Goal: Task Accomplishment & Management: Manage account settings

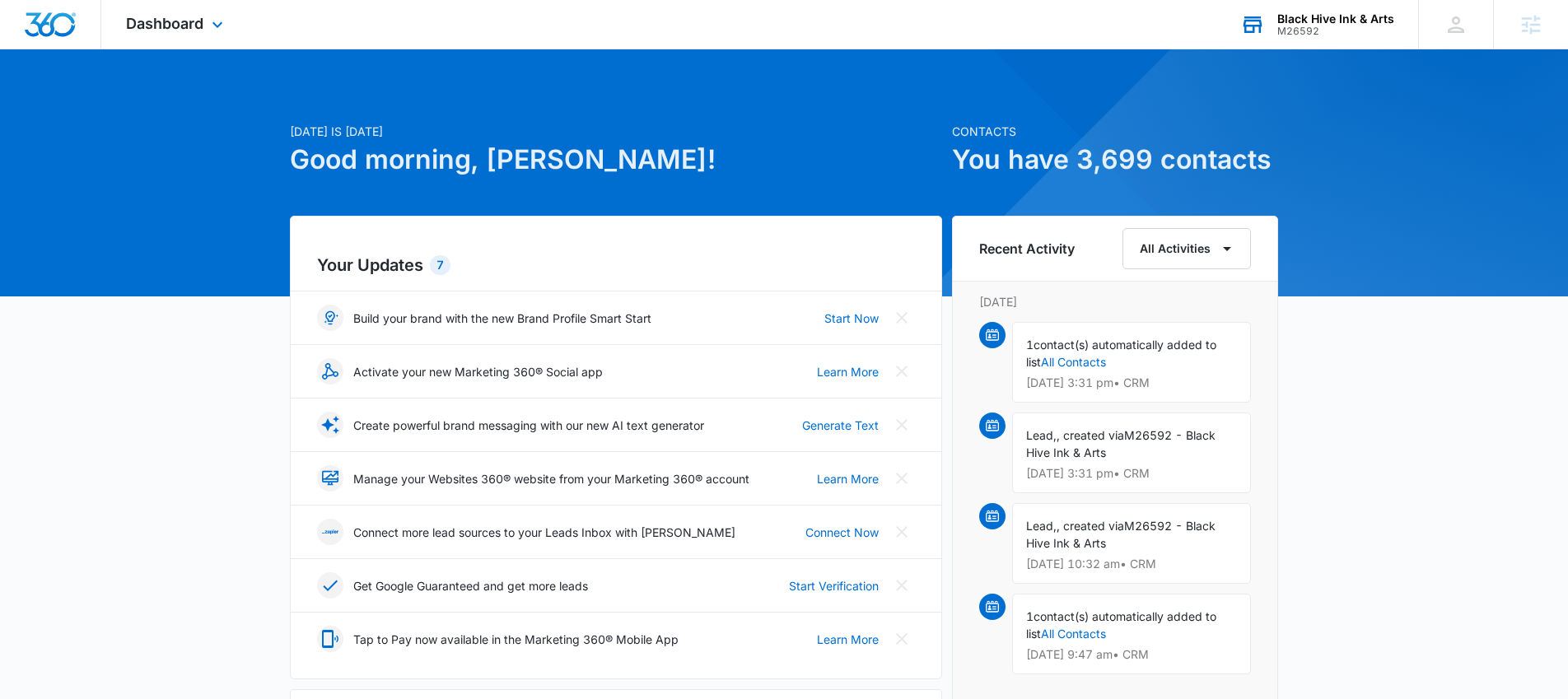
click at [1294, 15] on div "Black Hive Ink & Arts" at bounding box center [1336, 19] width 117 height 14
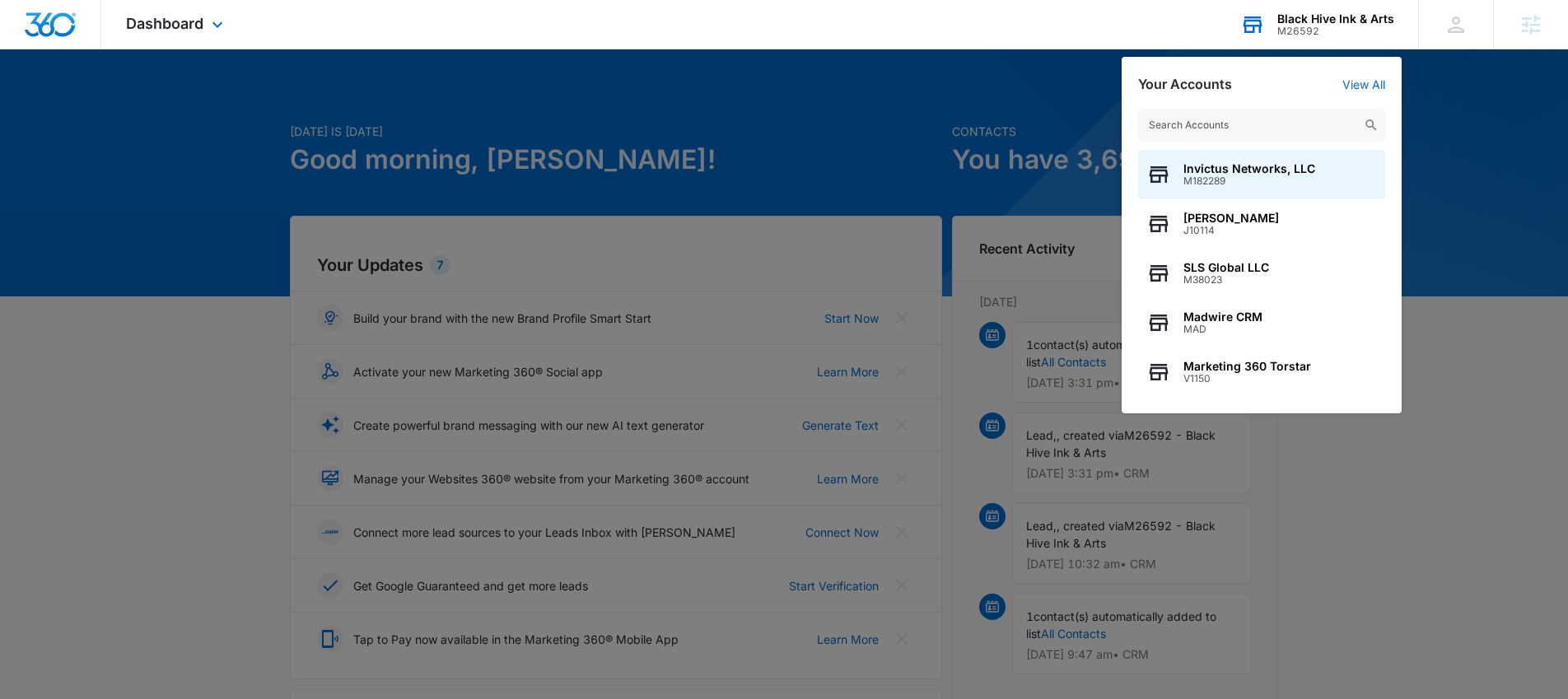
click at [1215, 122] on input "text" at bounding box center [1262, 124] width 247 height 33
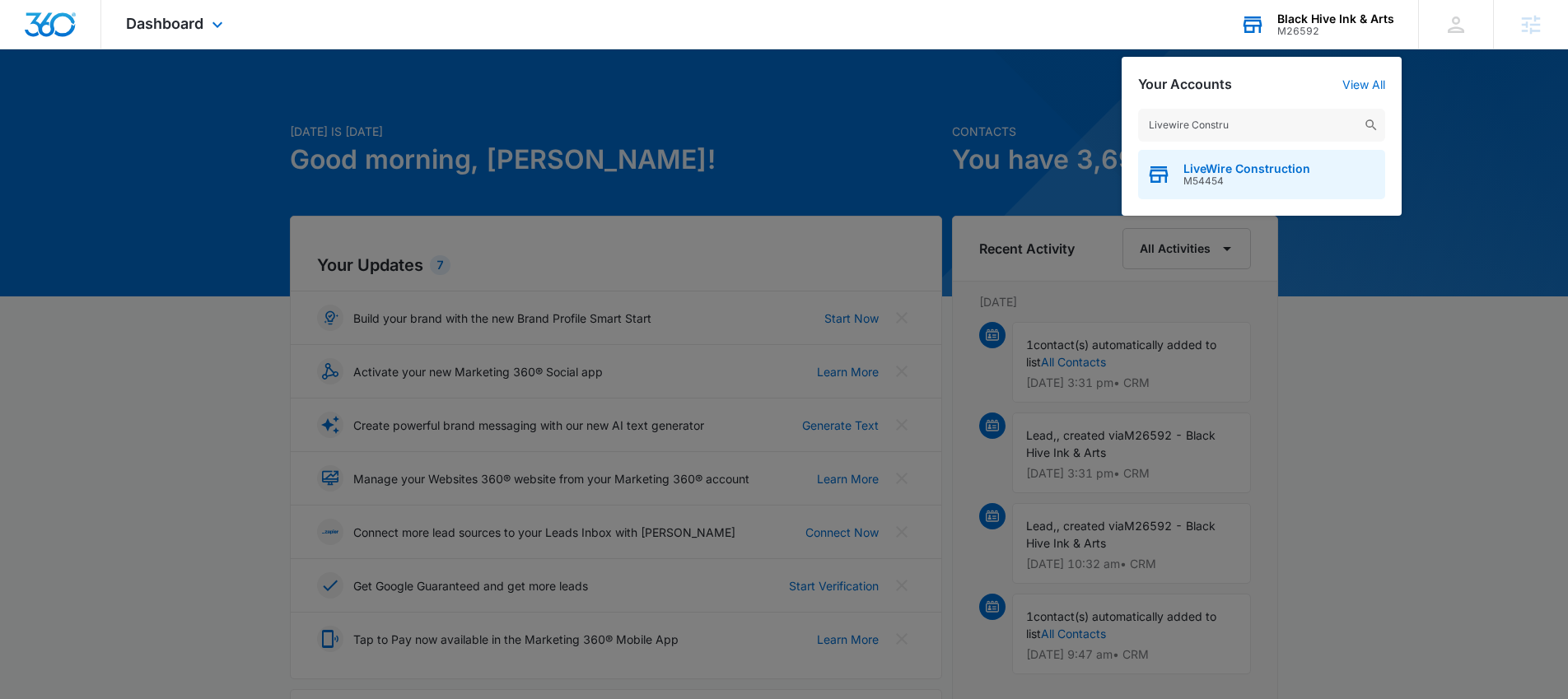
type input "Livewire Constru"
click at [1209, 175] on span "M54454" at bounding box center [1247, 181] width 127 height 12
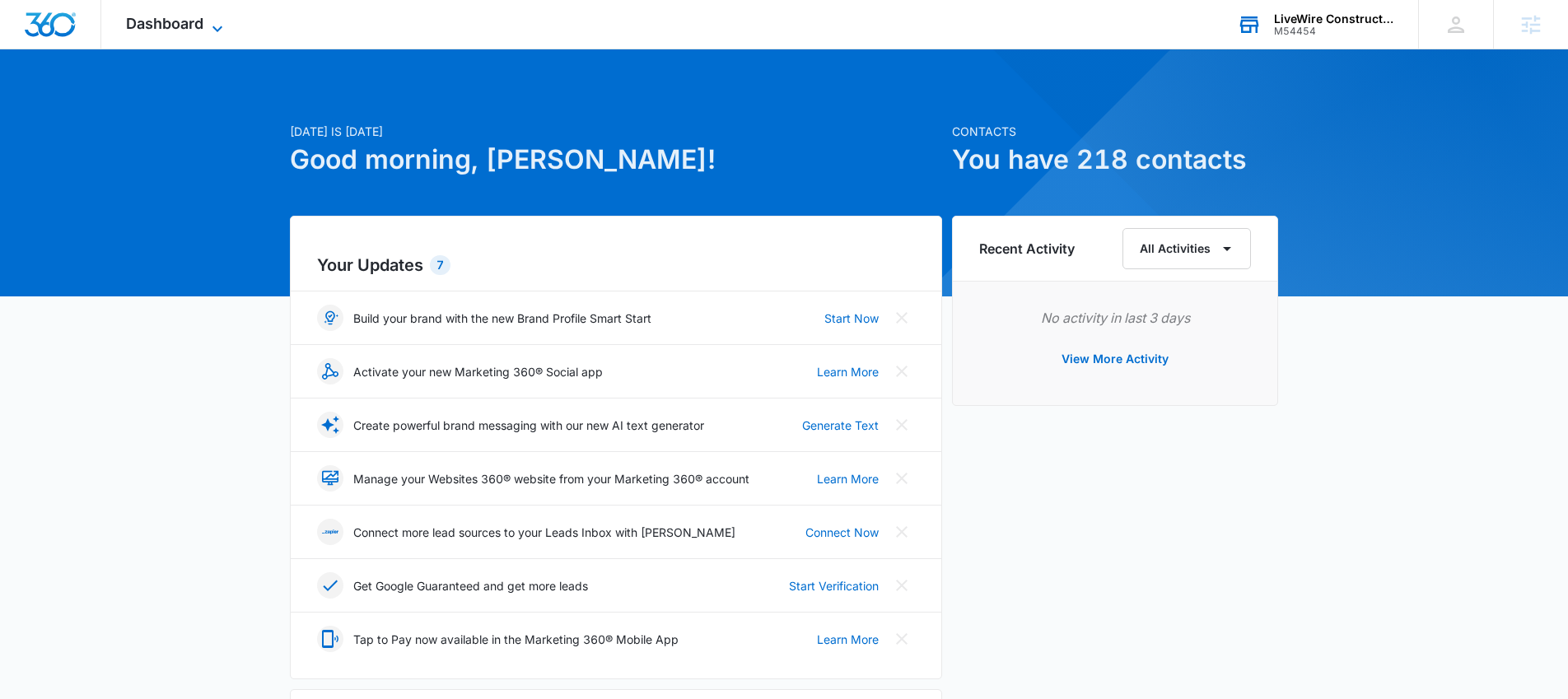
click at [162, 21] on span "Dashboard" at bounding box center [164, 24] width 77 height 17
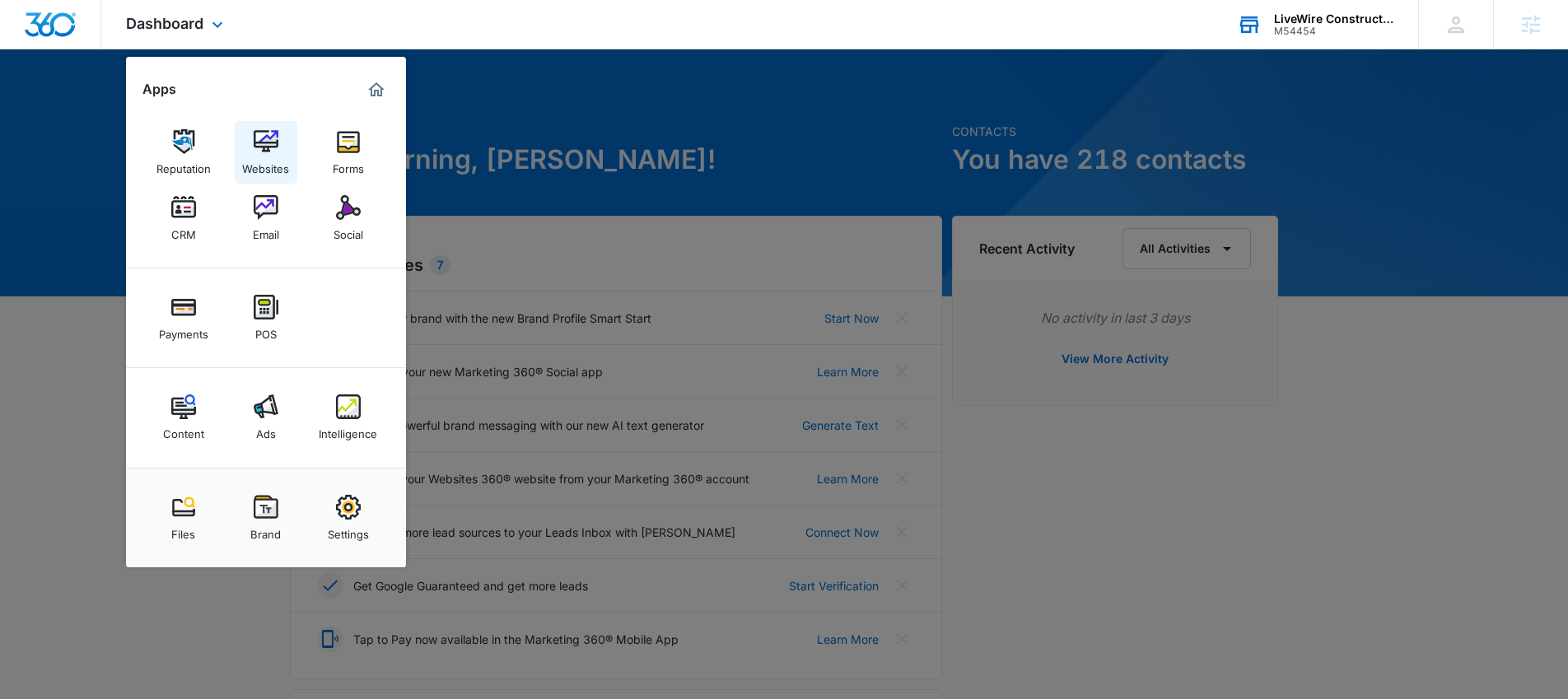
click at [260, 142] on img at bounding box center [266, 141] width 25 height 25
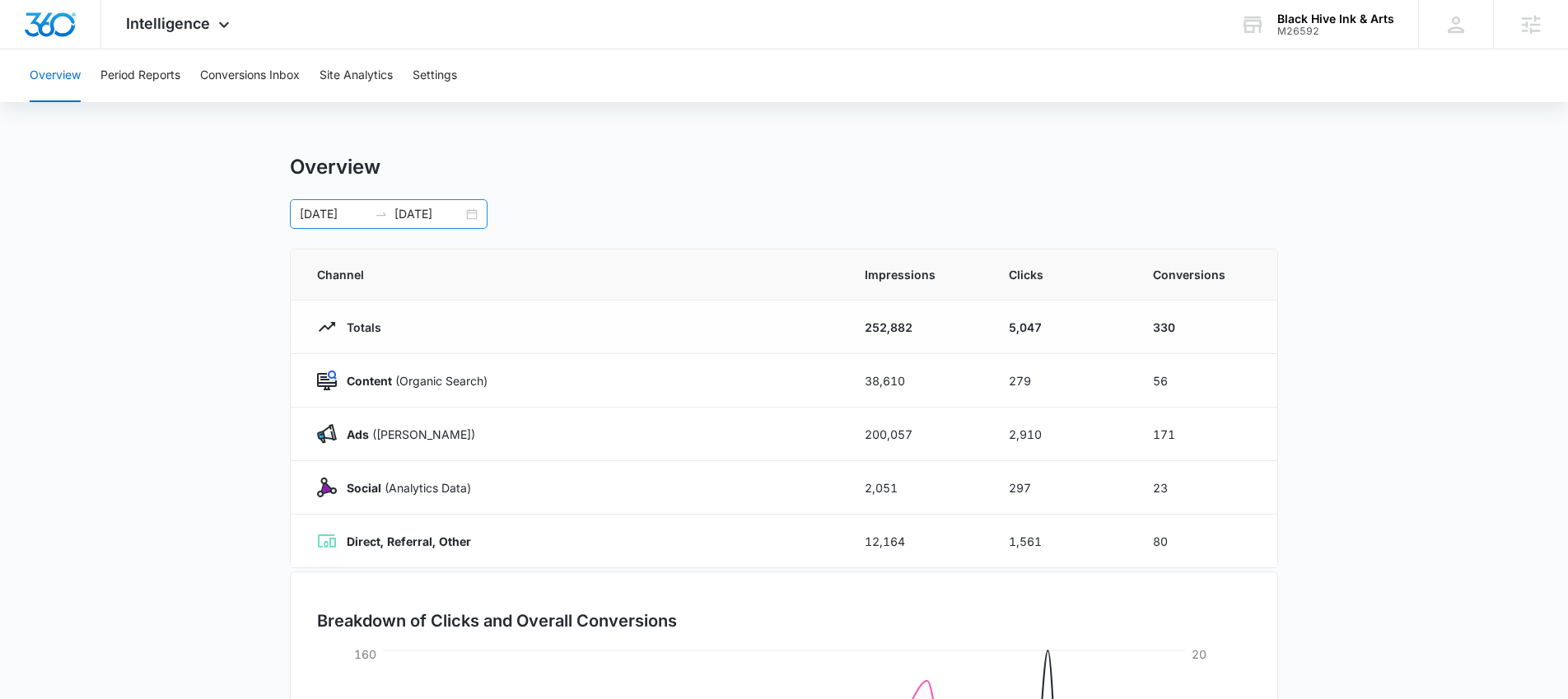
click at [473, 218] on div "[DATE] [DATE]" at bounding box center [388, 213] width 197 height 30
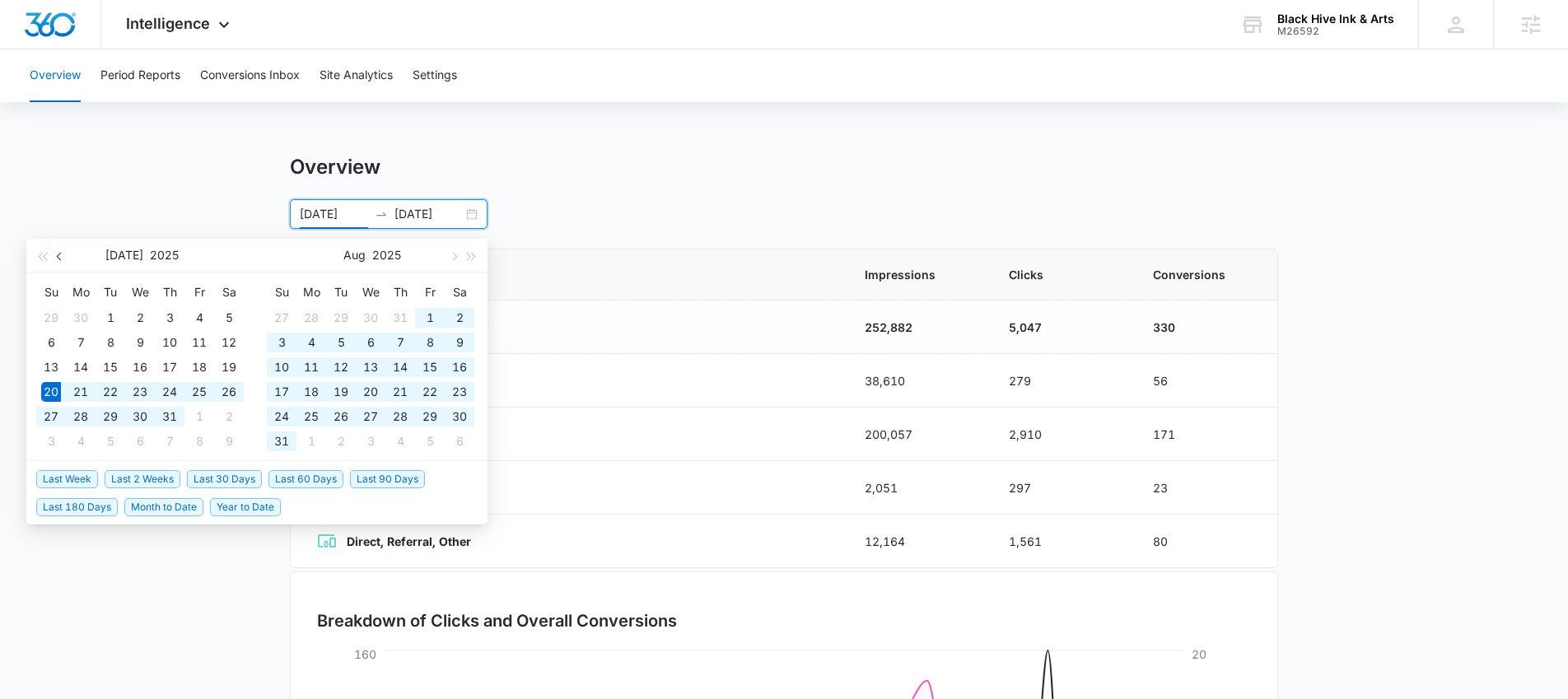
click at [58, 251] on button "button" at bounding box center [59, 255] width 18 height 33
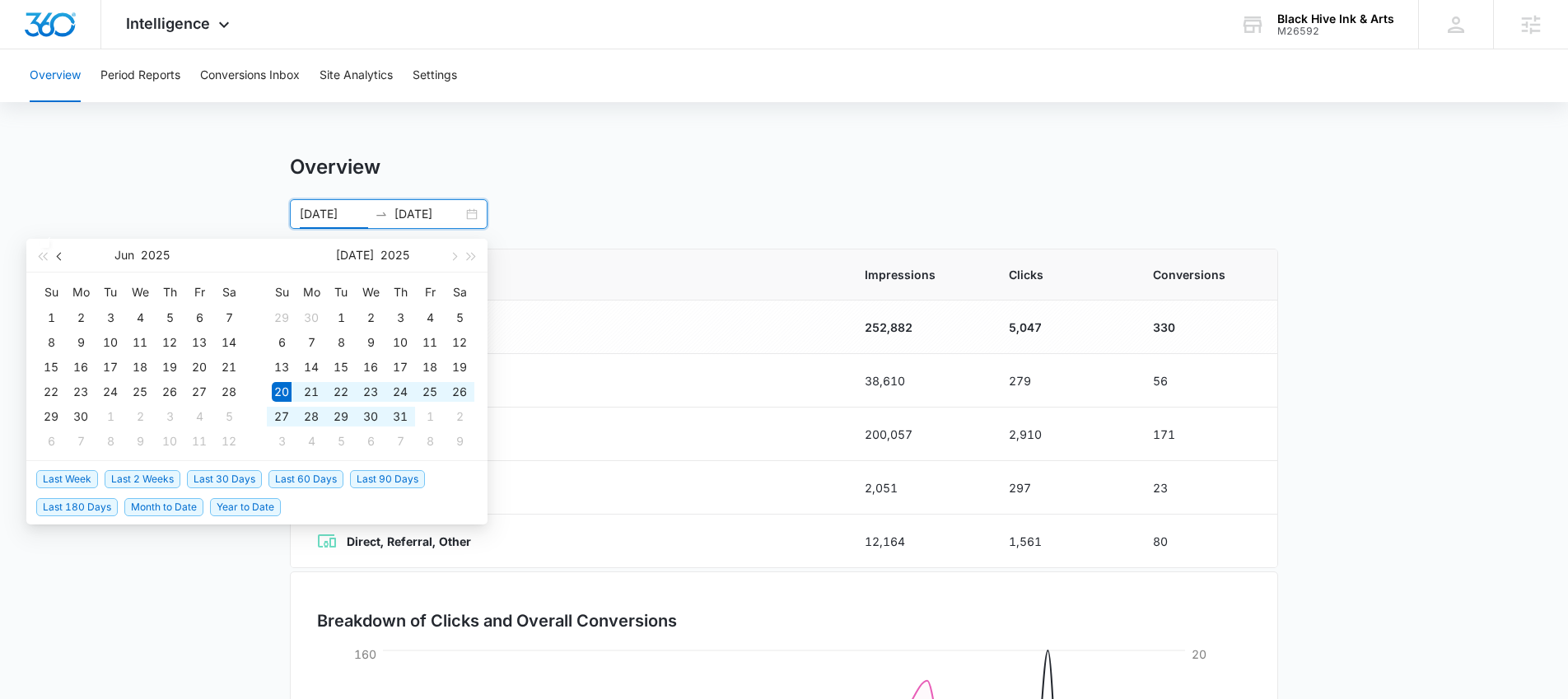
click at [58, 251] on button "button" at bounding box center [59, 255] width 18 height 33
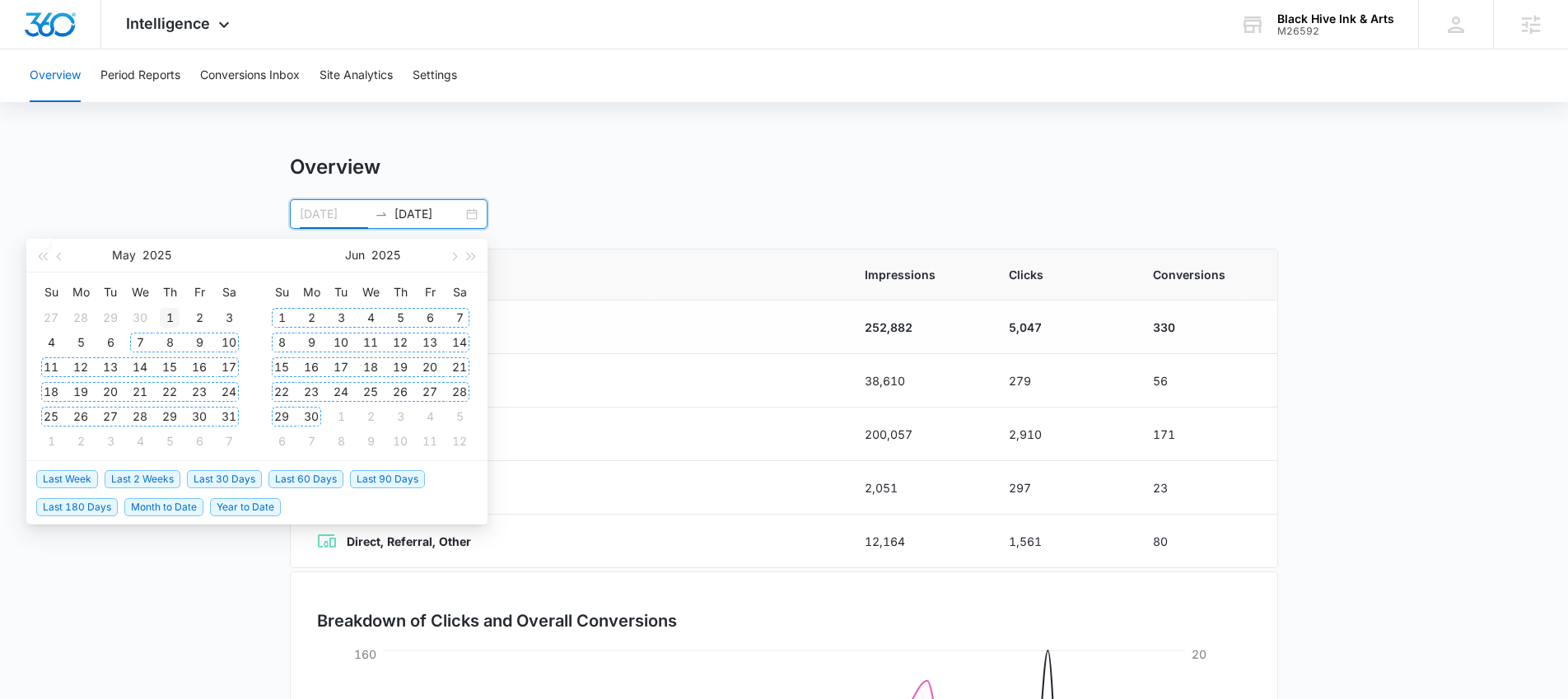
type input "[DATE]"
click at [168, 322] on div "1" at bounding box center [169, 317] width 19 height 19
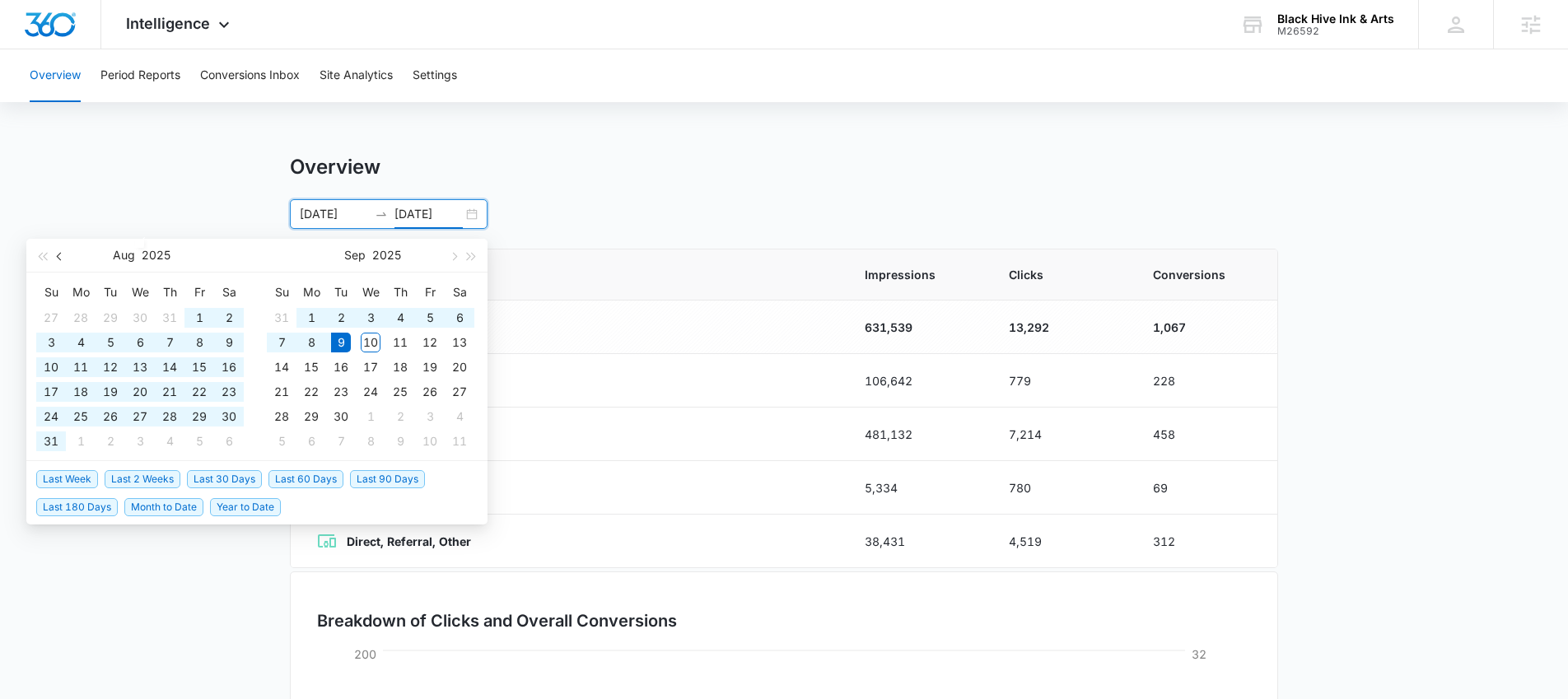
click at [57, 250] on button "button" at bounding box center [59, 255] width 18 height 33
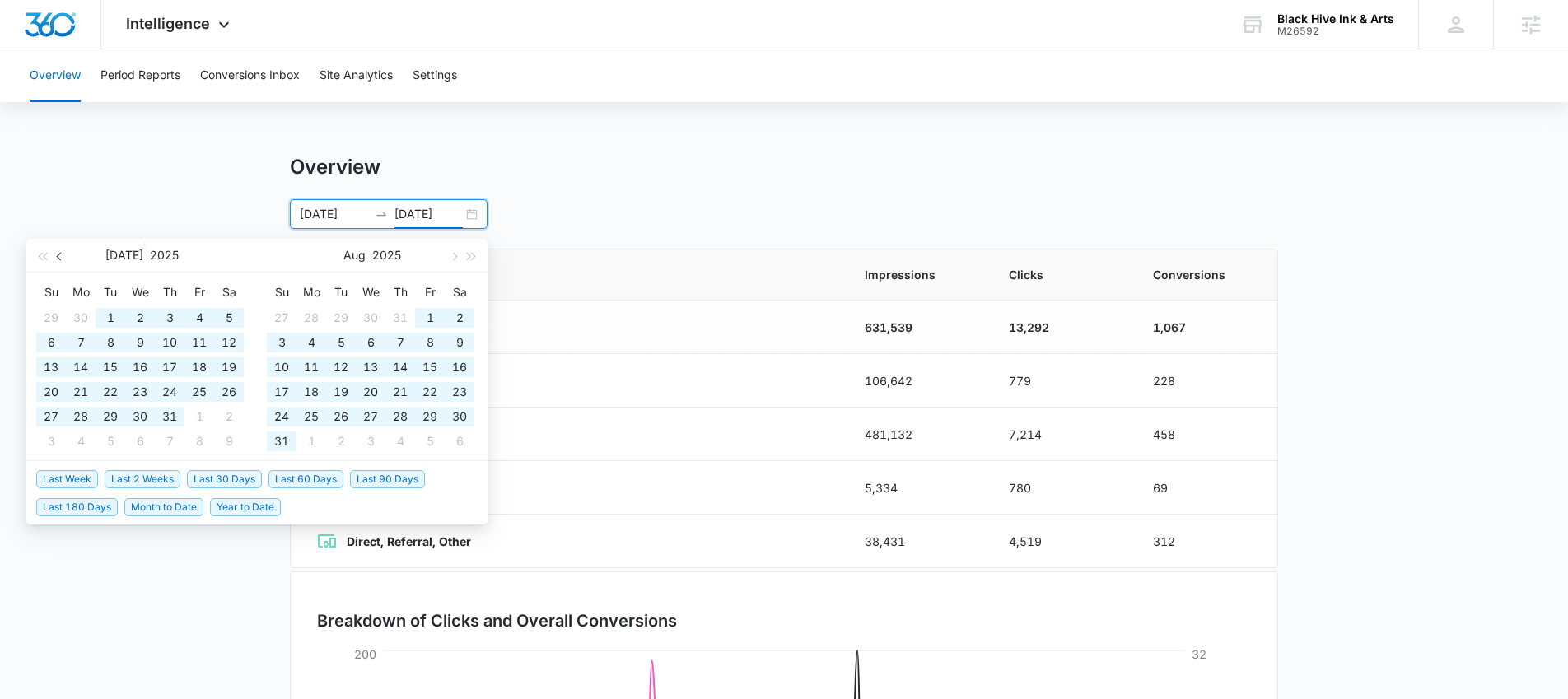
click at [57, 250] on button "button" at bounding box center [59, 255] width 18 height 33
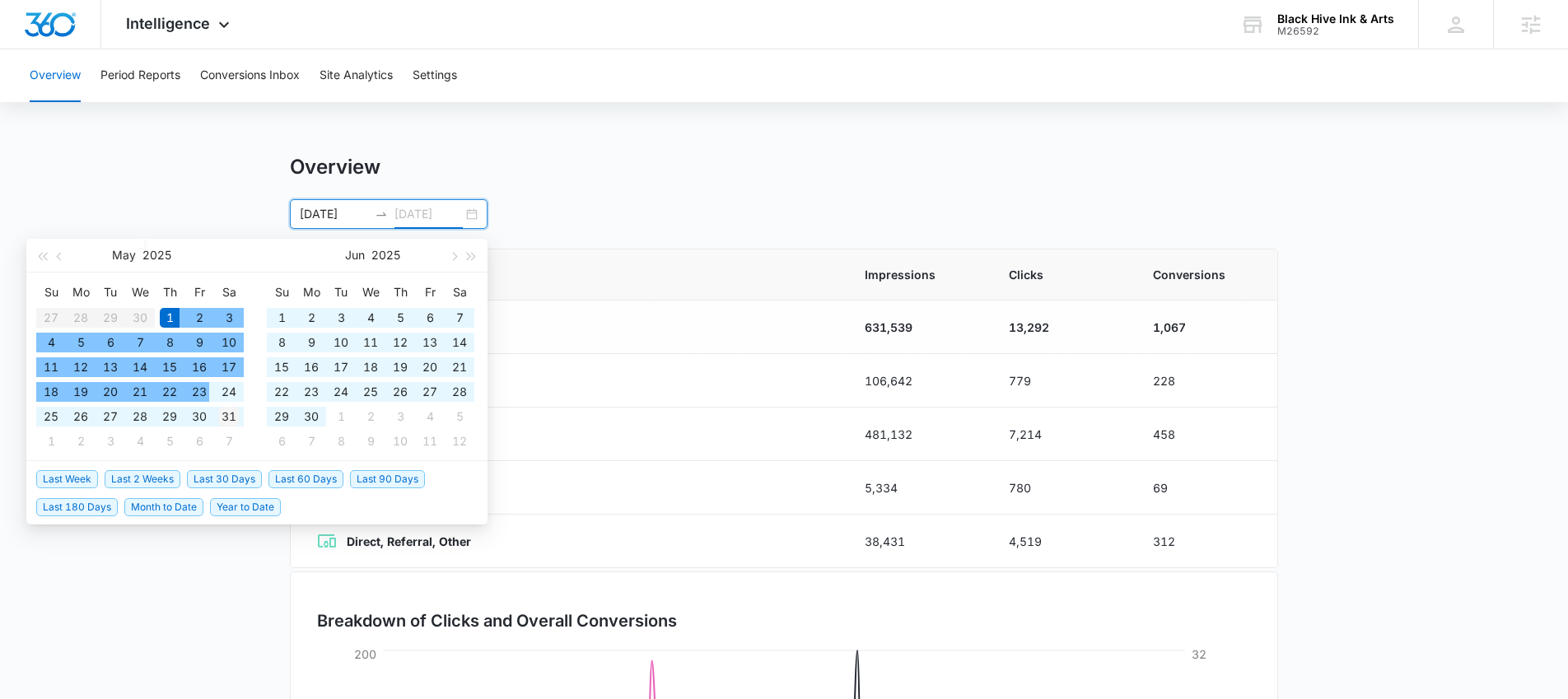
type input "05/31/2025"
click at [223, 414] on div "31" at bounding box center [229, 416] width 19 height 19
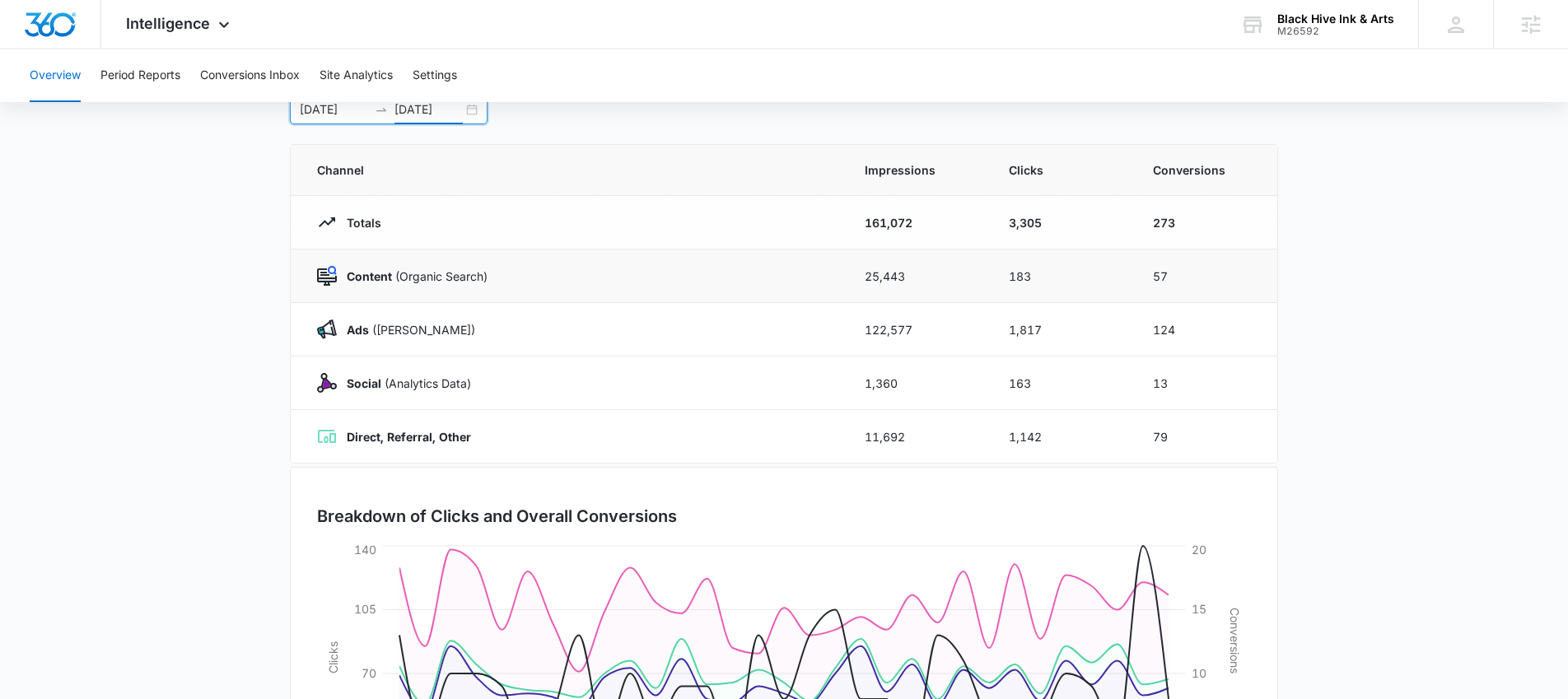
scroll to position [246, 0]
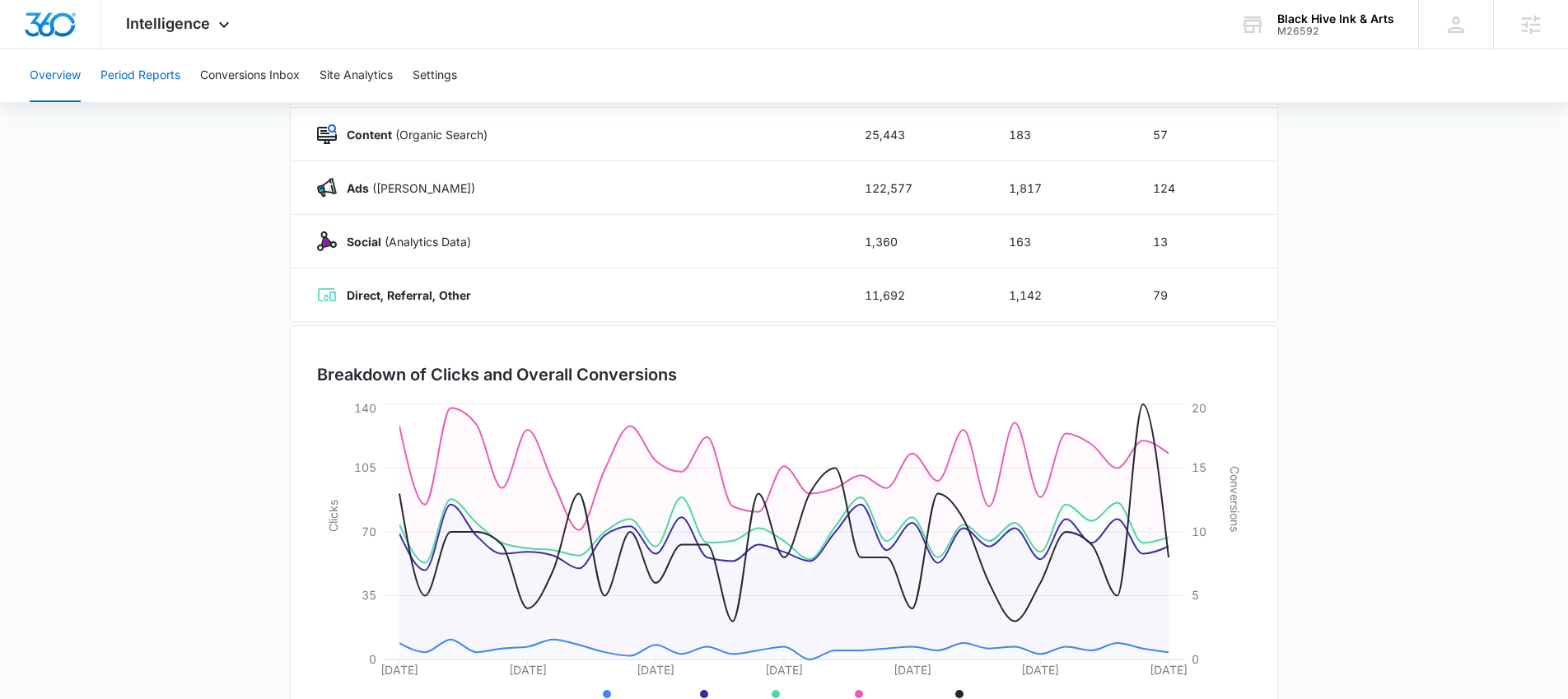
click at [136, 80] on button "Period Reports" at bounding box center [141, 75] width 80 height 52
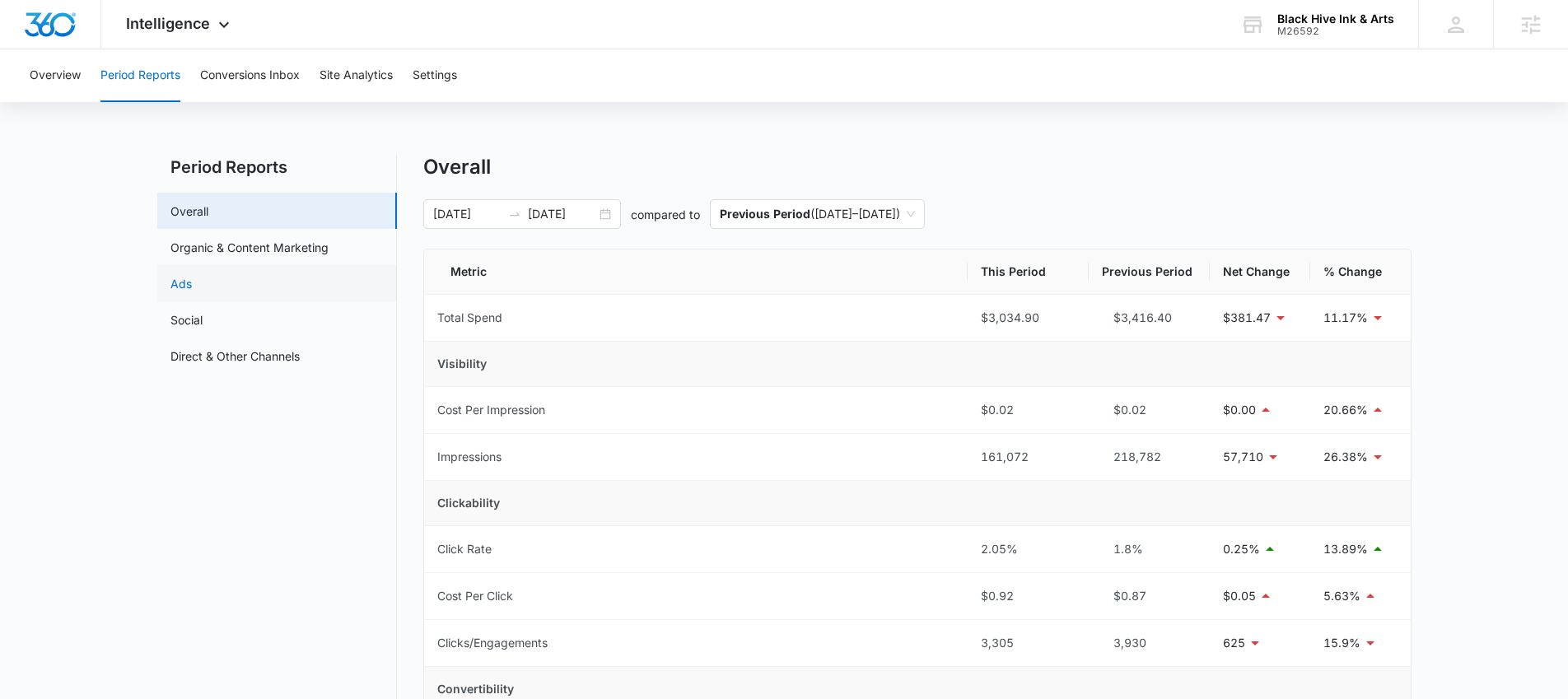
click at [192, 280] on link "Ads" at bounding box center [180, 283] width 21 height 17
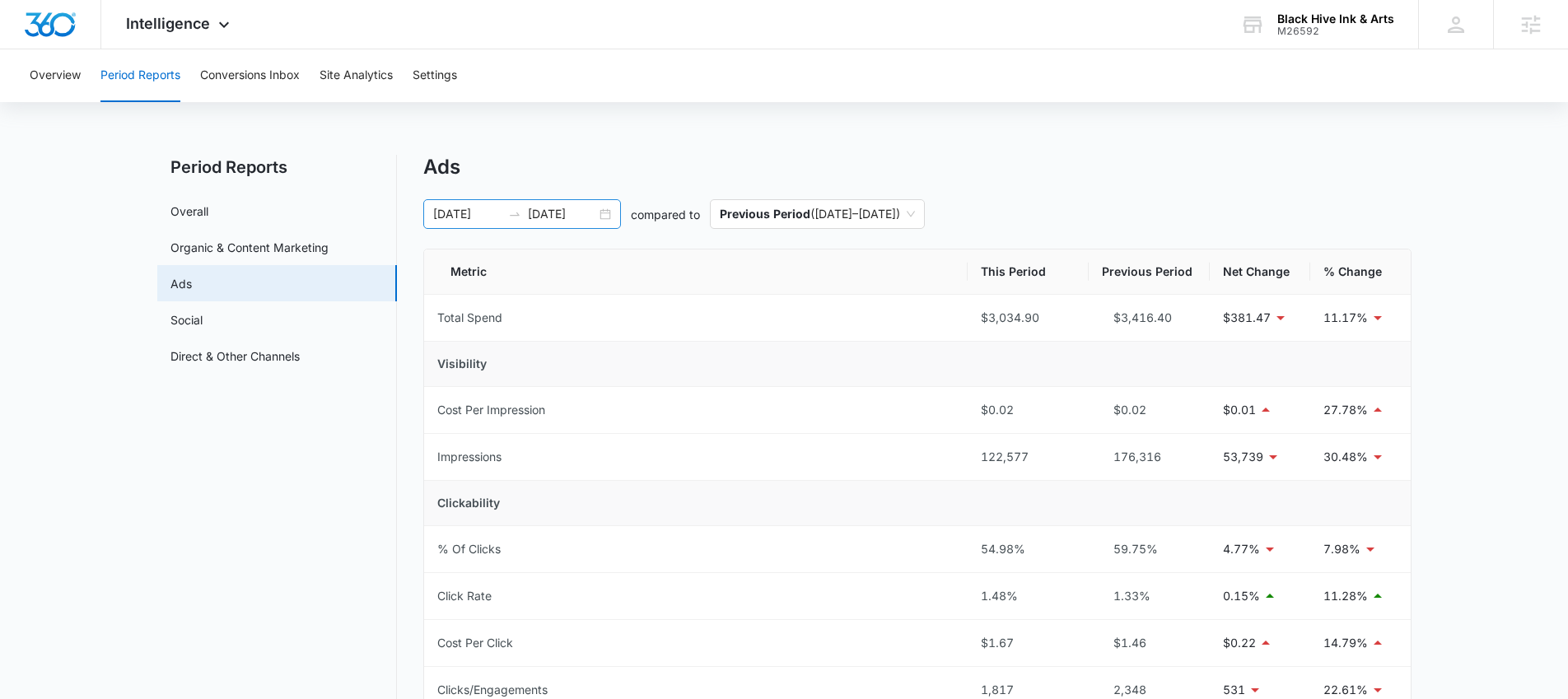
click at [606, 215] on div "05/01/2025 05/31/2025" at bounding box center [522, 213] width 197 height 30
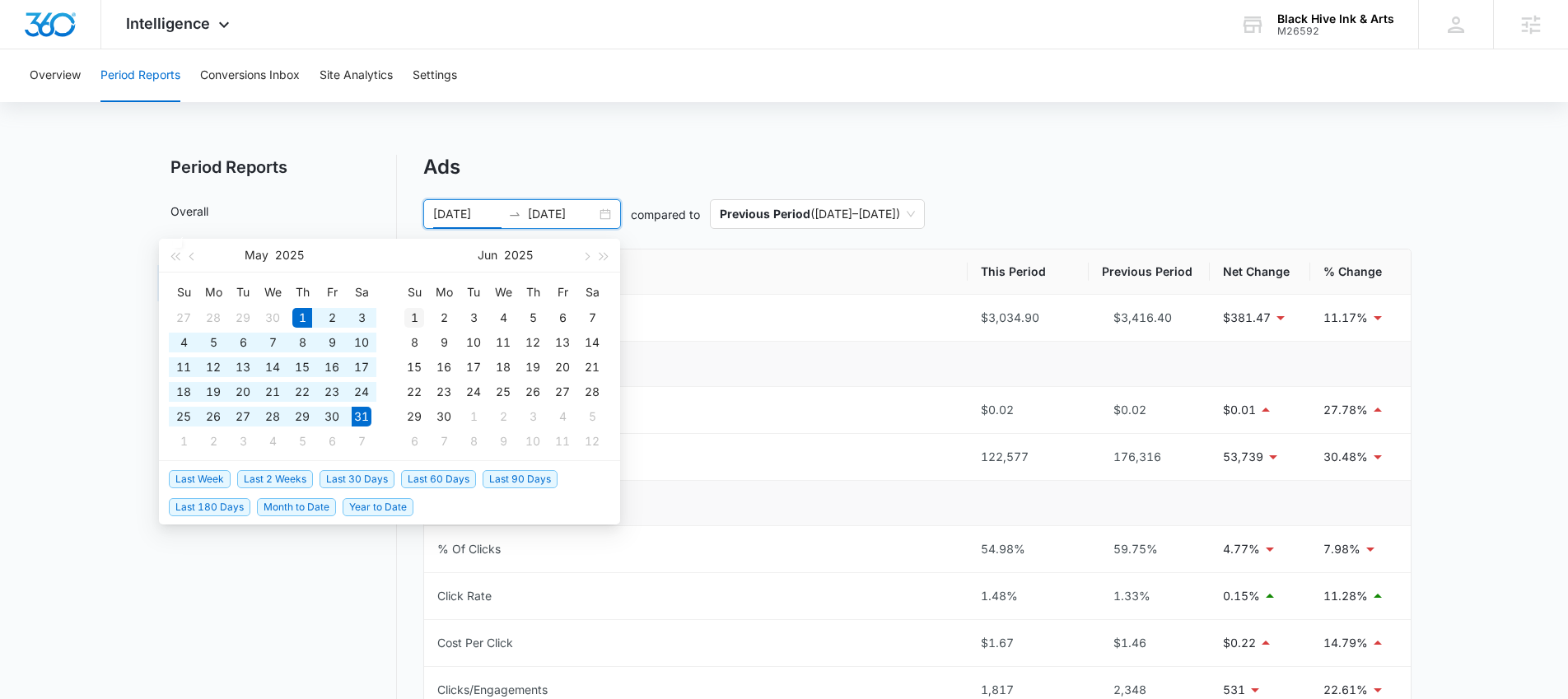
type input "06/01/2025"
click at [413, 313] on div "1" at bounding box center [414, 317] width 19 height 19
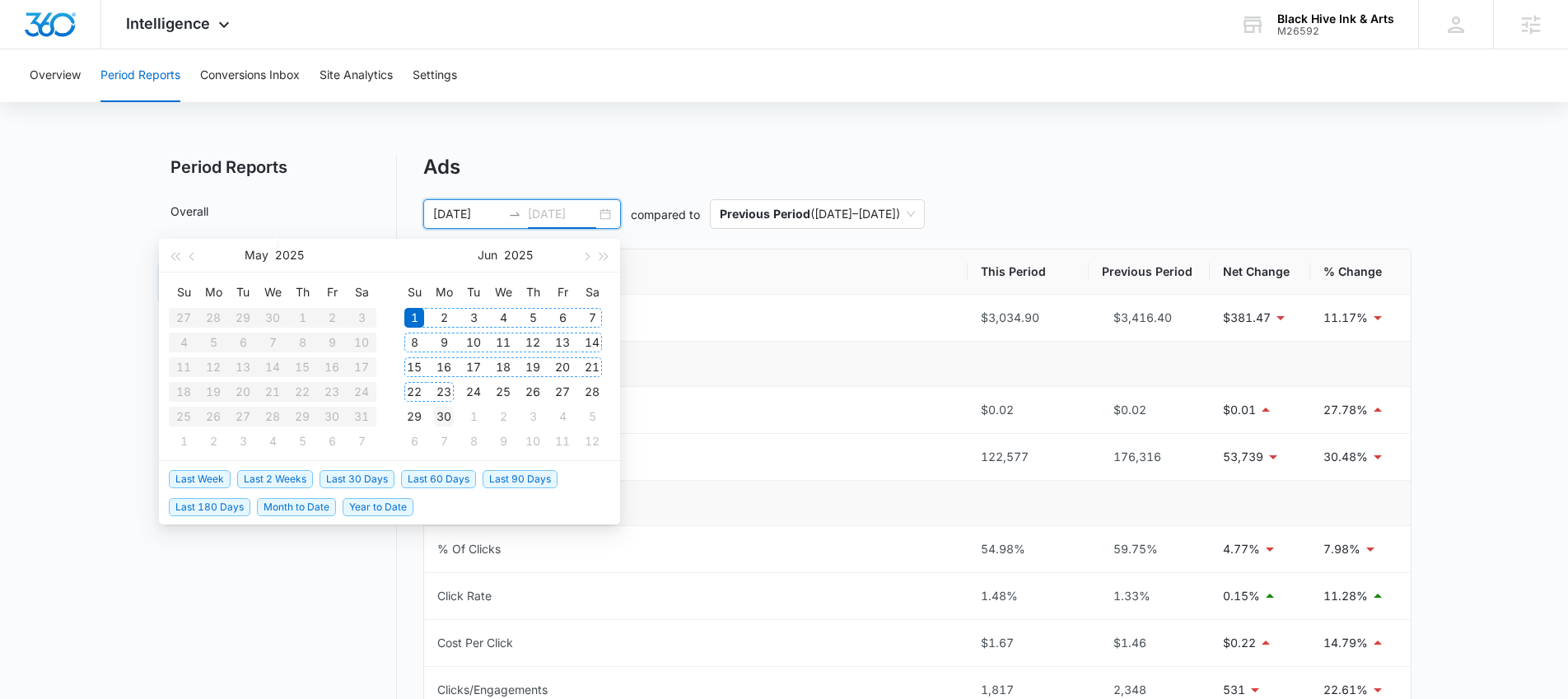
type input "06/30/2025"
click at [444, 410] on div "30" at bounding box center [444, 416] width 19 height 19
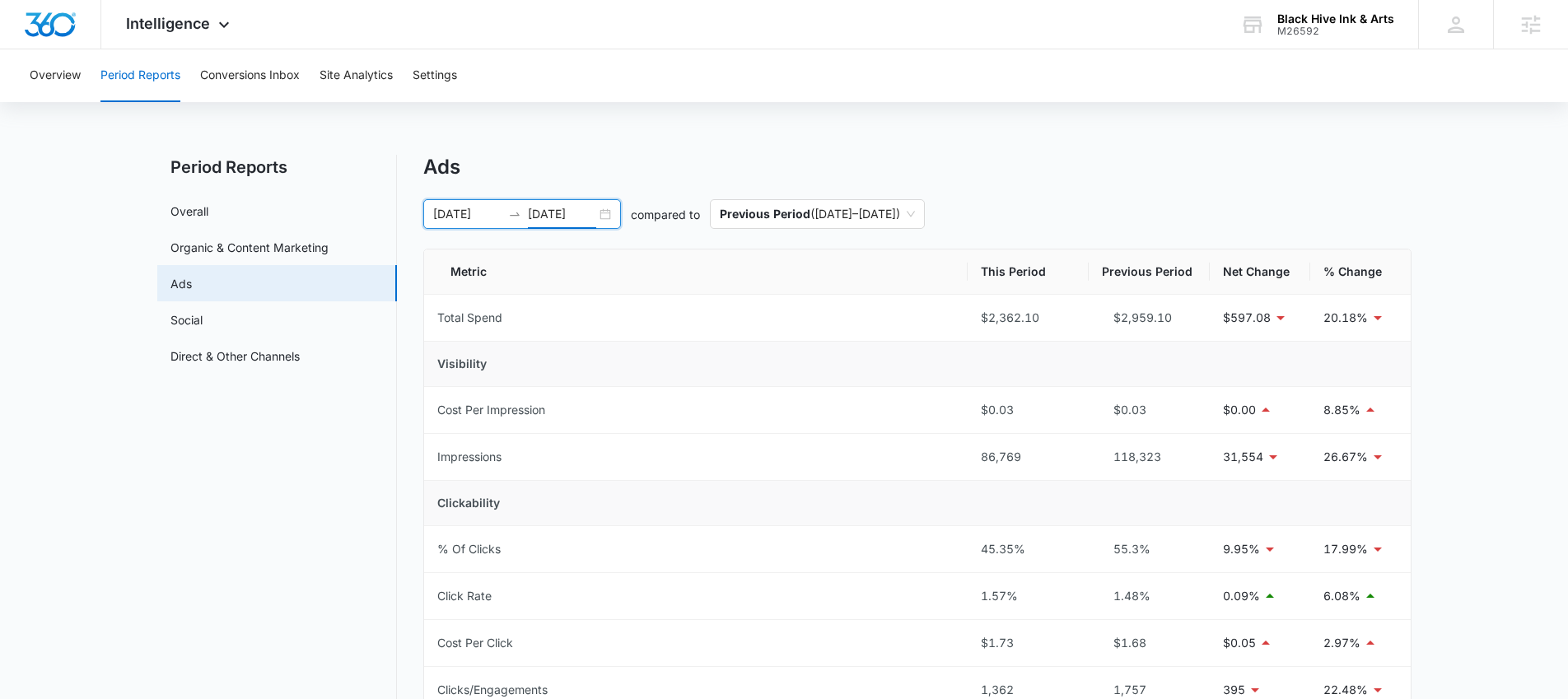
click at [604, 216] on div "06/01/2025 06/30/2025" at bounding box center [522, 213] width 197 height 30
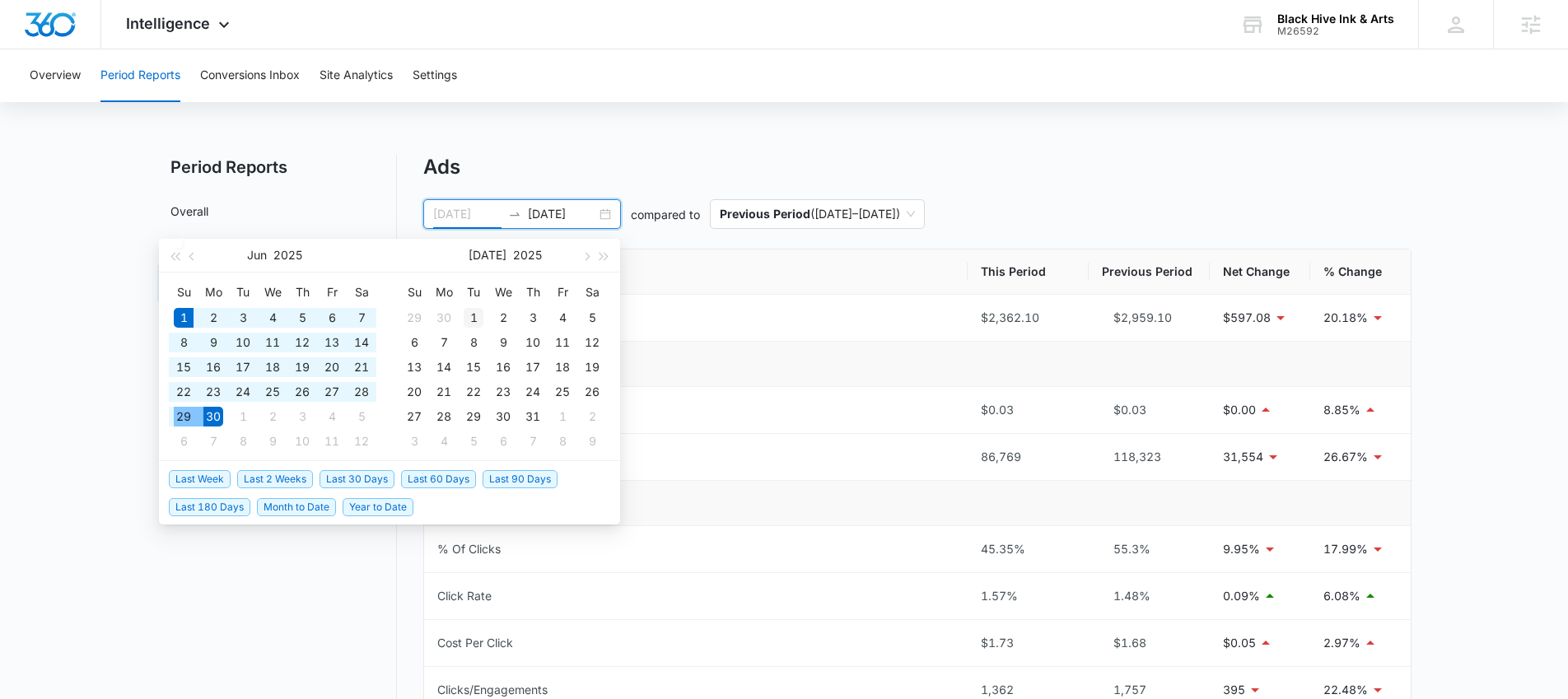
type input "07/01/2025"
click at [469, 316] on div "1" at bounding box center [473, 317] width 19 height 19
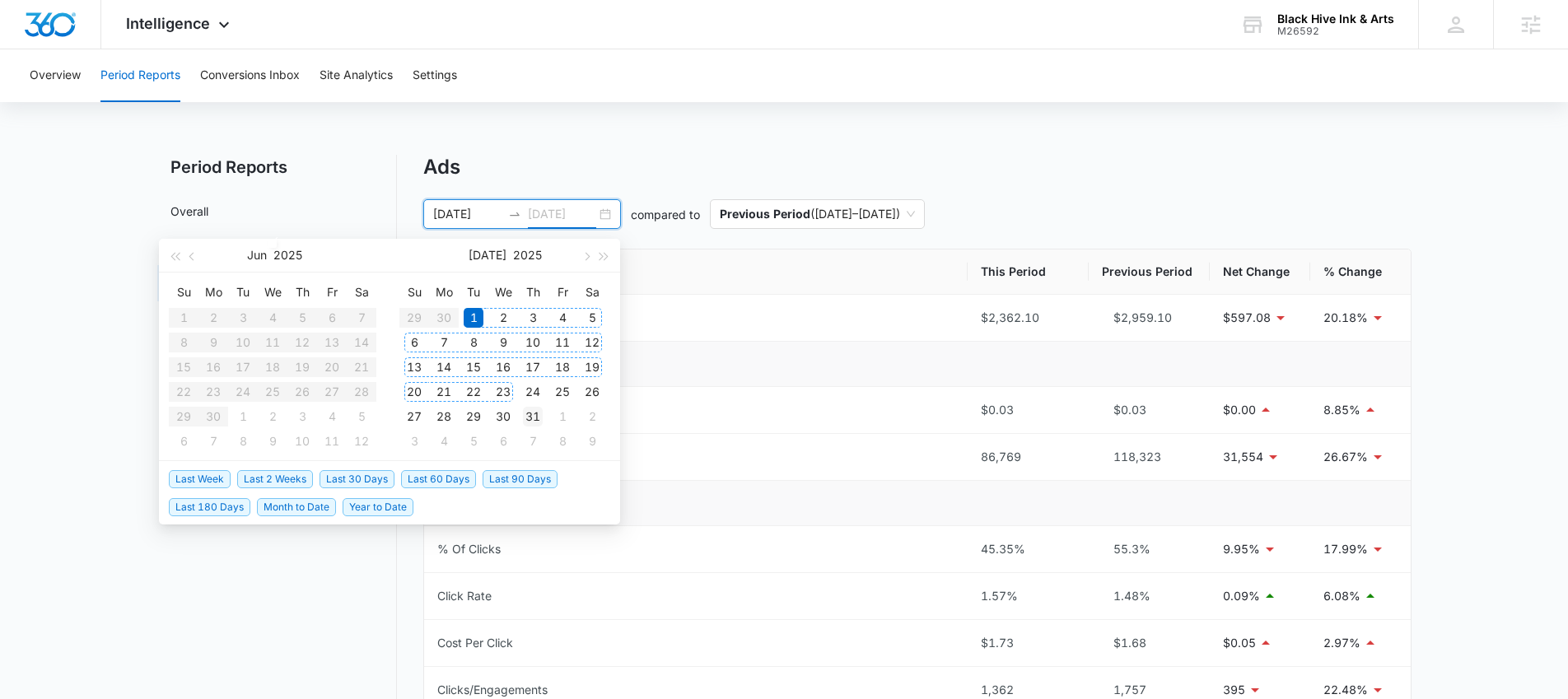
type input "07/31/2025"
click at [529, 410] on div "31" at bounding box center [533, 416] width 19 height 19
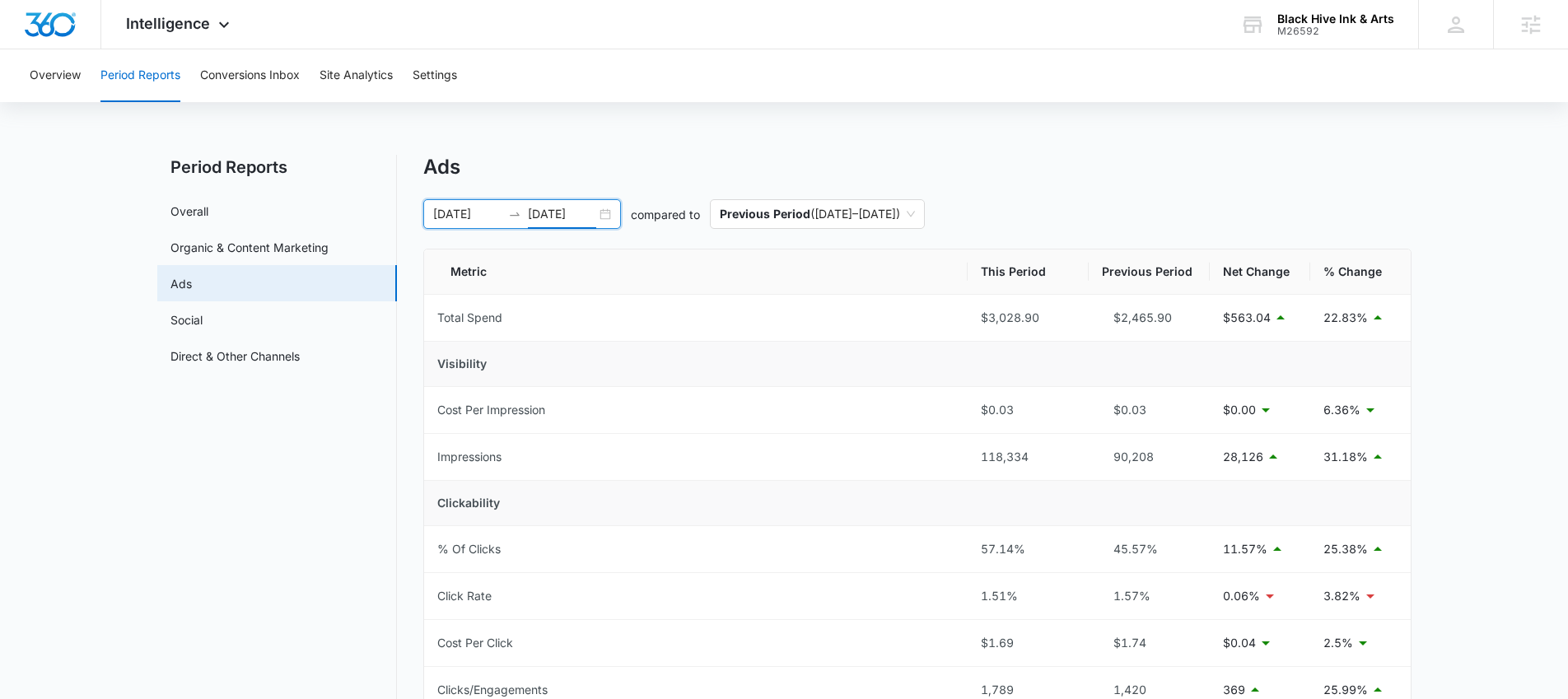
click at [602, 214] on div "07/01/2025 07/31/2025" at bounding box center [522, 213] width 197 height 30
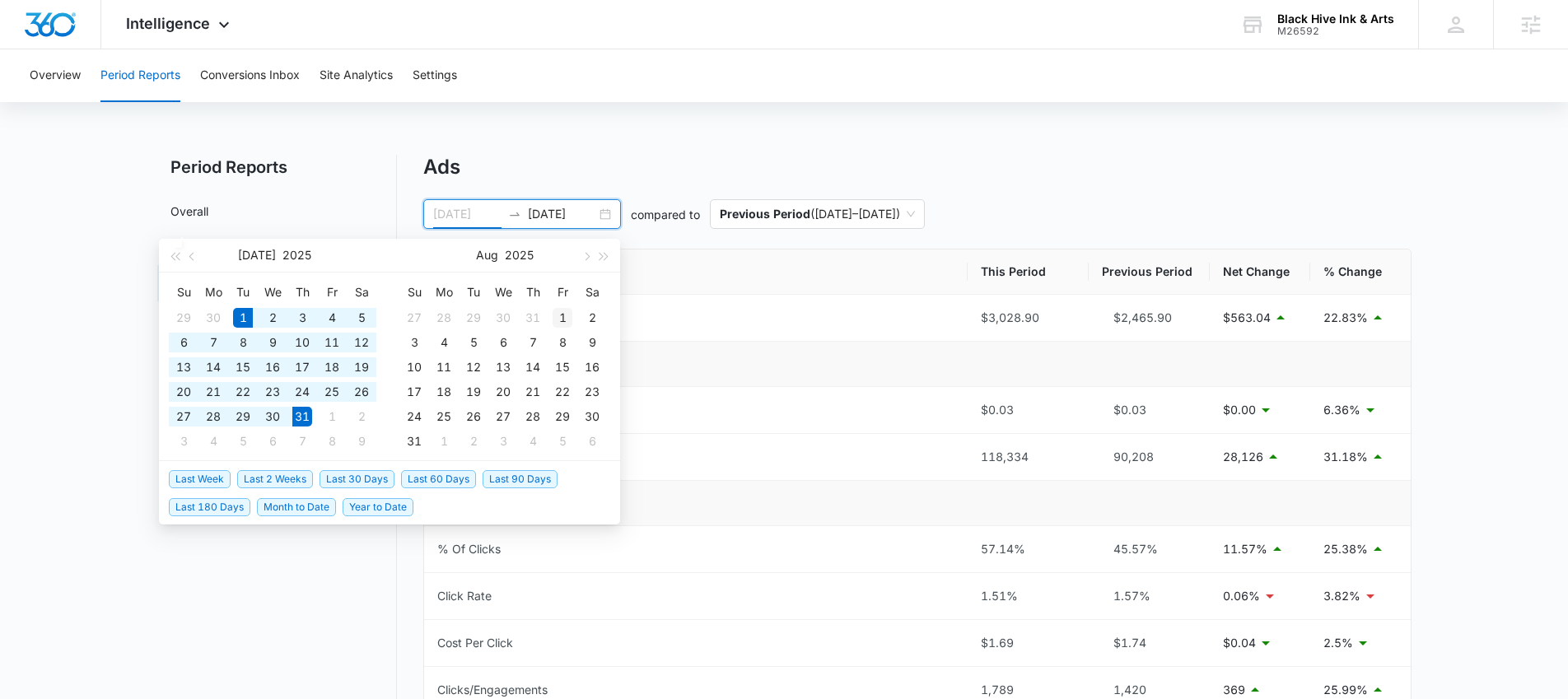
type input "08/01/2025"
click at [560, 313] on div "1" at bounding box center [562, 317] width 19 height 19
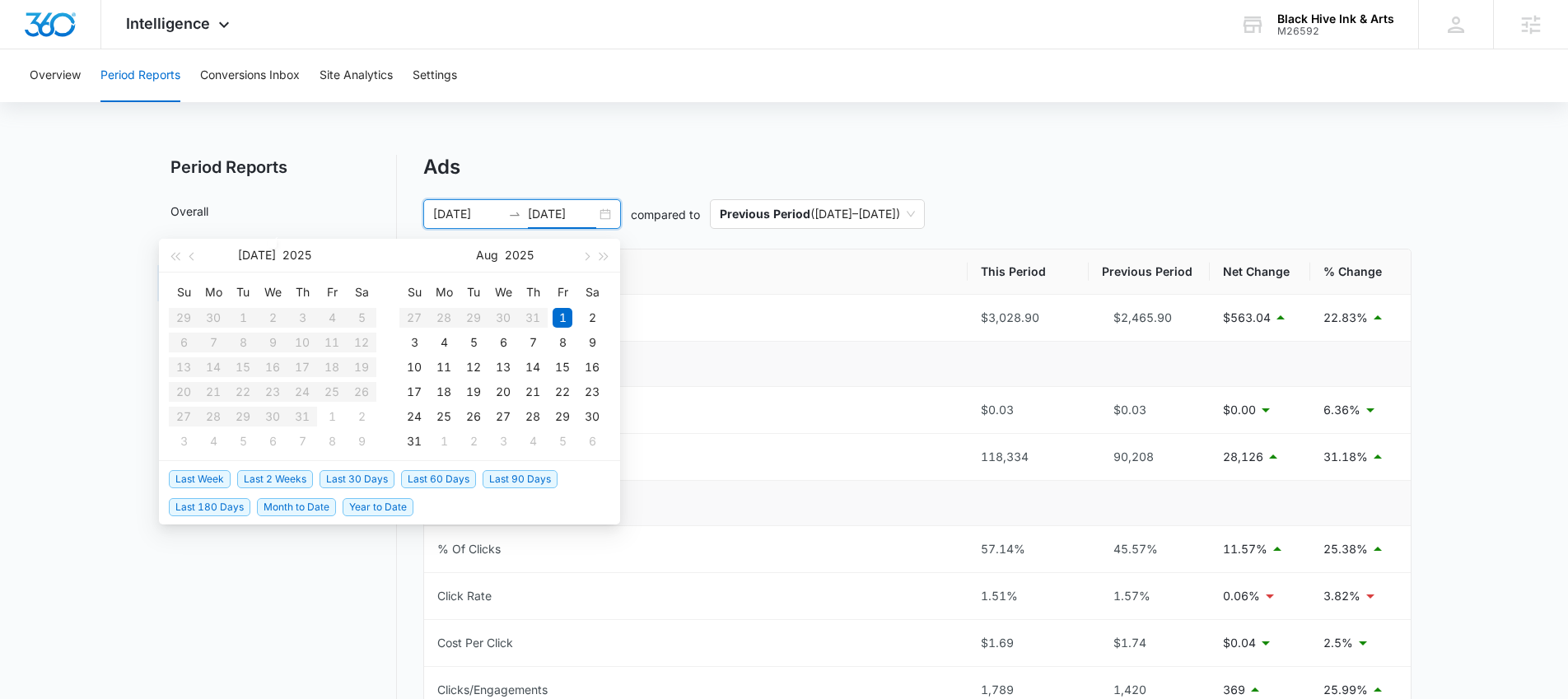
type input "08/31/2025"
click at [411, 440] on div "31" at bounding box center [414, 441] width 19 height 19
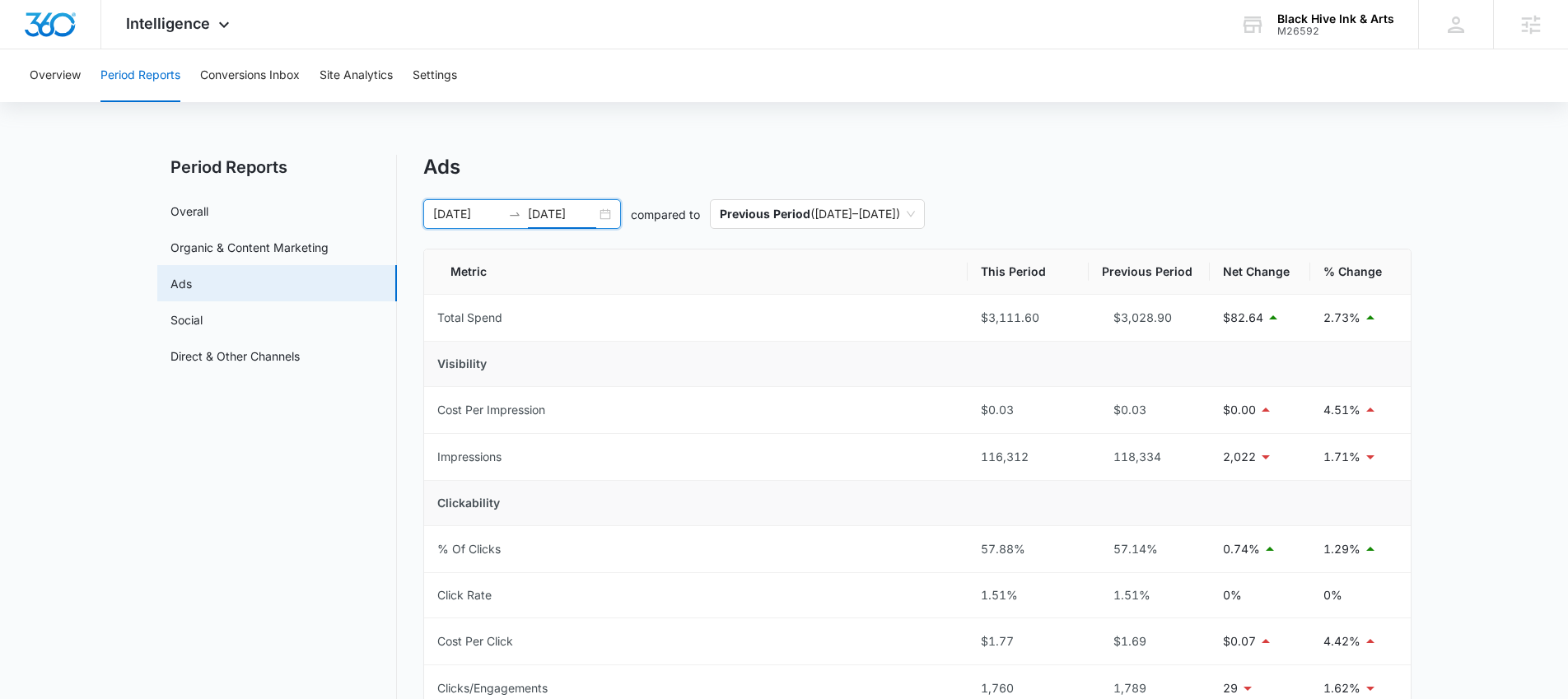
click at [608, 213] on div "08/01/2025 08/31/2025" at bounding box center [522, 213] width 197 height 30
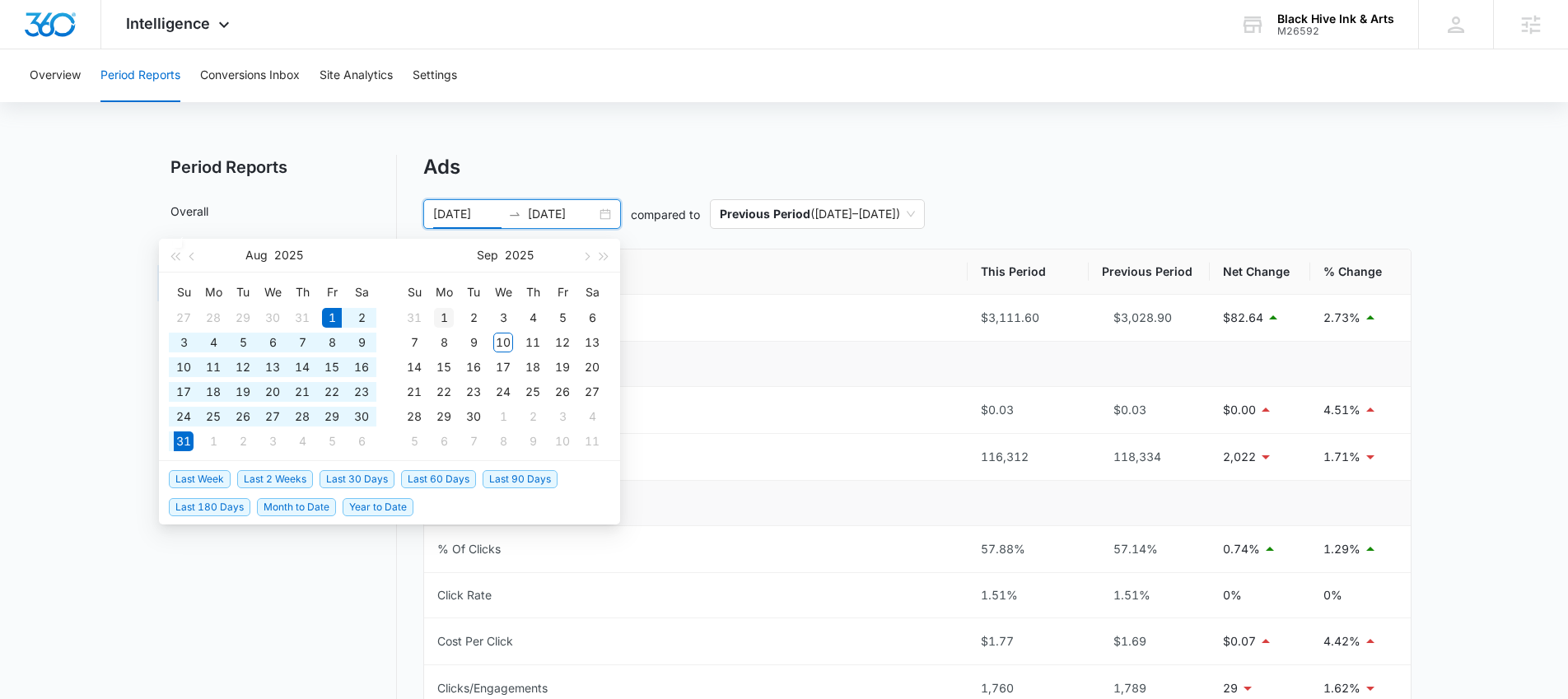
type input "09/01/2025"
click at [436, 315] on div "1" at bounding box center [444, 317] width 19 height 19
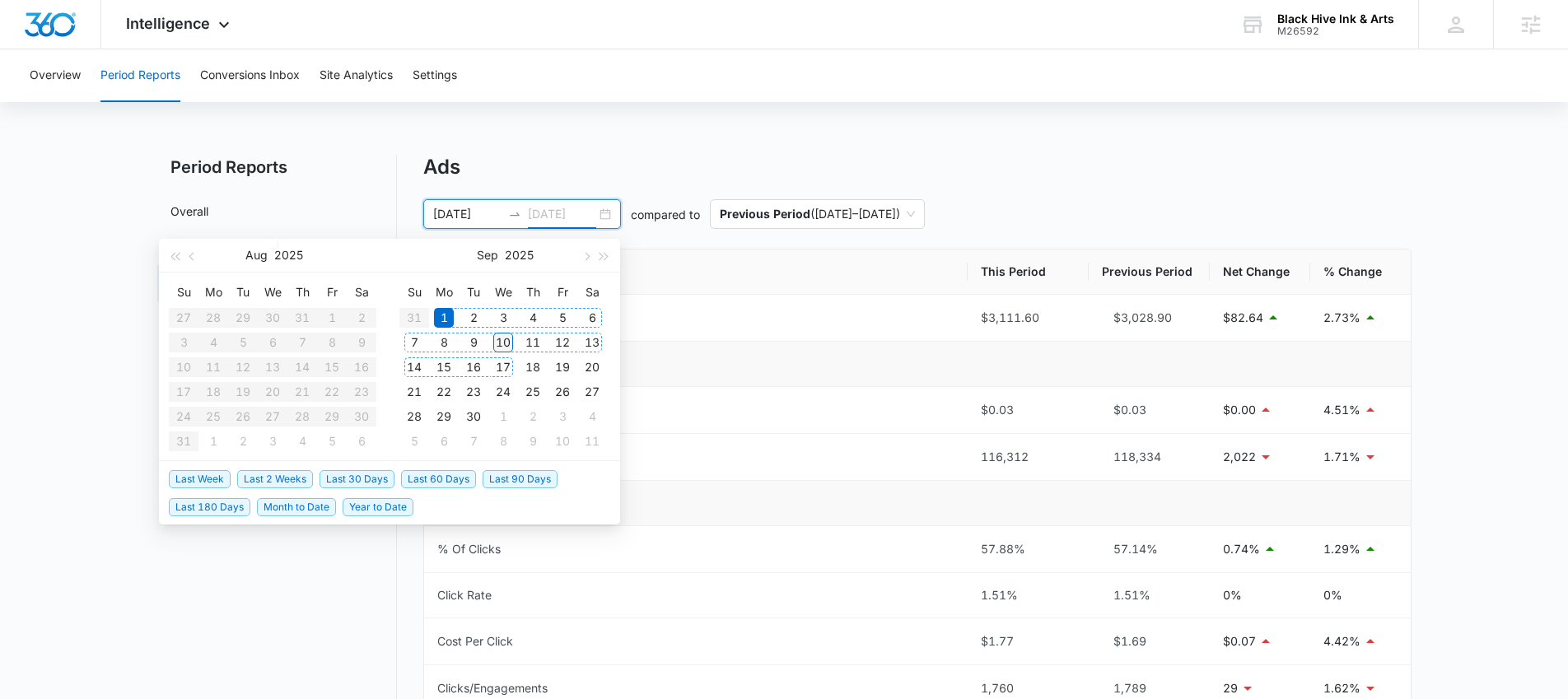
type input "09/10/2025"
click at [501, 341] on div "10" at bounding box center [503, 342] width 19 height 19
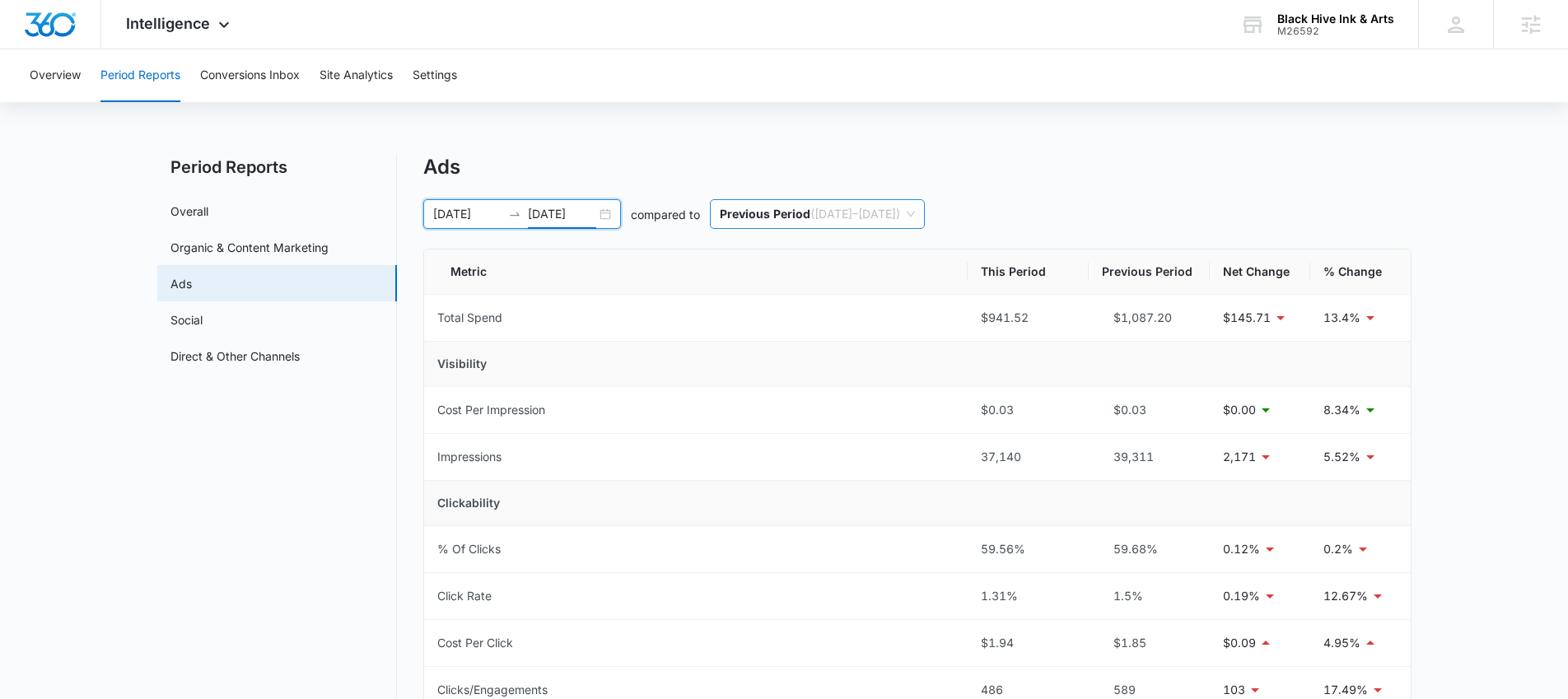
click at [826, 218] on span "Previous Period ( 08/22/2025 – 08/31/2025 )" at bounding box center [817, 213] width 196 height 28
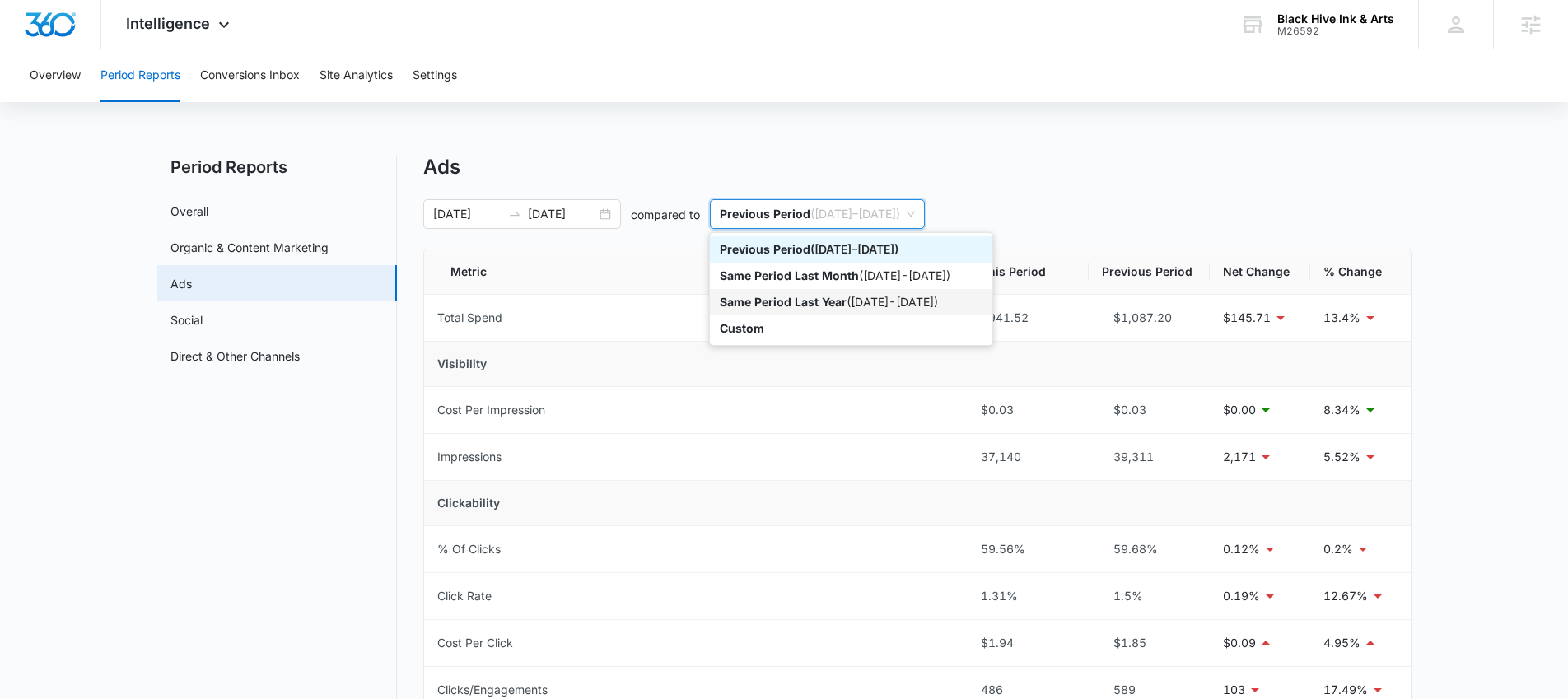
click at [785, 302] on p "Same Period Last Year" at bounding box center [783, 301] width 127 height 14
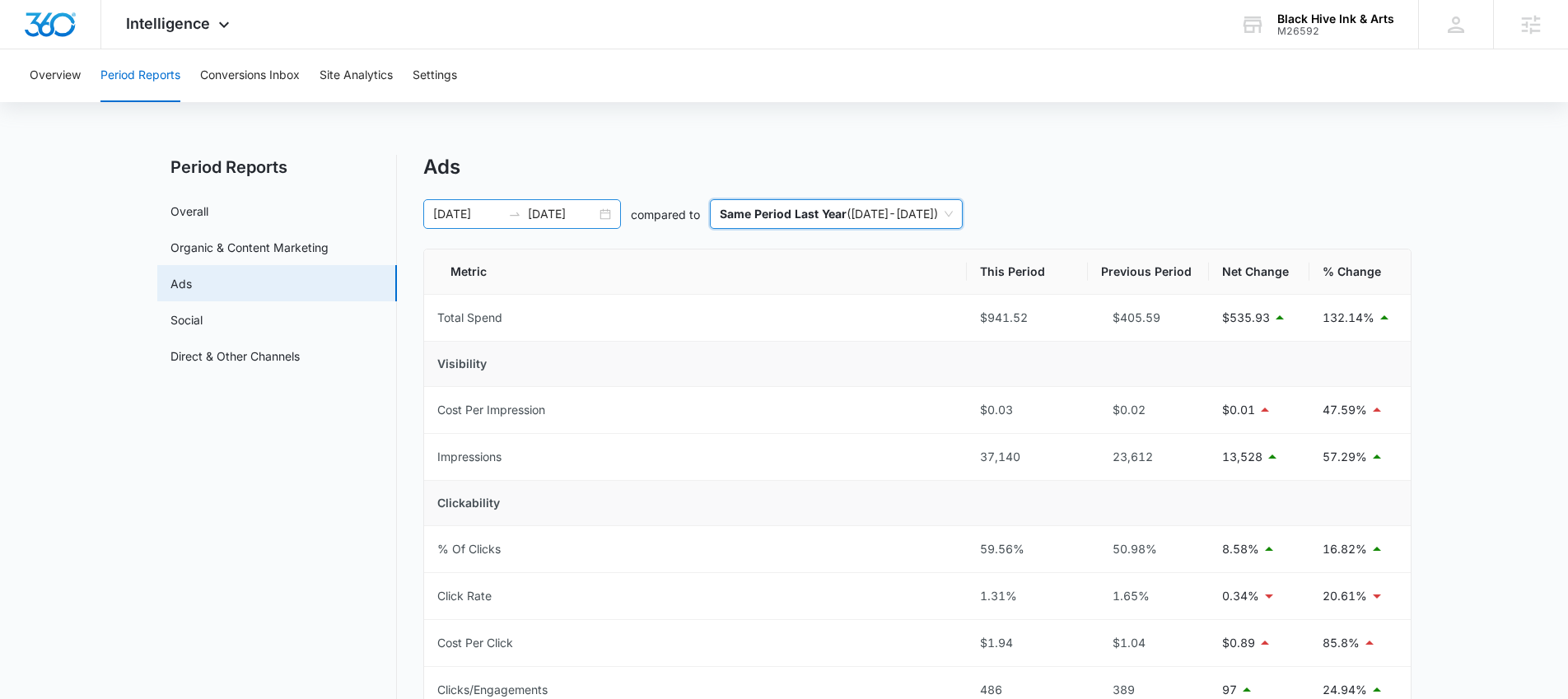
click at [600, 216] on div "09/01/2025 09/10/2025" at bounding box center [522, 213] width 197 height 30
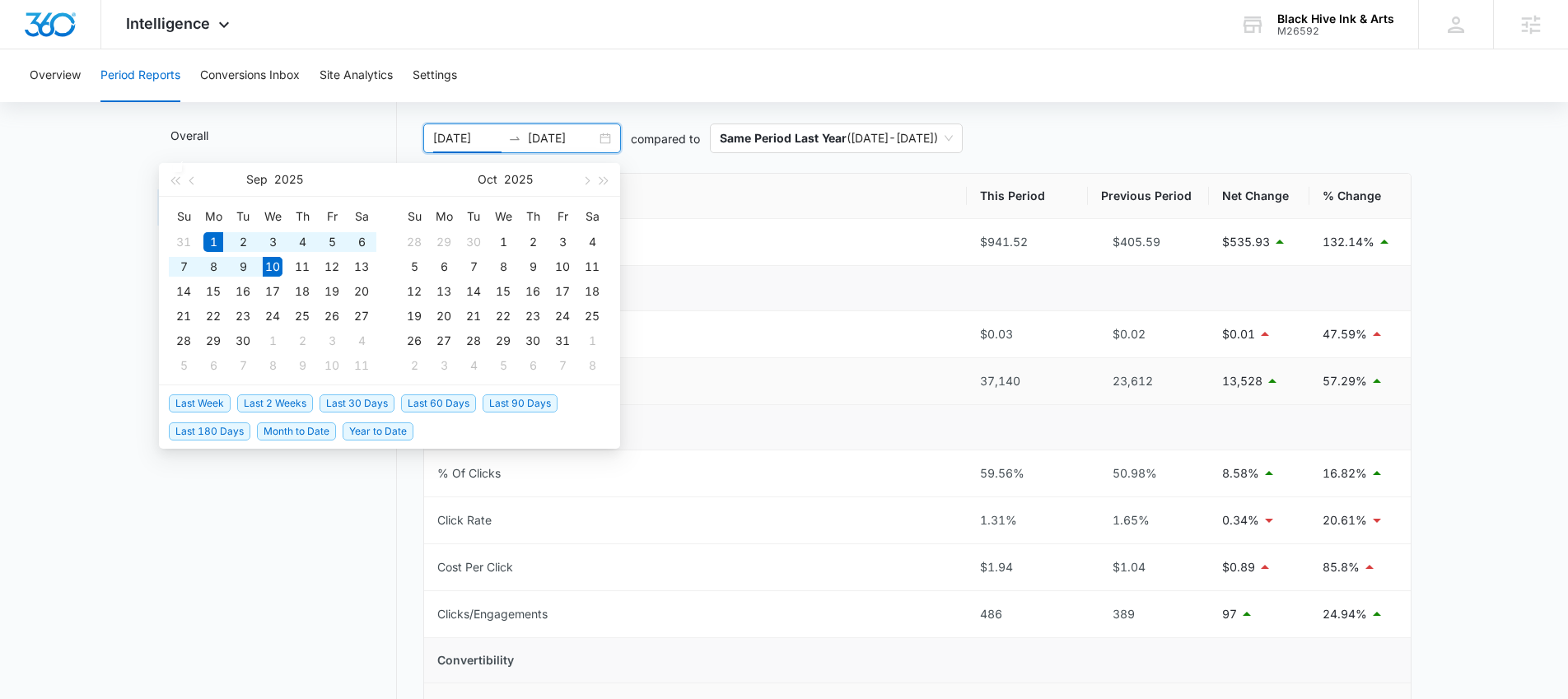
scroll to position [51, 0]
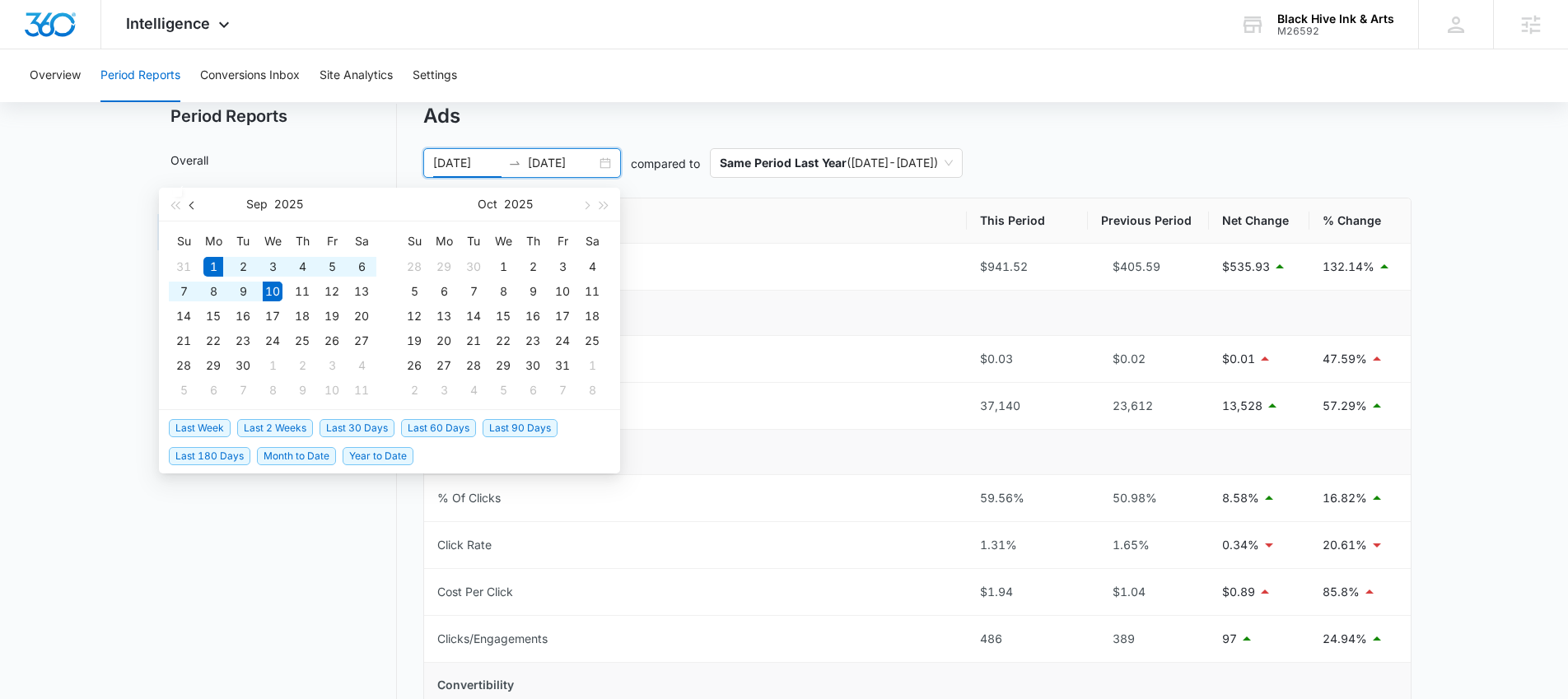
click at [190, 206] on span "button" at bounding box center [194, 205] width 8 height 8
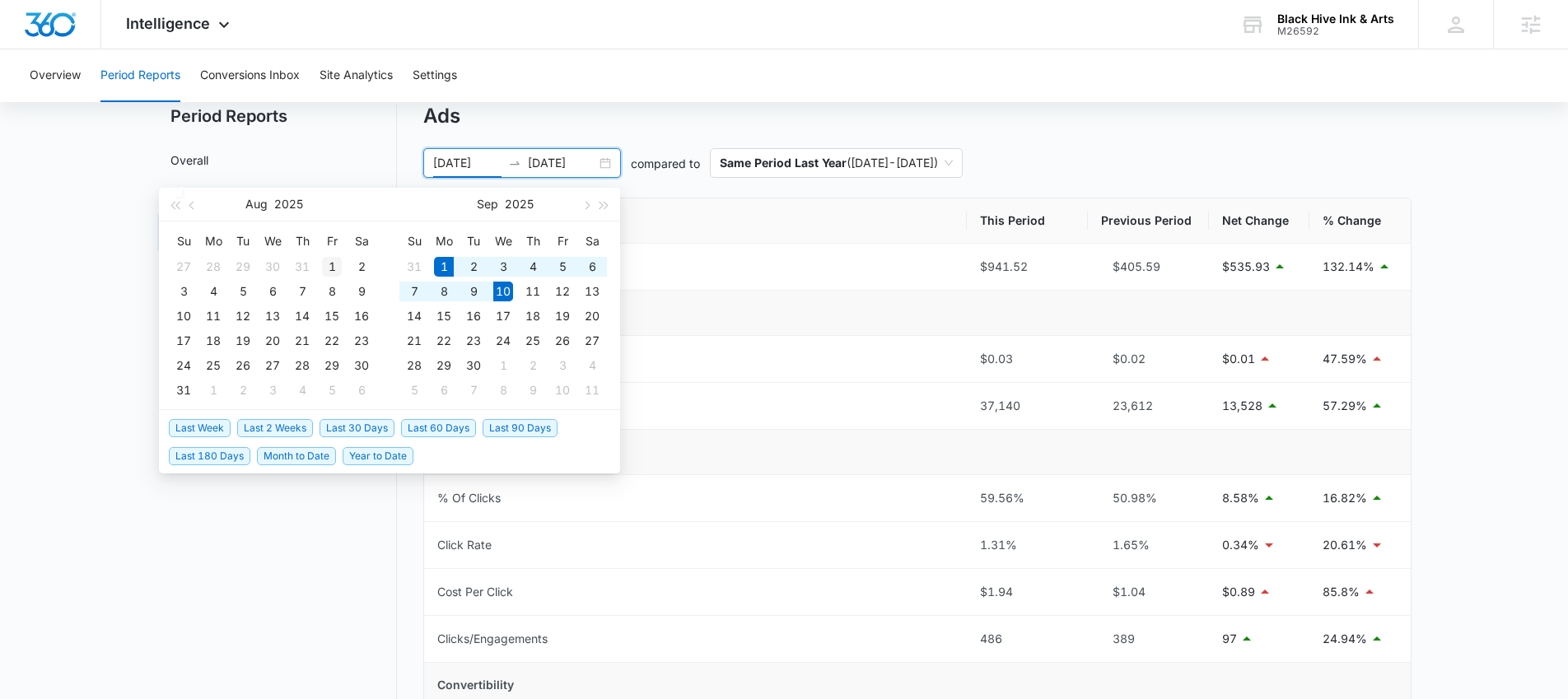
type input "08/01/2025"
click at [329, 271] on div "1" at bounding box center [331, 267] width 19 height 19
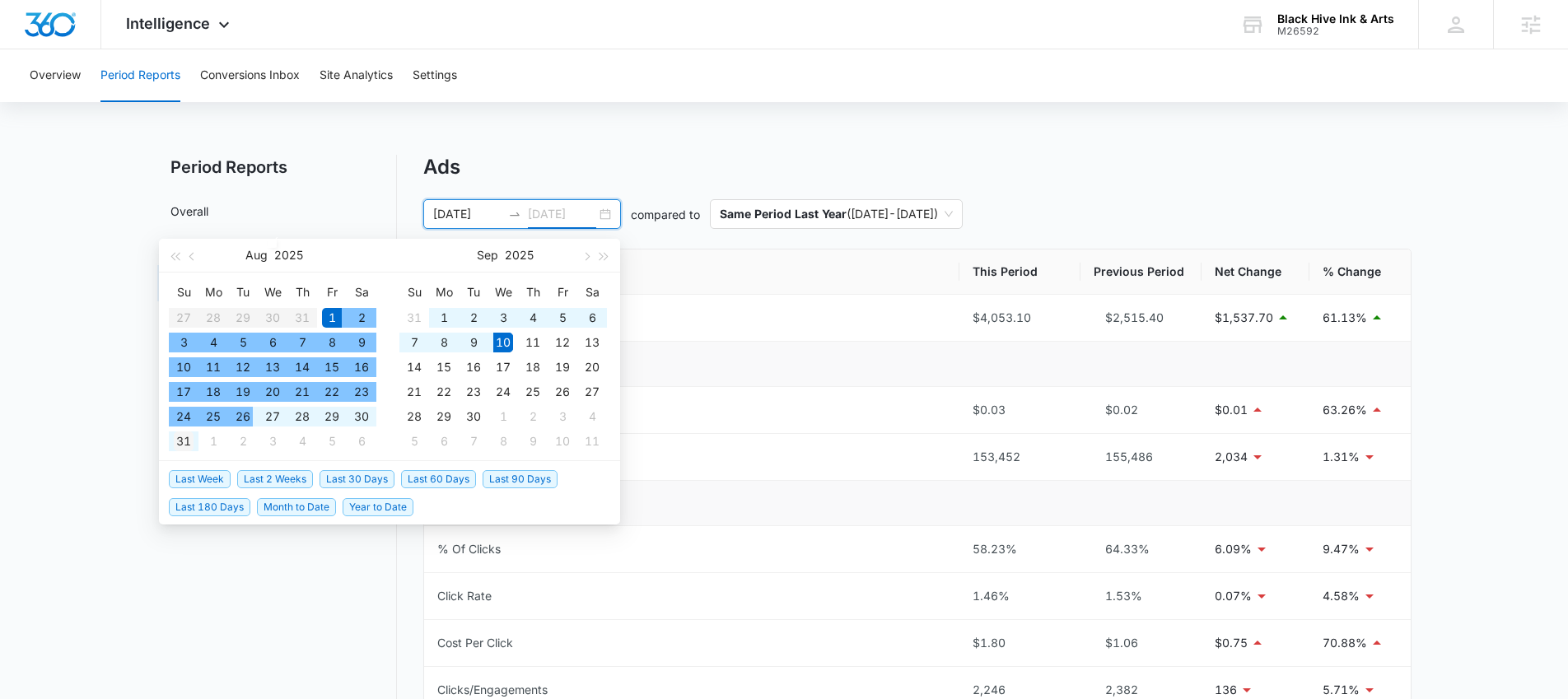
type input "08/31/2025"
click at [190, 443] on div "31" at bounding box center [183, 441] width 19 height 19
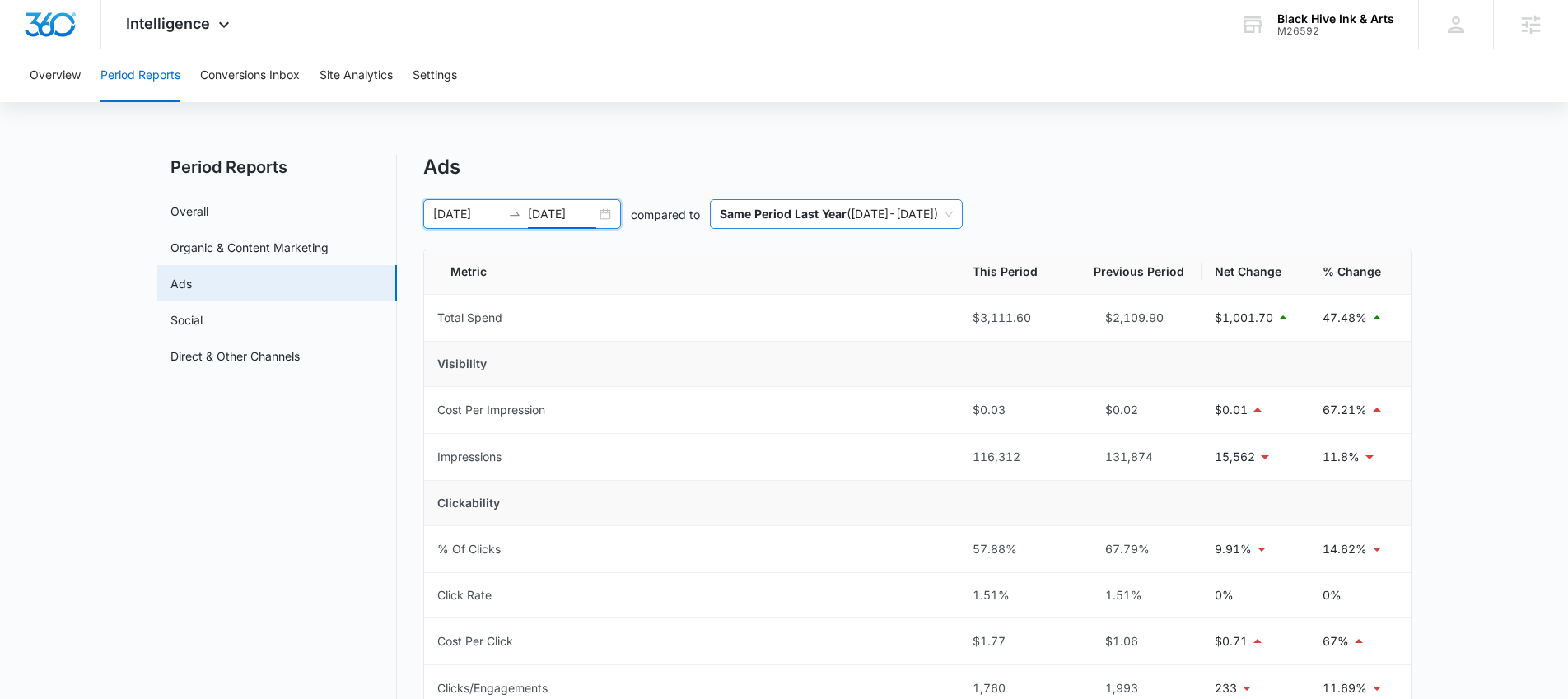
click at [875, 213] on span "Same Period Last Year ( 09/01/2024 - 09/10/2024 )" at bounding box center [836, 213] width 233 height 28
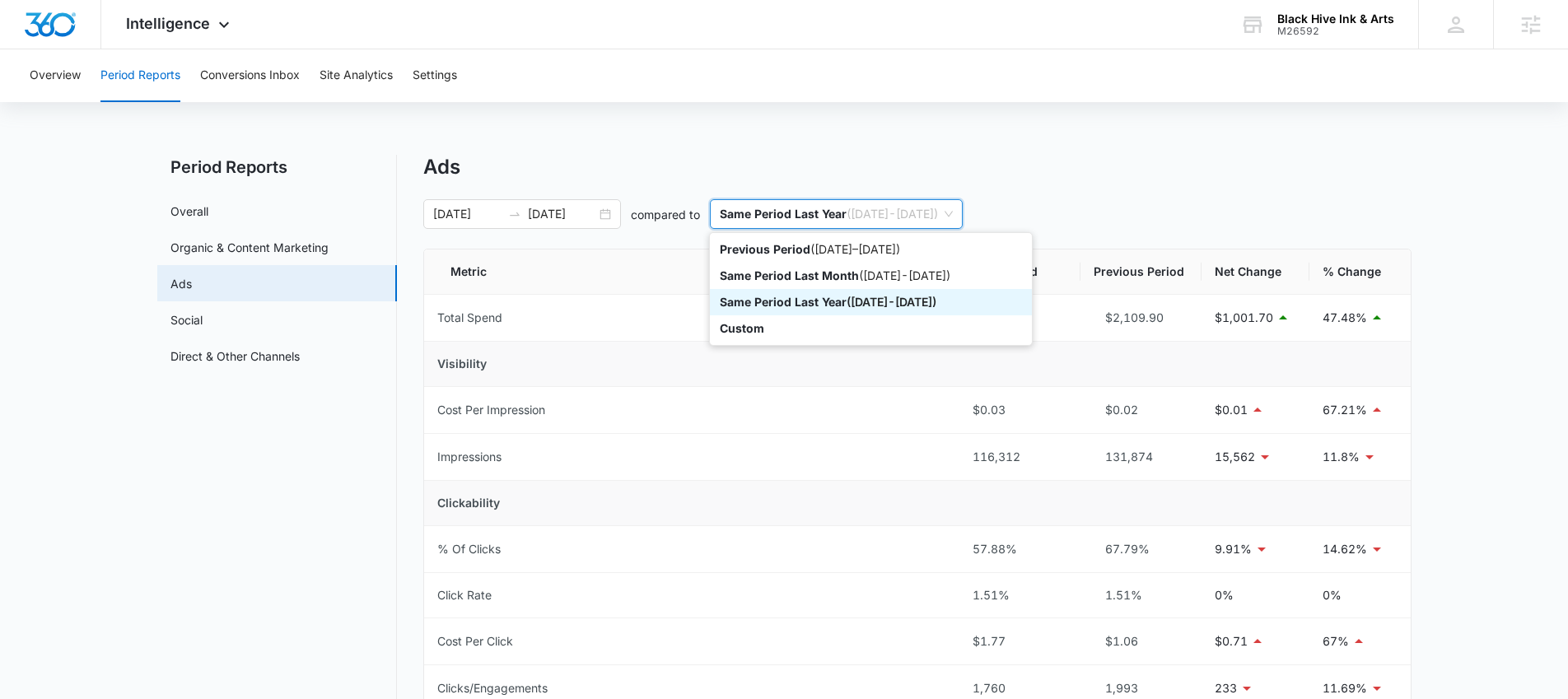
click at [809, 300] on p "Same Period Last Year" at bounding box center [783, 301] width 127 height 14
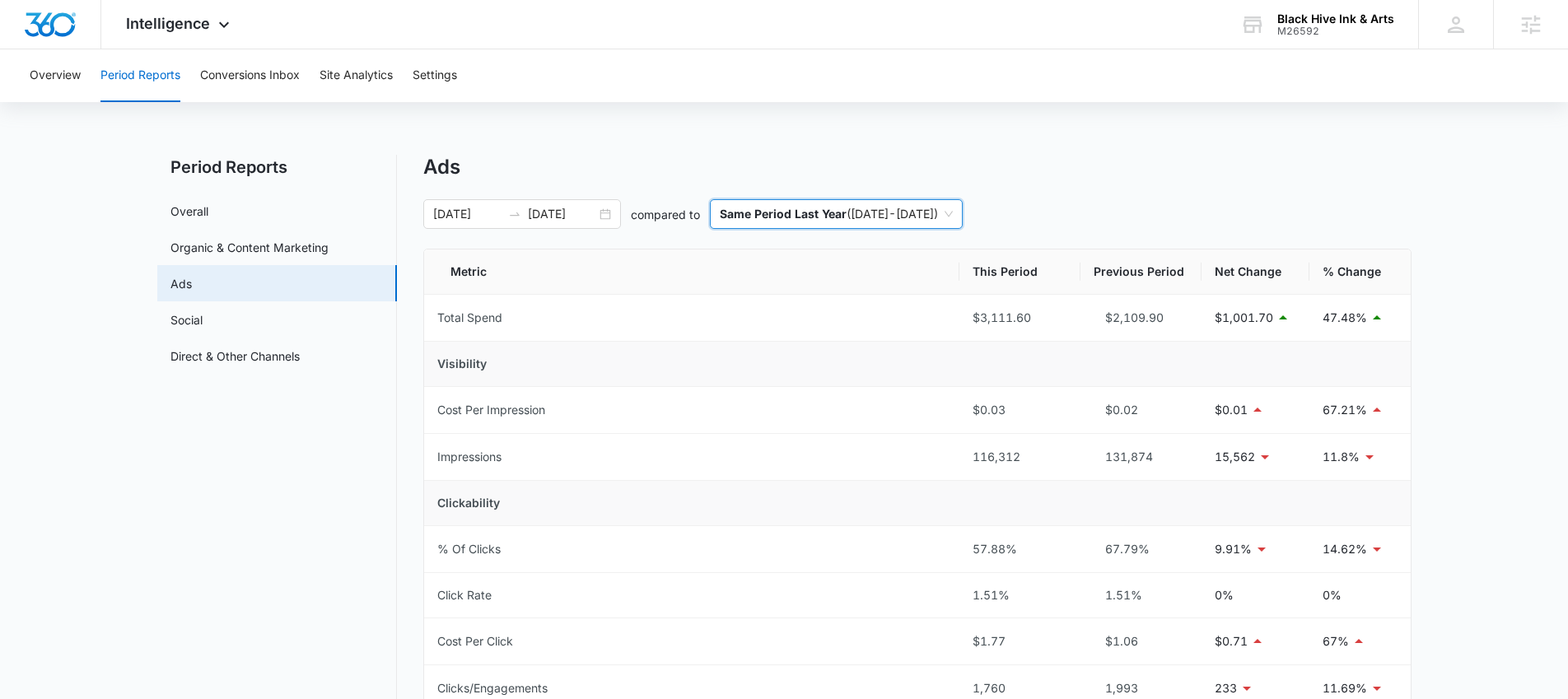
click at [897, 179] on div "Ads" at bounding box center [917, 167] width 988 height 25
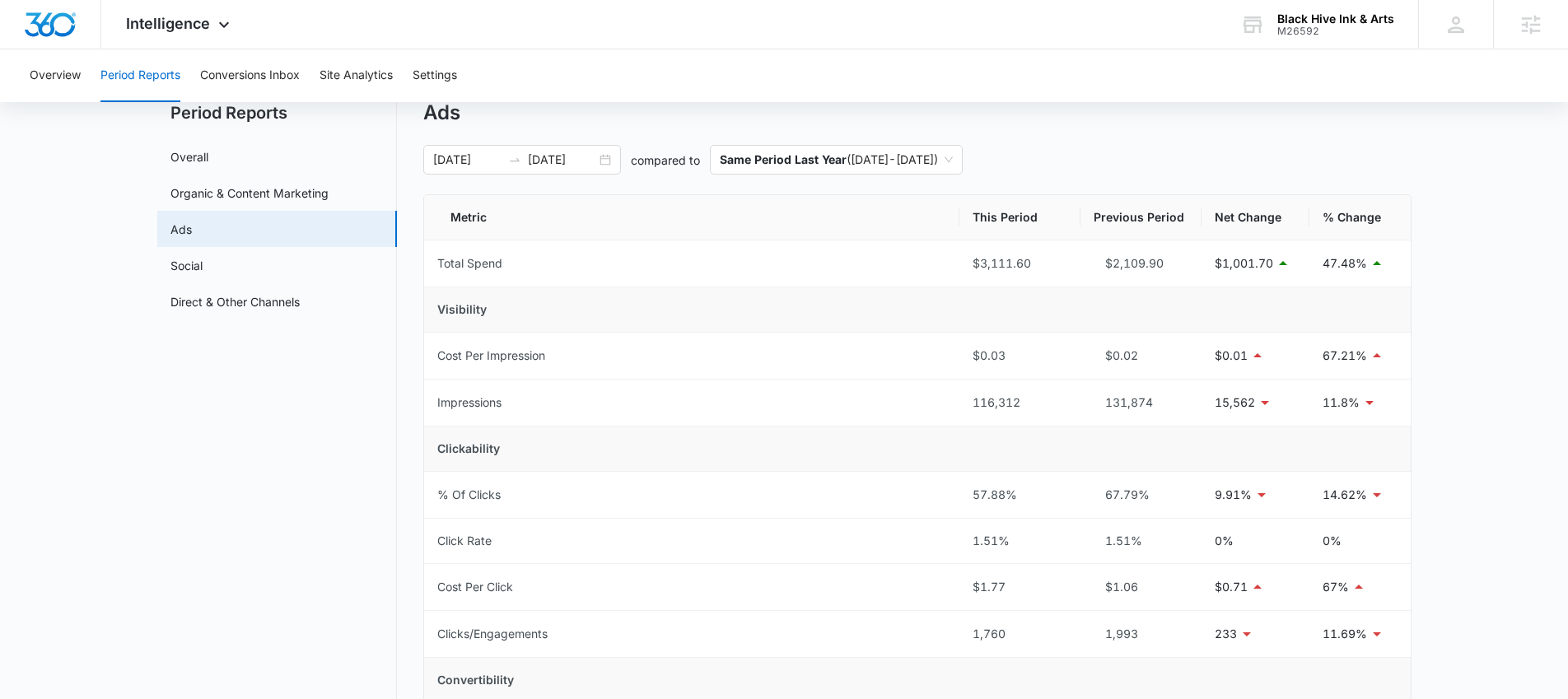
scroll to position [56, 0]
drag, startPoint x: 958, startPoint y: 354, endPoint x: 1378, endPoint y: 353, distance: 420.0
click at [1378, 353] on tr "Cost Per Impression $0.03 $0.02 $0.01 67.21%" at bounding box center [917, 354] width 986 height 47
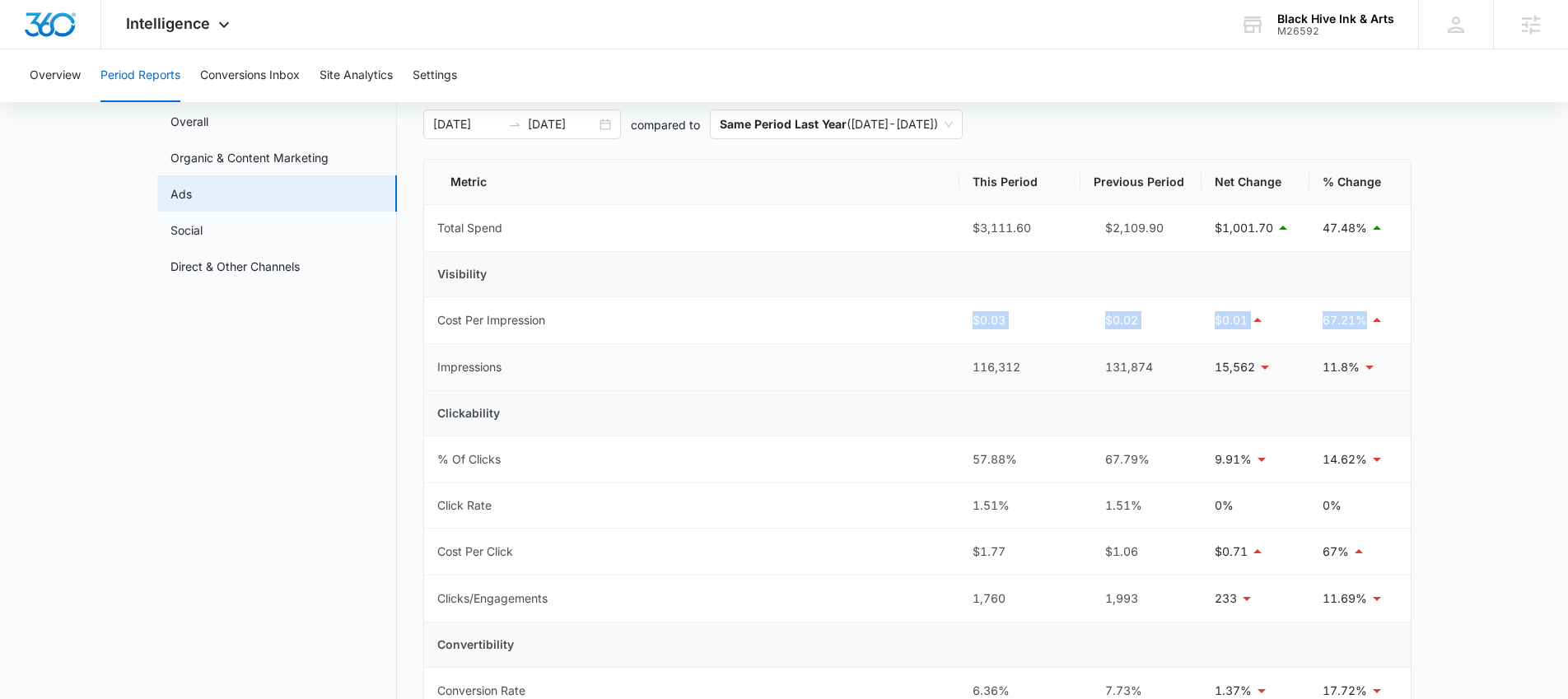
scroll to position [93, 0]
drag, startPoint x: 954, startPoint y: 597, endPoint x: 1383, endPoint y: 606, distance: 429.1
click at [1383, 607] on tr "Clicks/Engagements 1,760 1,993 233 11.69%" at bounding box center [917, 595] width 986 height 47
drag, startPoint x: 1314, startPoint y: 360, endPoint x: 1409, endPoint y: 366, distance: 95.2
click at [1410, 366] on td "11.8%" at bounding box center [1361, 364] width 102 height 47
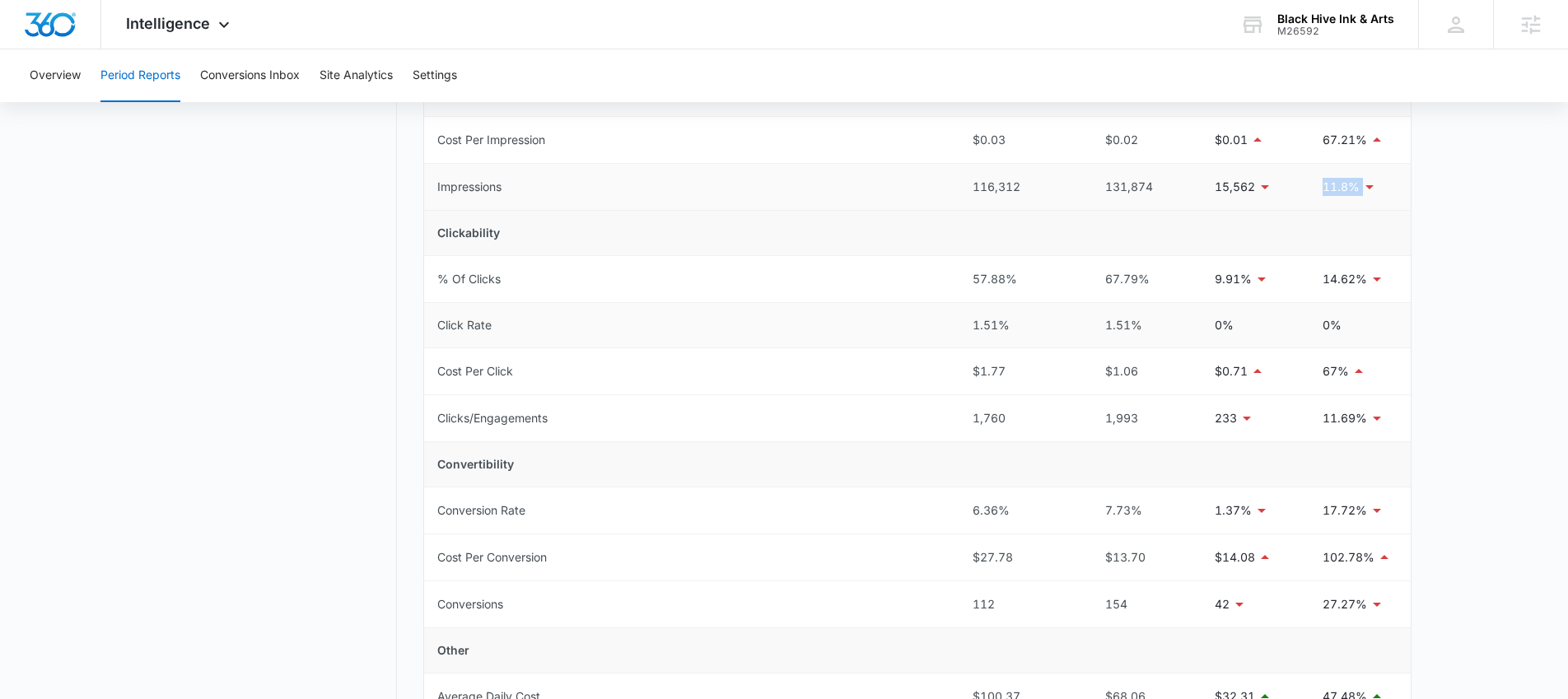
scroll to position [292, 0]
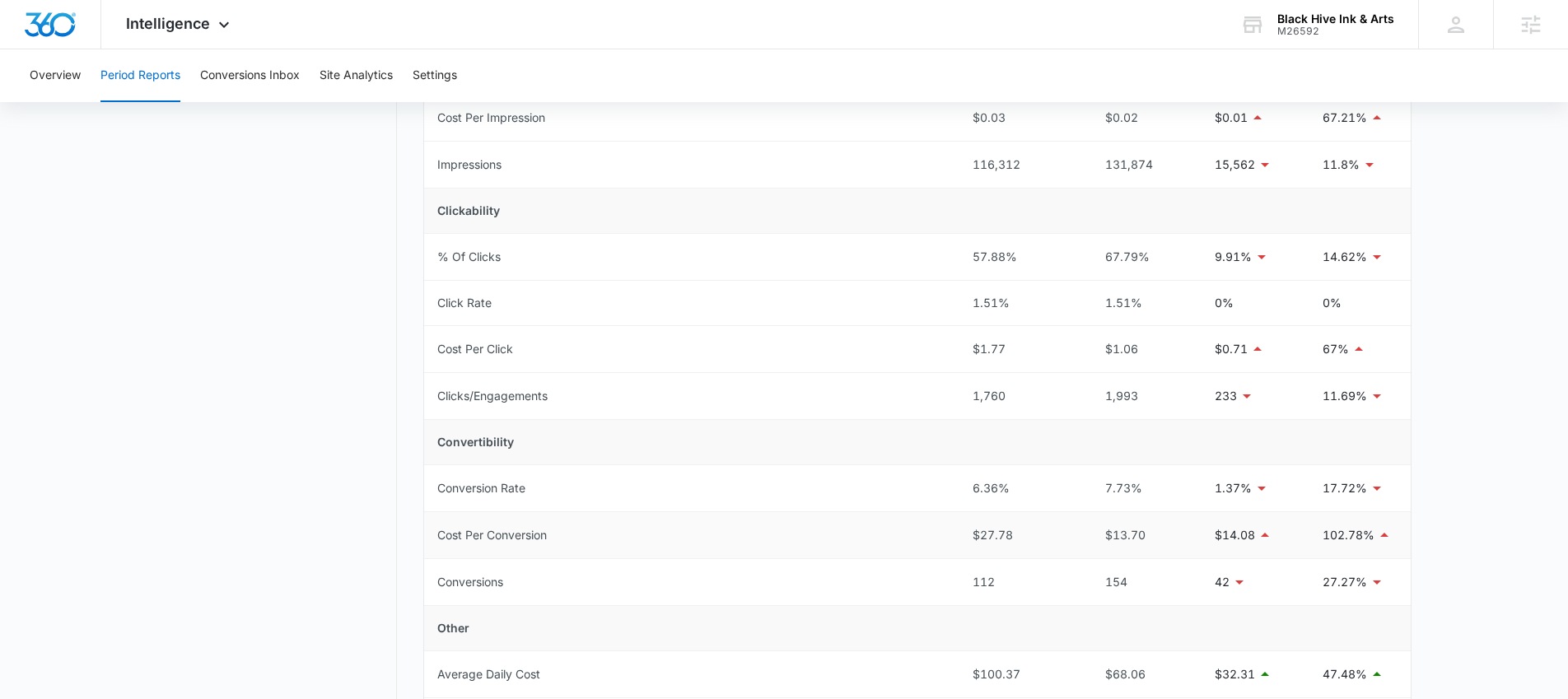
click at [920, 531] on td "Cost Per Conversion" at bounding box center [692, 535] width 535 height 47
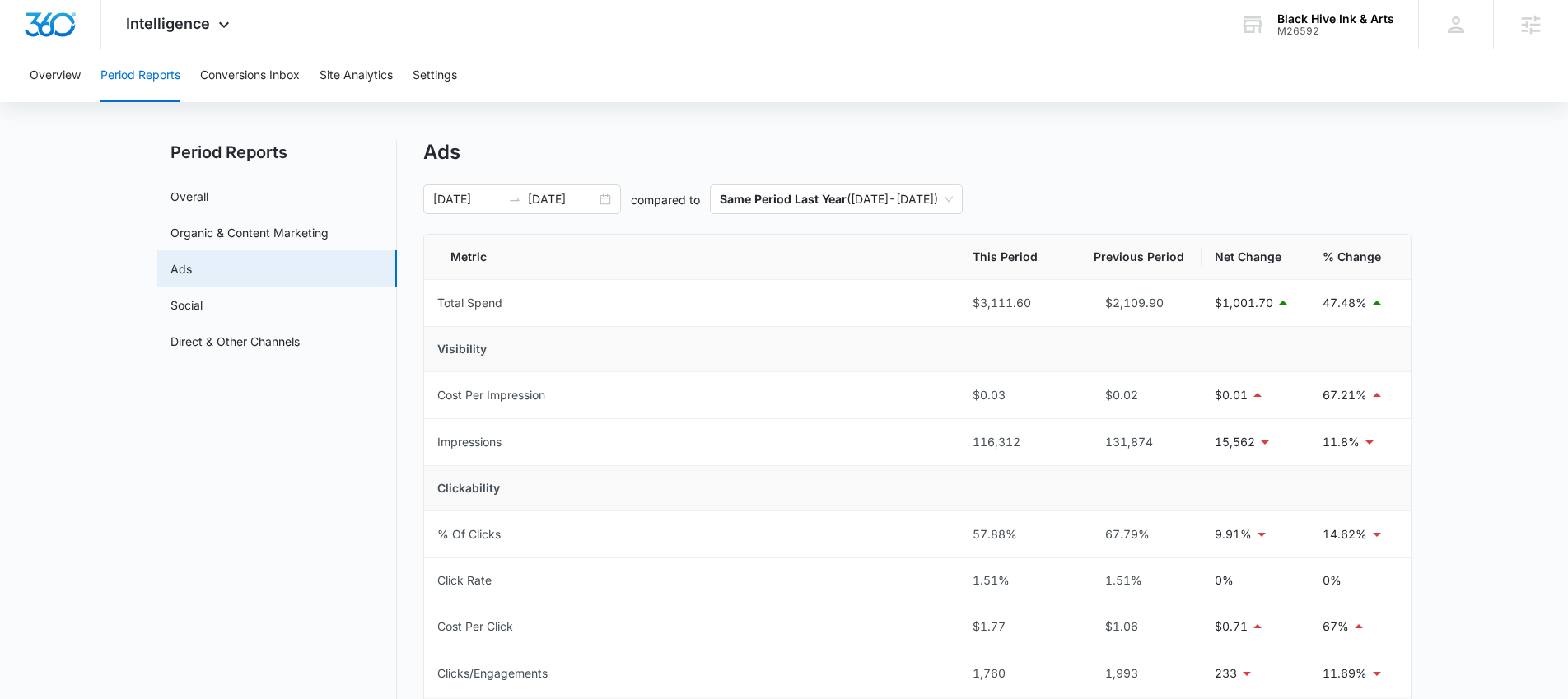
scroll to position [12, 0]
click at [1499, 358] on main "Period Reports Overall Organic & Content Marketing Ads Social Direct & Other Ch…" at bounding box center [784, 669] width 1568 height 1052
click at [253, 242] on link "Organic & Content Marketing" at bounding box center [249, 236] width 158 height 17
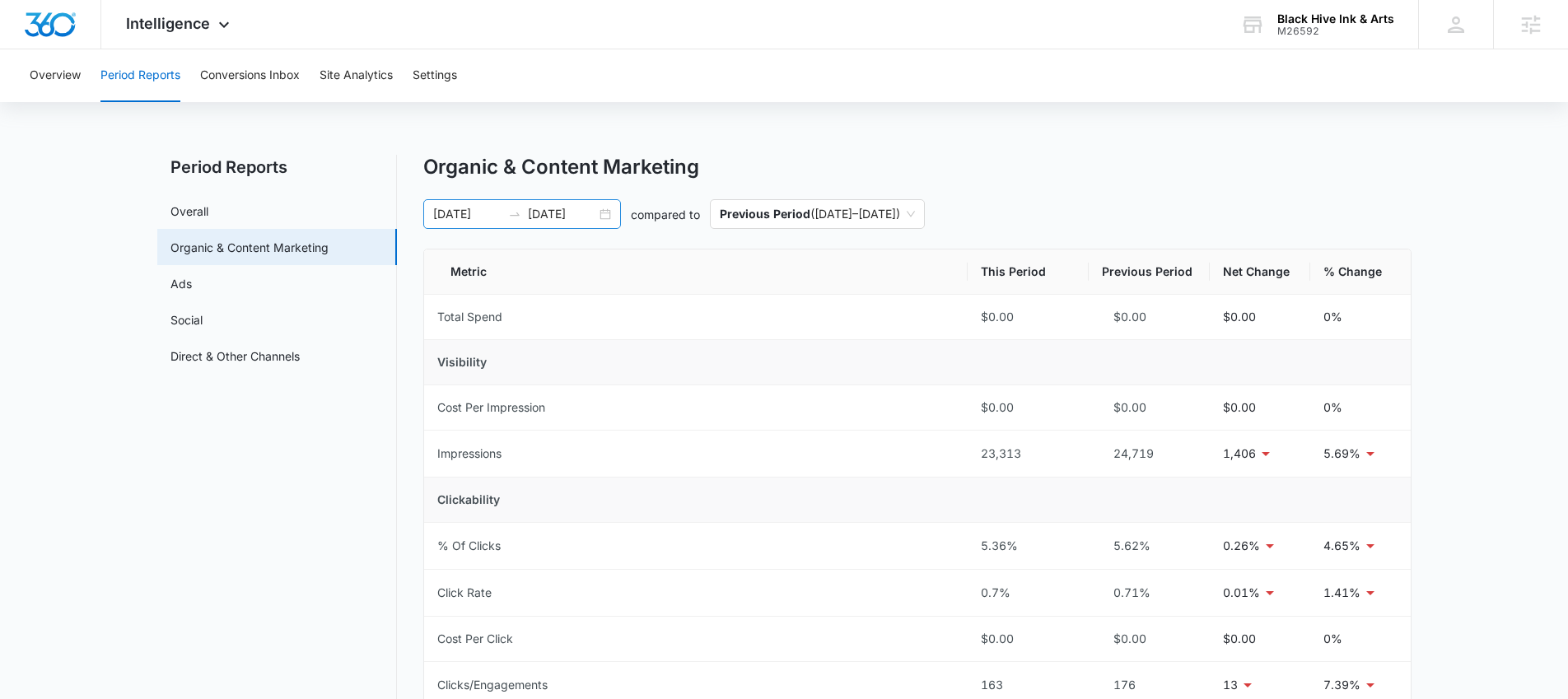
click at [606, 211] on div "08/01/2025 08/31/2025" at bounding box center [522, 213] width 197 height 30
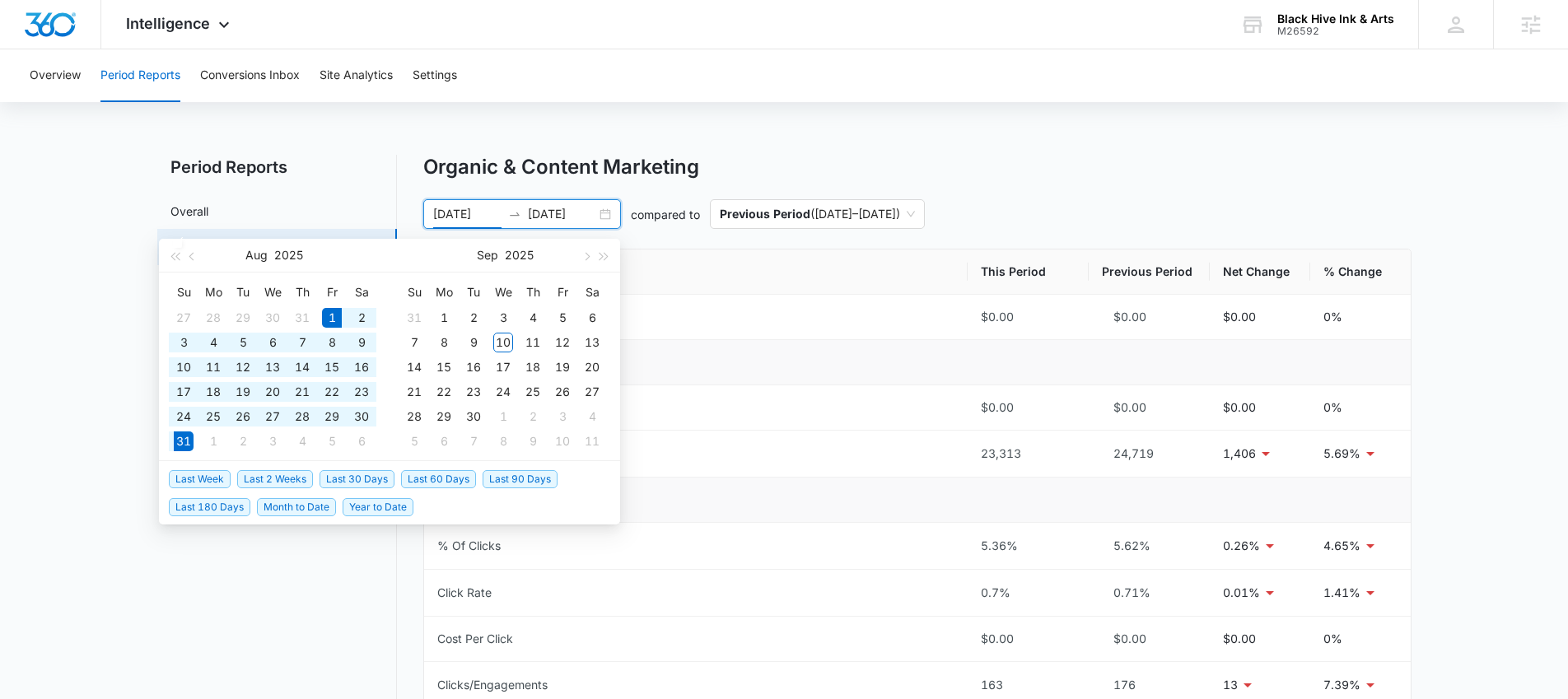
click at [606, 211] on div "08/01/2025 08/31/2025" at bounding box center [522, 213] width 197 height 30
click at [355, 479] on span "Last 30 Days" at bounding box center [356, 479] width 75 height 18
type input "08/10/2025"
type input "09/09/2025"
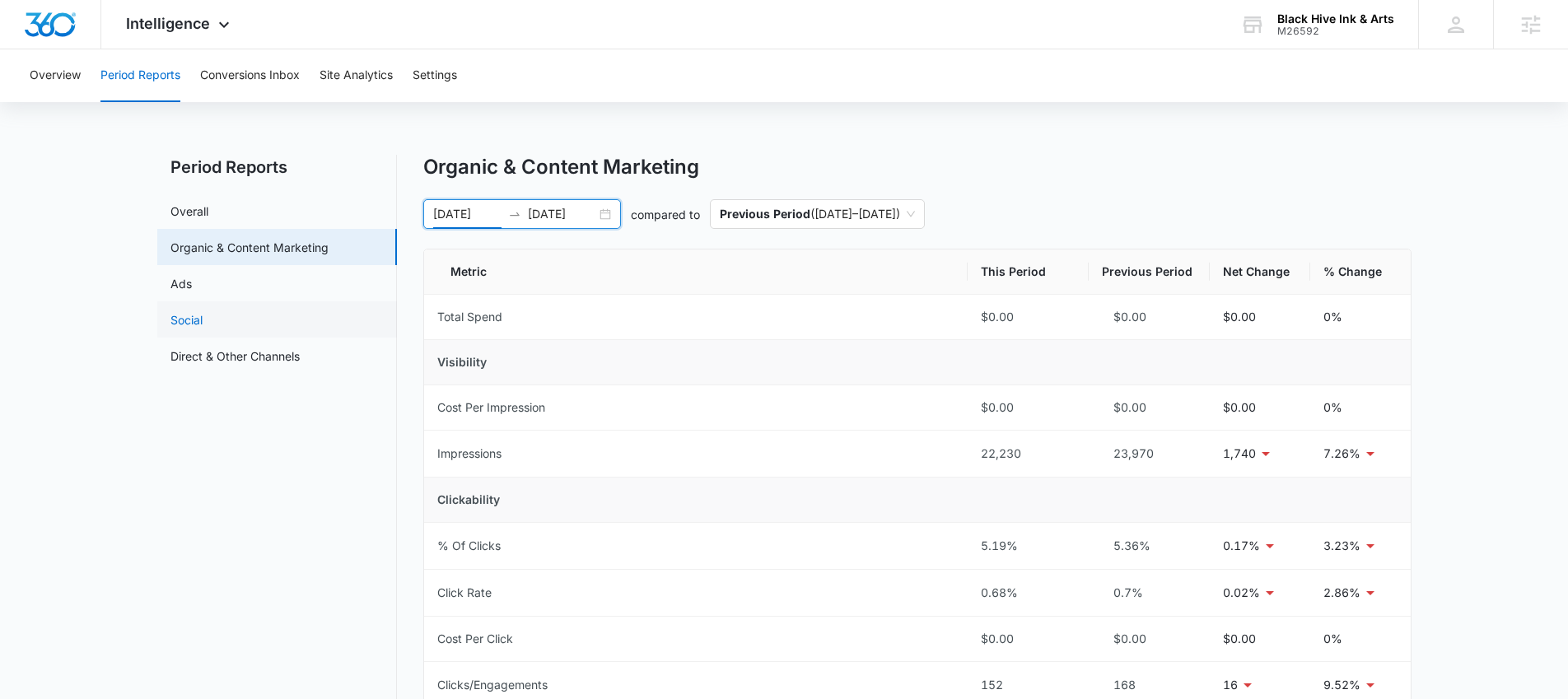
click at [202, 316] on link "Social" at bounding box center [186, 320] width 32 height 17
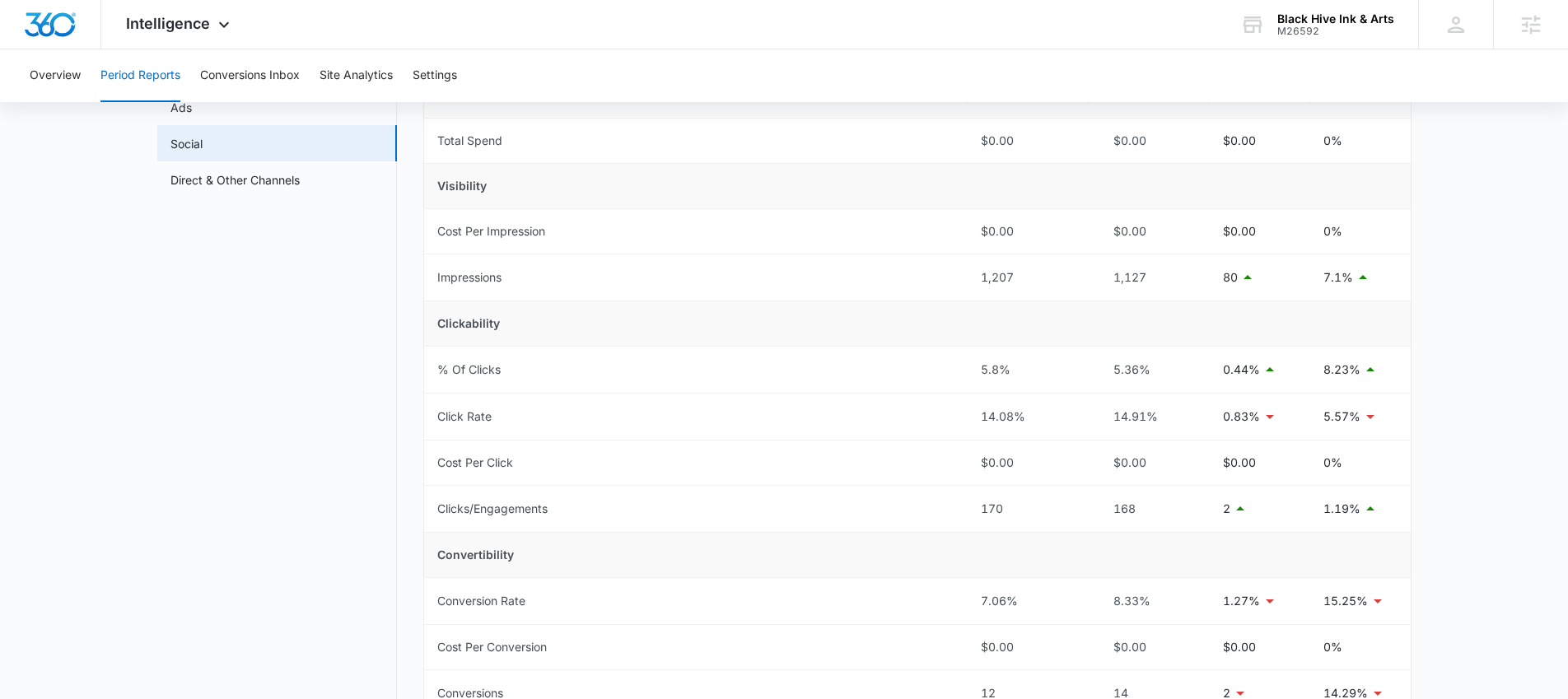
scroll to position [163, 0]
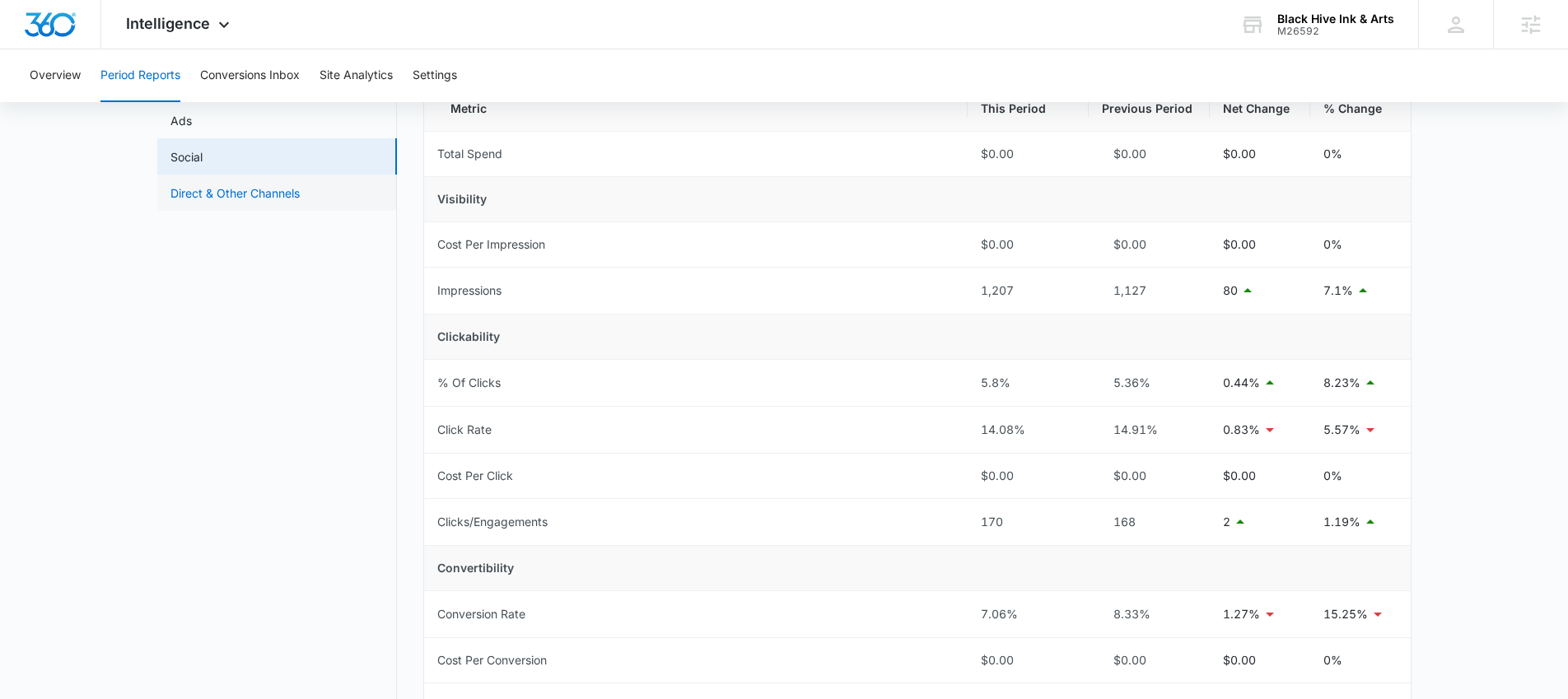
click at [258, 201] on link "Direct & Other Channels" at bounding box center [235, 193] width 130 height 17
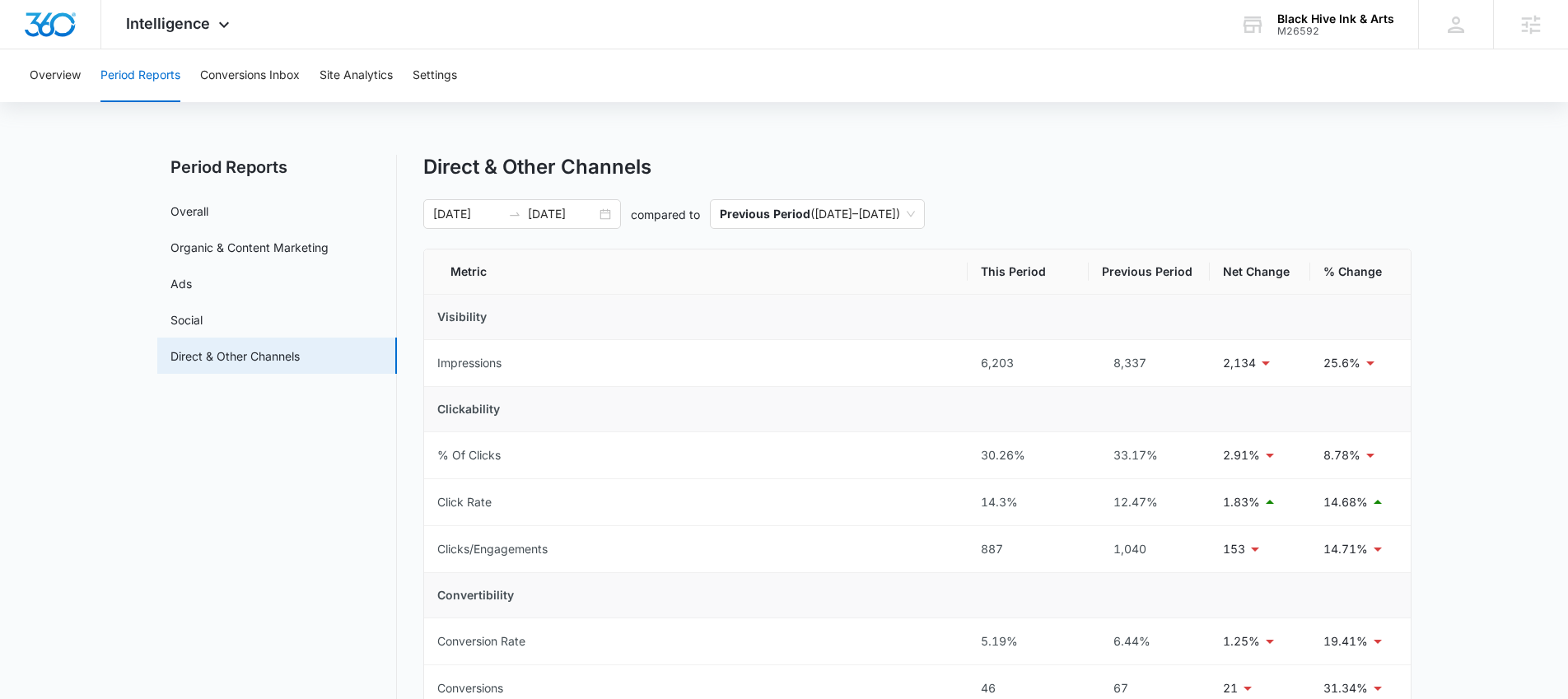
scroll to position [98, 0]
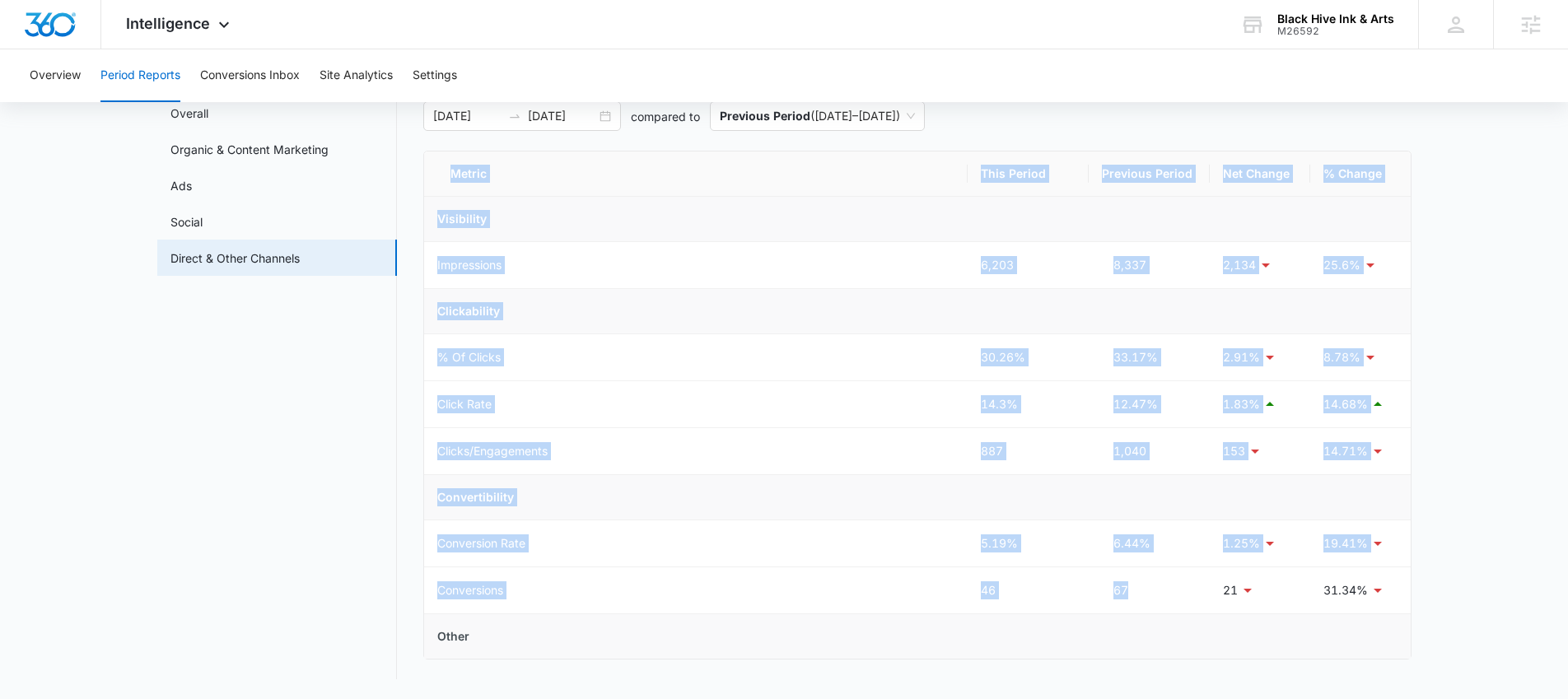
drag, startPoint x: 1196, startPoint y: 596, endPoint x: 1421, endPoint y: 592, distance: 225.0
click at [1421, 592] on main "Period Reports Overall Organic & Content Marketing Ads Social Direct & Other Ch…" at bounding box center [784, 377] width 1568 height 642
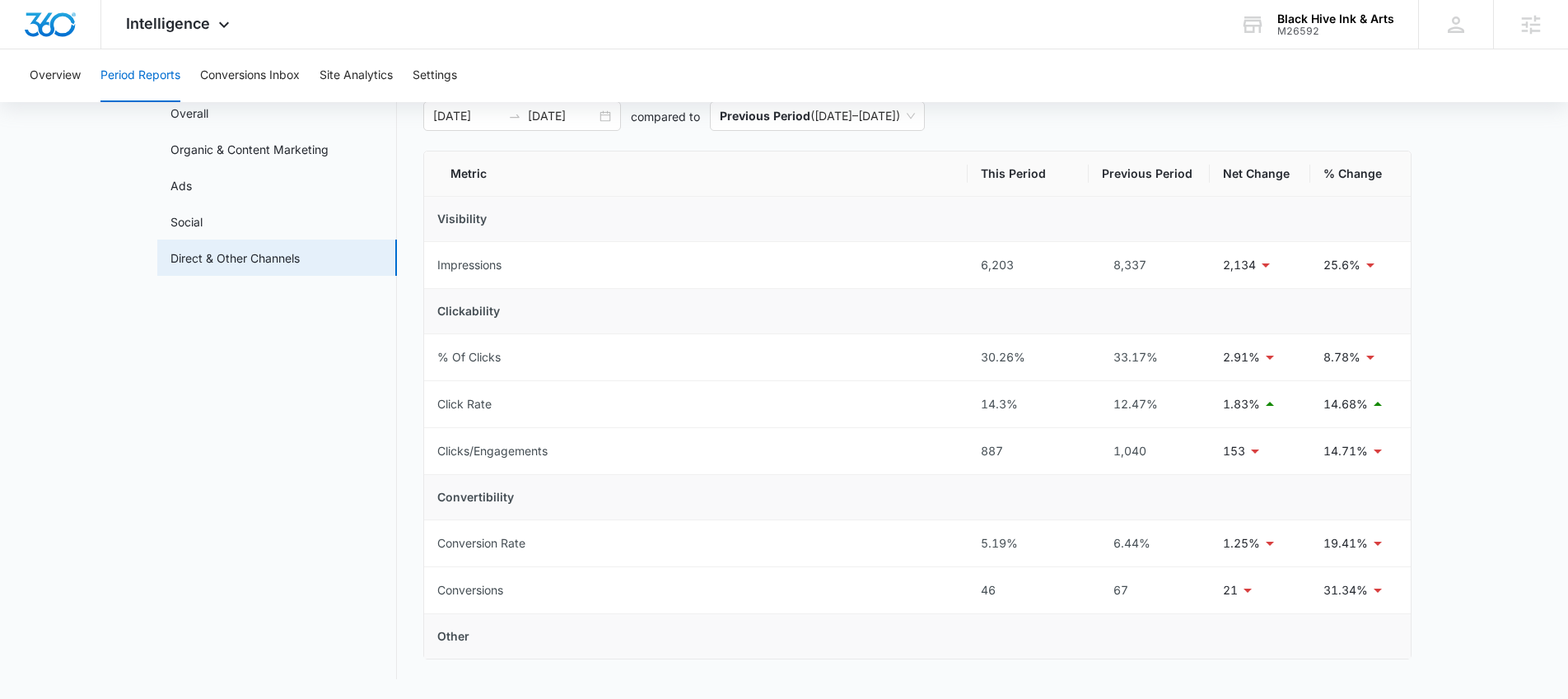
click at [759, 226] on td "Visibility" at bounding box center [917, 220] width 986 height 46
click at [607, 117] on div "08/10/2025 09/09/2025" at bounding box center [522, 116] width 197 height 30
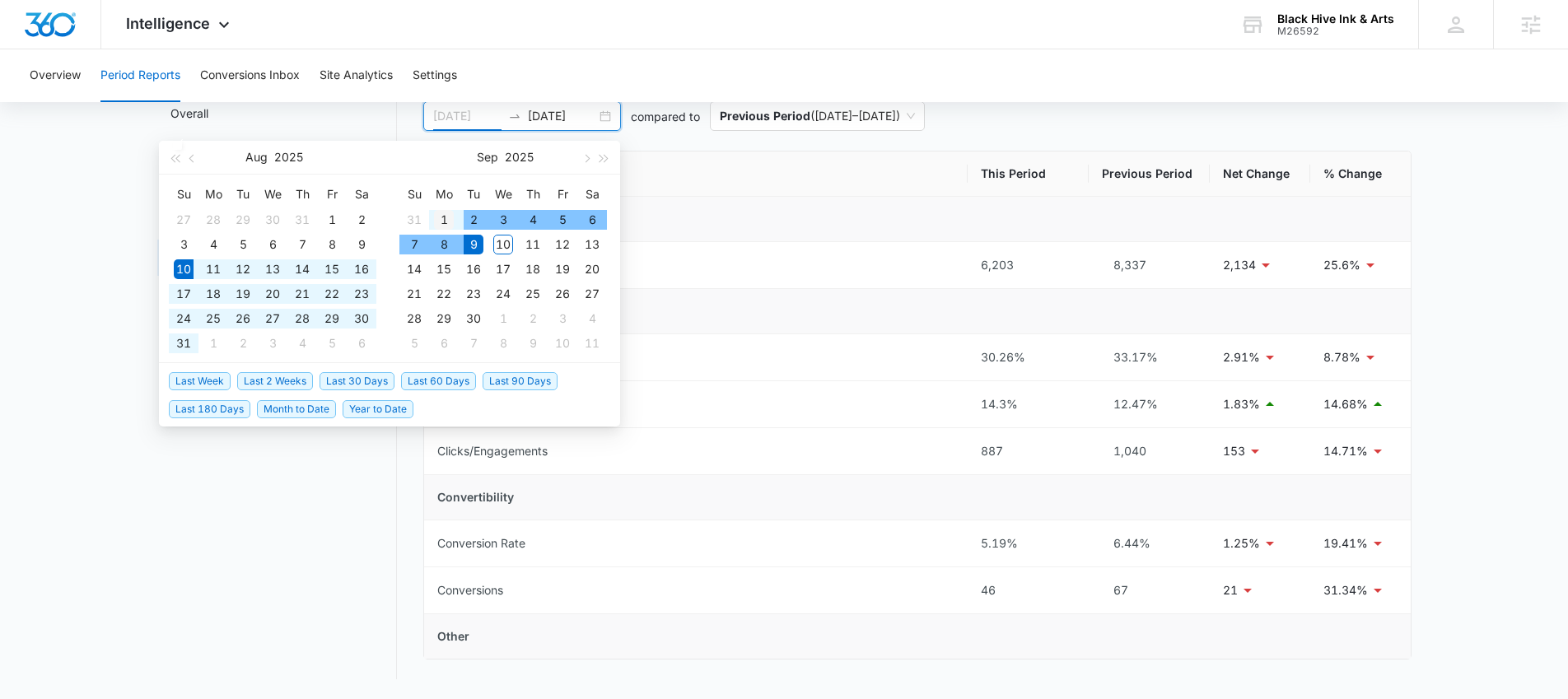
type input "09/01/2025"
click at [441, 217] on div "1" at bounding box center [444, 219] width 19 height 19
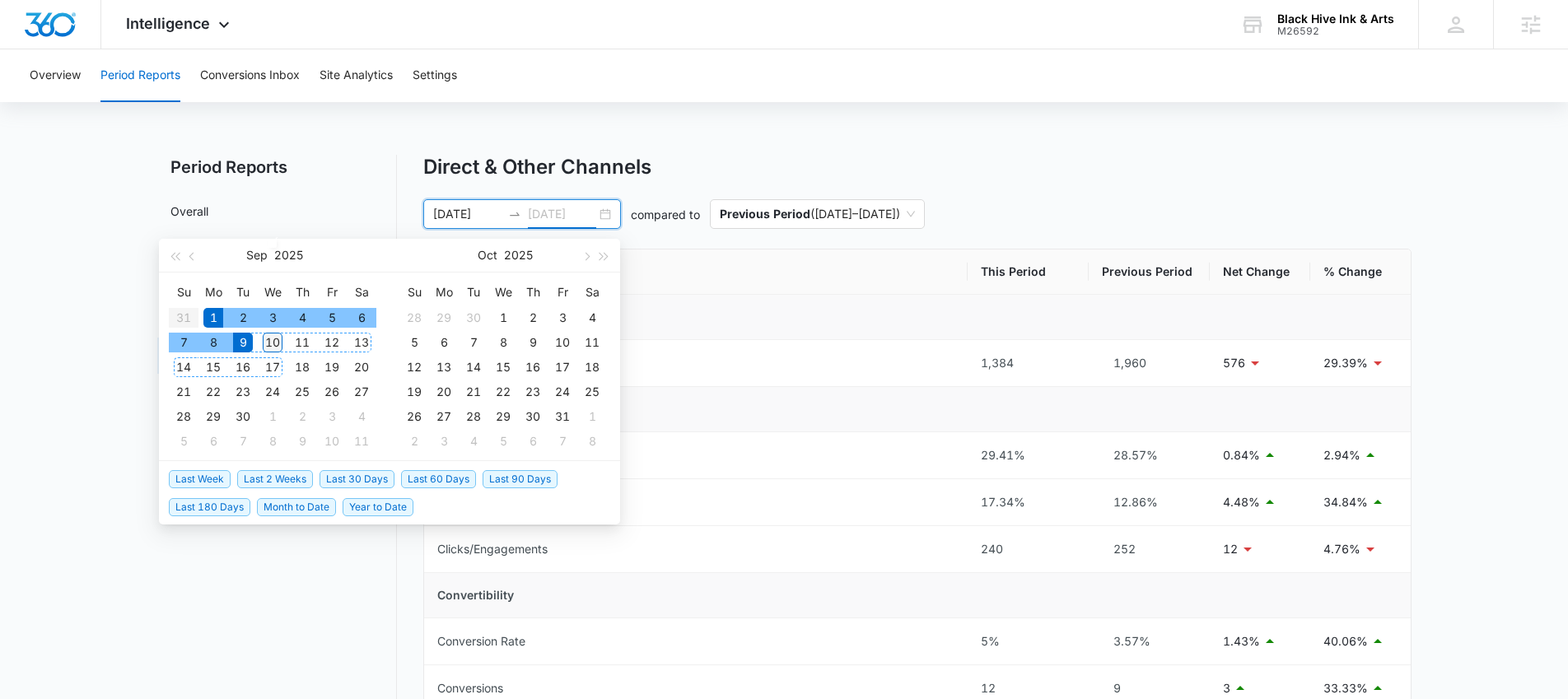
type input "09/10/2025"
click at [266, 346] on div "10" at bounding box center [272, 342] width 19 height 19
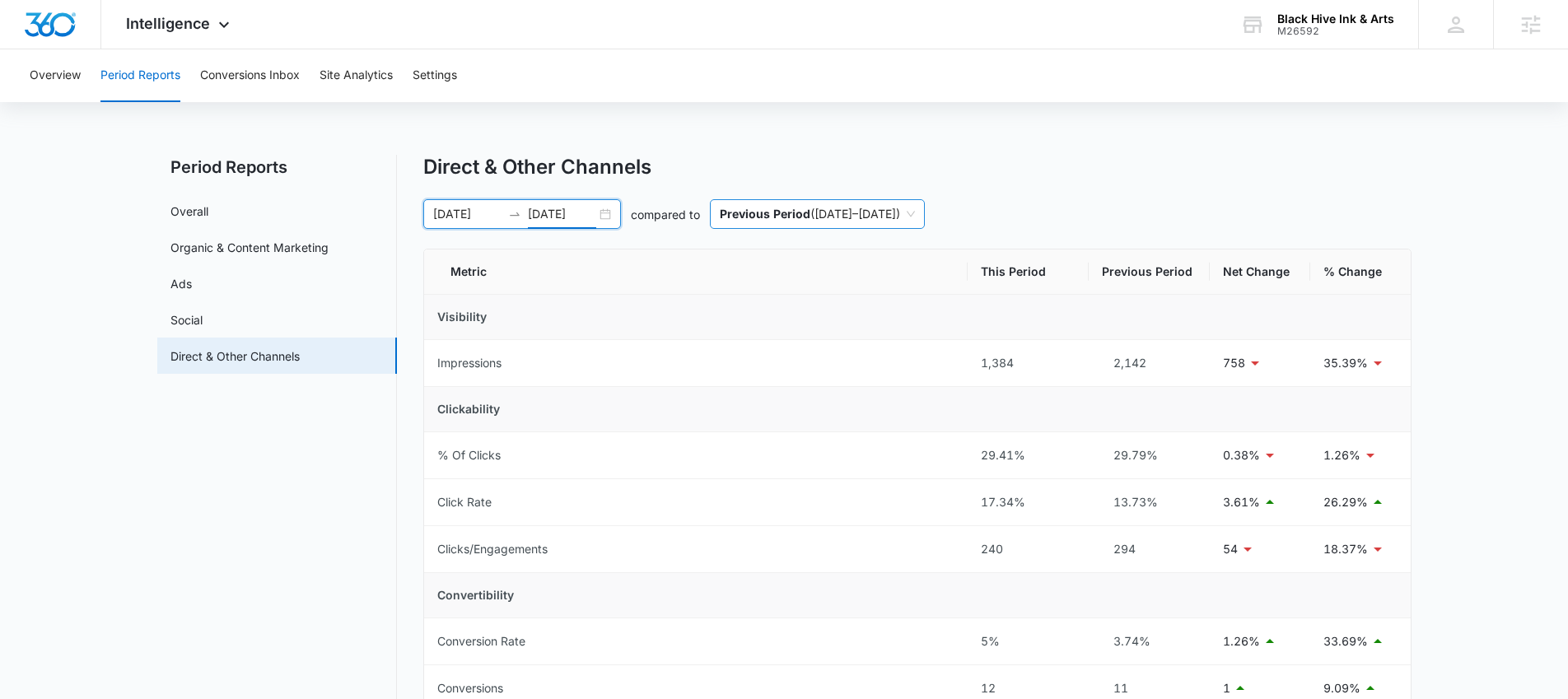
click at [847, 218] on span "Previous Period ( 08/22/2025 – 08/31/2025 )" at bounding box center [817, 213] width 196 height 28
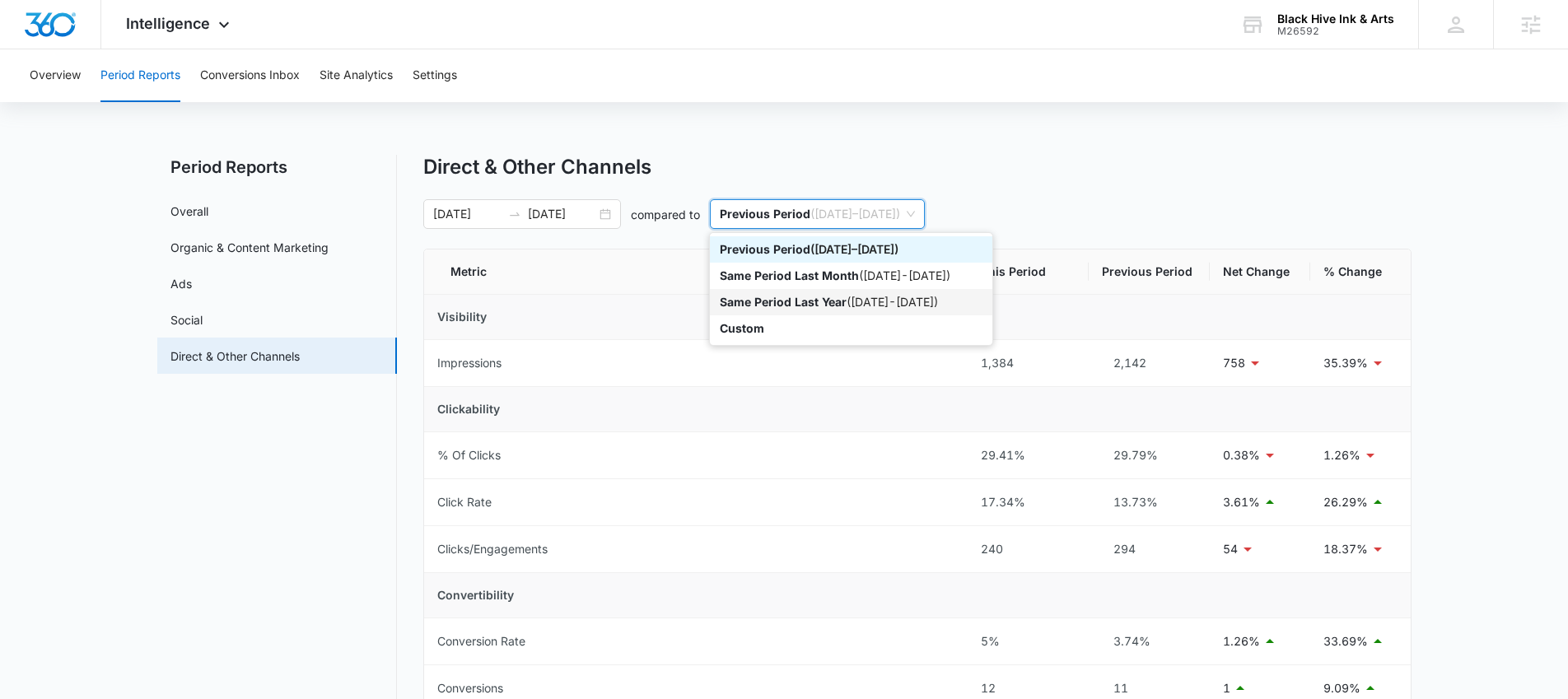
click at [831, 302] on p "Same Period Last Year" at bounding box center [783, 301] width 127 height 14
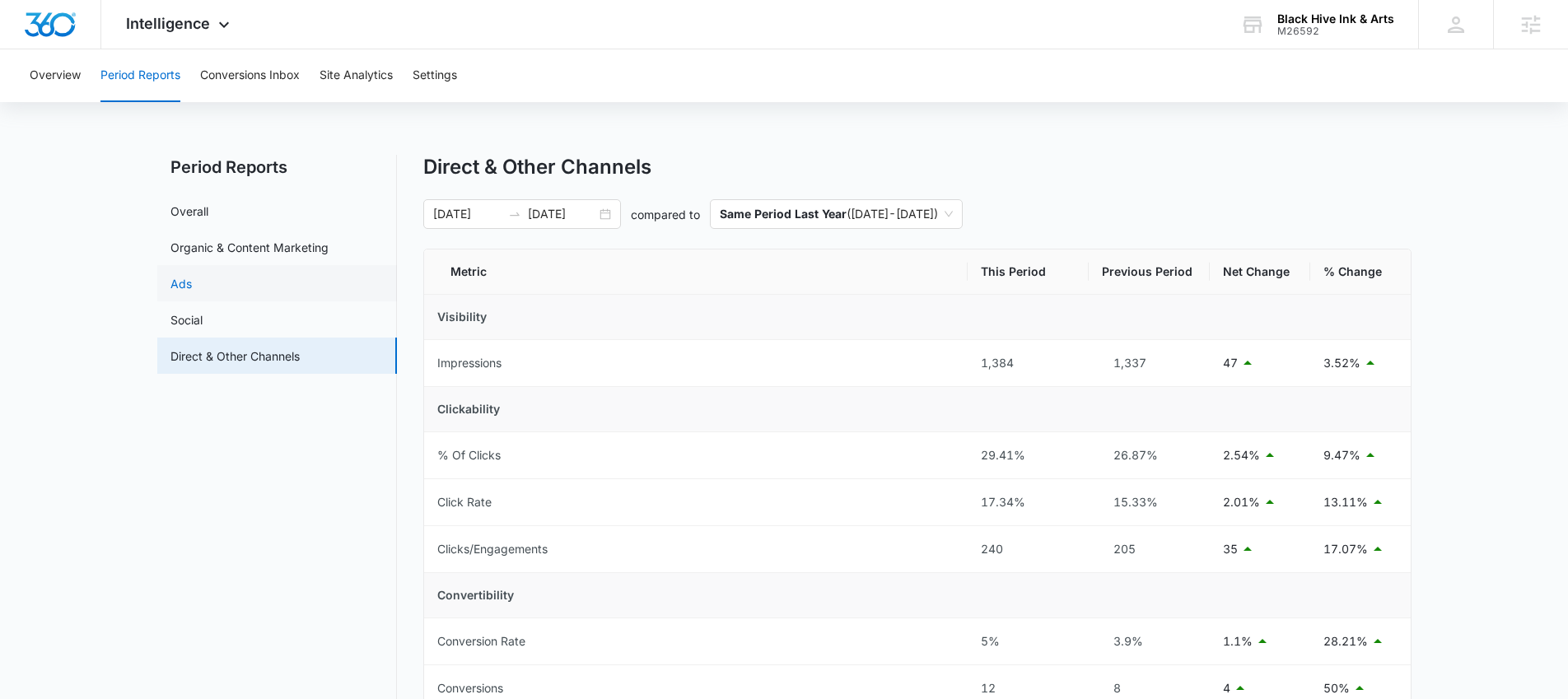
click at [192, 286] on link "Ads" at bounding box center [180, 283] width 21 height 17
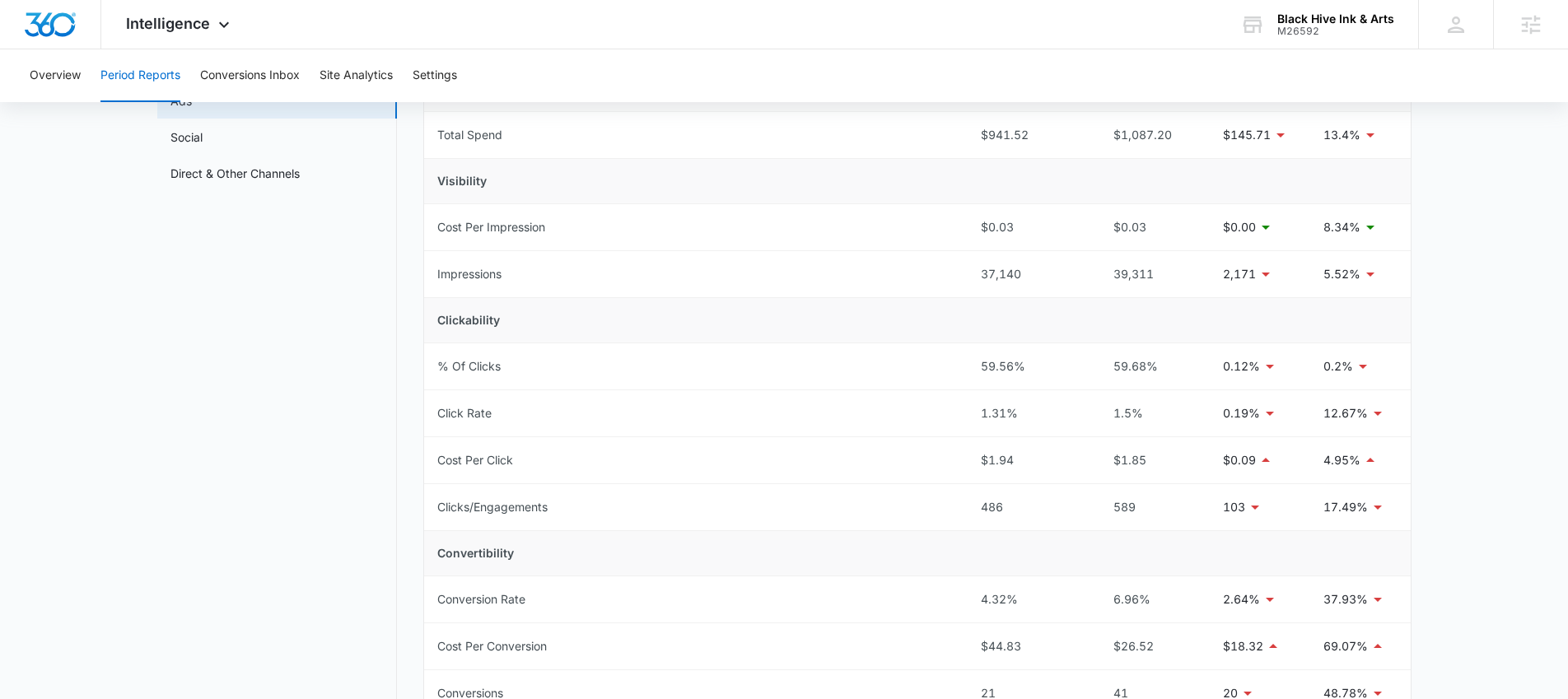
scroll to position [194, 0]
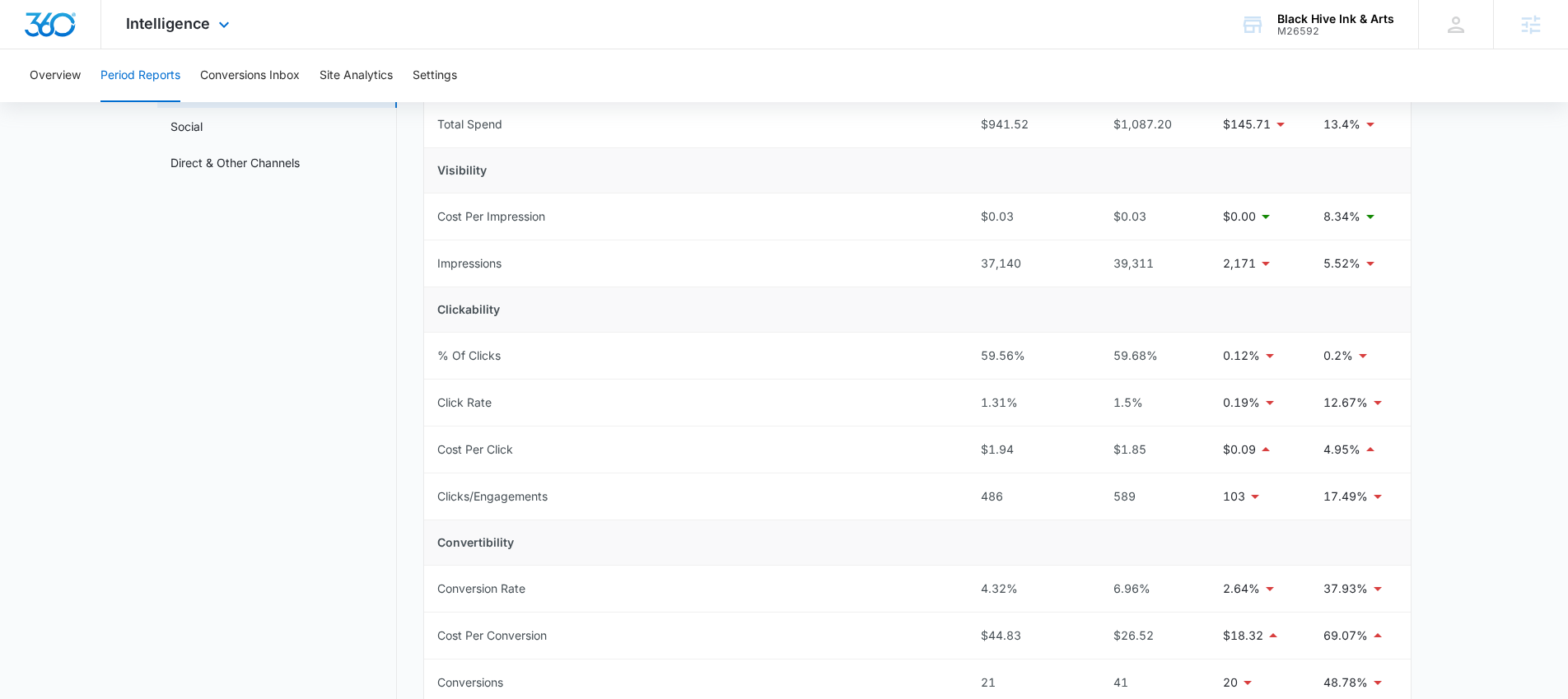
click at [142, 33] on div "Intelligence Apps Reputation Websites Forms CRM Email Social Payments POS Conte…" at bounding box center [180, 24] width 157 height 48
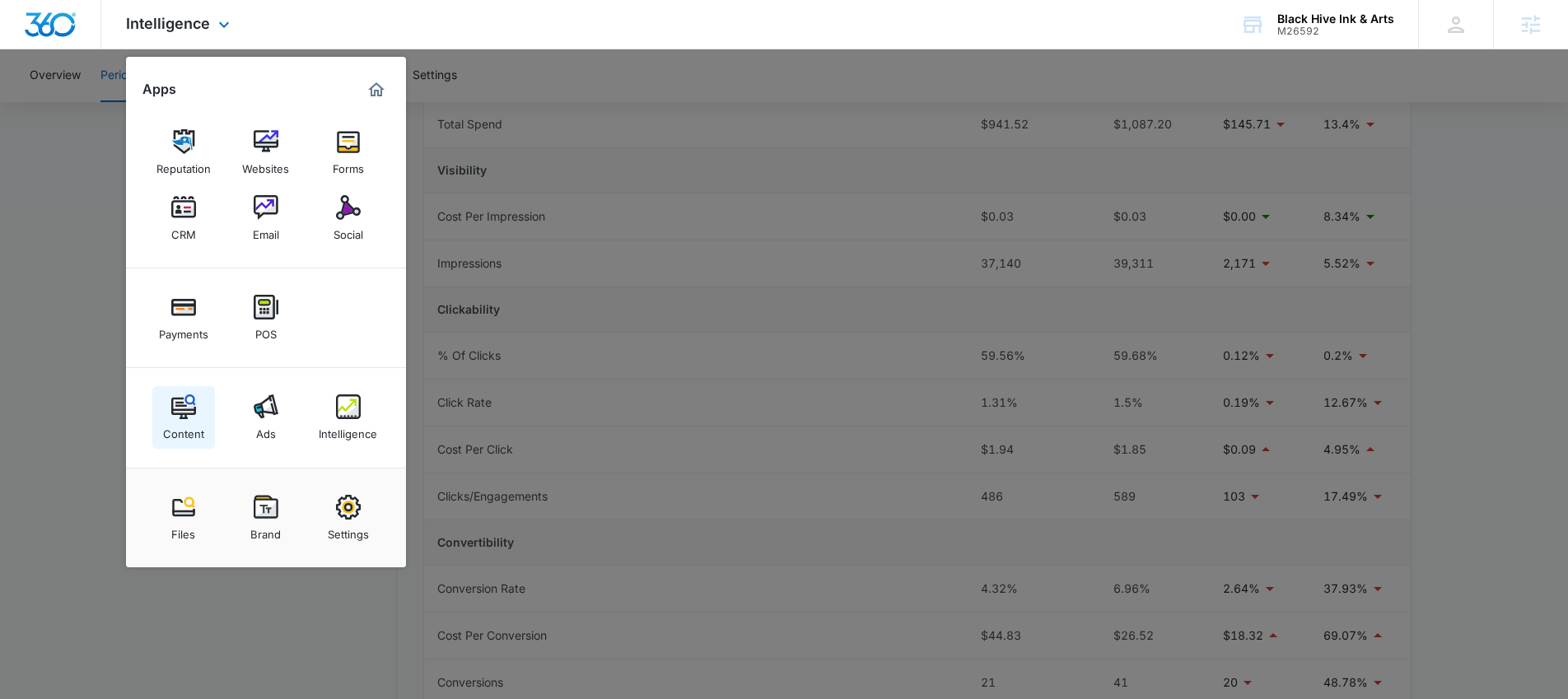
click at [185, 410] on img at bounding box center [183, 406] width 25 height 25
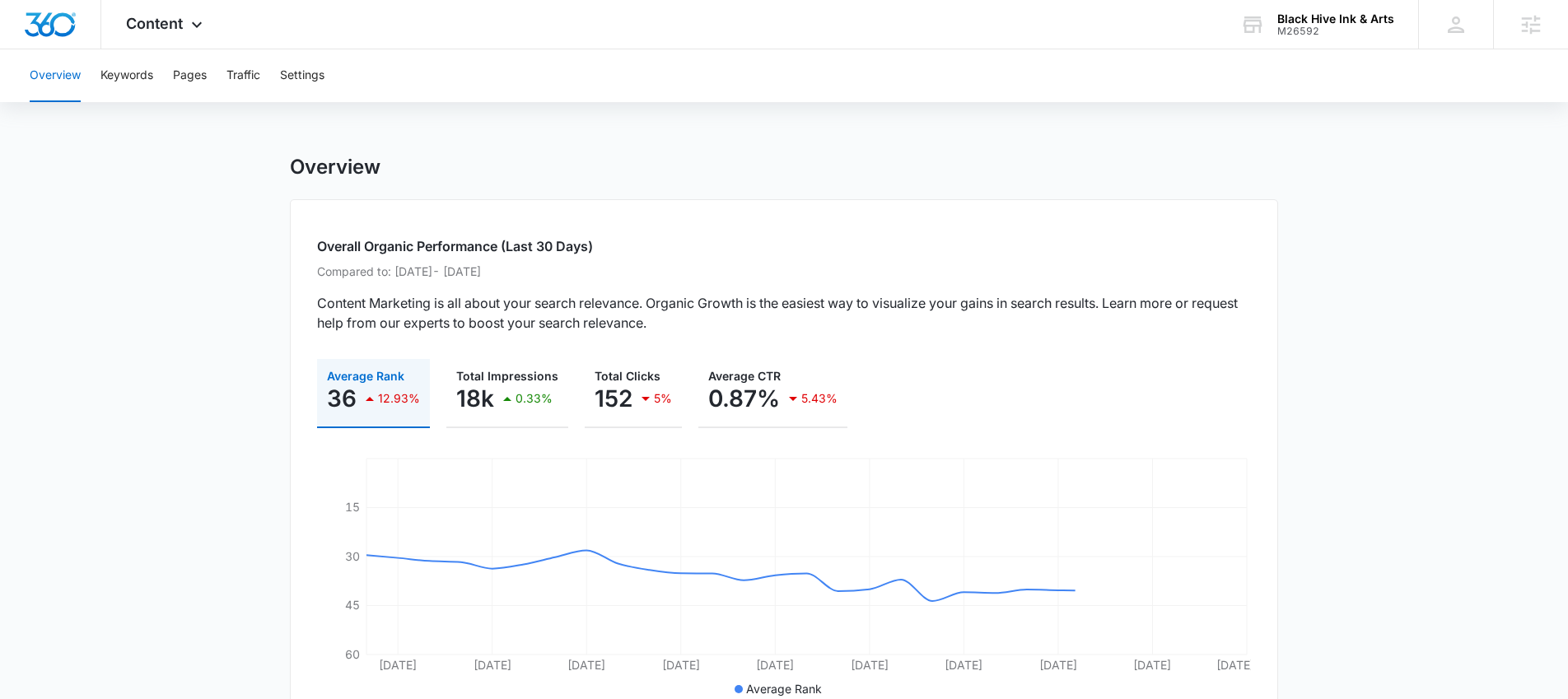
scroll to position [19, 0]
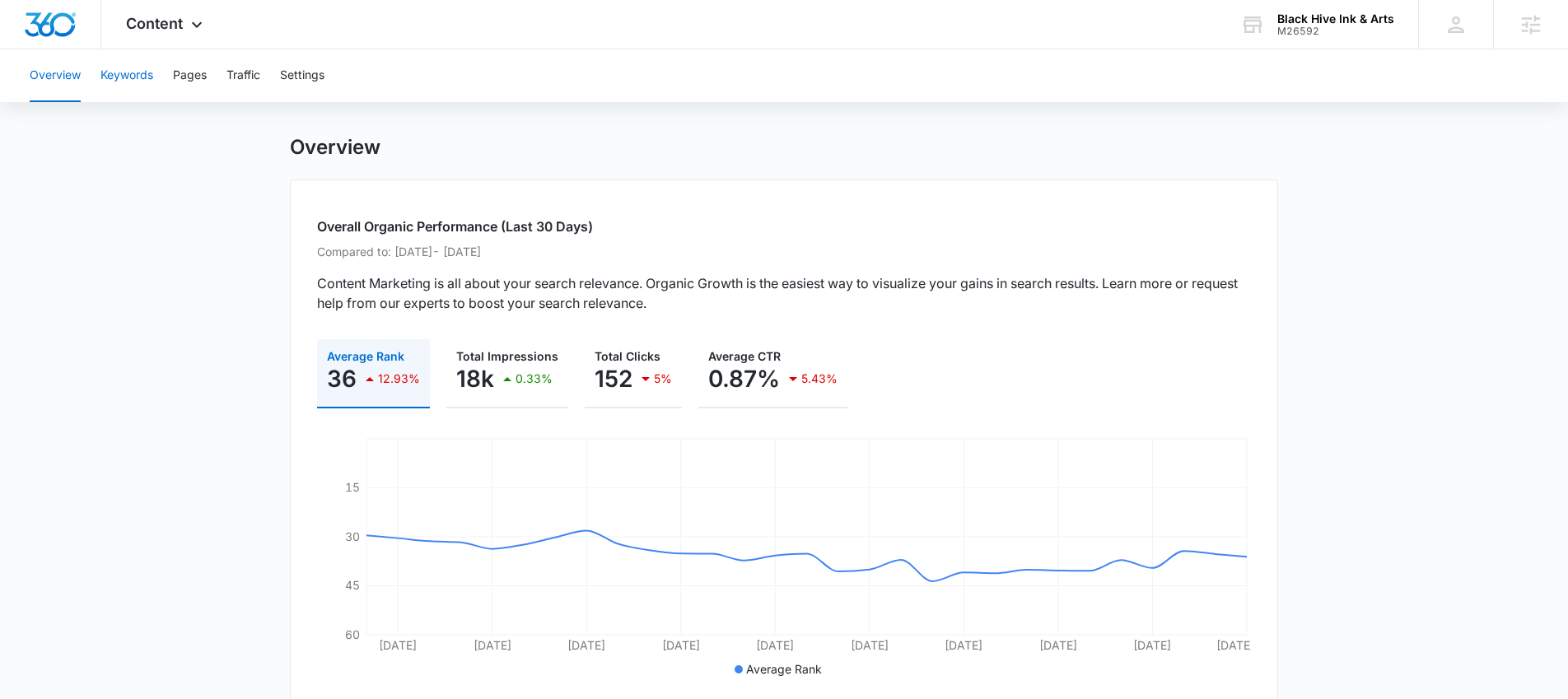
click at [124, 71] on button "Keywords" at bounding box center [127, 75] width 52 height 52
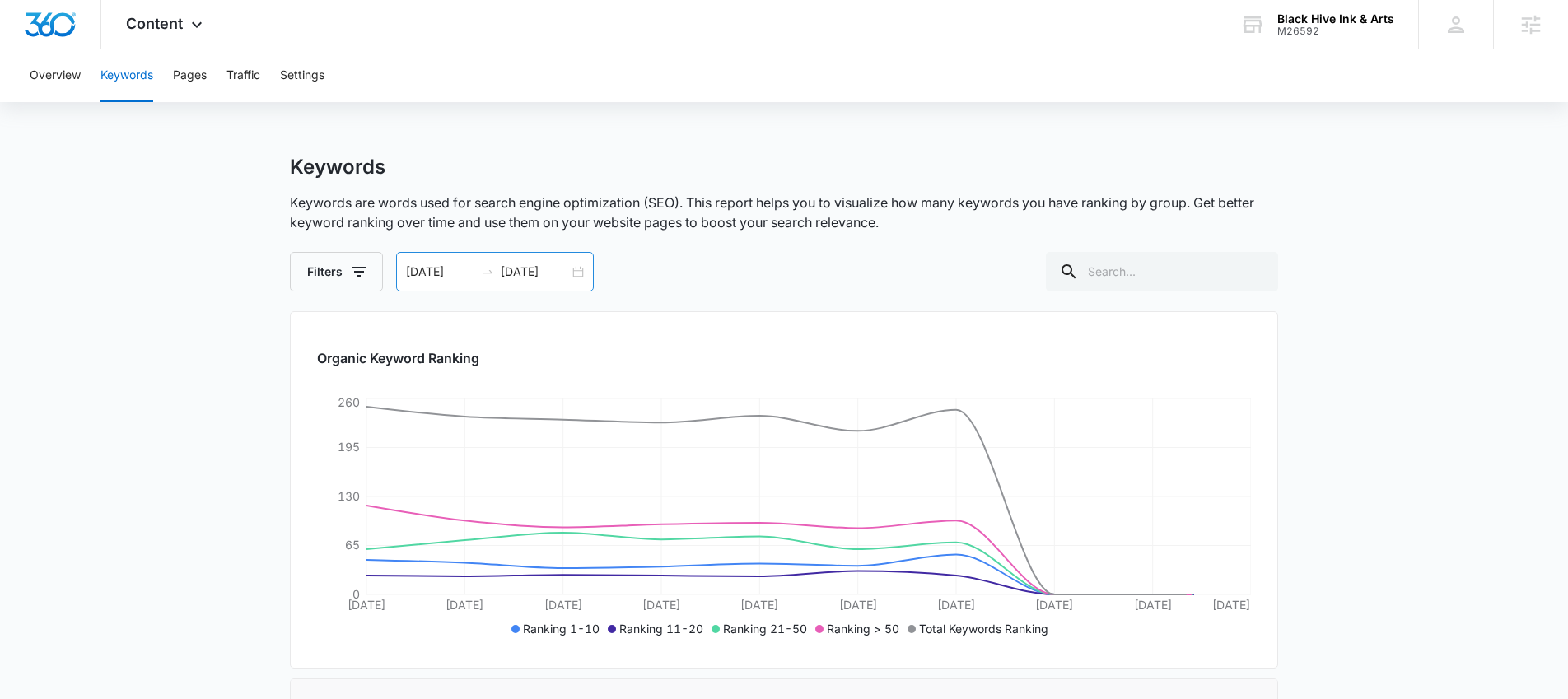
click at [577, 274] on div "09/01/2025 09/10/2025" at bounding box center [494, 272] width 197 height 40
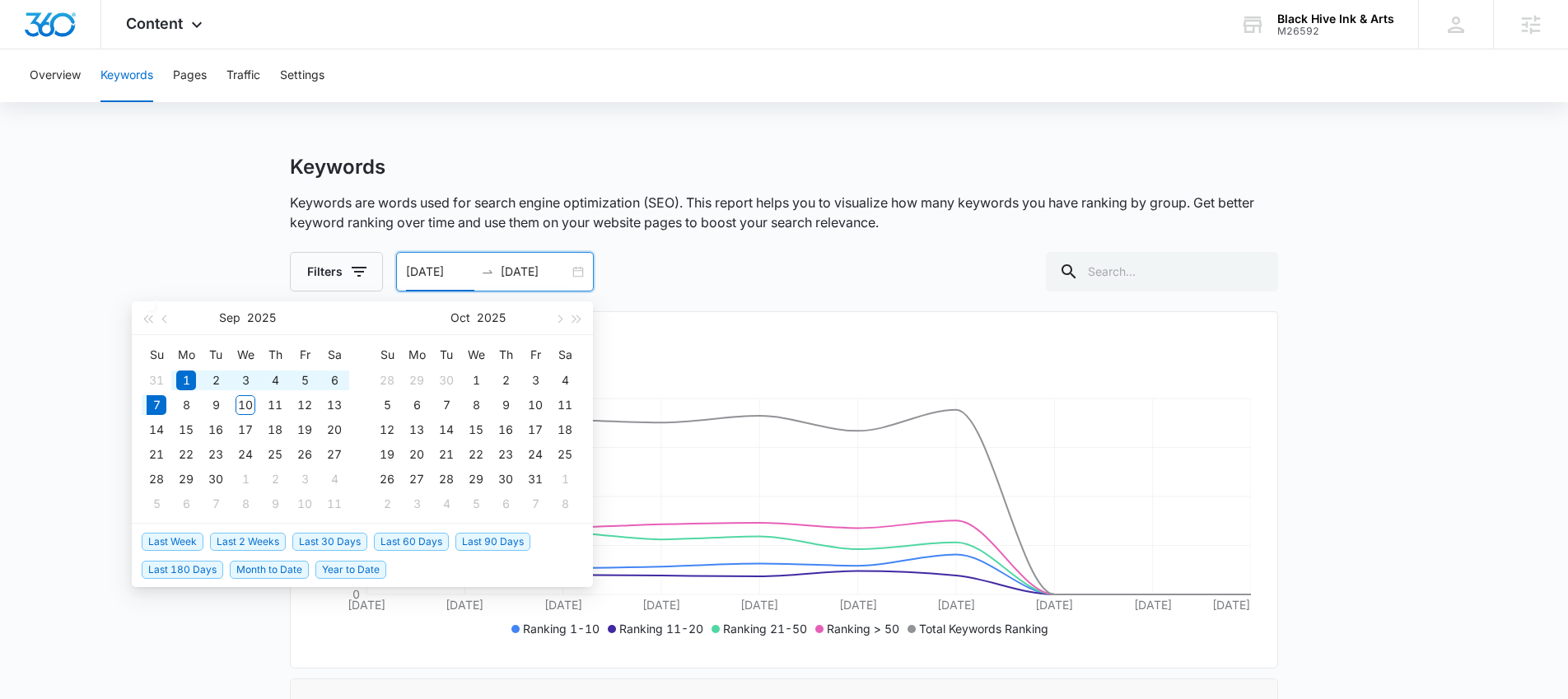
click at [356, 566] on span "Year to Date" at bounding box center [351, 570] width 71 height 18
type input "01/01/2025"
type input "09/07/2025"
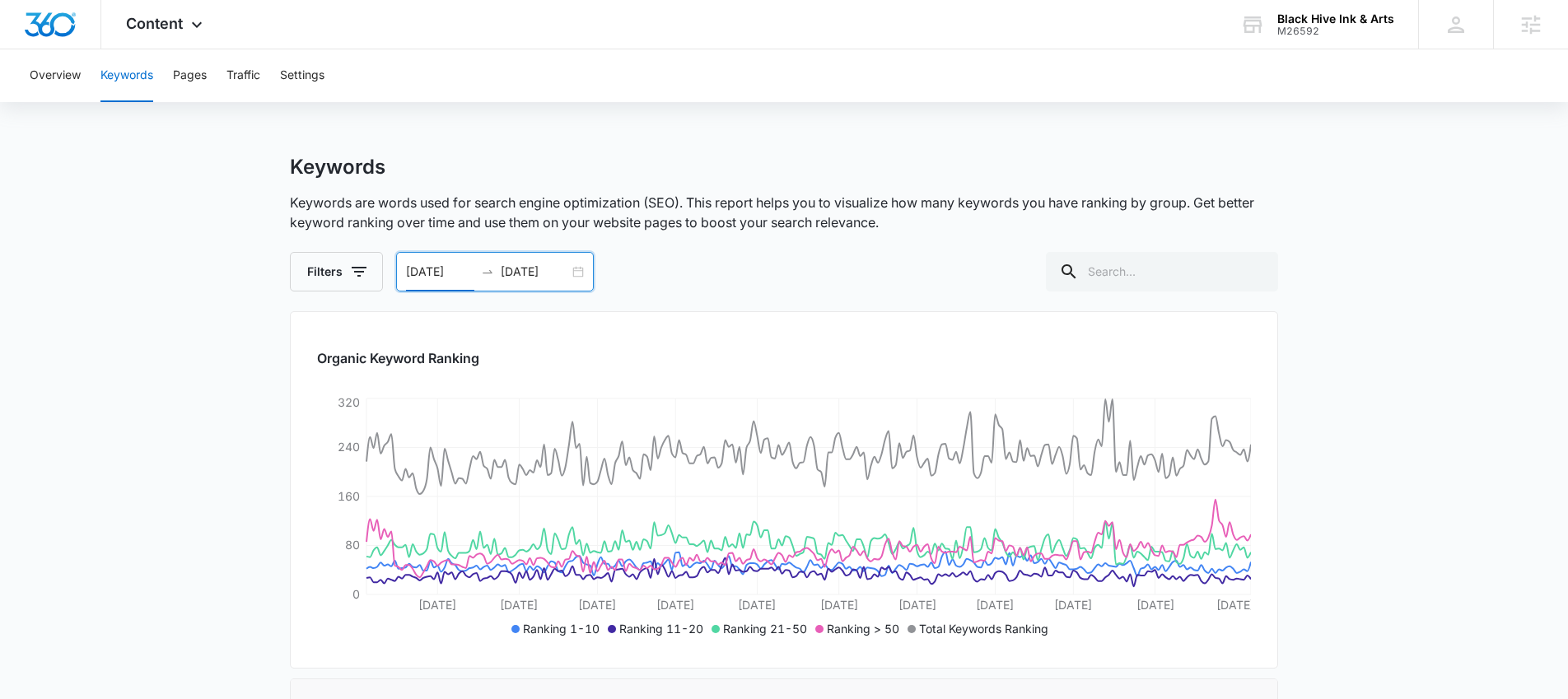
click at [445, 262] on input "01/01/2025" at bounding box center [440, 271] width 69 height 18
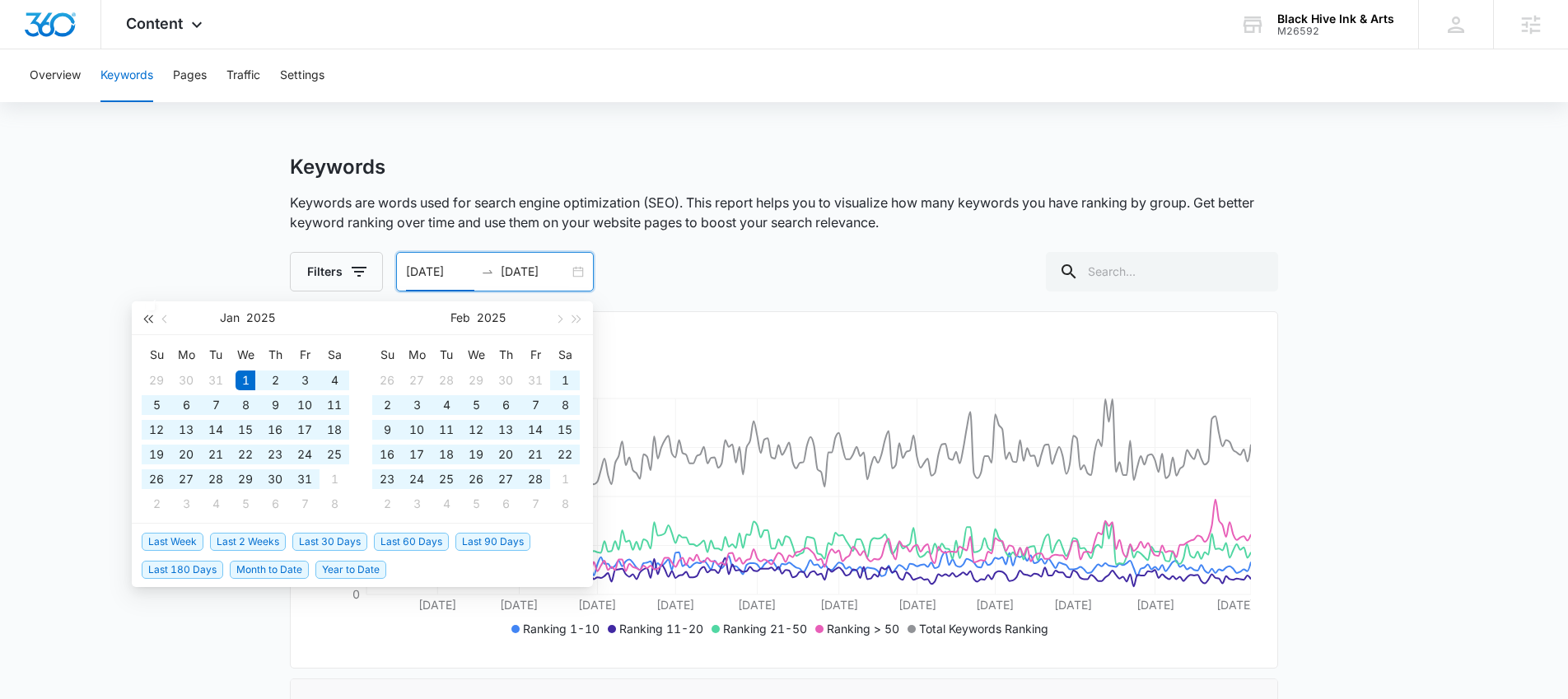
click at [146, 330] on button "button" at bounding box center [146, 317] width 18 height 33
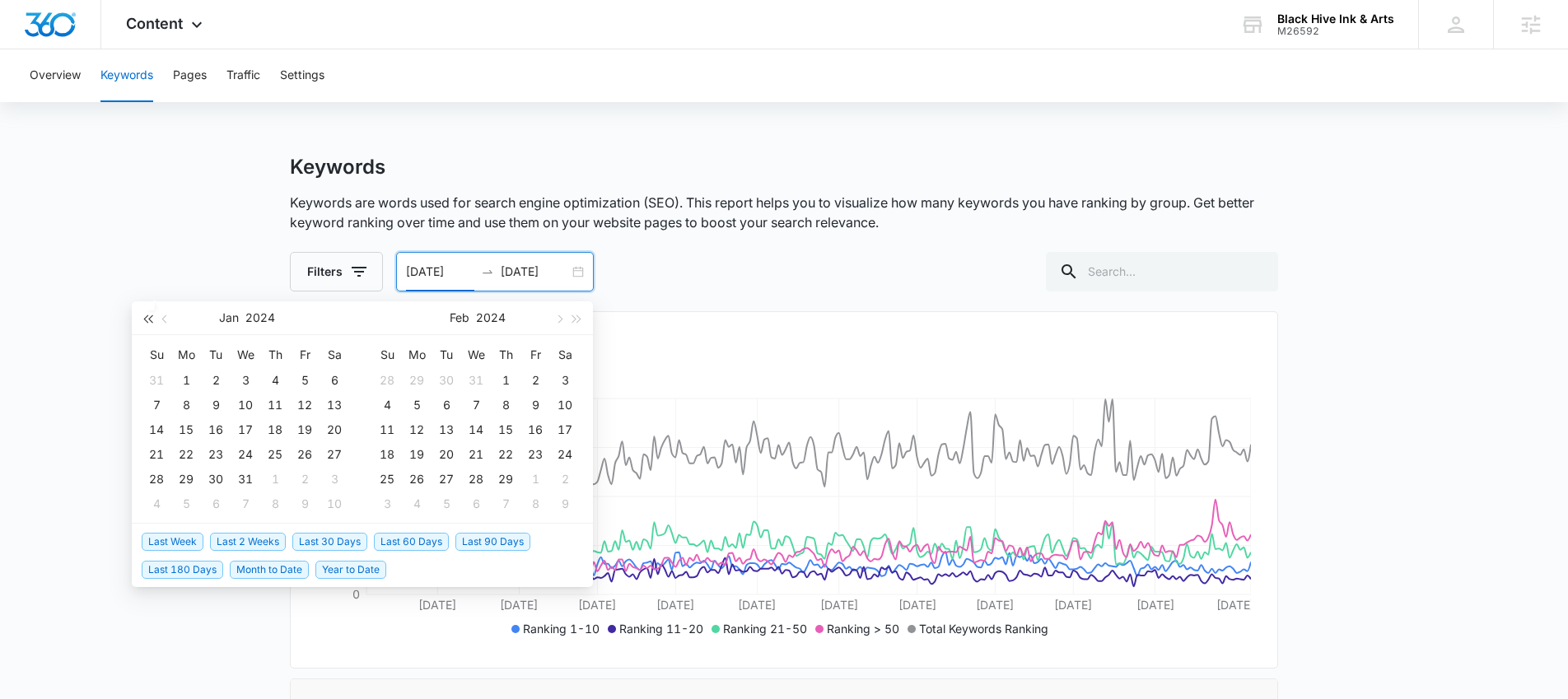
click at [146, 330] on button "button" at bounding box center [146, 317] width 18 height 33
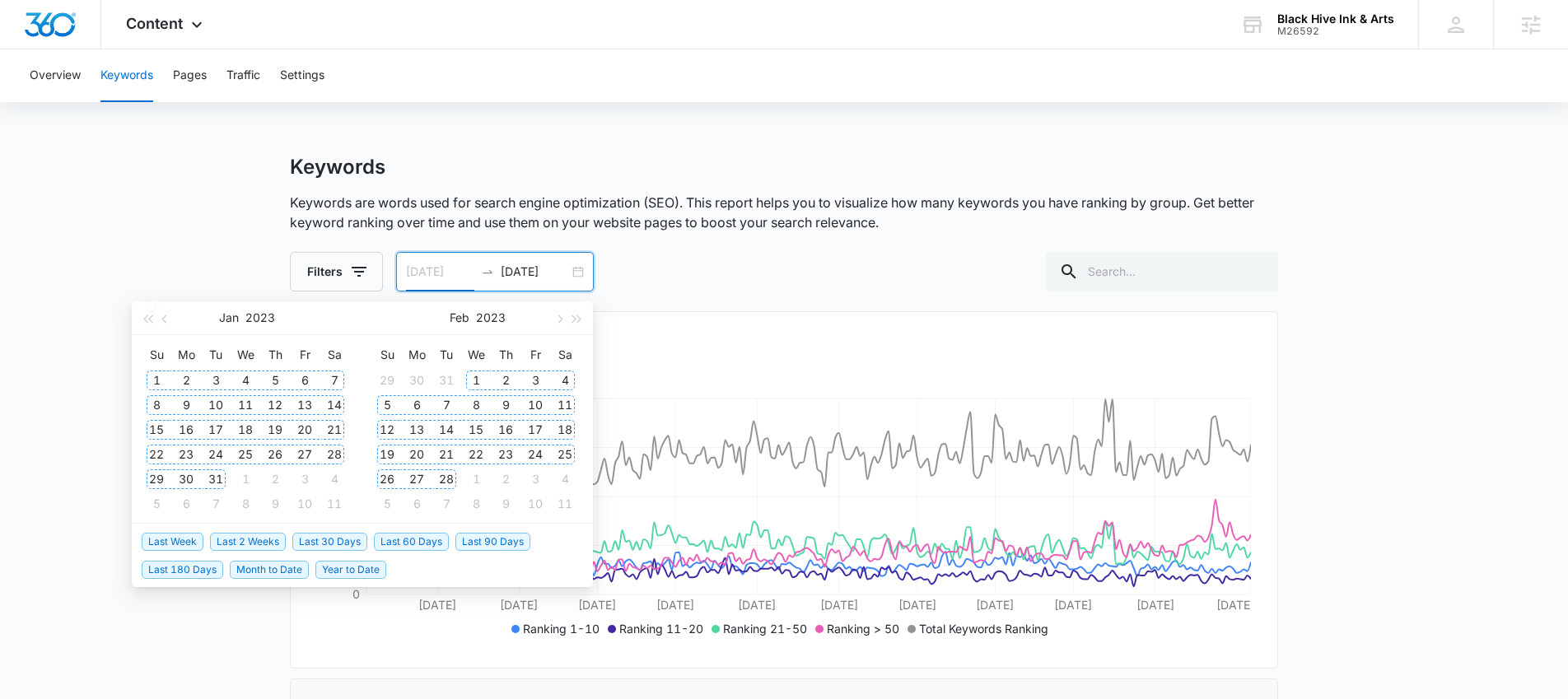
type input "01/01/2023"
click at [153, 382] on div "1" at bounding box center [156, 380] width 19 height 19
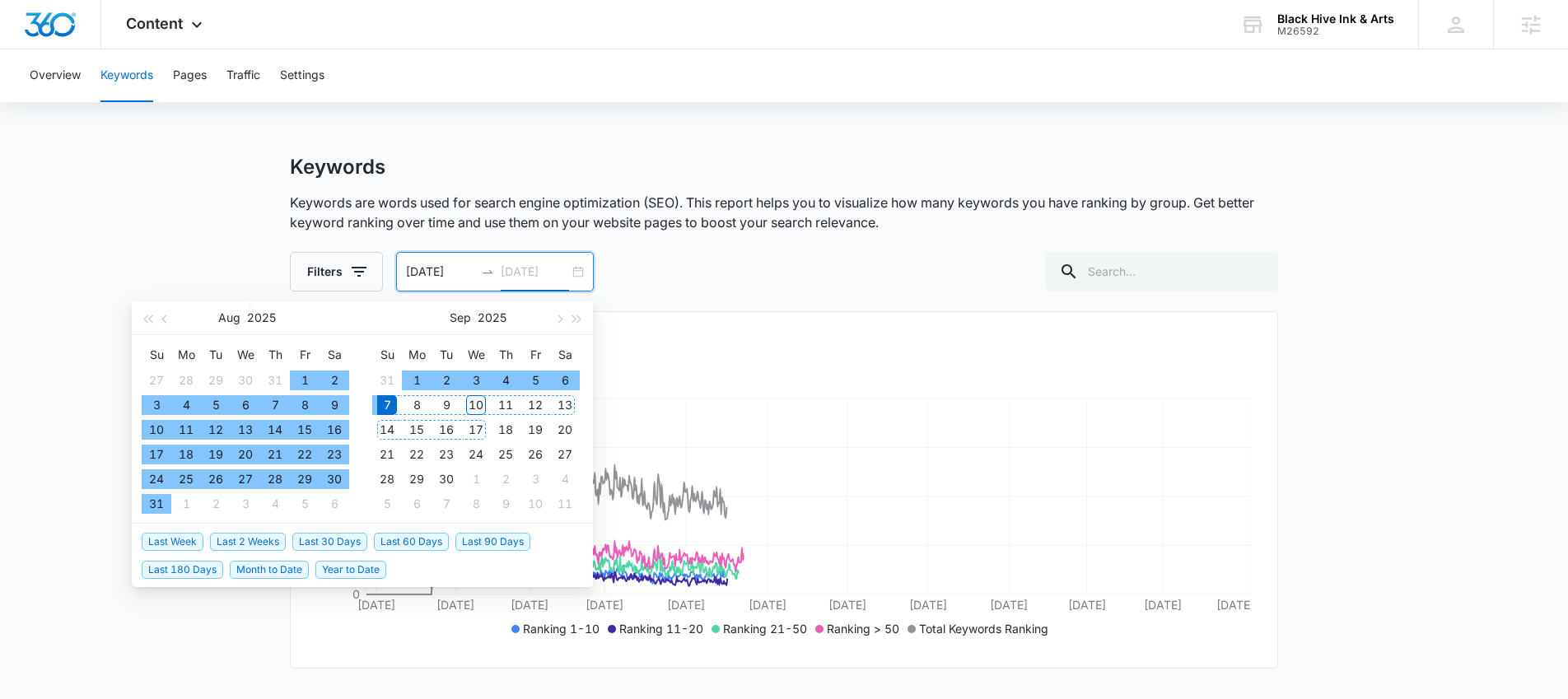
type input "09/10/2025"
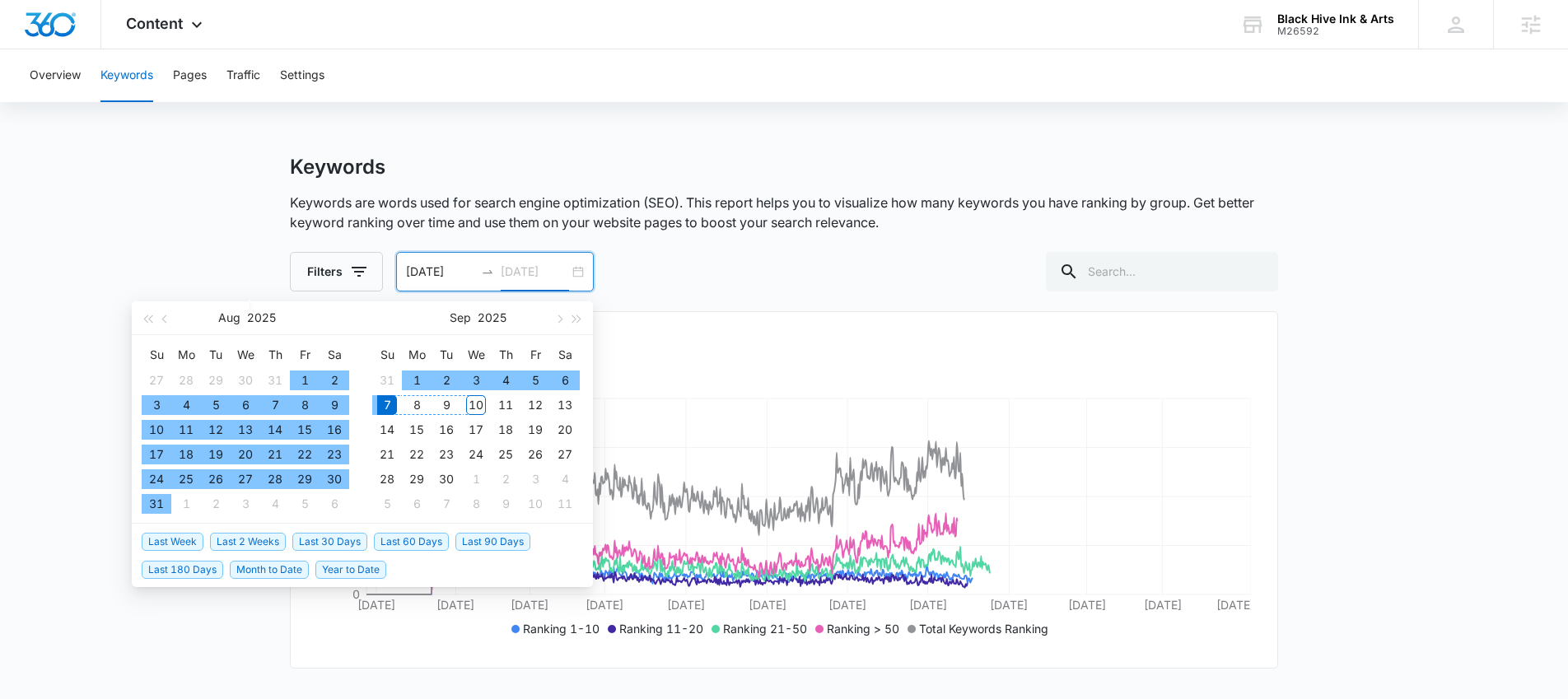
click at [478, 410] on div "10" at bounding box center [476, 405] width 19 height 19
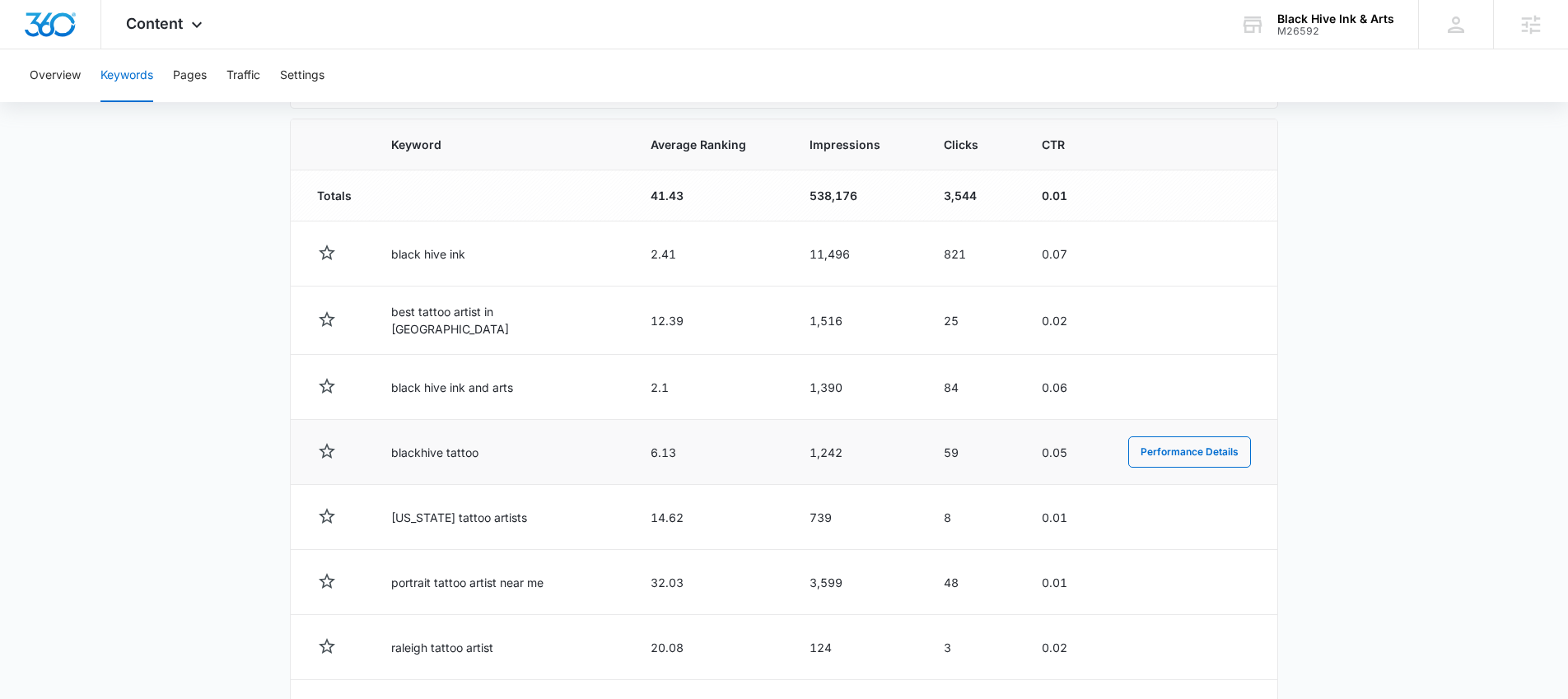
scroll to position [553, 0]
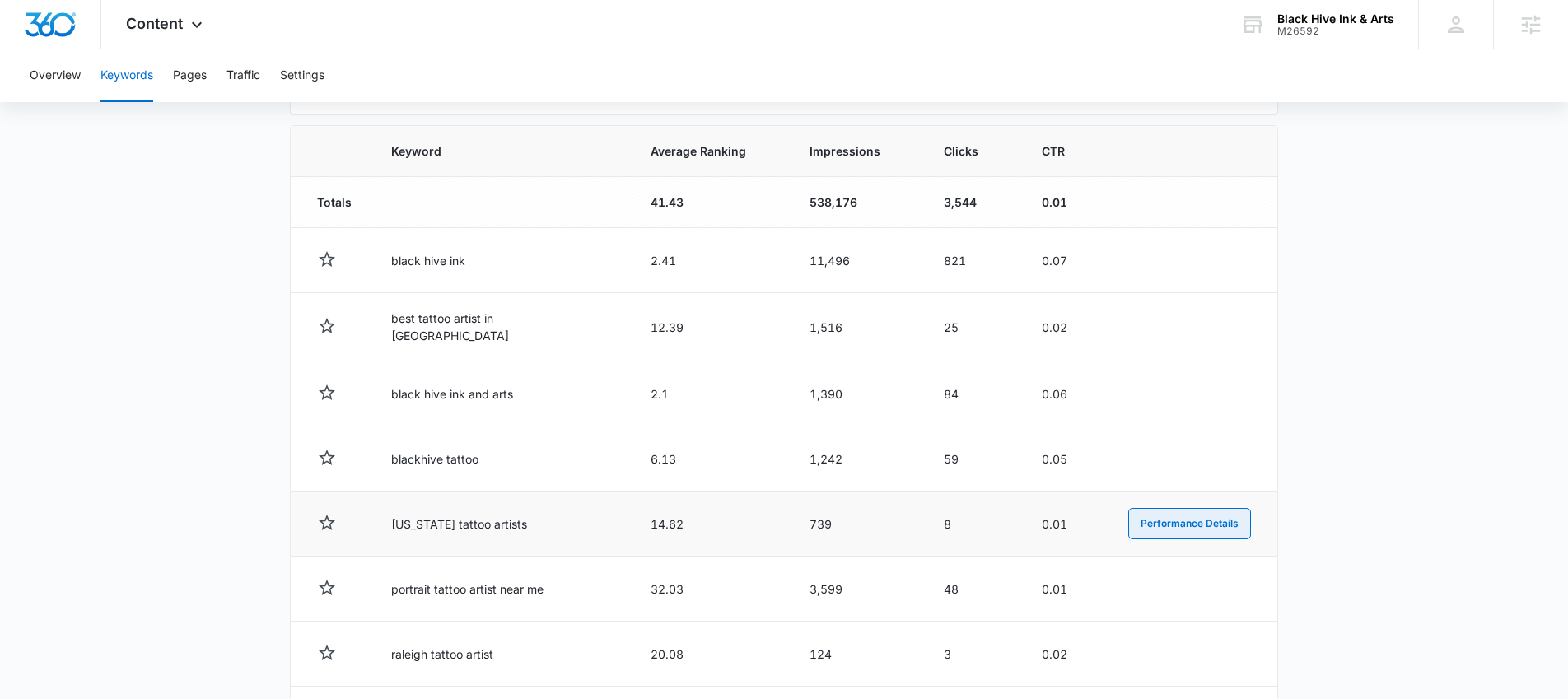
click at [1185, 516] on button "Performance Details" at bounding box center [1190, 523] width 123 height 31
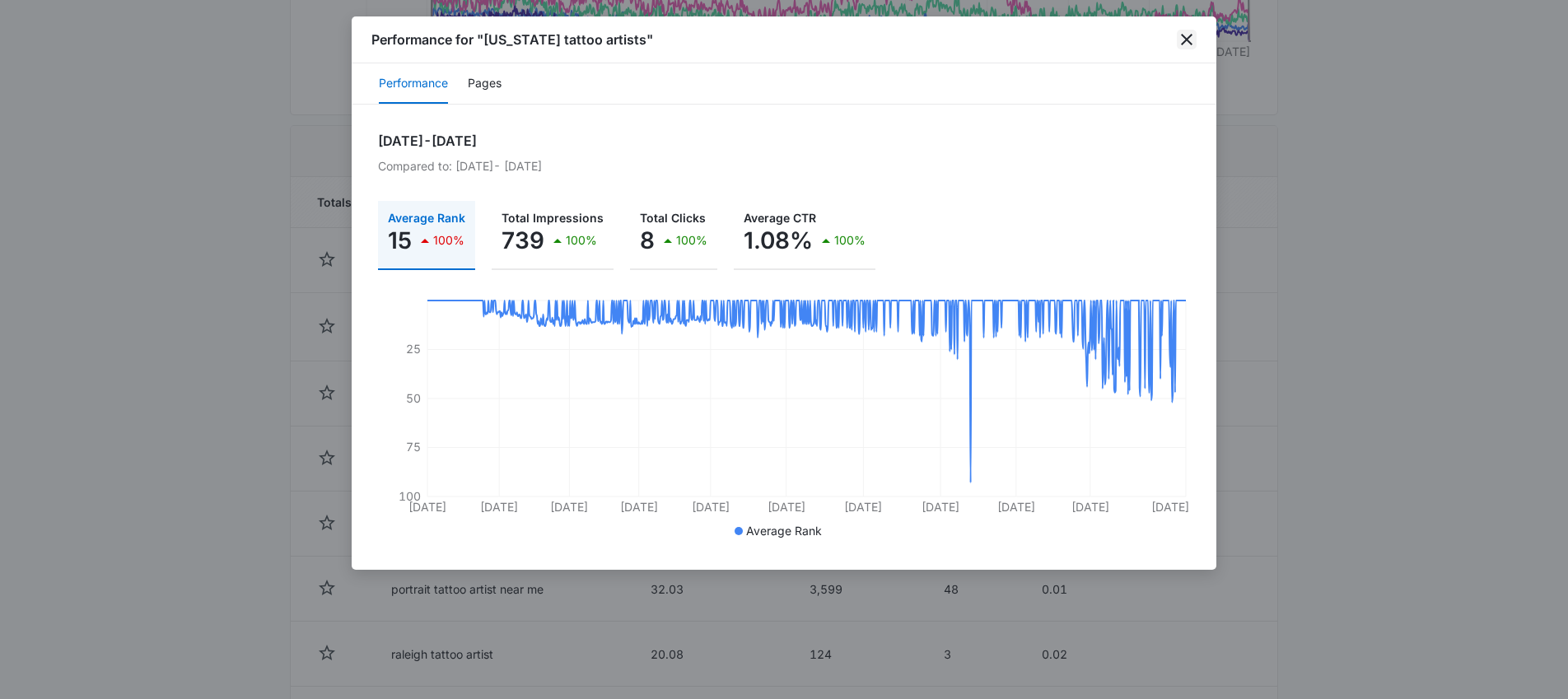
click at [1184, 42] on icon "close" at bounding box center [1187, 40] width 12 height 12
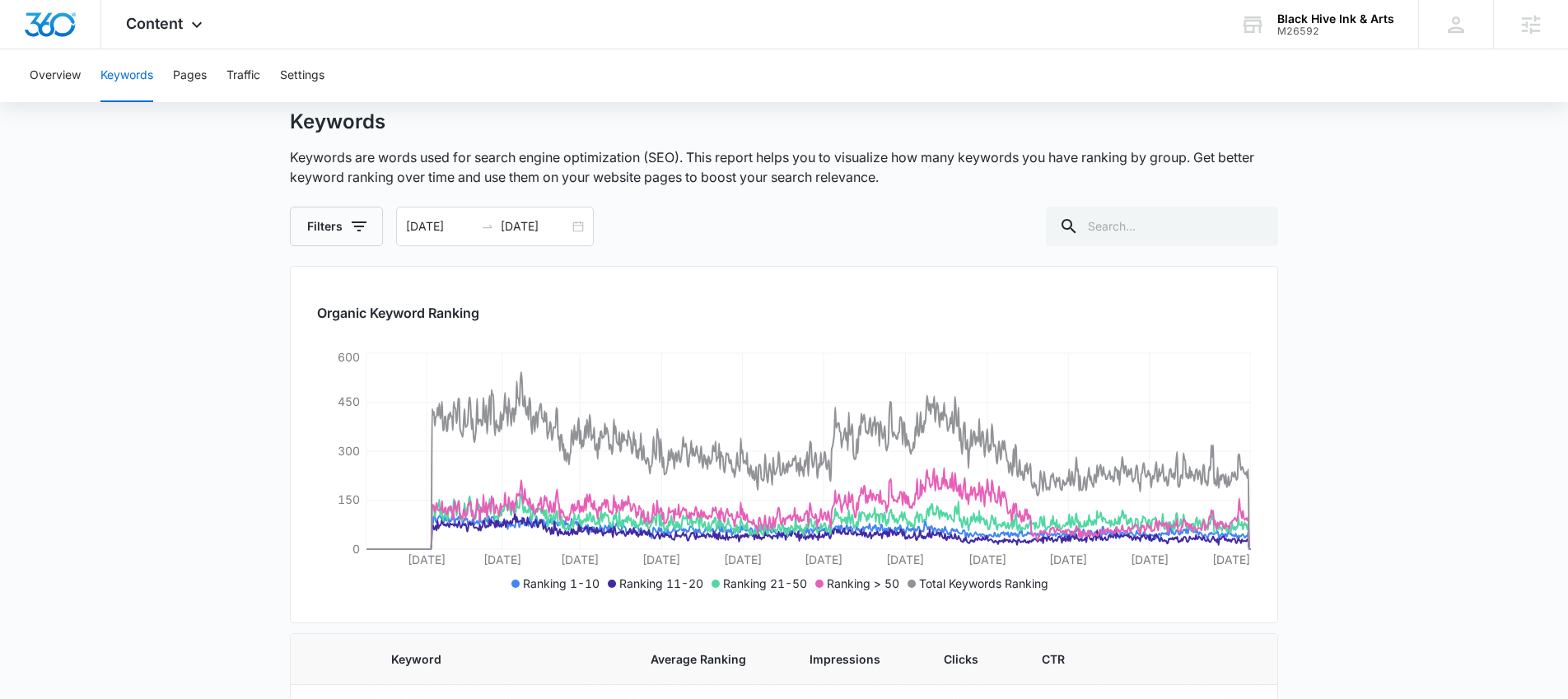
scroll to position [12, 0]
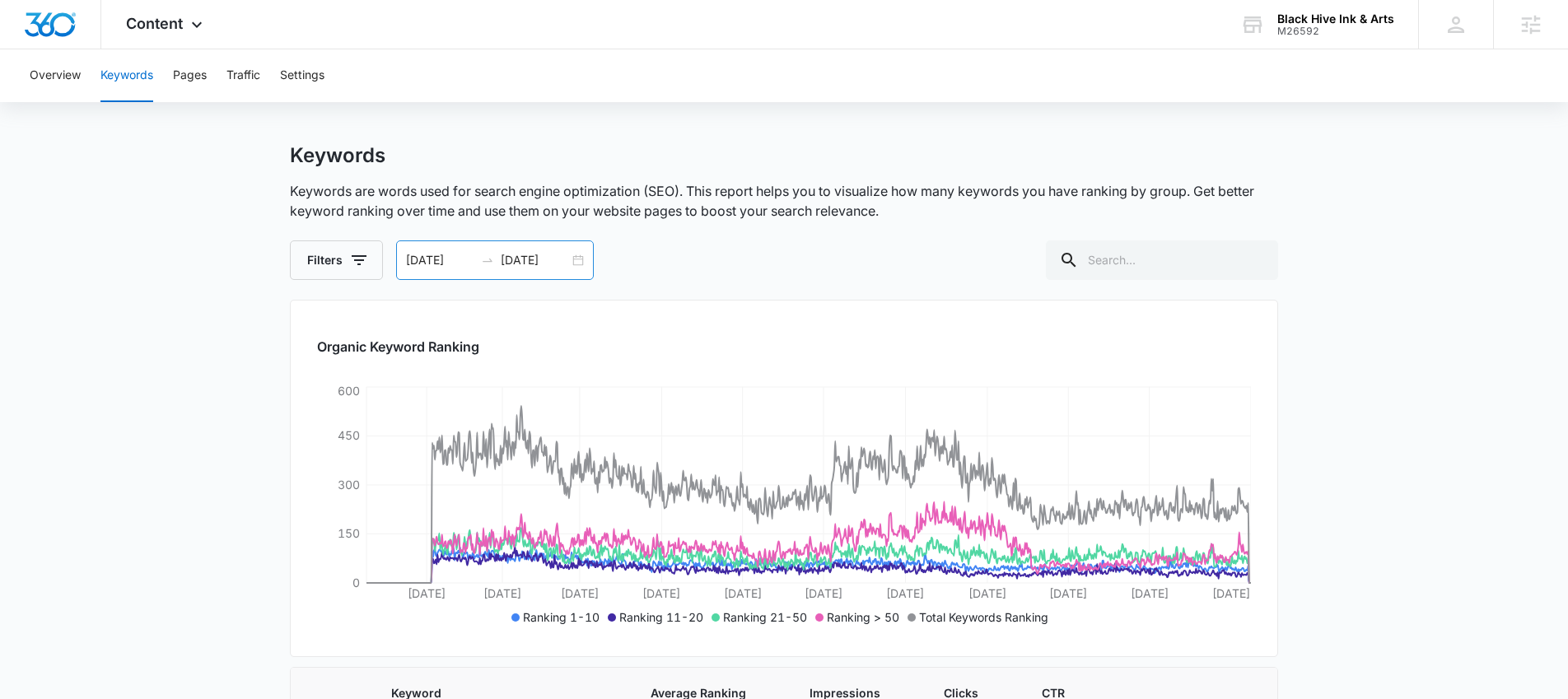
click at [572, 262] on div "01/01/2023 09/10/2025" at bounding box center [494, 260] width 197 height 40
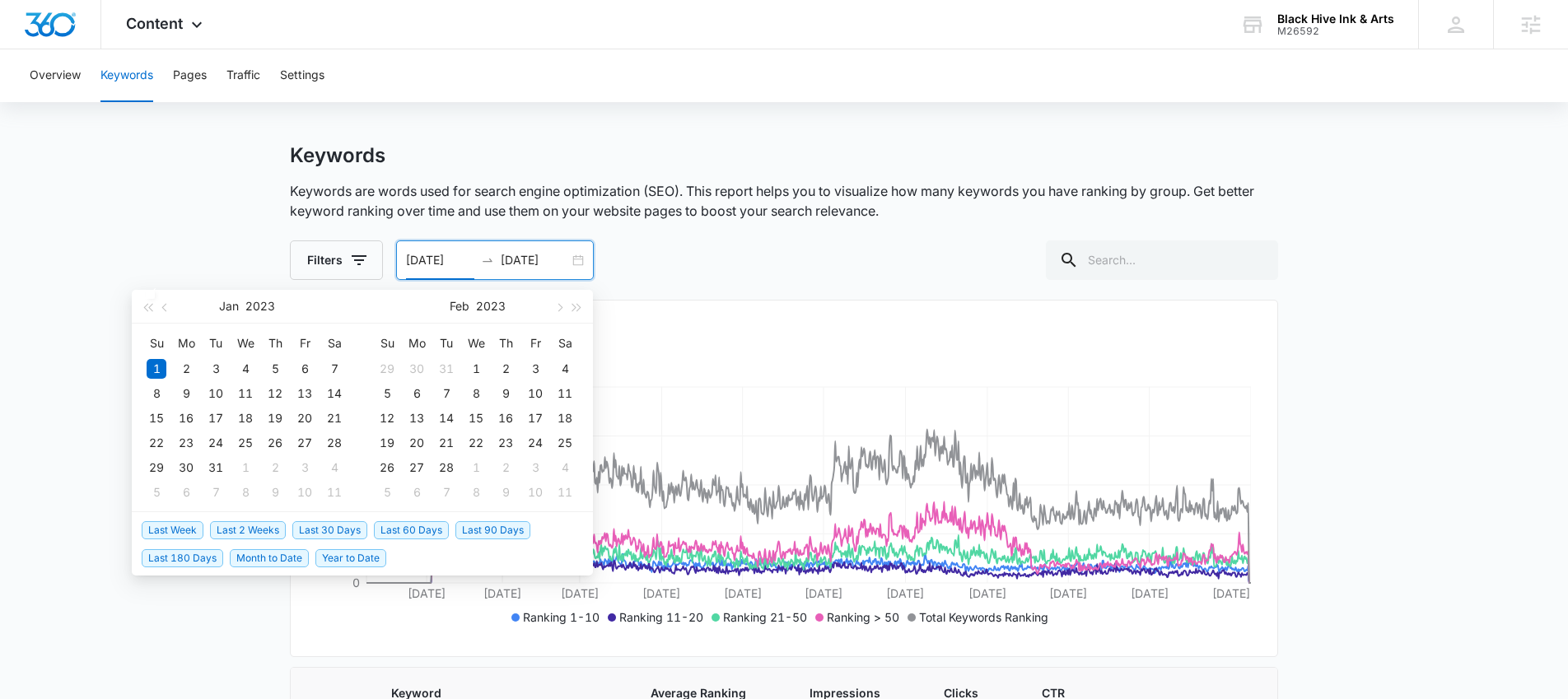
click at [356, 558] on span "Year to Date" at bounding box center [351, 558] width 71 height 18
type input "01/01/2025"
type input "09/07/2025"
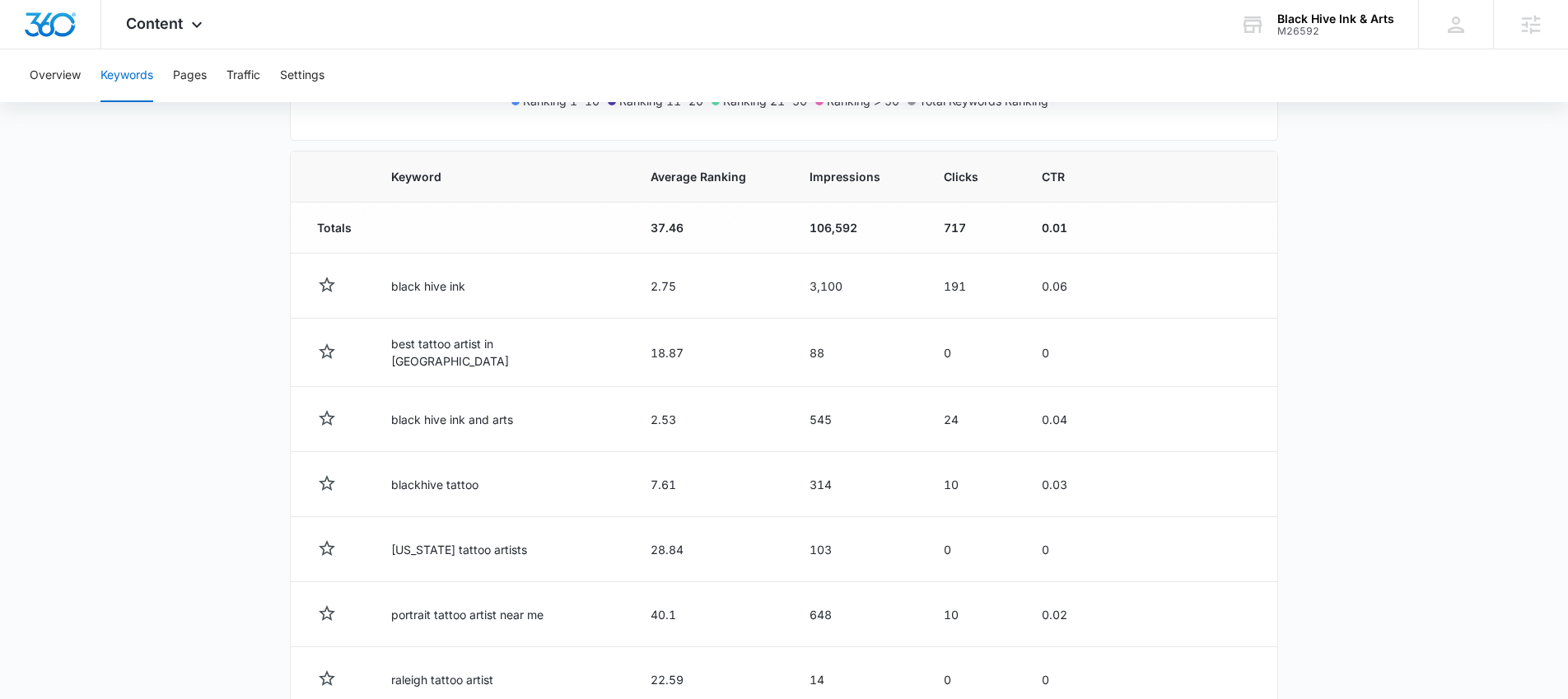
scroll to position [530, 0]
click at [1177, 542] on button "Performance Details" at bounding box center [1190, 547] width 123 height 31
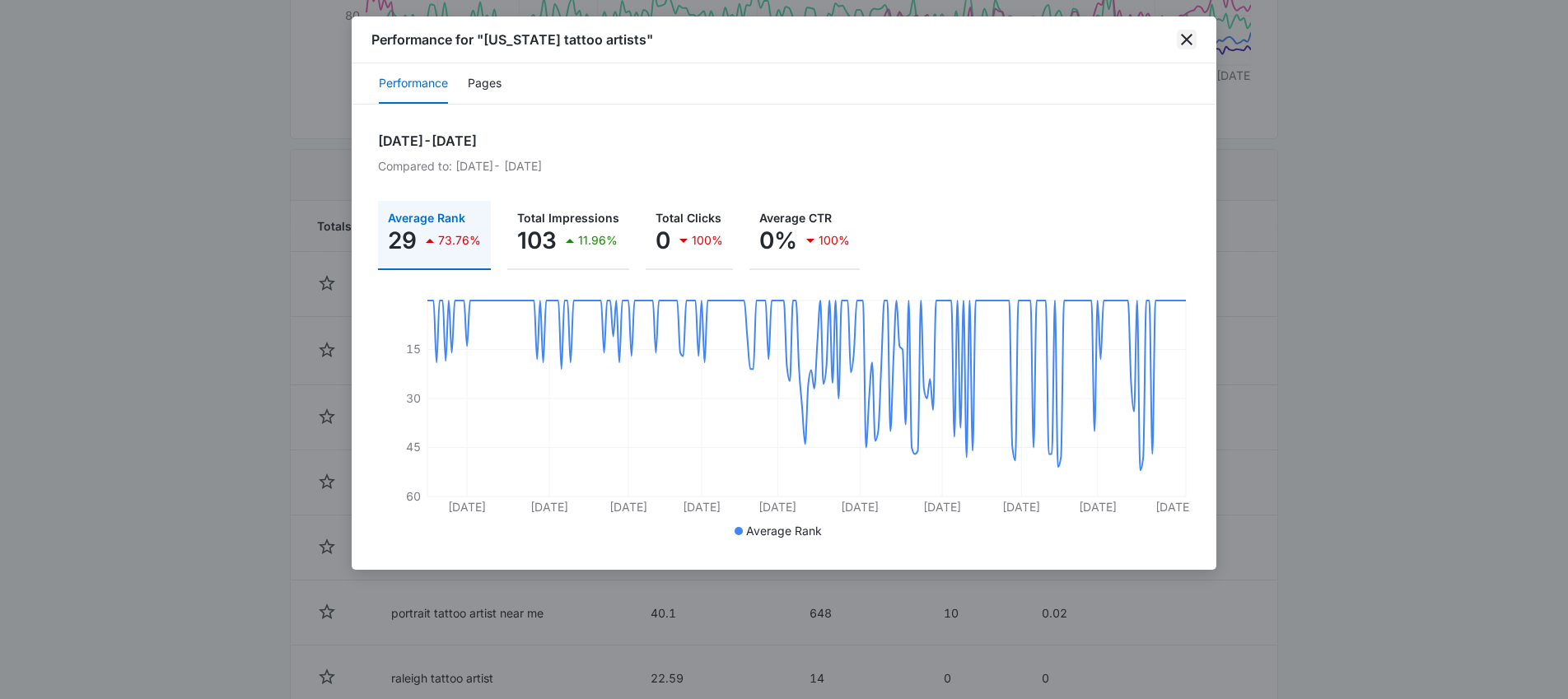
click at [1190, 40] on icon "close" at bounding box center [1186, 39] width 19 height 19
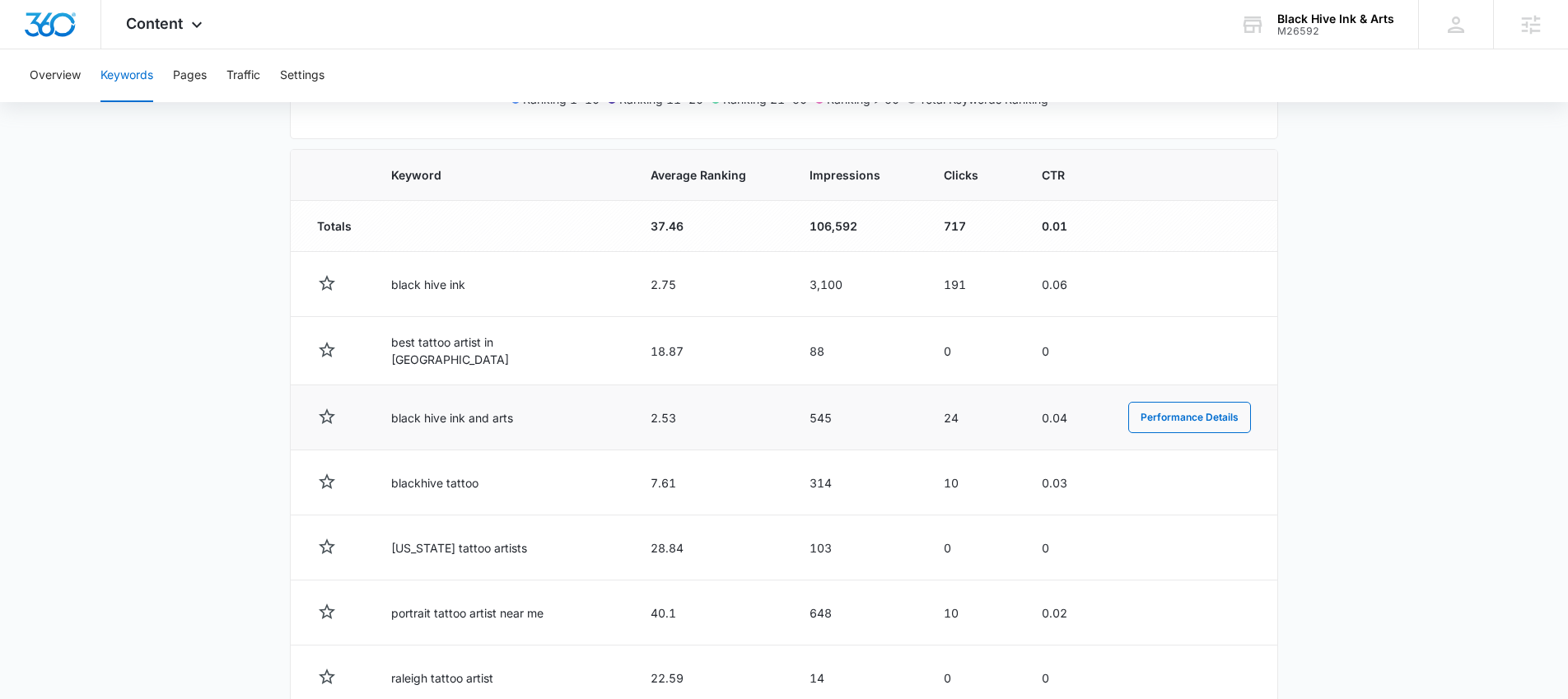
scroll to position [740, 0]
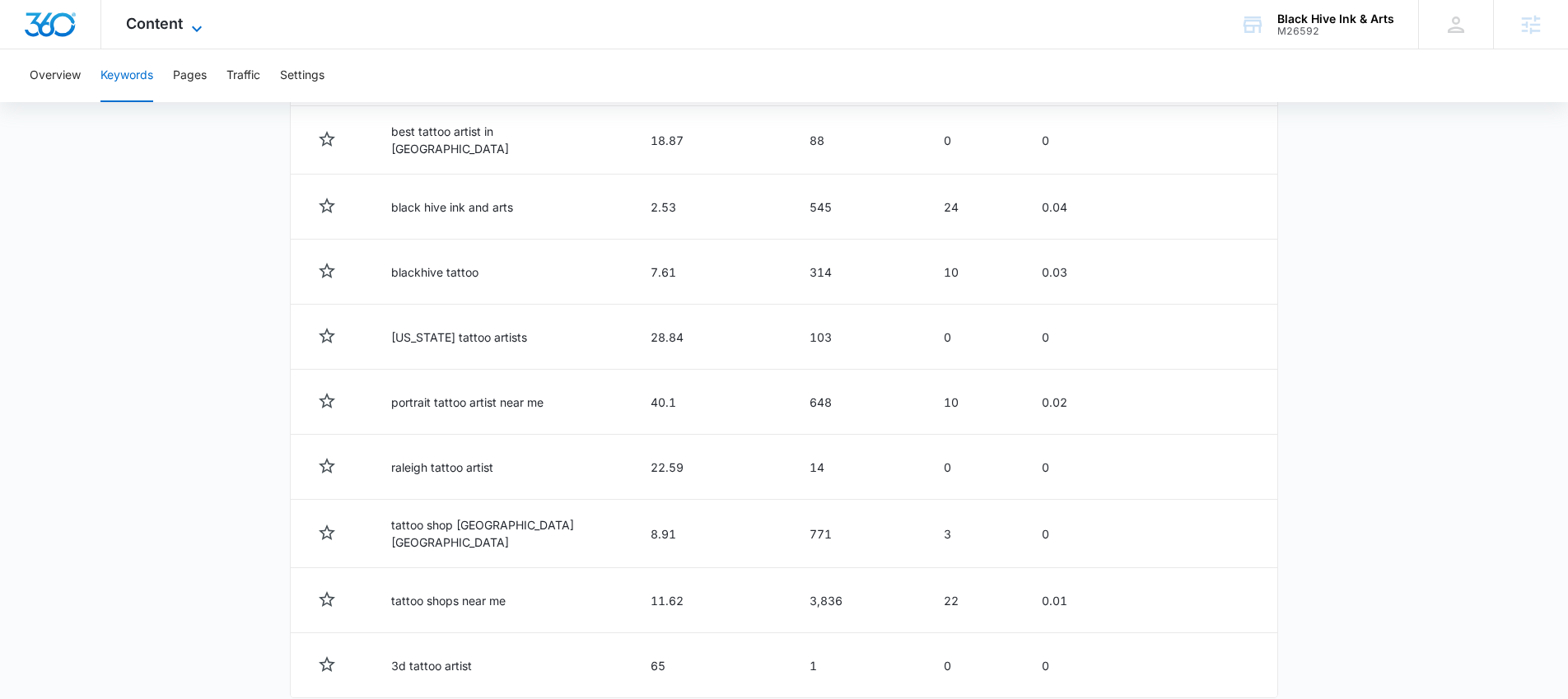
click at [146, 21] on span "Content" at bounding box center [154, 24] width 57 height 17
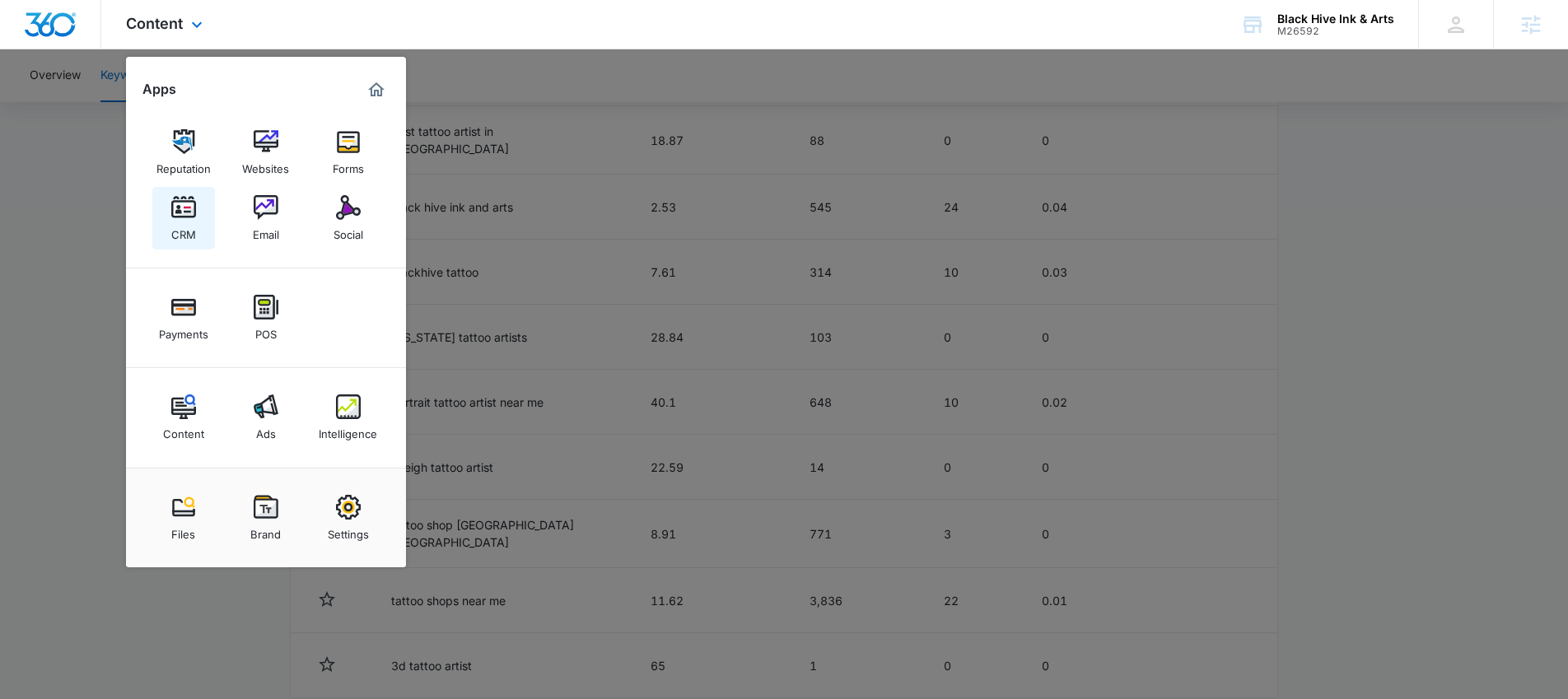
click at [192, 211] on img at bounding box center [183, 207] width 25 height 25
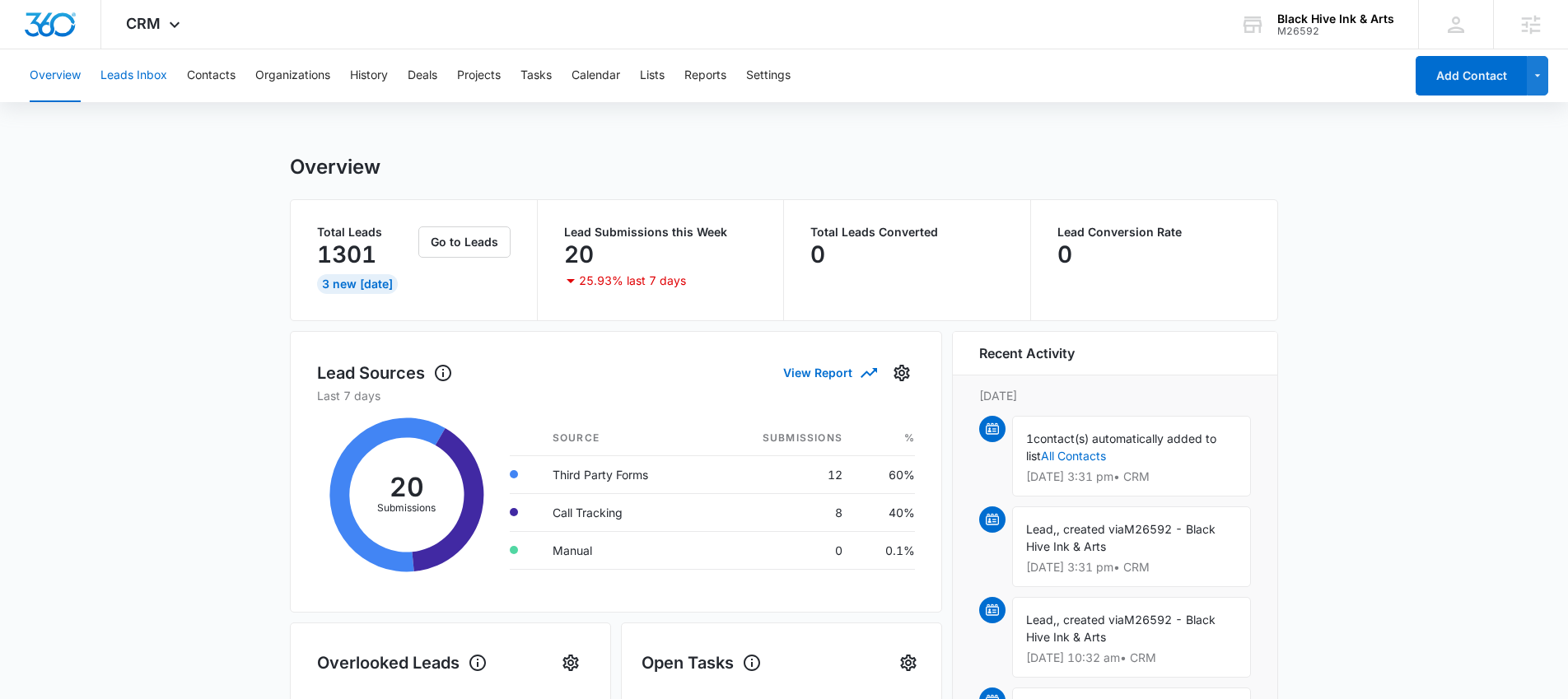
click at [138, 78] on button "Leads Inbox" at bounding box center [134, 75] width 67 height 52
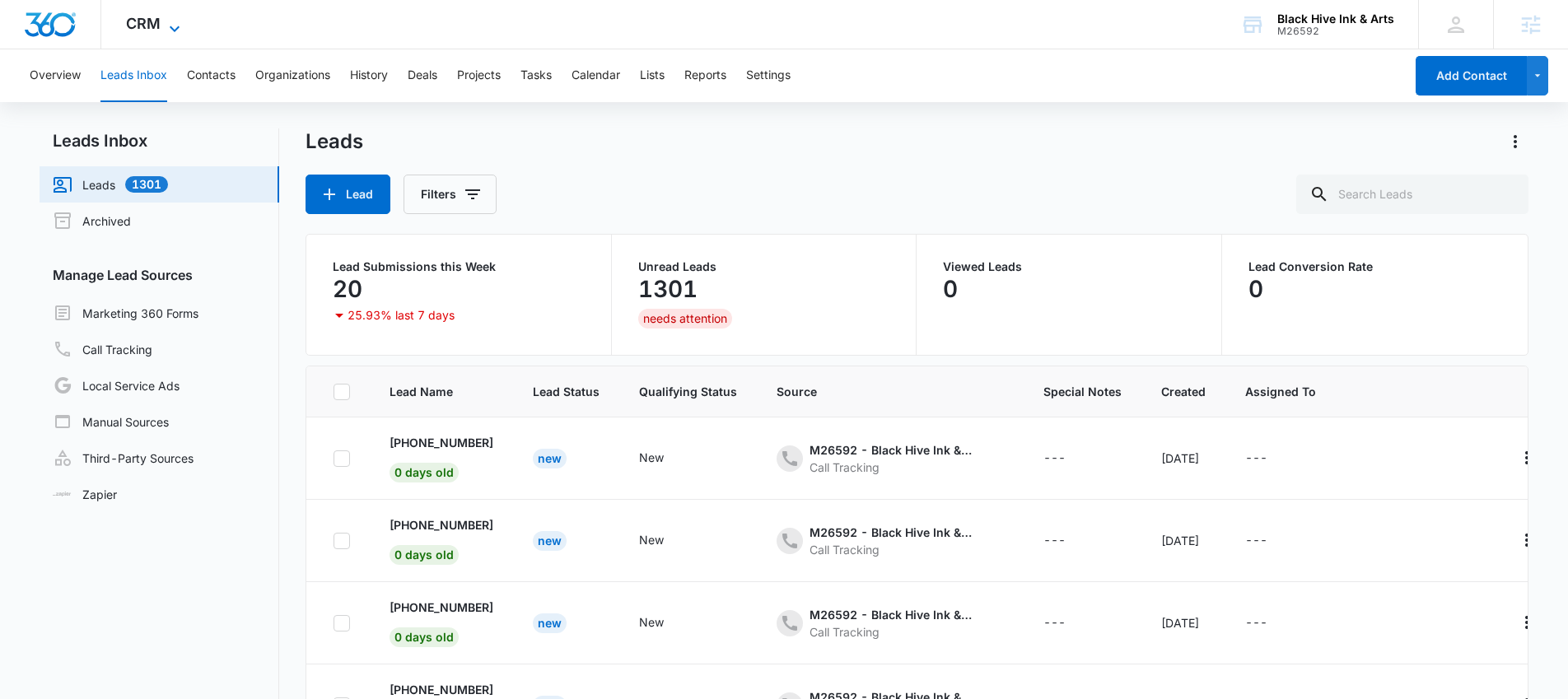
click at [155, 18] on span "CRM" at bounding box center [143, 24] width 35 height 17
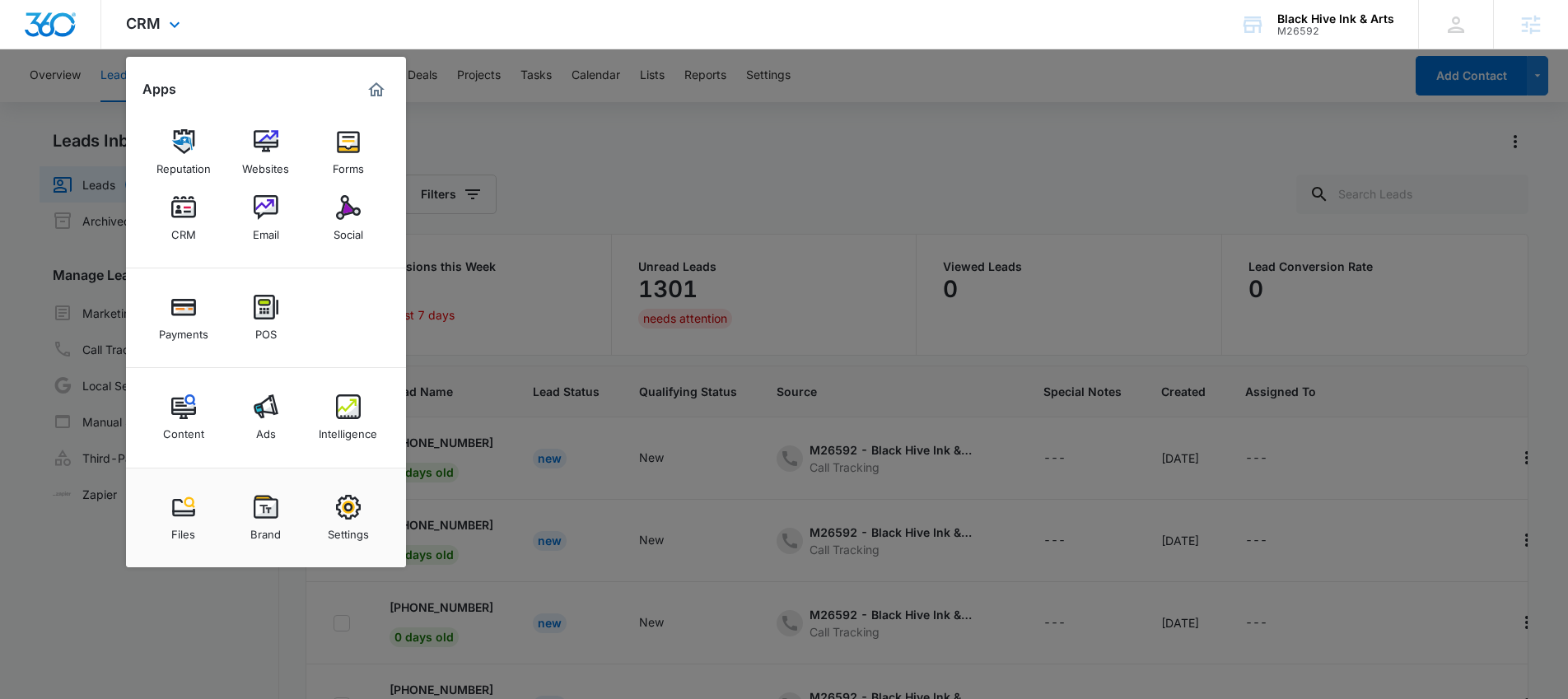
click at [373, 91] on img "Marketing 360® Dashboard" at bounding box center [376, 89] width 19 height 19
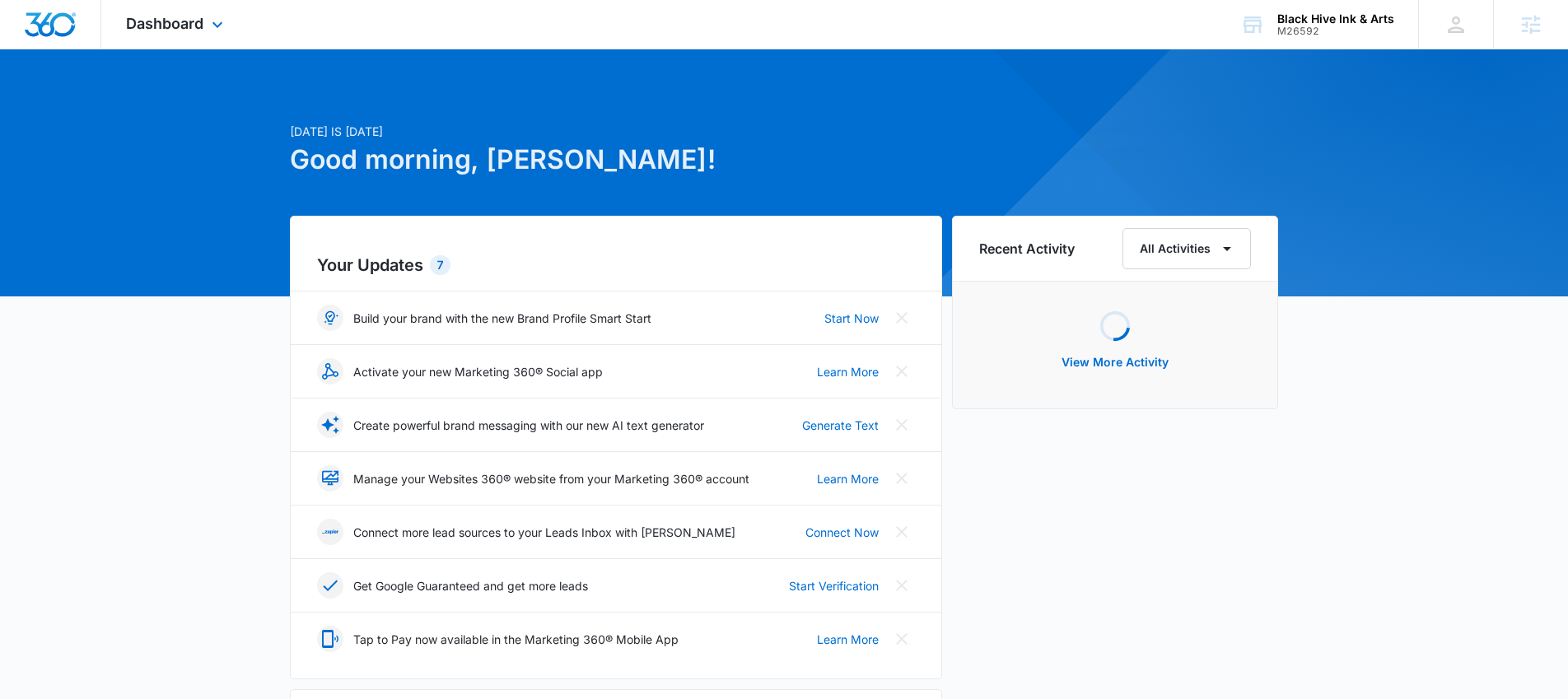
click at [143, 36] on div "Dashboard Apps Reputation Websites Forms CRM Email Social Payments POS Content …" at bounding box center [177, 24] width 151 height 48
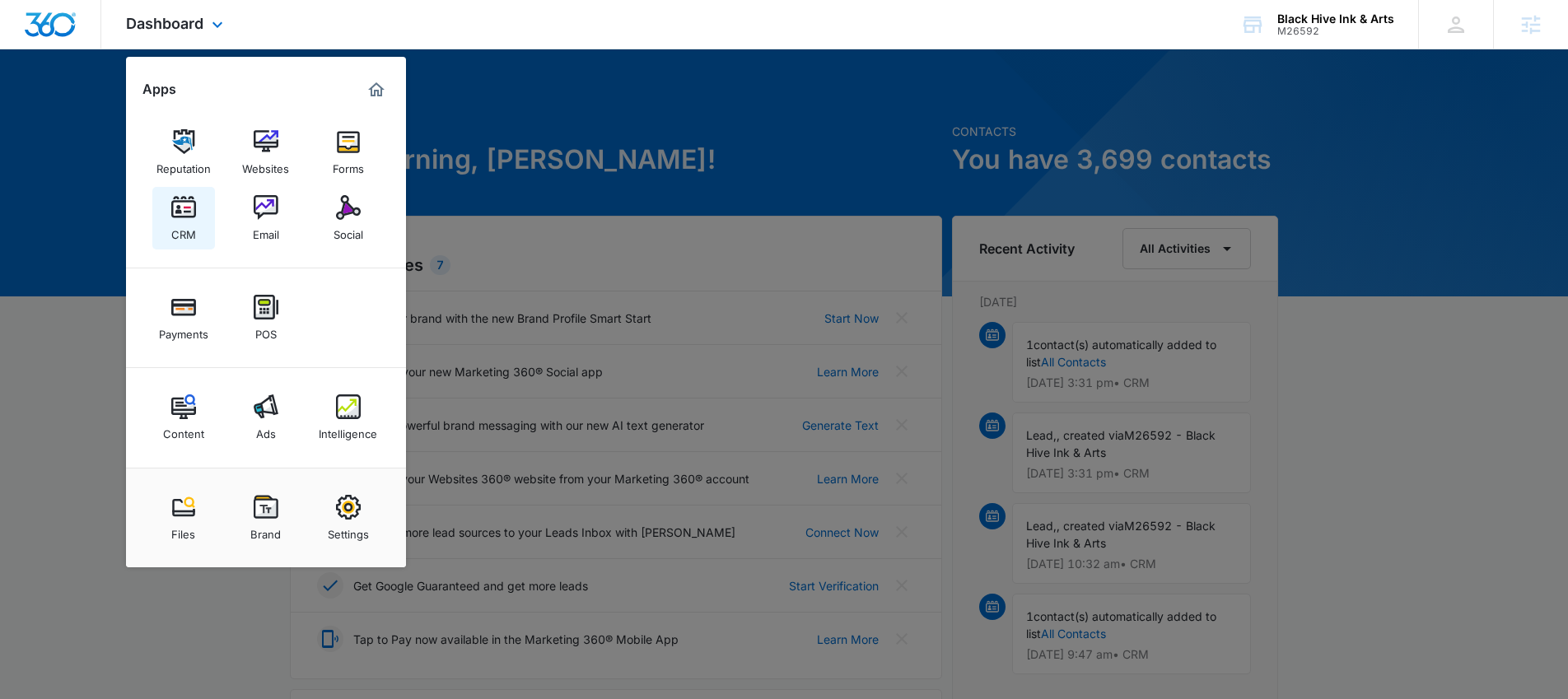
click at [187, 207] on img at bounding box center [183, 207] width 25 height 25
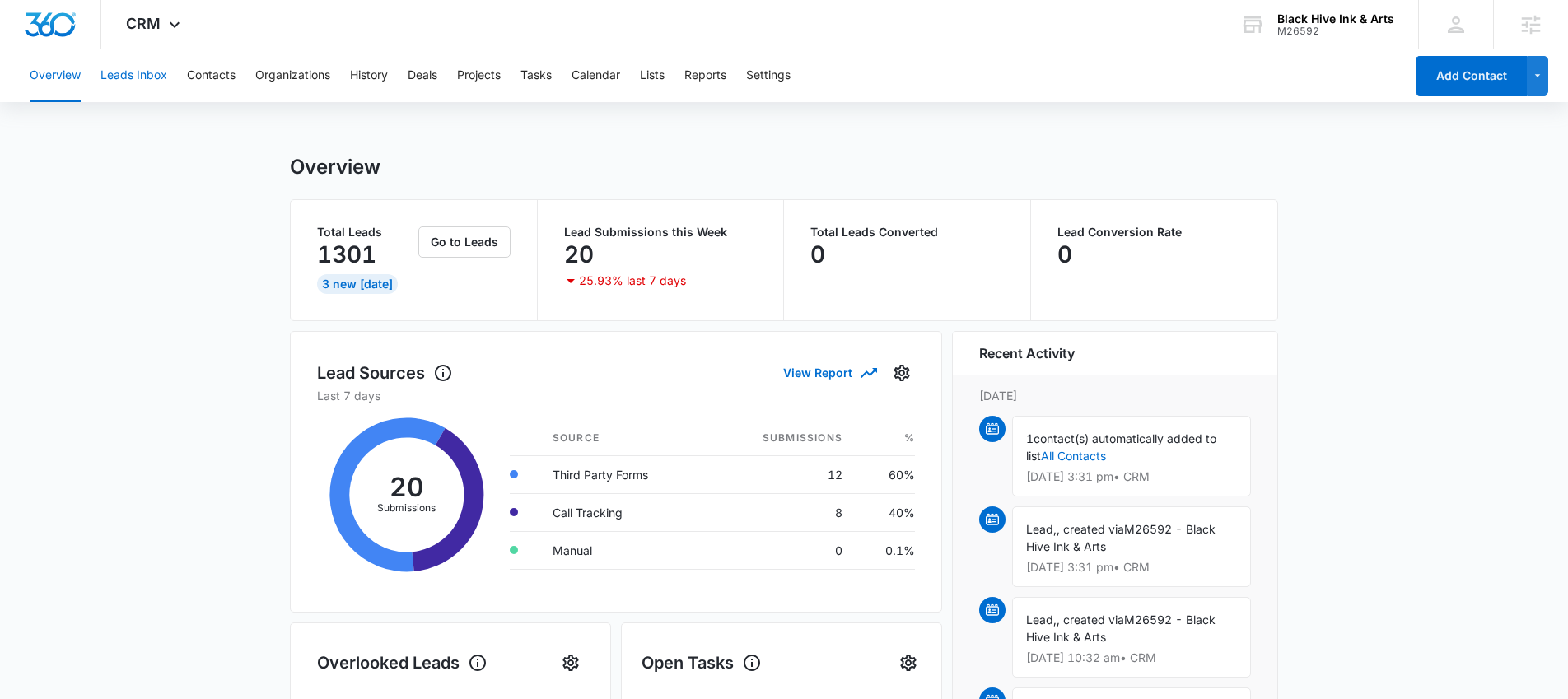
click at [119, 79] on button "Leads Inbox" at bounding box center [134, 75] width 67 height 52
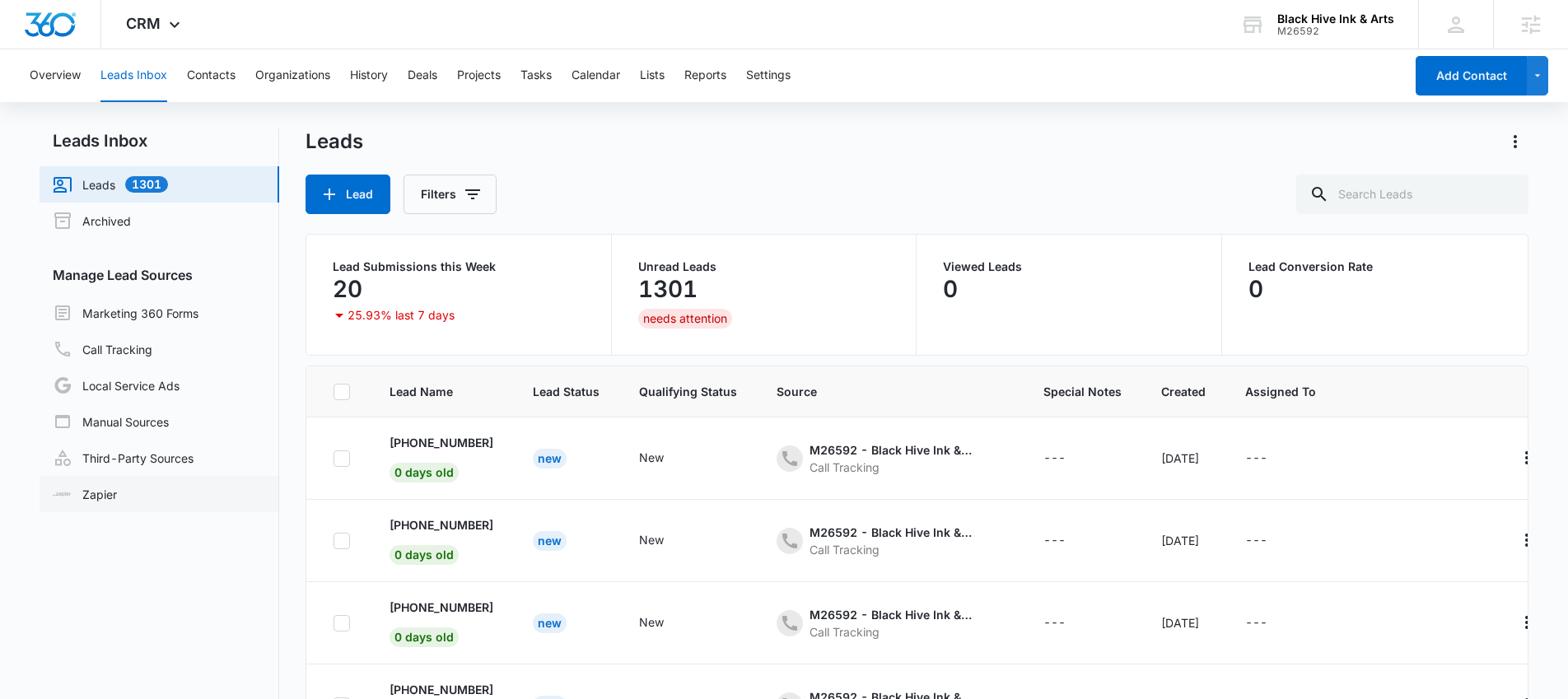
click at [117, 495] on link "Zapier" at bounding box center [85, 494] width 64 height 17
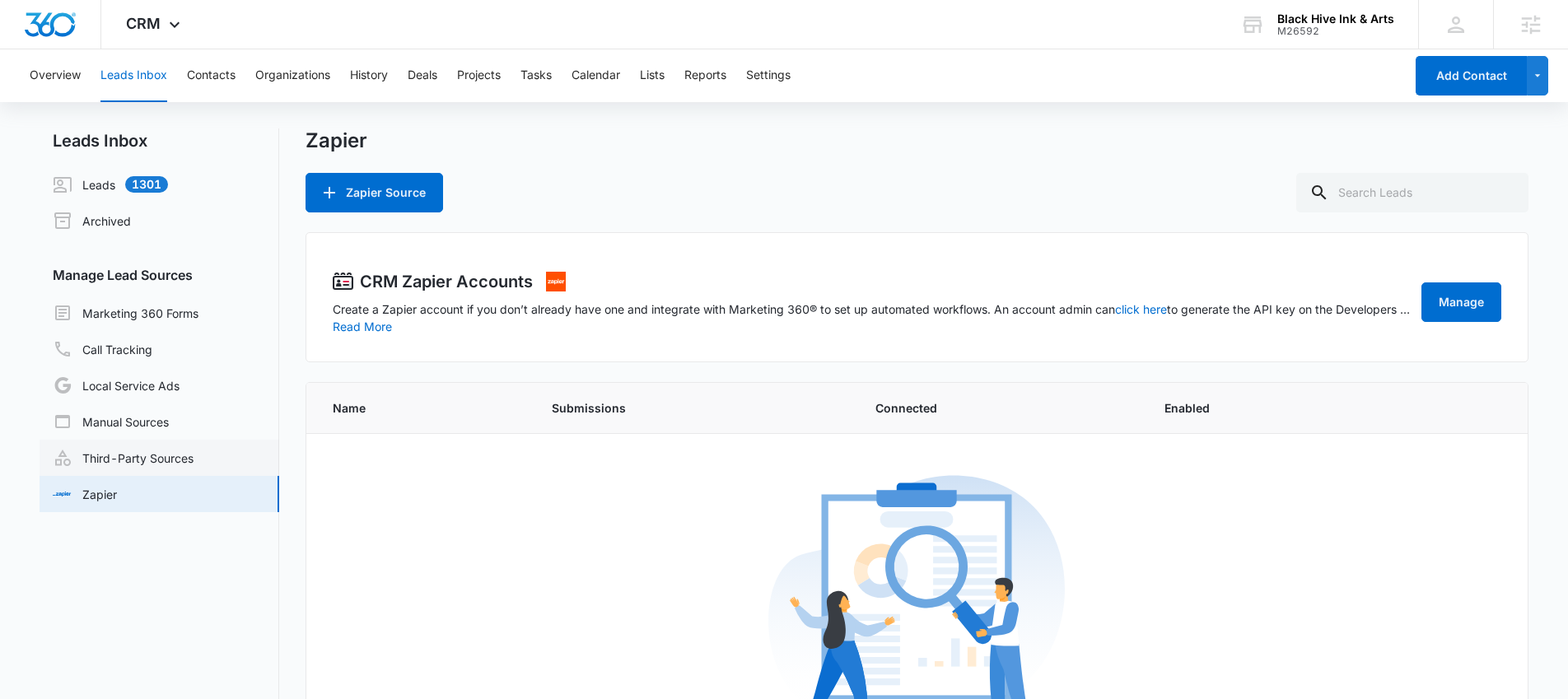
click at [165, 452] on link "Third-Party Sources" at bounding box center [123, 457] width 141 height 19
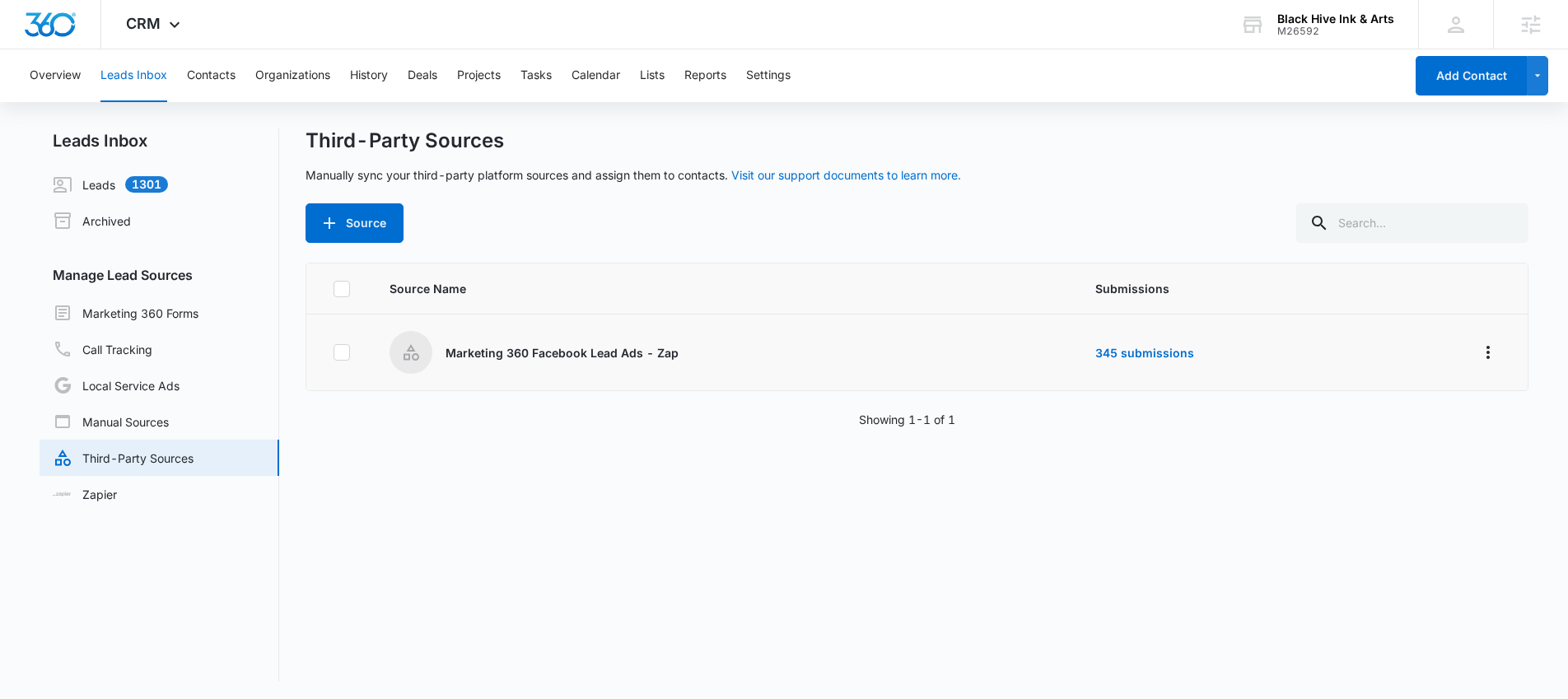
click at [506, 365] on div "Marketing 360 Facebook Lead Ads - Zap" at bounding box center [722, 352] width 666 height 43
click at [1113, 353] on link "345 submissions" at bounding box center [1145, 353] width 99 height 14
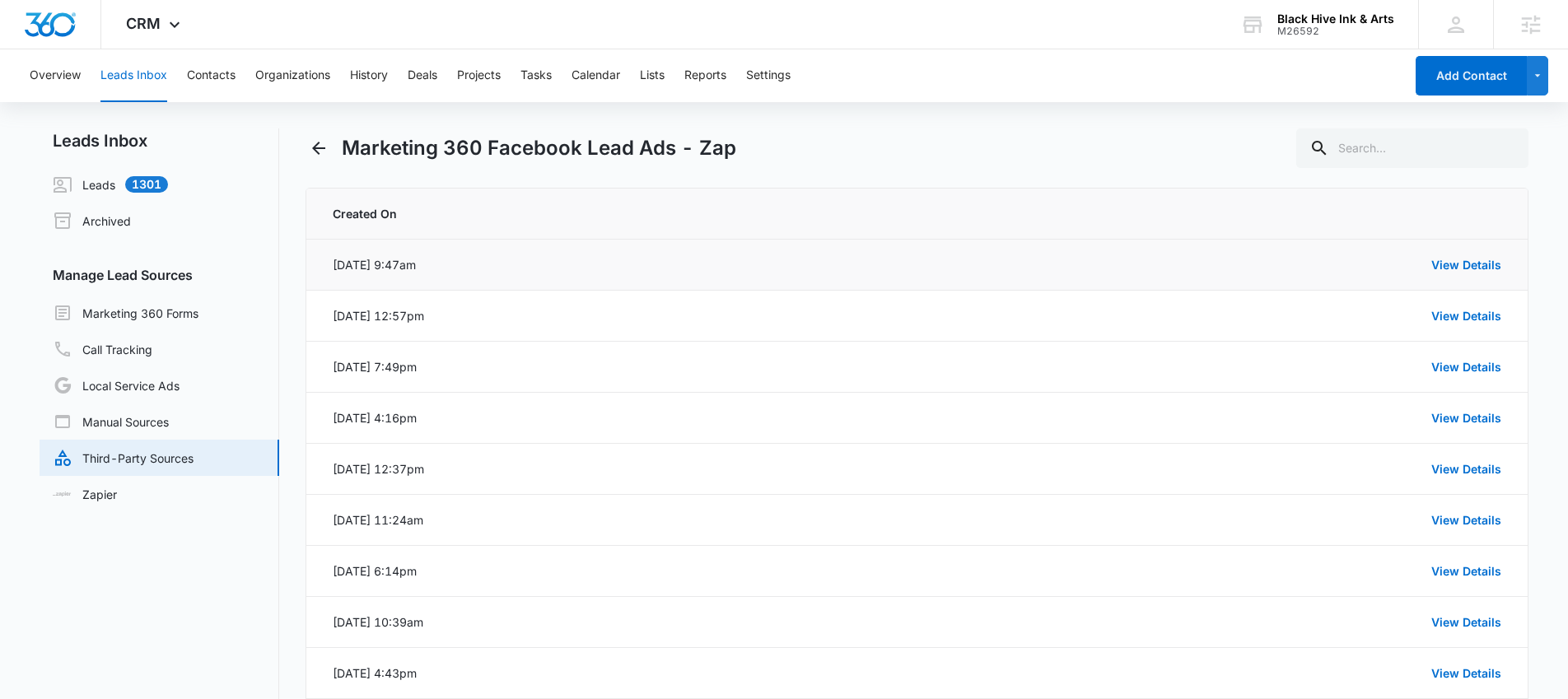
click at [1450, 272] on div "View Details" at bounding box center [1017, 265] width 970 height 17
click at [1448, 266] on link "View Details" at bounding box center [1466, 265] width 70 height 14
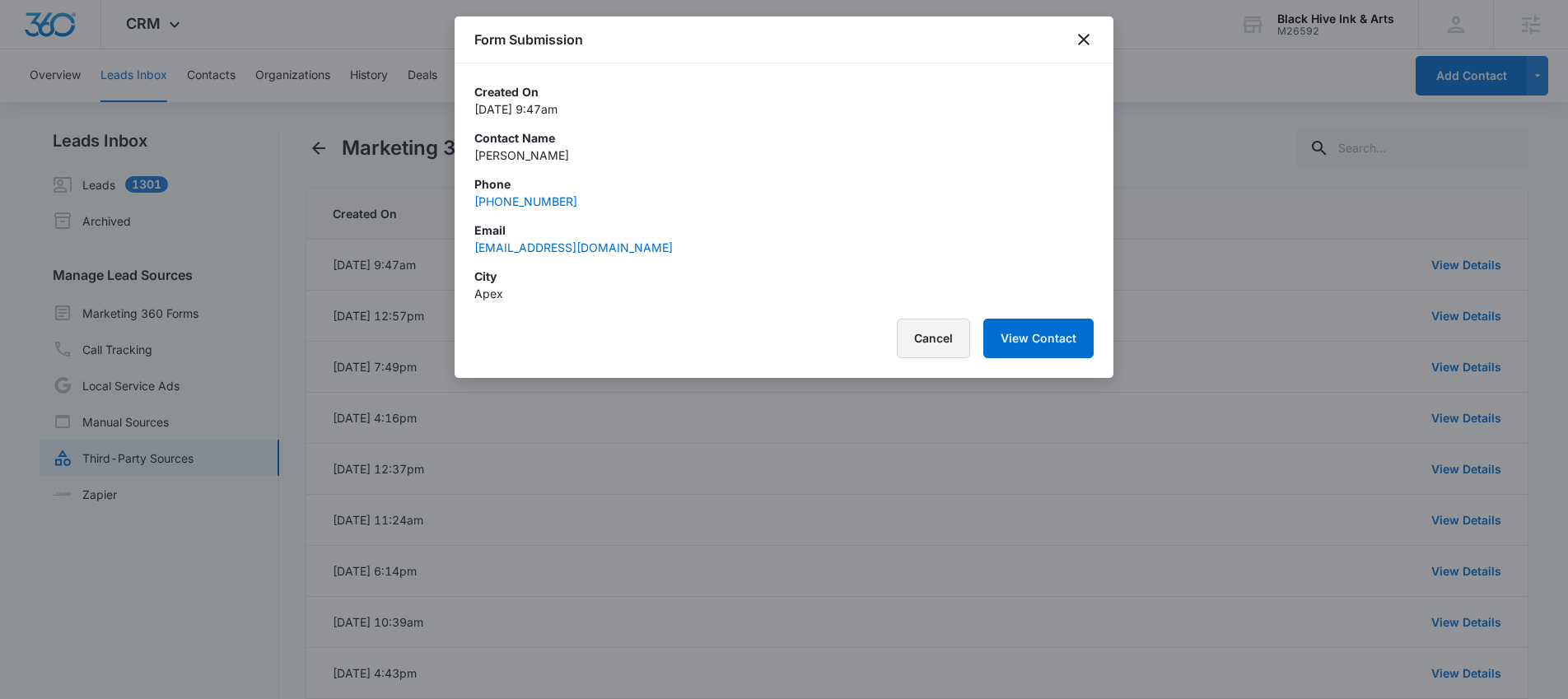
click at [941, 333] on button "Cancel" at bounding box center [933, 338] width 74 height 40
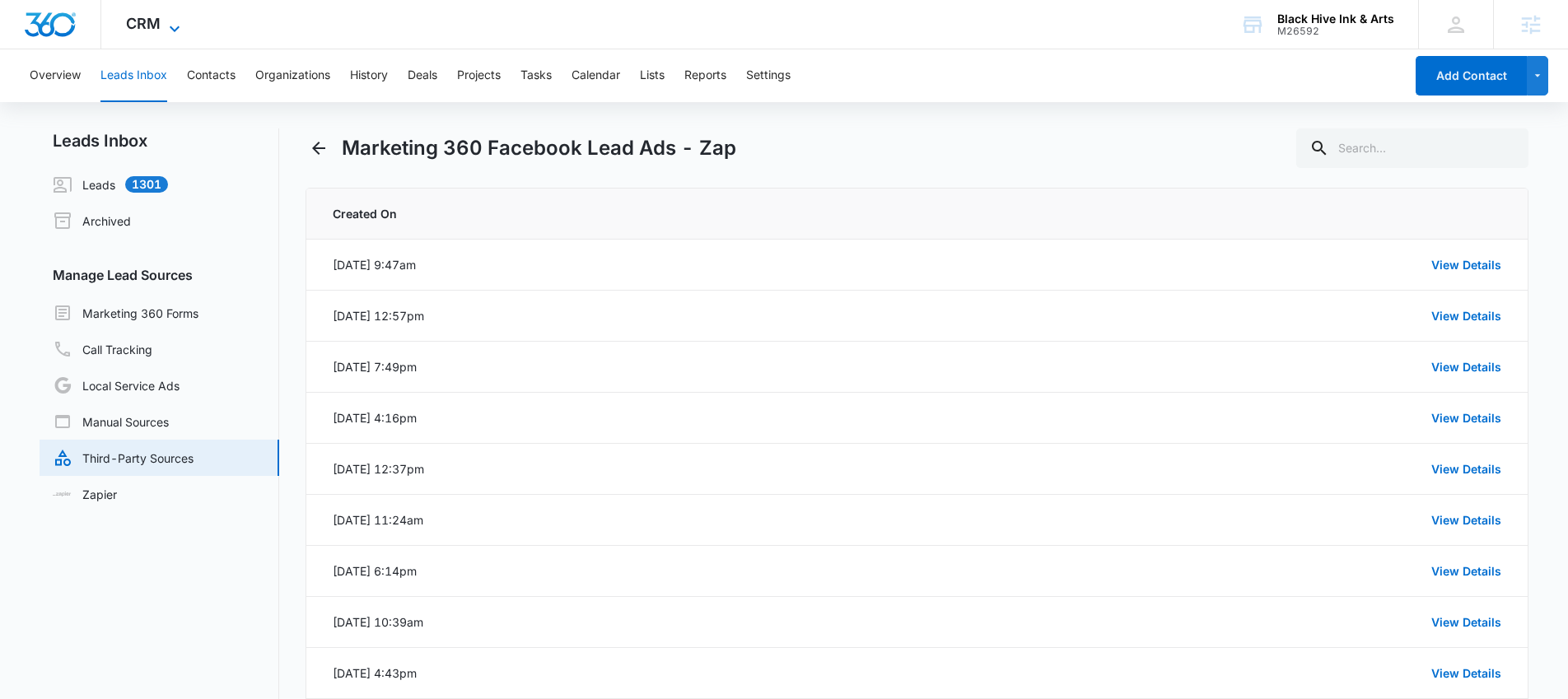
click at [155, 15] on span "CRM" at bounding box center [143, 24] width 35 height 17
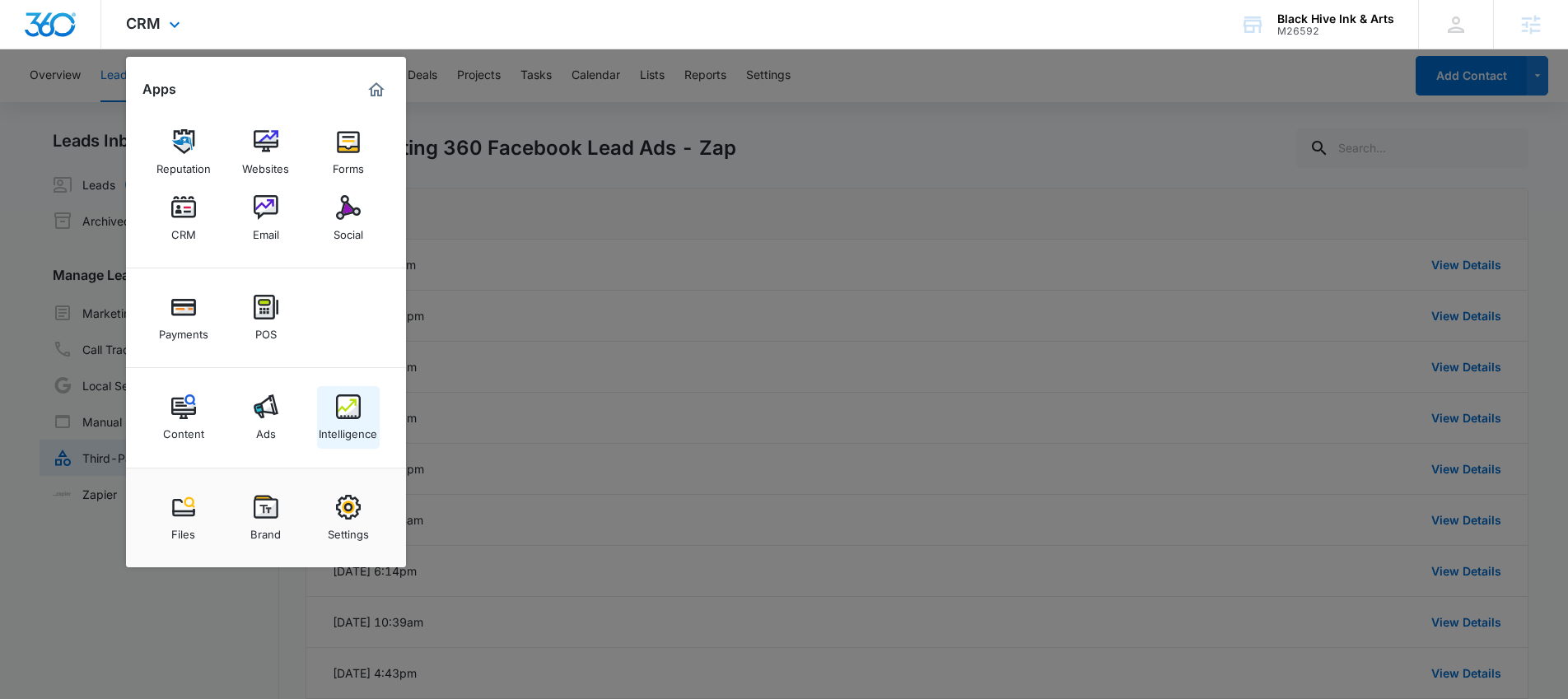
click at [357, 409] on img at bounding box center [348, 406] width 25 height 25
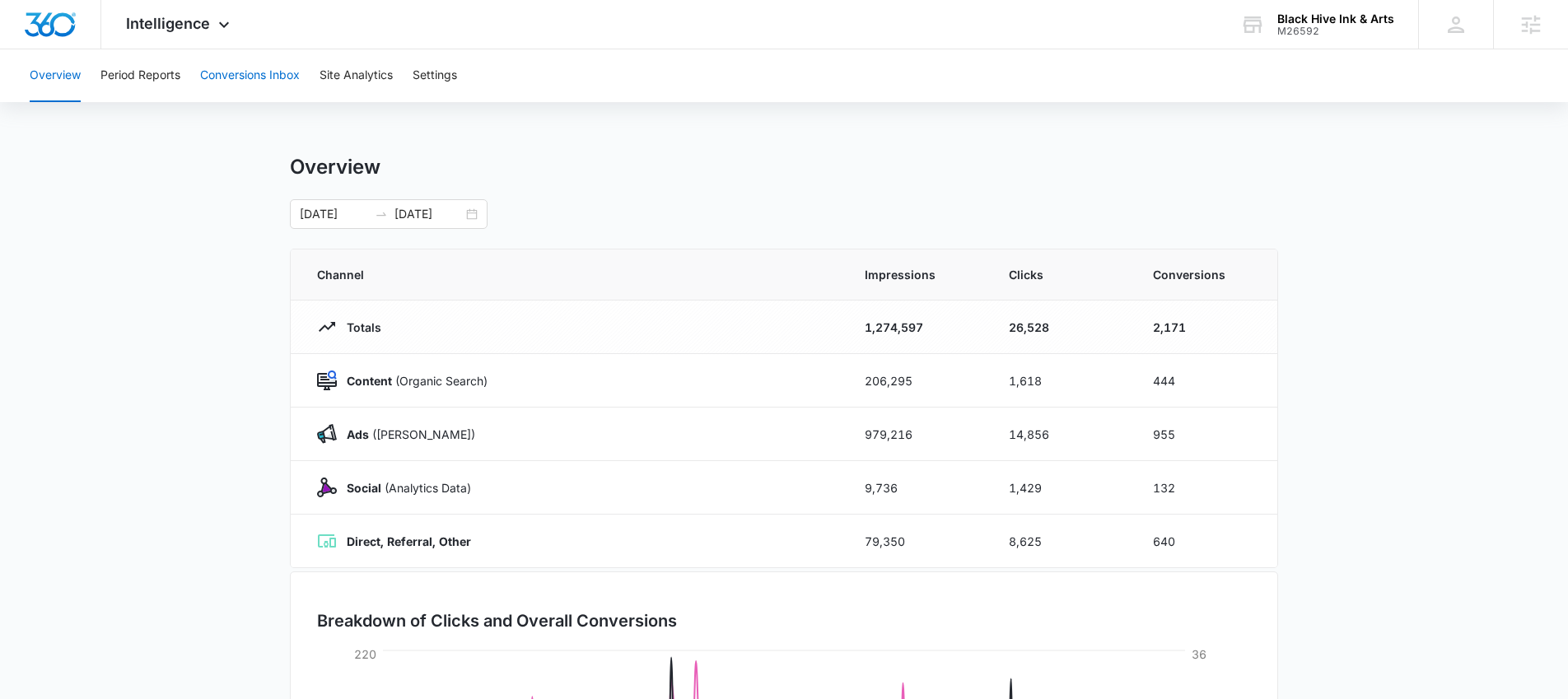
click at [236, 77] on button "Conversions Inbox" at bounding box center [250, 75] width 100 height 52
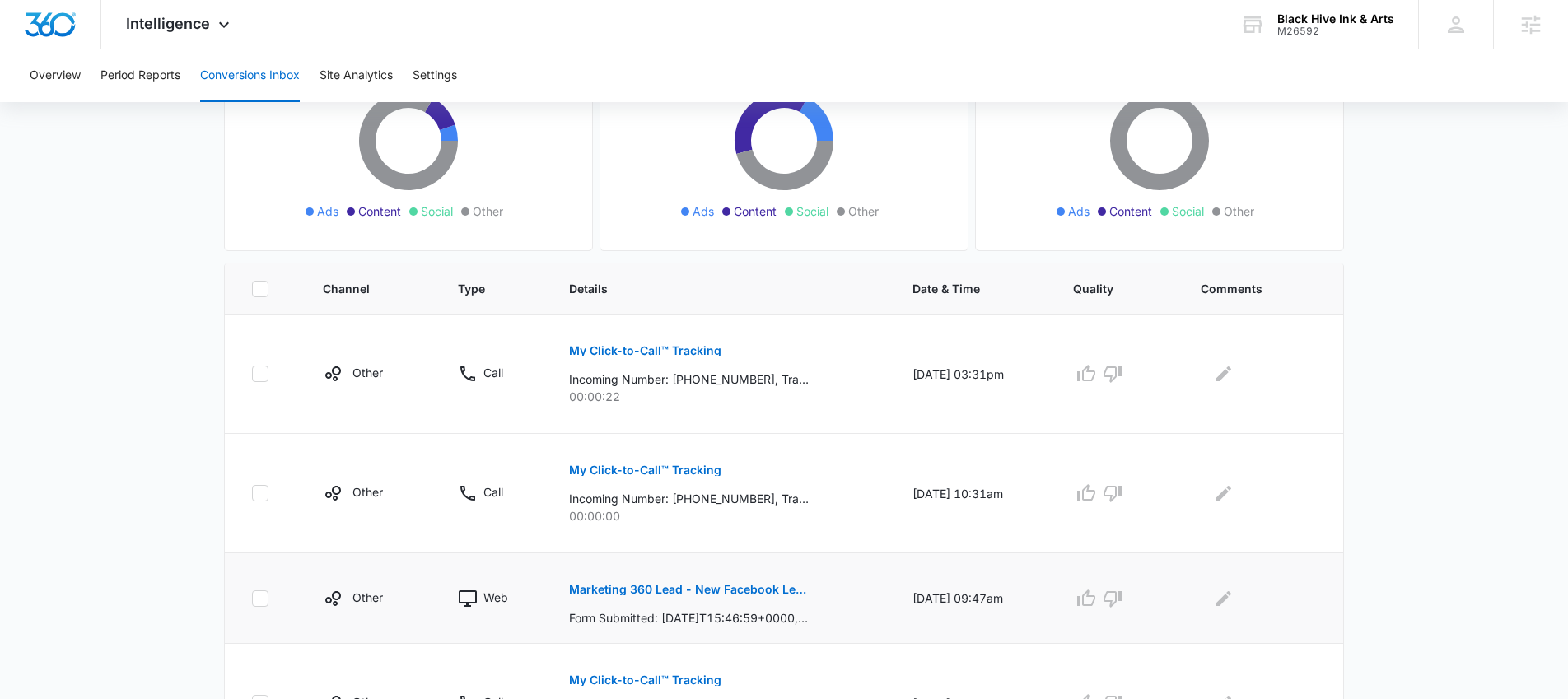
scroll to position [85, 0]
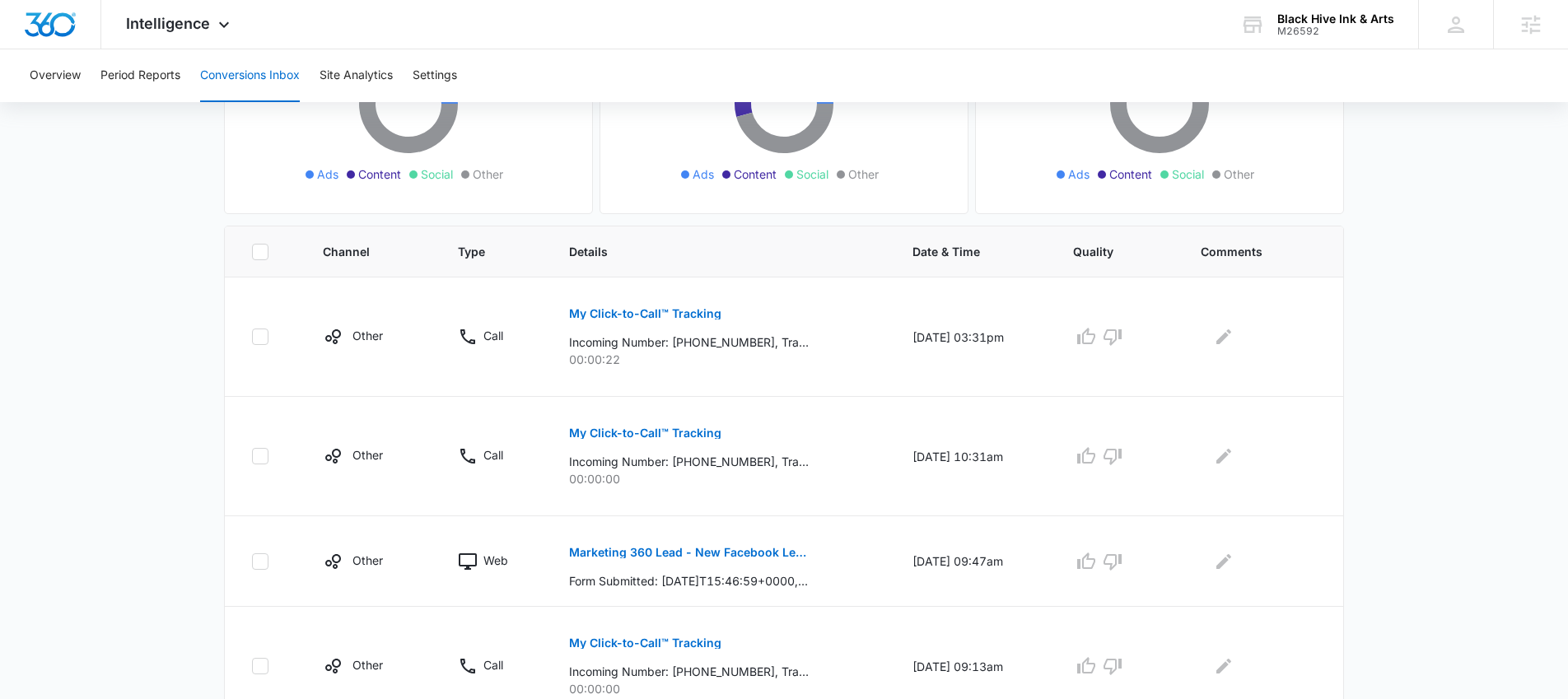
scroll to position [234, 0]
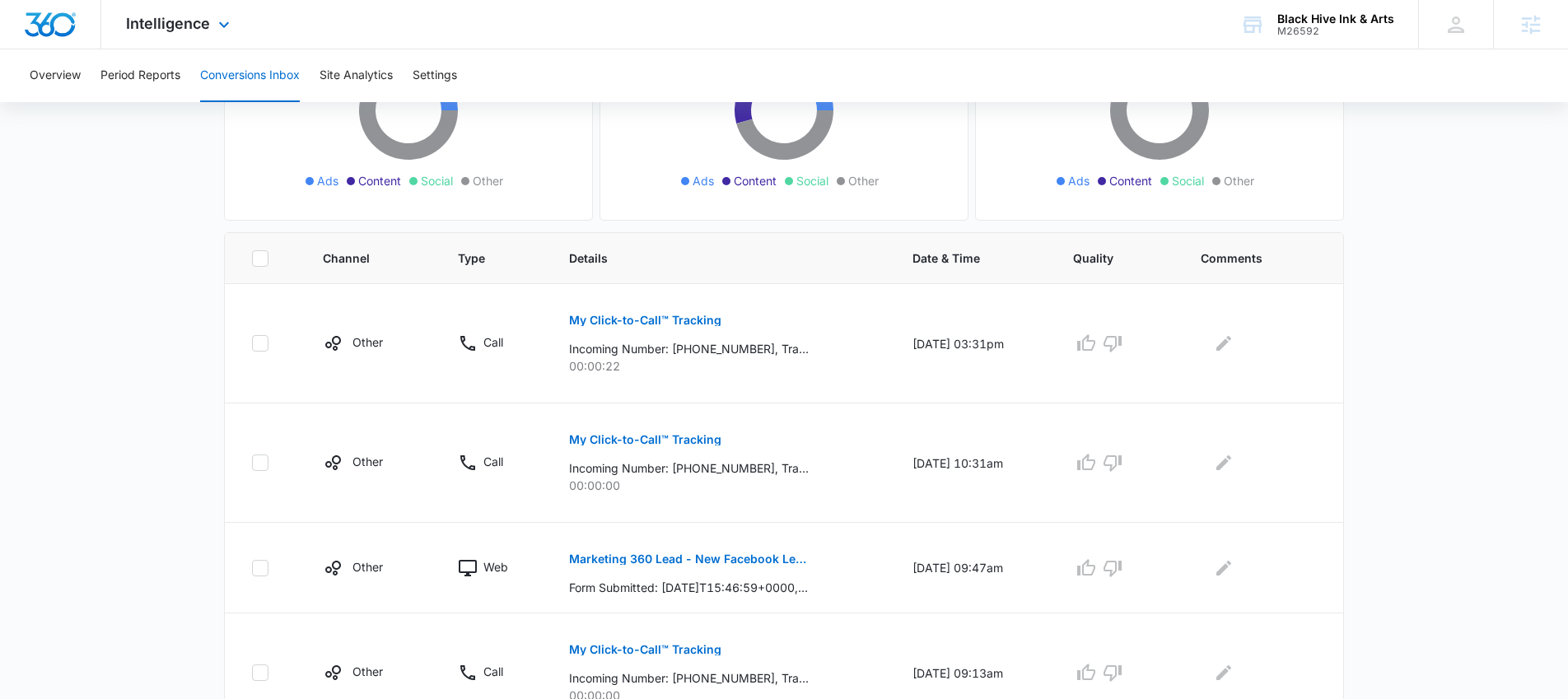
click at [157, 32] on div "Intelligence Apps Reputation Websites Forms CRM Email Social Payments POS Conte…" at bounding box center [180, 24] width 157 height 48
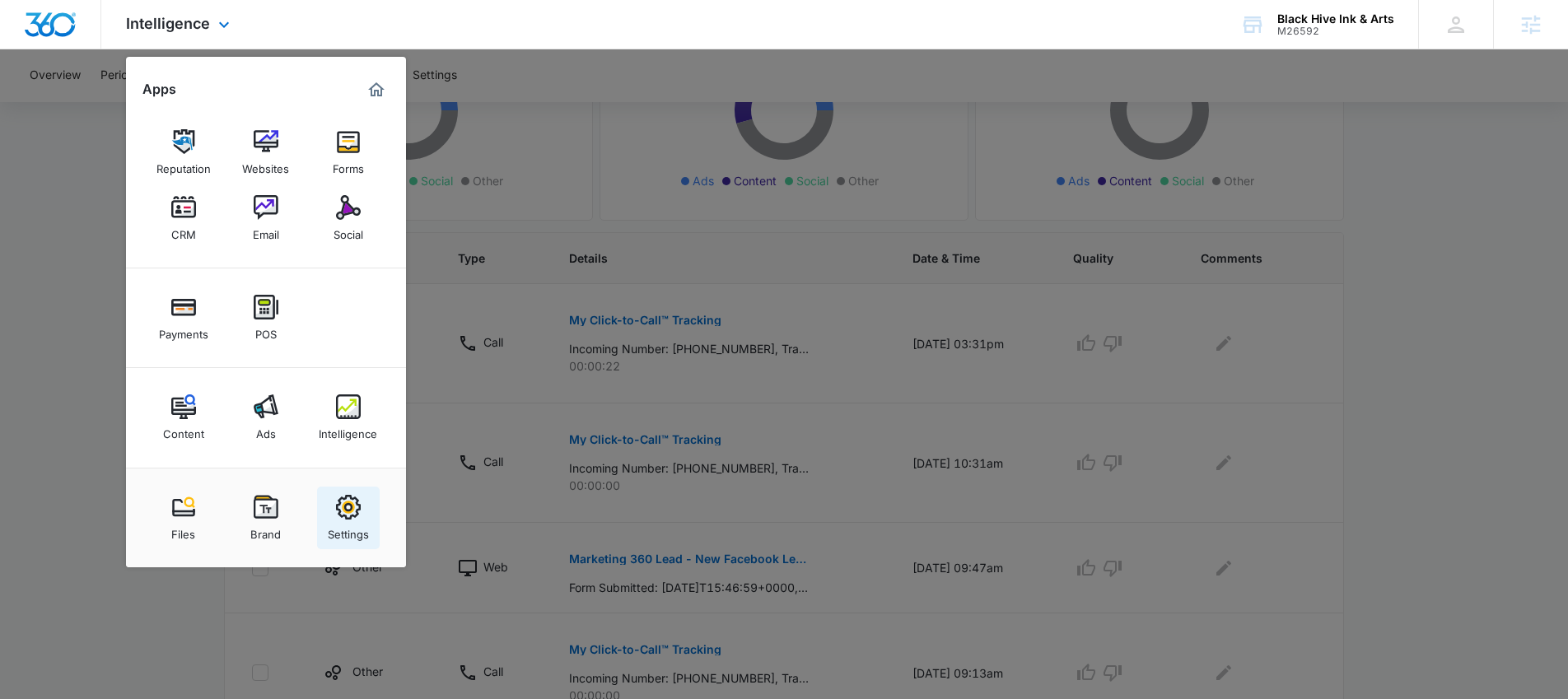
click at [349, 519] on img at bounding box center [348, 507] width 25 height 25
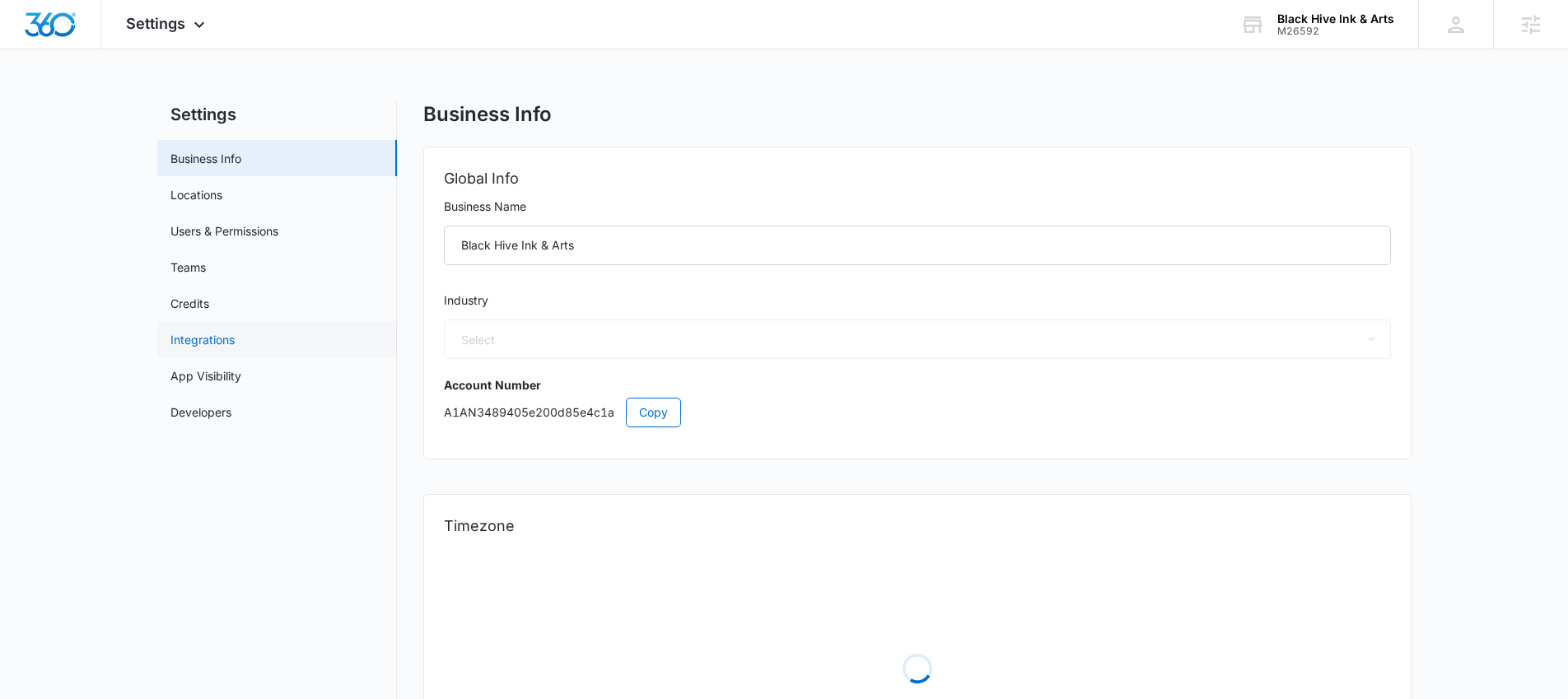
select select "33"
select select "US"
select select "America/Denver"
click at [226, 238] on link "Users & Permissions" at bounding box center [224, 231] width 108 height 17
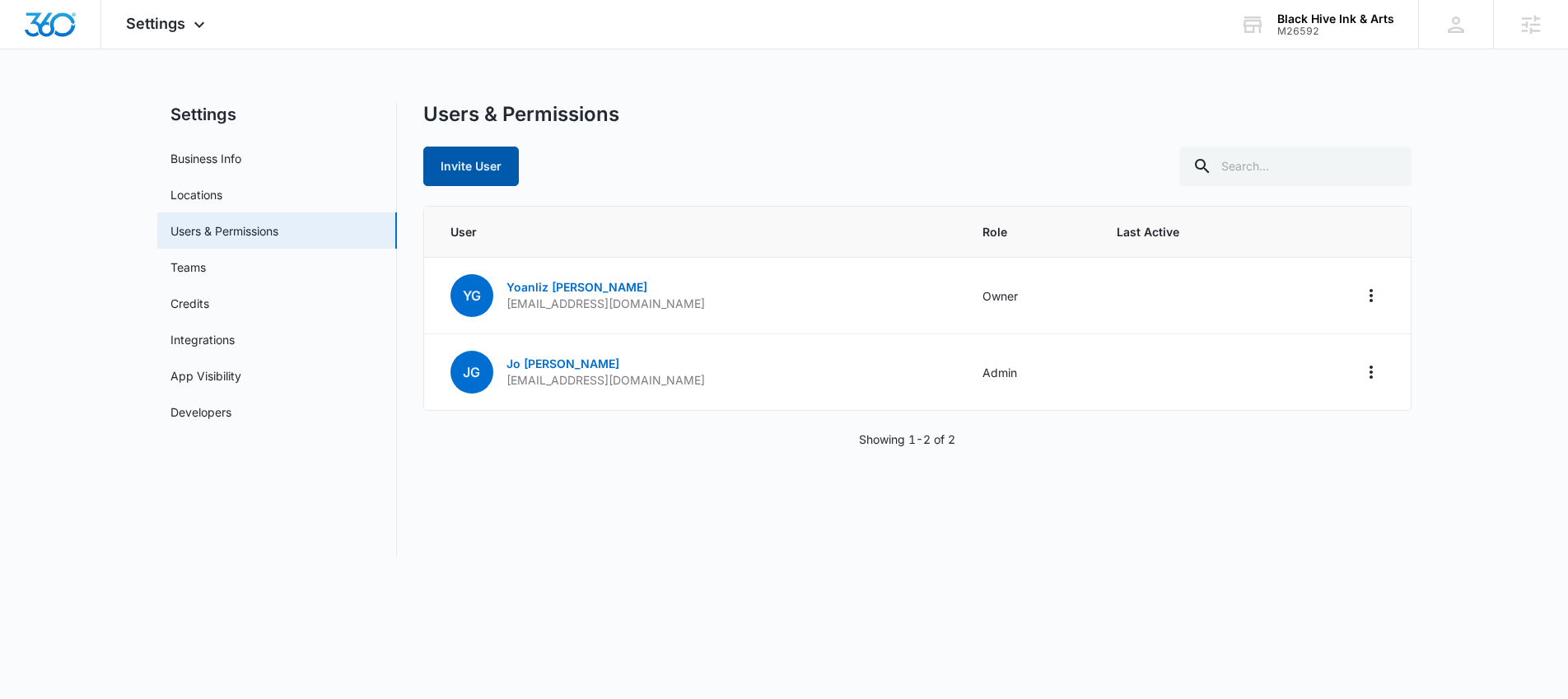
click at [466, 169] on button "Invite User" at bounding box center [471, 166] width 96 height 40
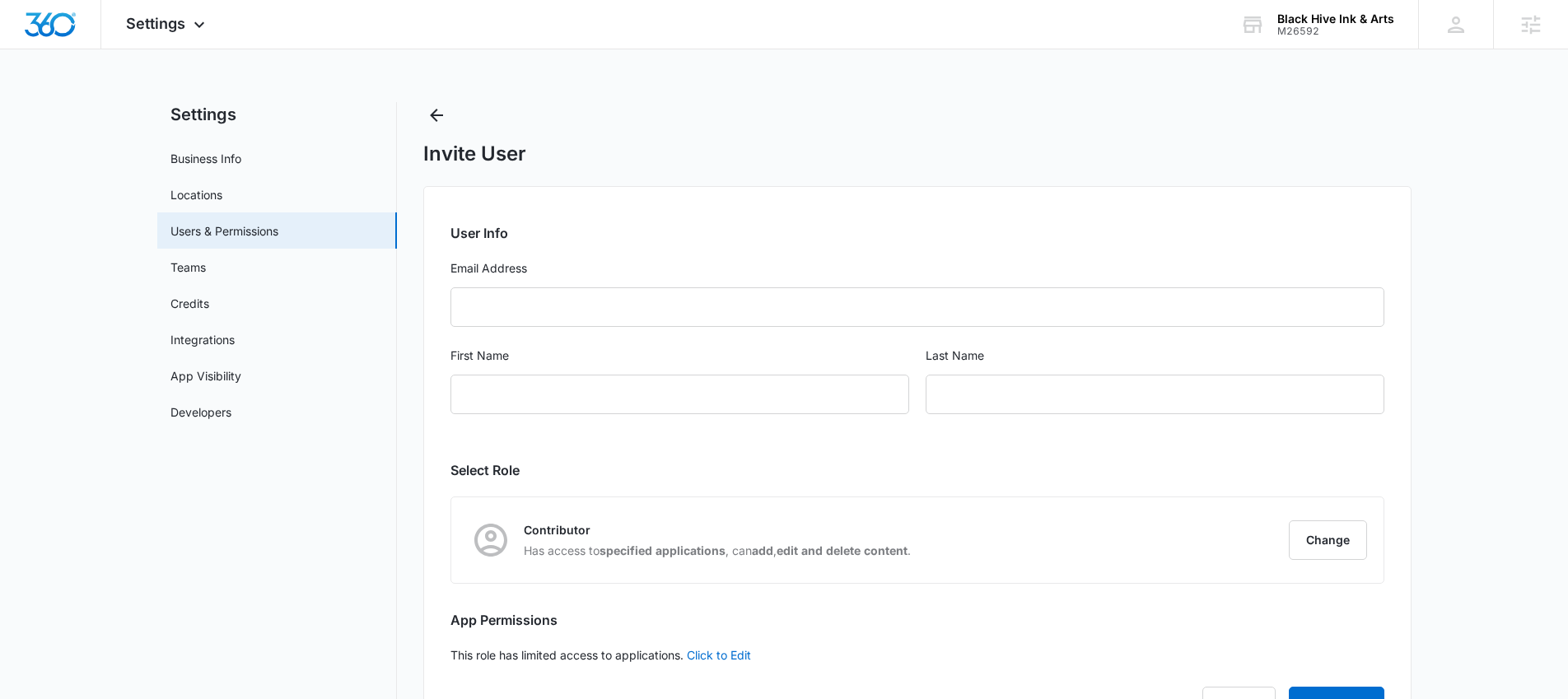
click at [531, 327] on form "User Info Email Address First Name Last Name" at bounding box center [917, 328] width 934 height 211
click at [527, 290] on input "Email Address" at bounding box center [917, 307] width 934 height 40
type input "kaitlyn.thiem@madwire.com"
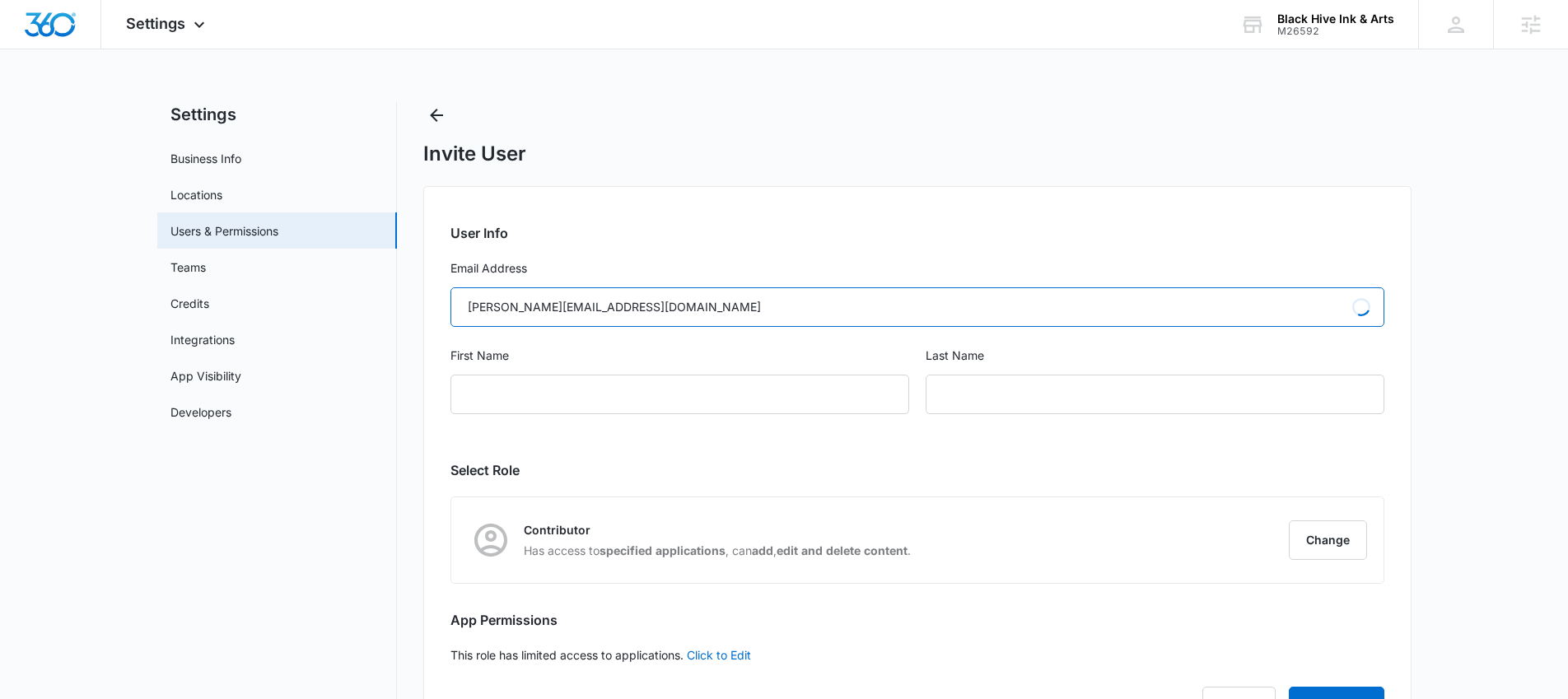
type input "Kaitlyn"
type input "Thiem"
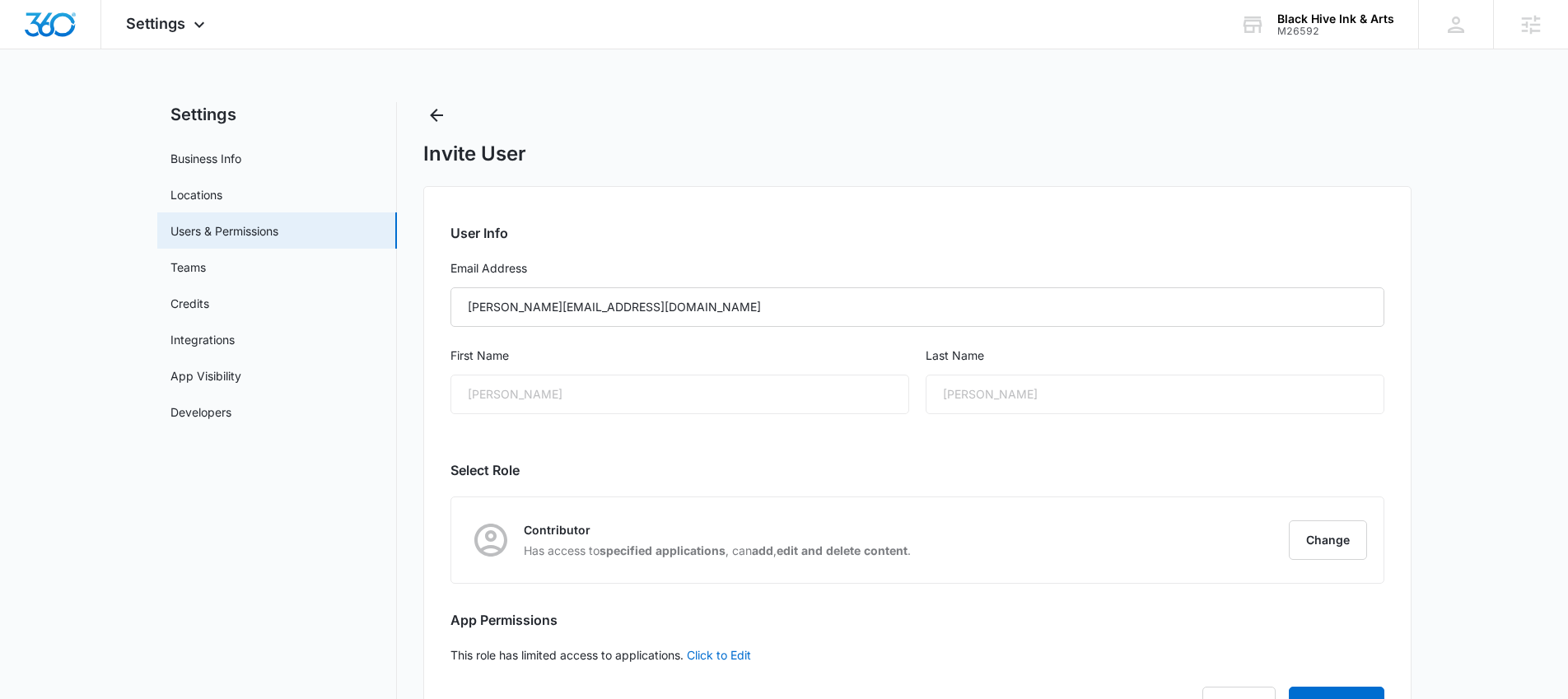
click at [527, 400] on div "Kaitlyn" at bounding box center [680, 394] width 459 height 40
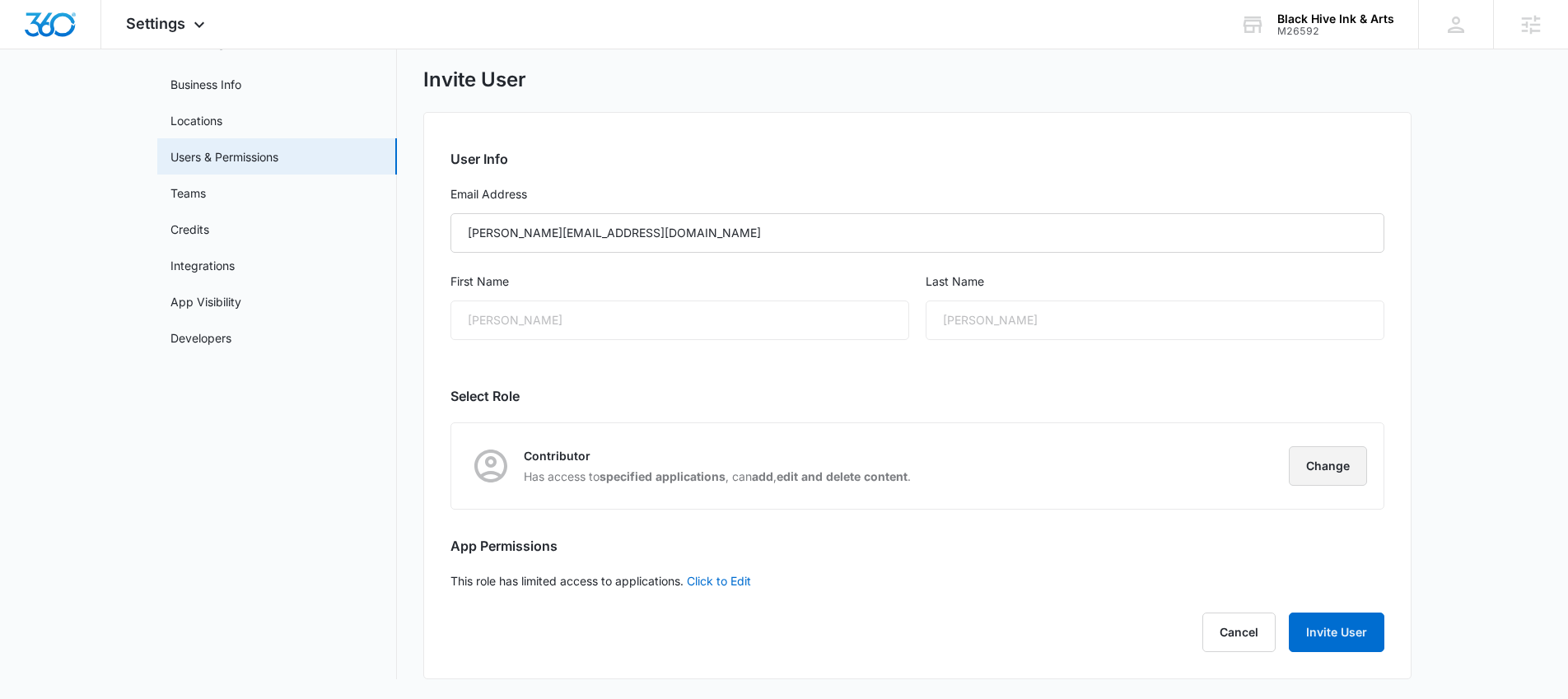
click at [1328, 466] on button "Change" at bounding box center [1328, 465] width 78 height 40
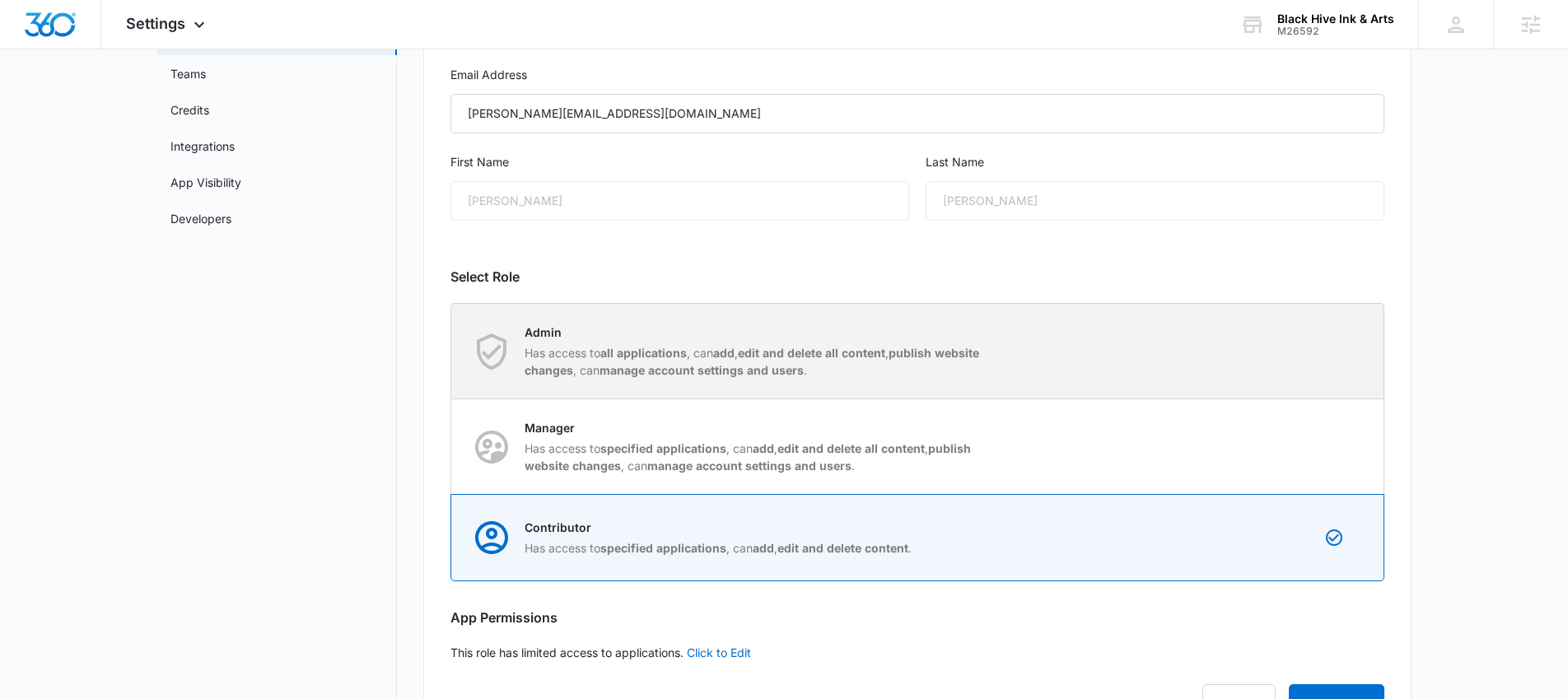
scroll to position [197, 0]
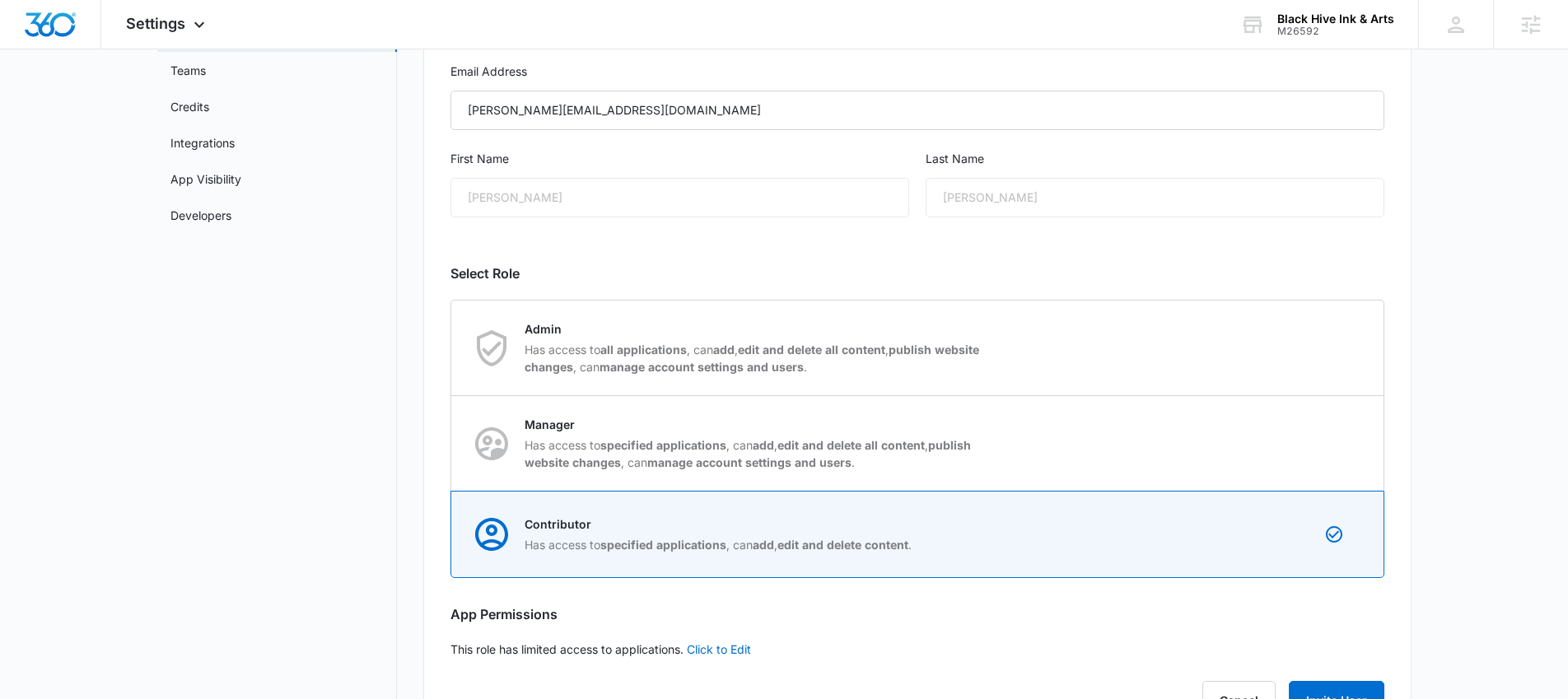
click at [428, 500] on div "User Info Email Address kaitlyn.thiem@madwire.com First Name Kaitlyn Last Name …" at bounding box center [917, 368] width 988 height 758
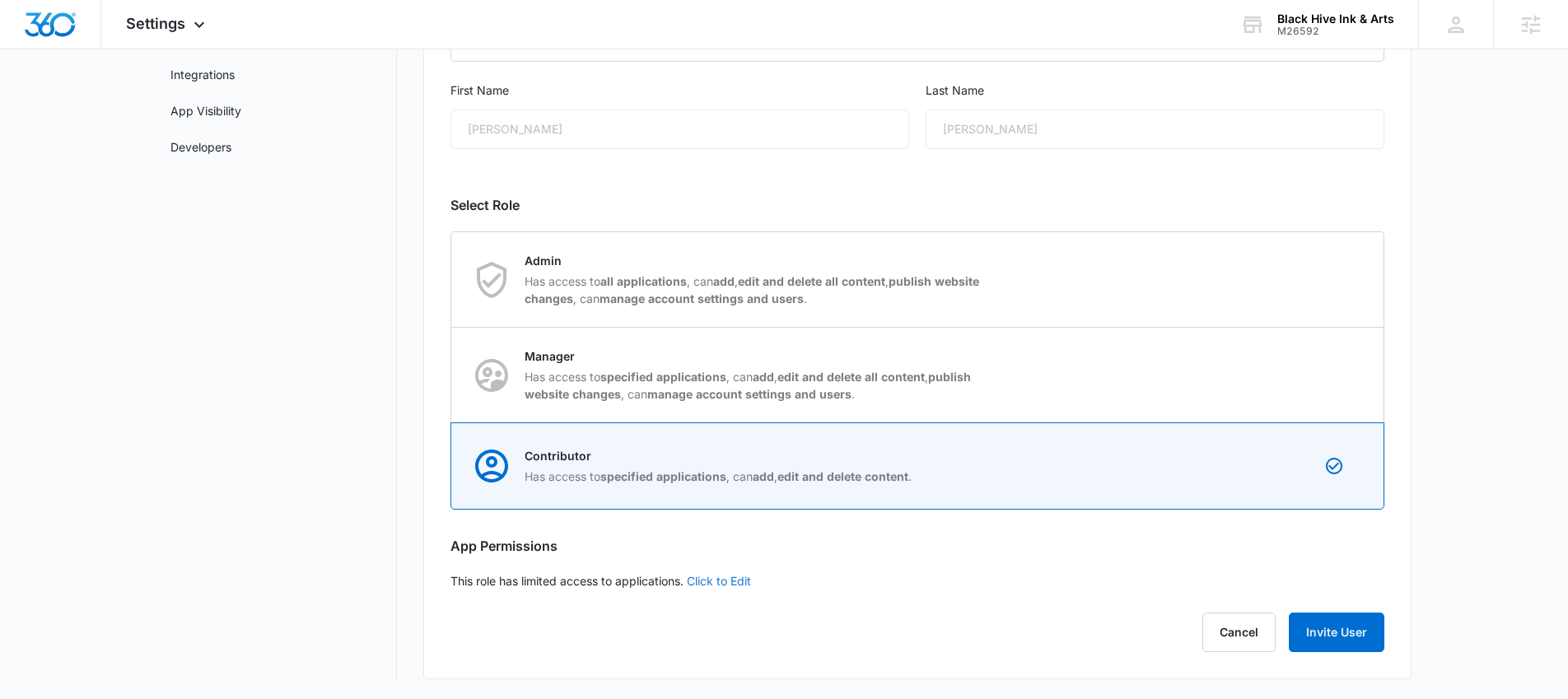
click at [731, 586] on link "Click to Edit" at bounding box center [719, 581] width 64 height 14
click at [461, 580] on icon at bounding box center [460, 581] width 10 height 8
click at [451, 581] on input "Access to all apps" at bounding box center [450, 581] width 1 height 1
checkbox input "false"
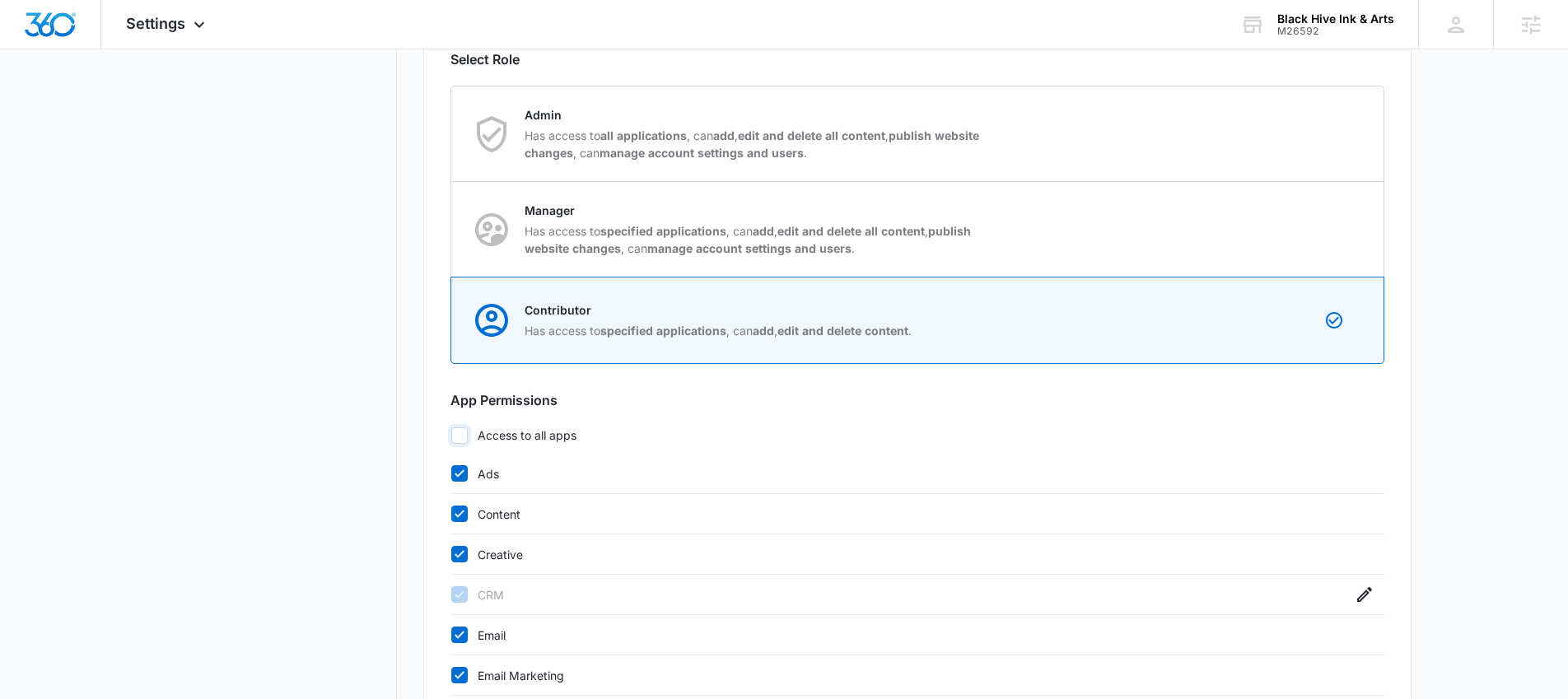
scroll to position [487, 0]
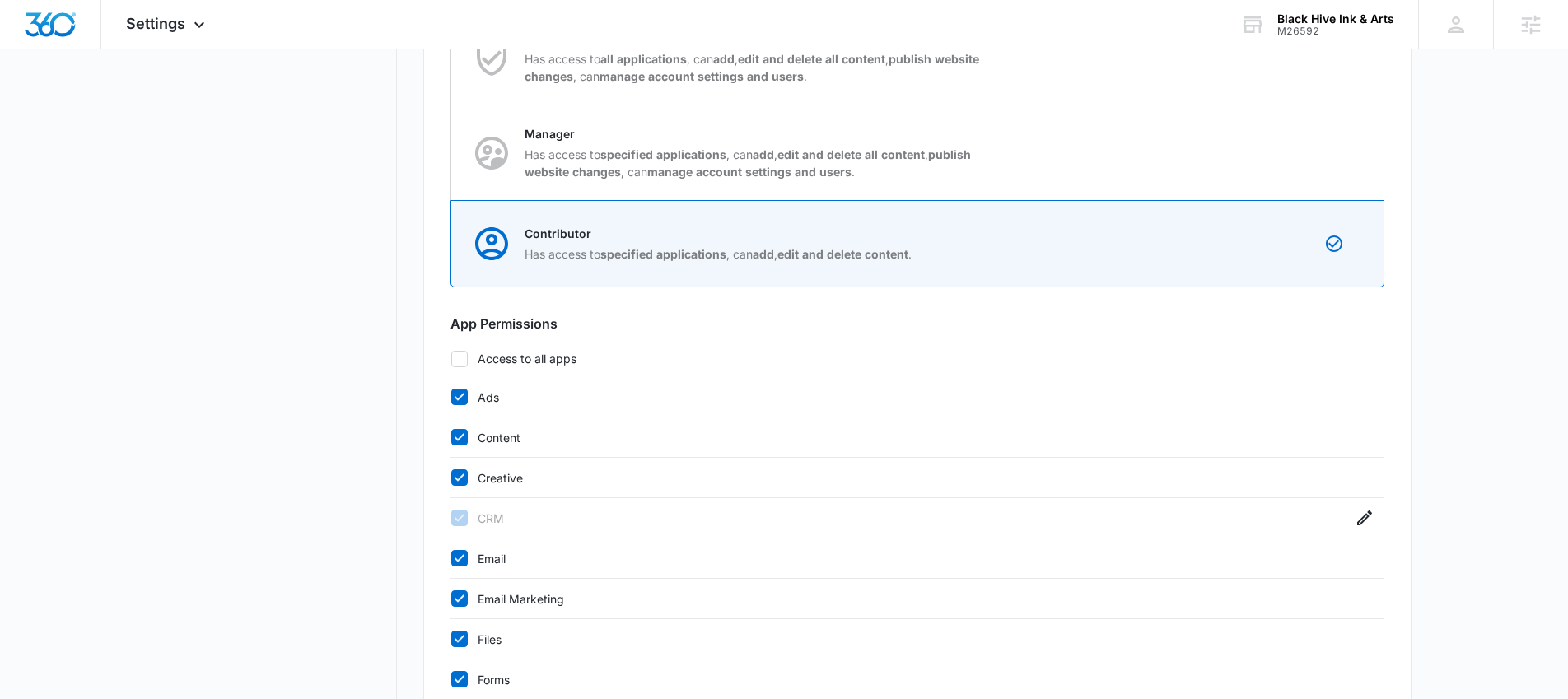
click at [460, 394] on icon at bounding box center [460, 397] width 15 height 15
click at [451, 397] on input "Ads" at bounding box center [450, 397] width 1 height 1
checkbox input "false"
click at [465, 438] on icon at bounding box center [460, 438] width 15 height 15
click at [451, 438] on input "Content" at bounding box center [450, 438] width 1 height 1
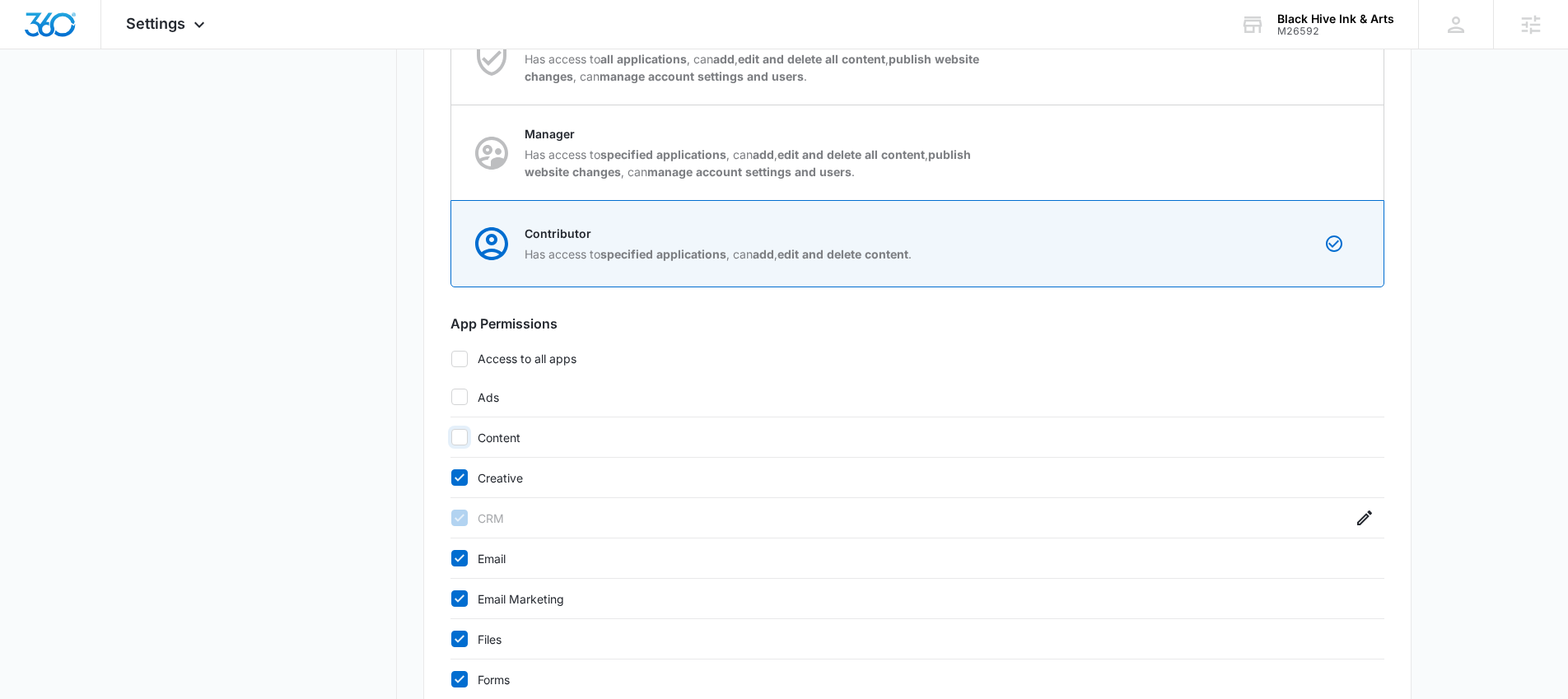
checkbox input "false"
click at [465, 476] on icon at bounding box center [460, 478] width 15 height 15
click at [451, 477] on input "Creative" at bounding box center [450, 477] width 1 height 1
checkbox input "false"
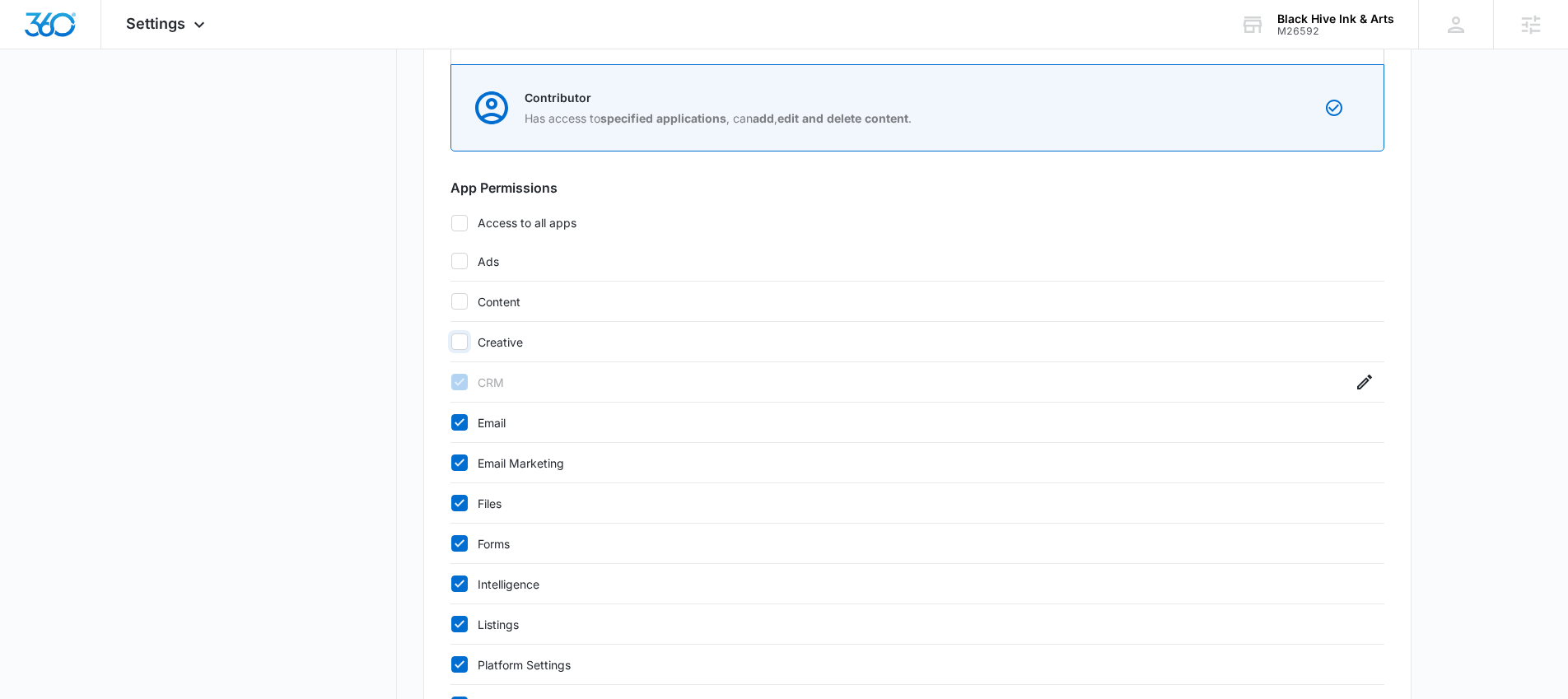
scroll to position [622, 0]
click at [462, 426] on icon at bounding box center [460, 423] width 15 height 15
click at [451, 424] on input "Email" at bounding box center [450, 423] width 1 height 1
checkbox input "false"
click at [462, 467] on icon at bounding box center [460, 464] width 15 height 15
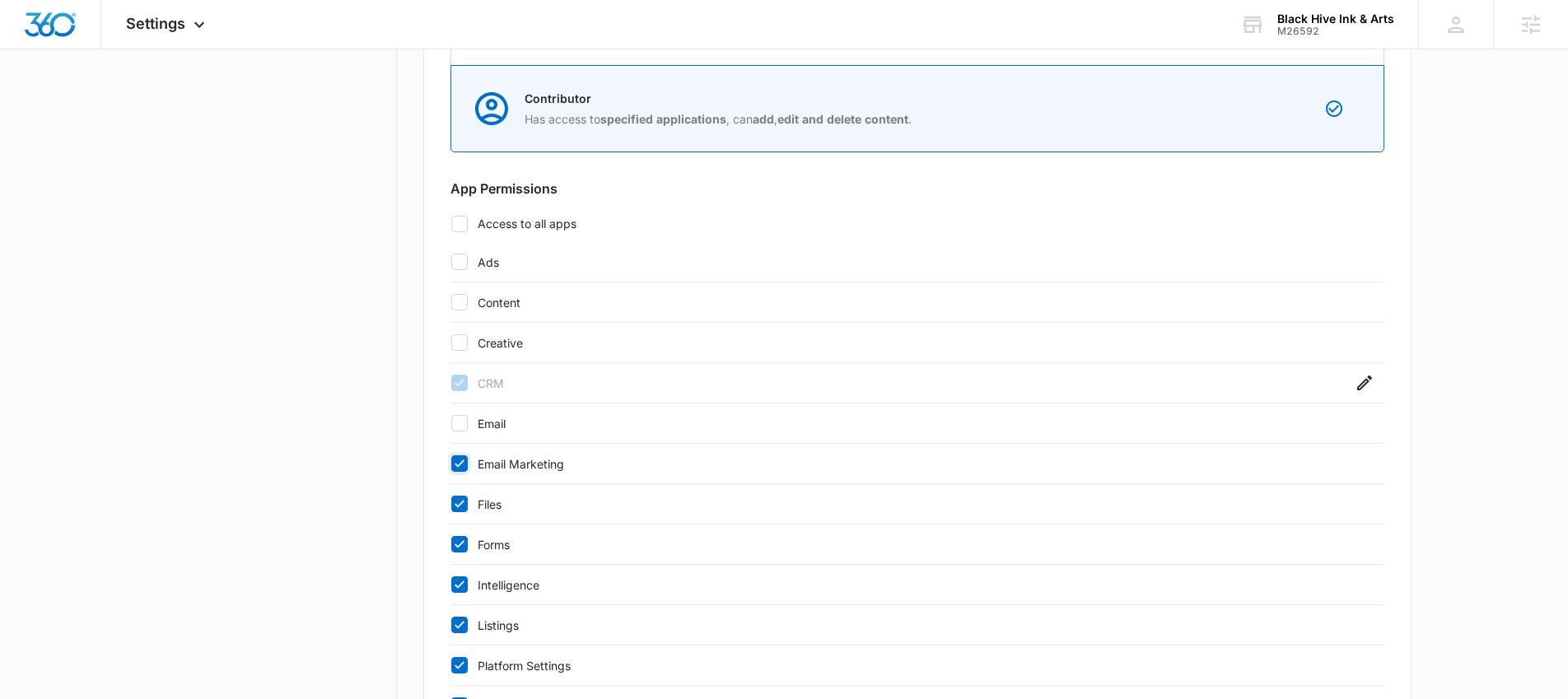
click at [451, 465] on input "Email Marketing" at bounding box center [450, 464] width 1 height 1
checkbox input "false"
click at [462, 512] on label "Files" at bounding box center [901, 504] width 902 height 17
click at [451, 504] on input "Files" at bounding box center [450, 504] width 1 height 1
checkbox input "false"
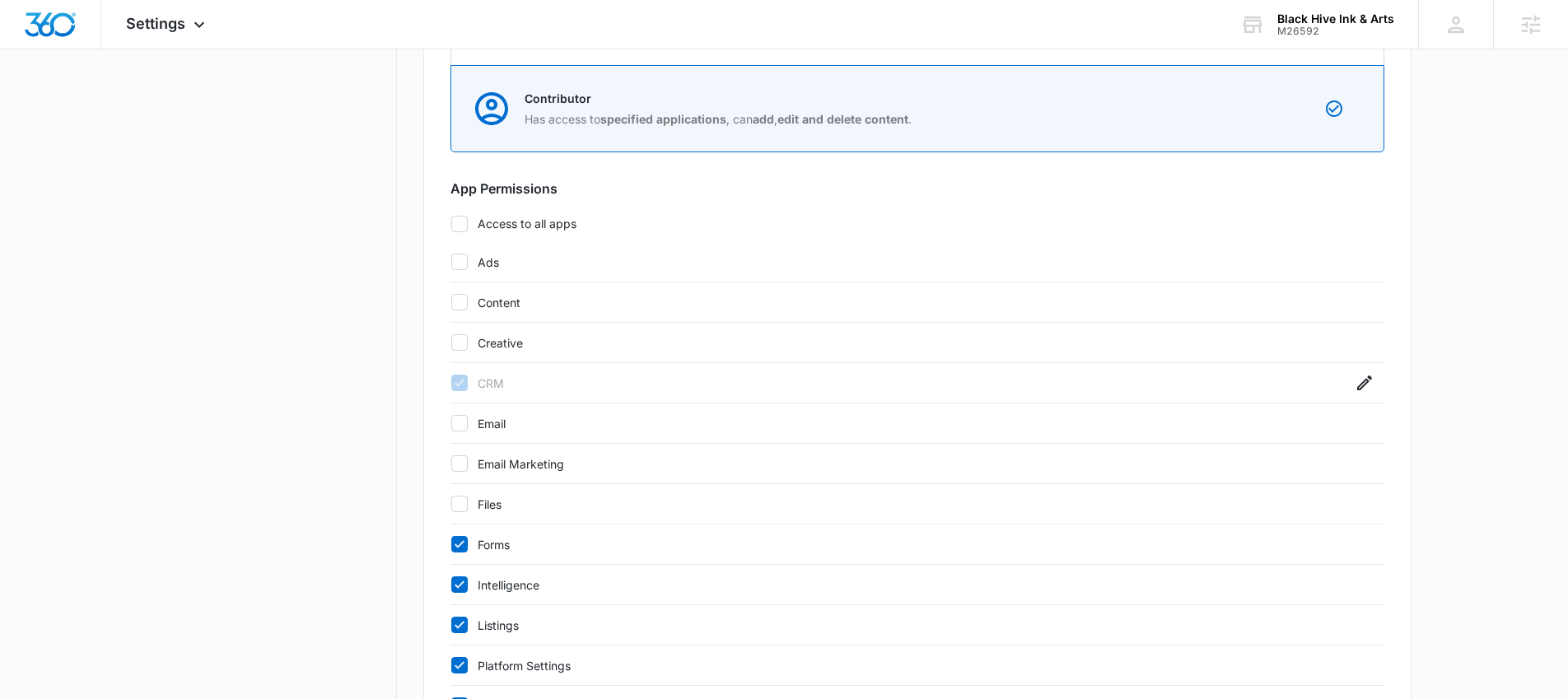
click at [461, 539] on icon at bounding box center [460, 544] width 15 height 15
click at [451, 544] on input "Forms" at bounding box center [450, 544] width 1 height 1
checkbox input "false"
drag, startPoint x: 460, startPoint y: 587, endPoint x: 460, endPoint y: 608, distance: 21.0
click at [460, 587] on icon at bounding box center [460, 585] width 15 height 15
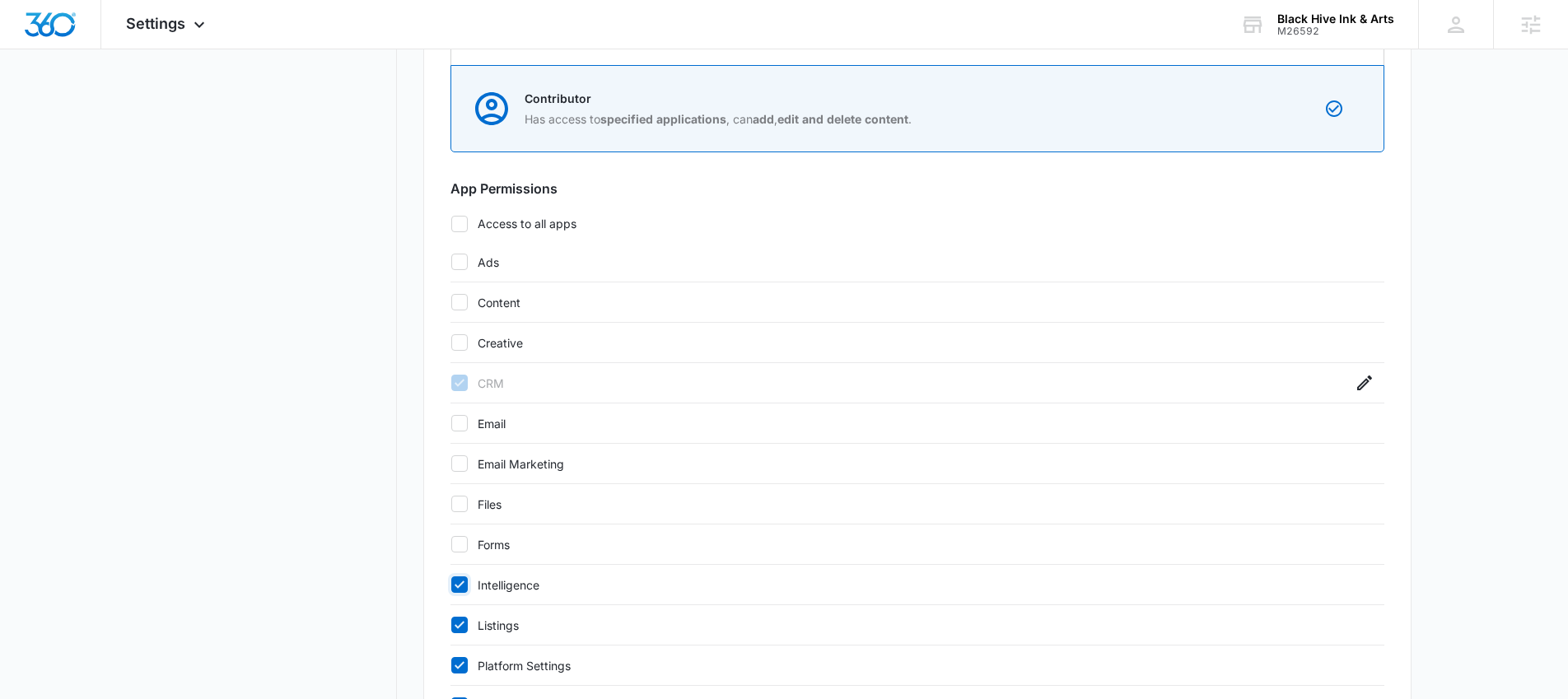
click at [451, 586] on input "Intelligence" at bounding box center [450, 585] width 1 height 1
checkbox input "false"
click at [460, 628] on icon at bounding box center [460, 625] width 15 height 15
click at [451, 625] on input "Listings" at bounding box center [450, 625] width 1 height 1
checkbox input "false"
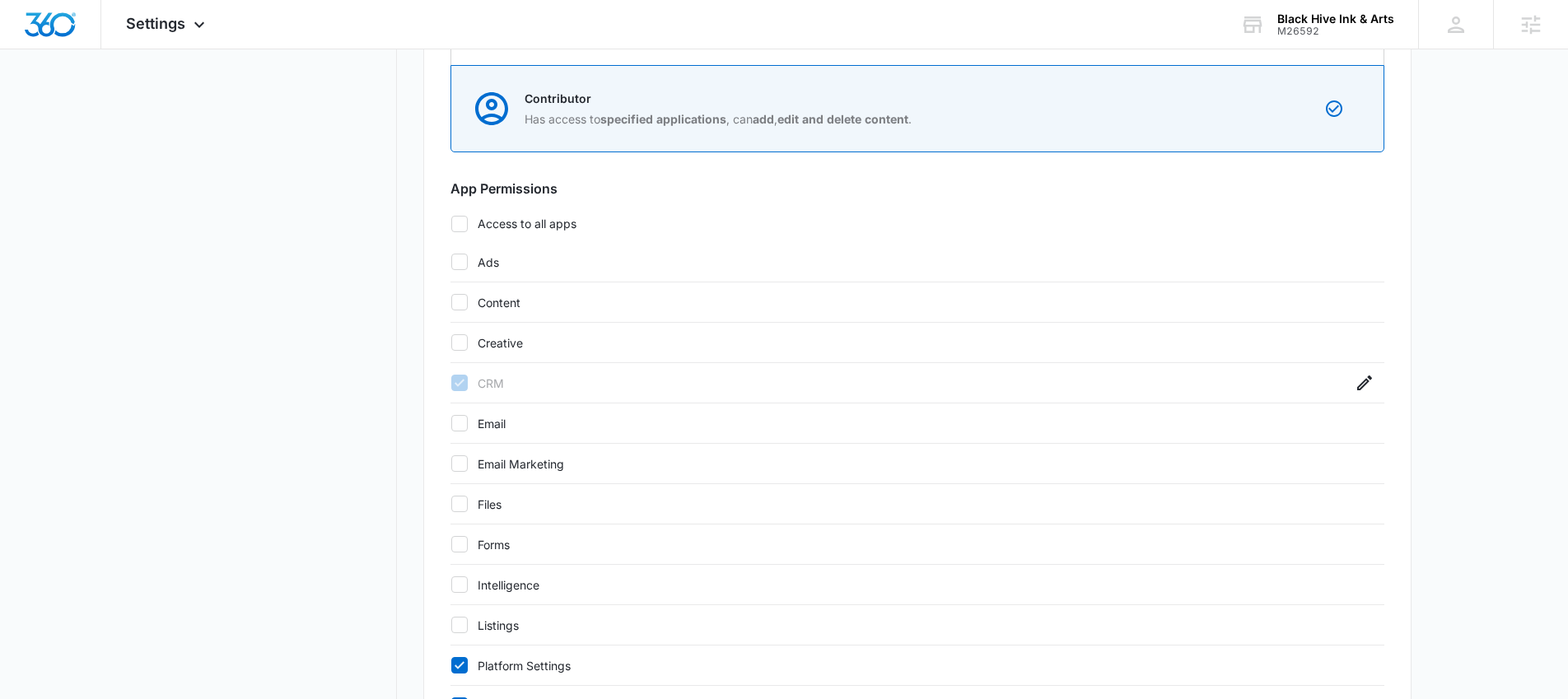
click at [460, 671] on icon at bounding box center [460, 665] width 15 height 15
click at [451, 666] on input "Platform Settings" at bounding box center [450, 665] width 1 height 1
checkbox input "false"
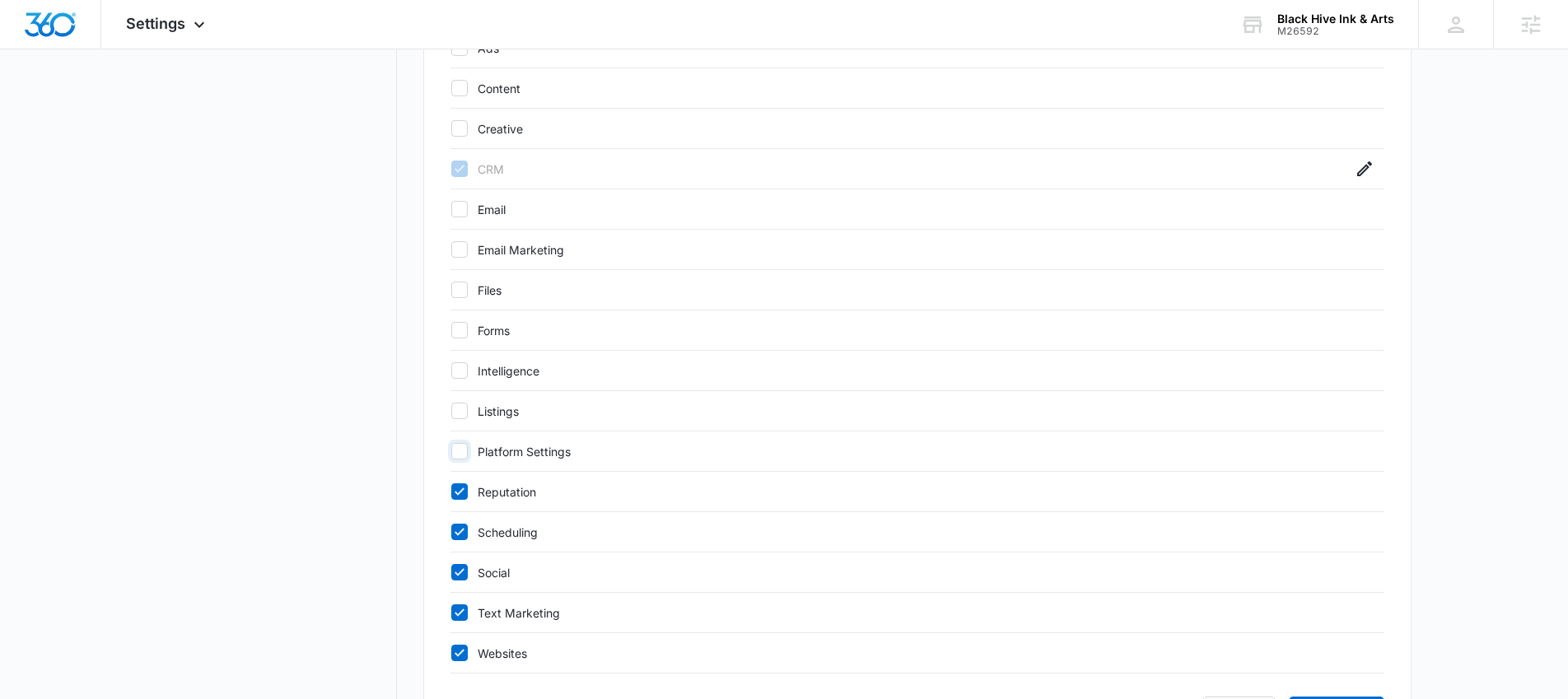
scroll to position [839, 0]
click at [459, 493] on icon at bounding box center [460, 488] width 15 height 15
click at [451, 489] on input "Reputation" at bounding box center [450, 488] width 1 height 1
checkbox input "false"
click at [457, 532] on icon at bounding box center [460, 529] width 15 height 15
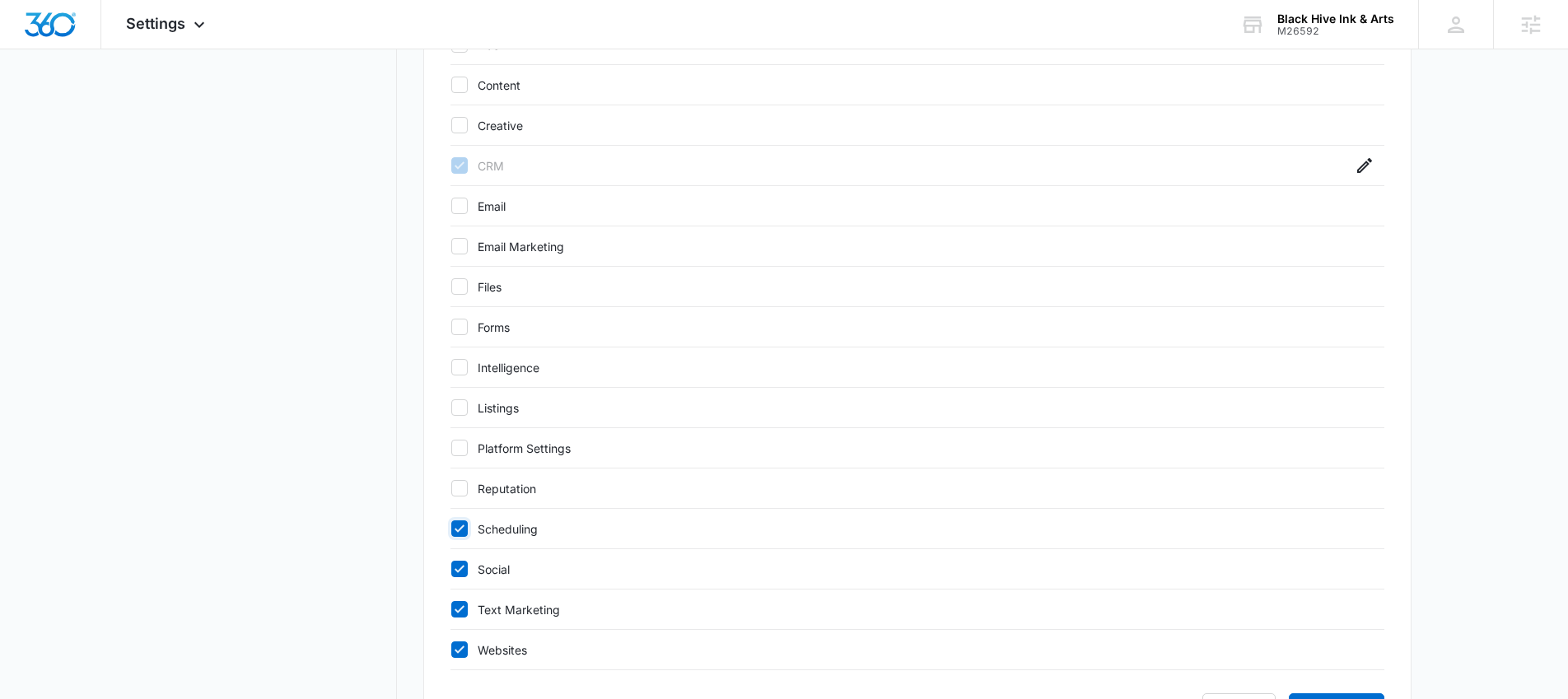
click at [451, 530] on input "Scheduling" at bounding box center [450, 529] width 1 height 1
checkbox input "false"
click at [457, 556] on div "Social" at bounding box center [917, 570] width 934 height 41
click at [456, 567] on icon at bounding box center [460, 569] width 15 height 15
click at [451, 569] on input "Social" at bounding box center [450, 569] width 1 height 1
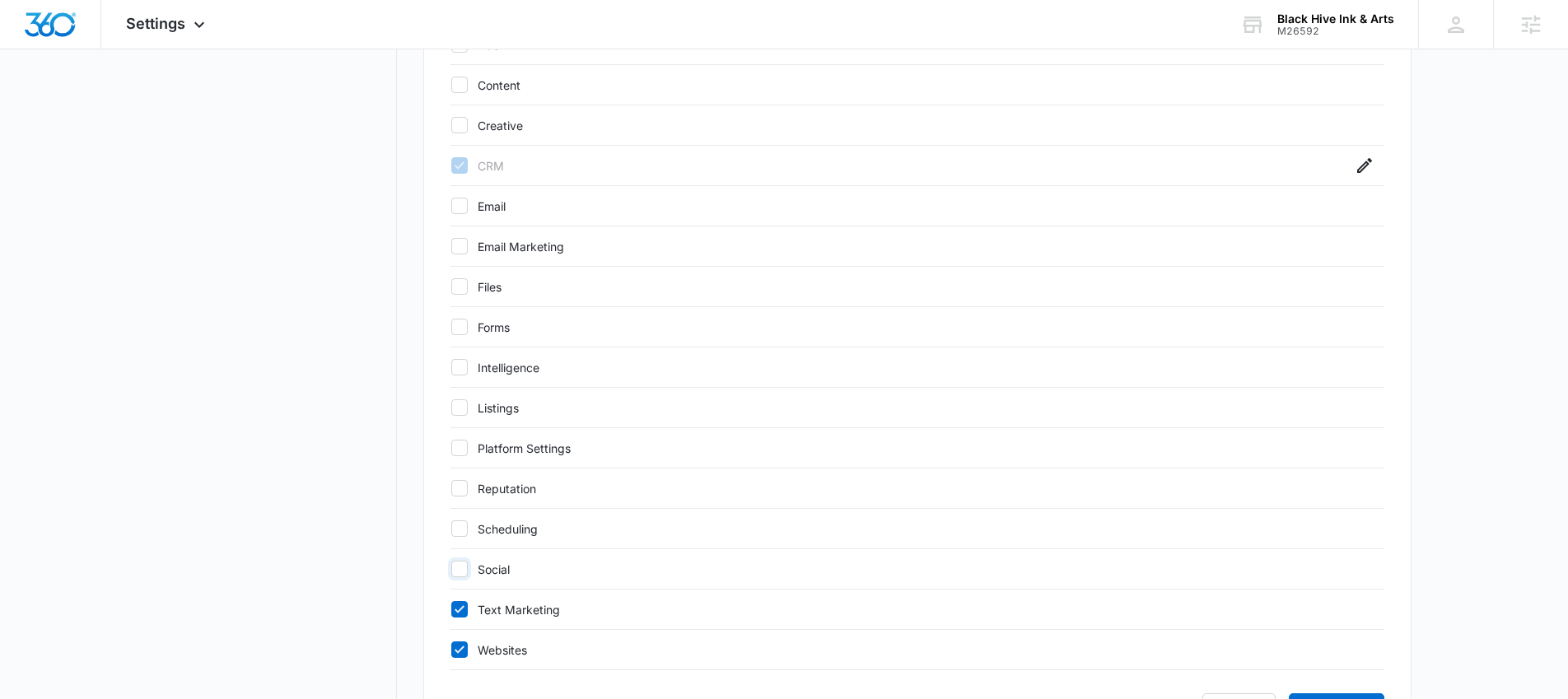
checkbox input "false"
drag, startPoint x: 464, startPoint y: 613, endPoint x: 464, endPoint y: 627, distance: 14.0
click at [464, 613] on icon at bounding box center [460, 609] width 15 height 15
click at [451, 610] on input "Text Marketing" at bounding box center [450, 609] width 1 height 1
checkbox input "false"
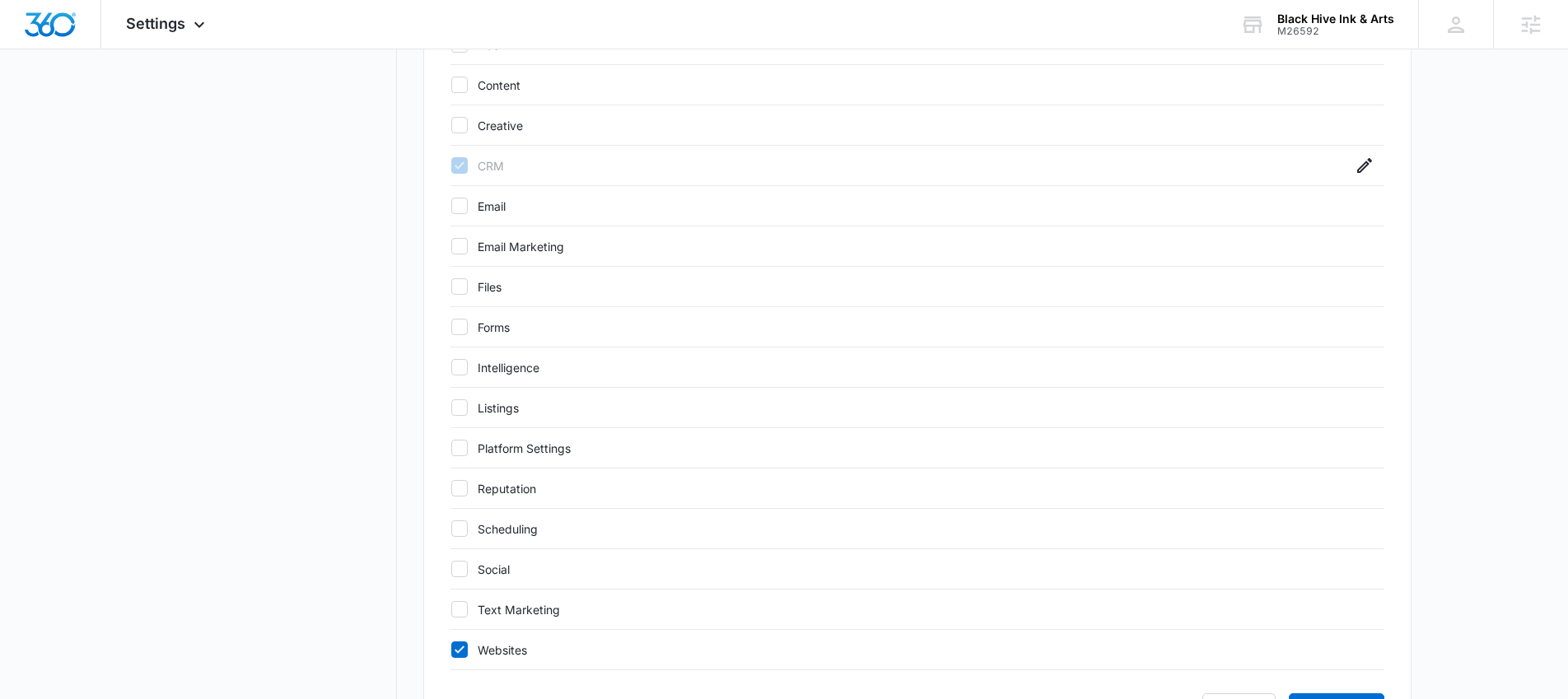
click at [458, 645] on icon at bounding box center [460, 650] width 15 height 15
click at [451, 650] on input "Websites" at bounding box center [450, 650] width 1 height 1
checkbox input "false"
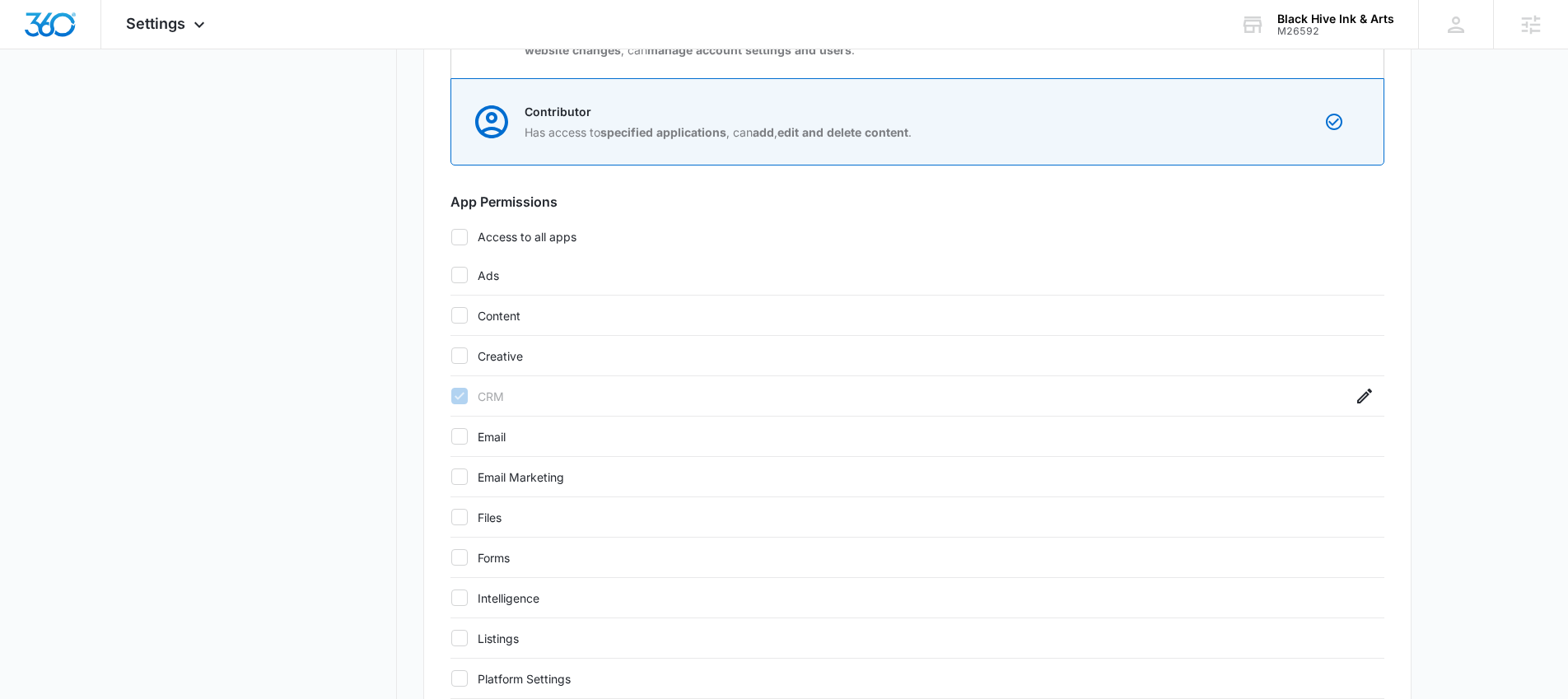
scroll to position [601, 0]
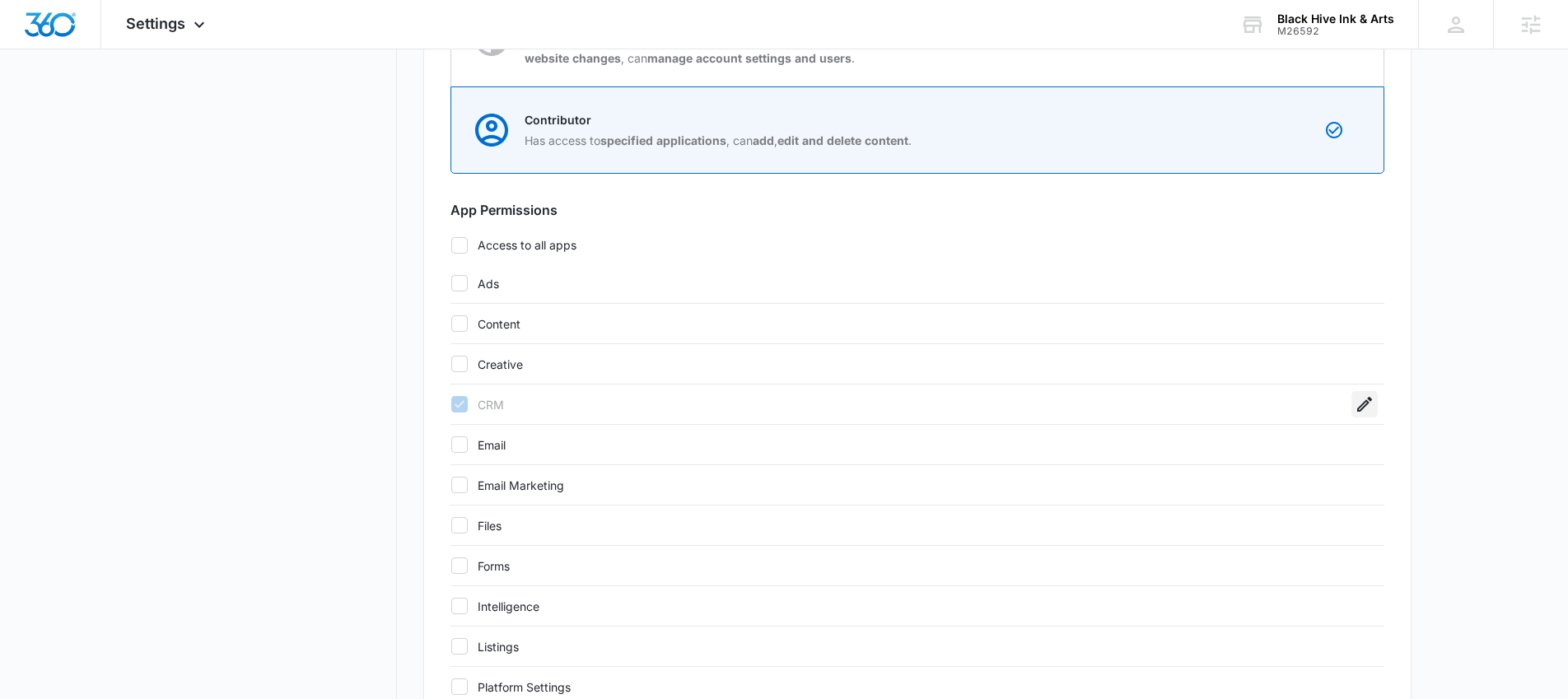
click at [1366, 404] on icon "button" at bounding box center [1365, 405] width 15 height 15
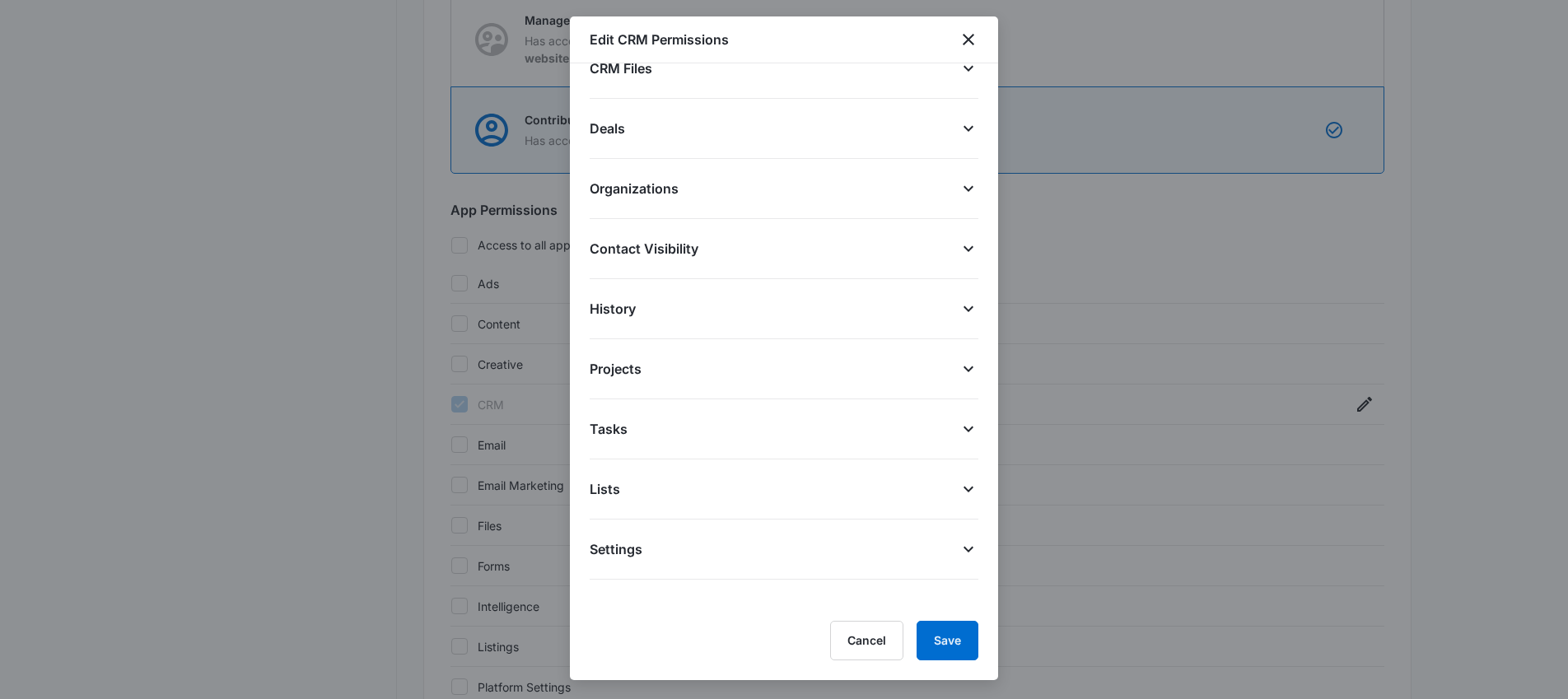
scroll to position [201, 0]
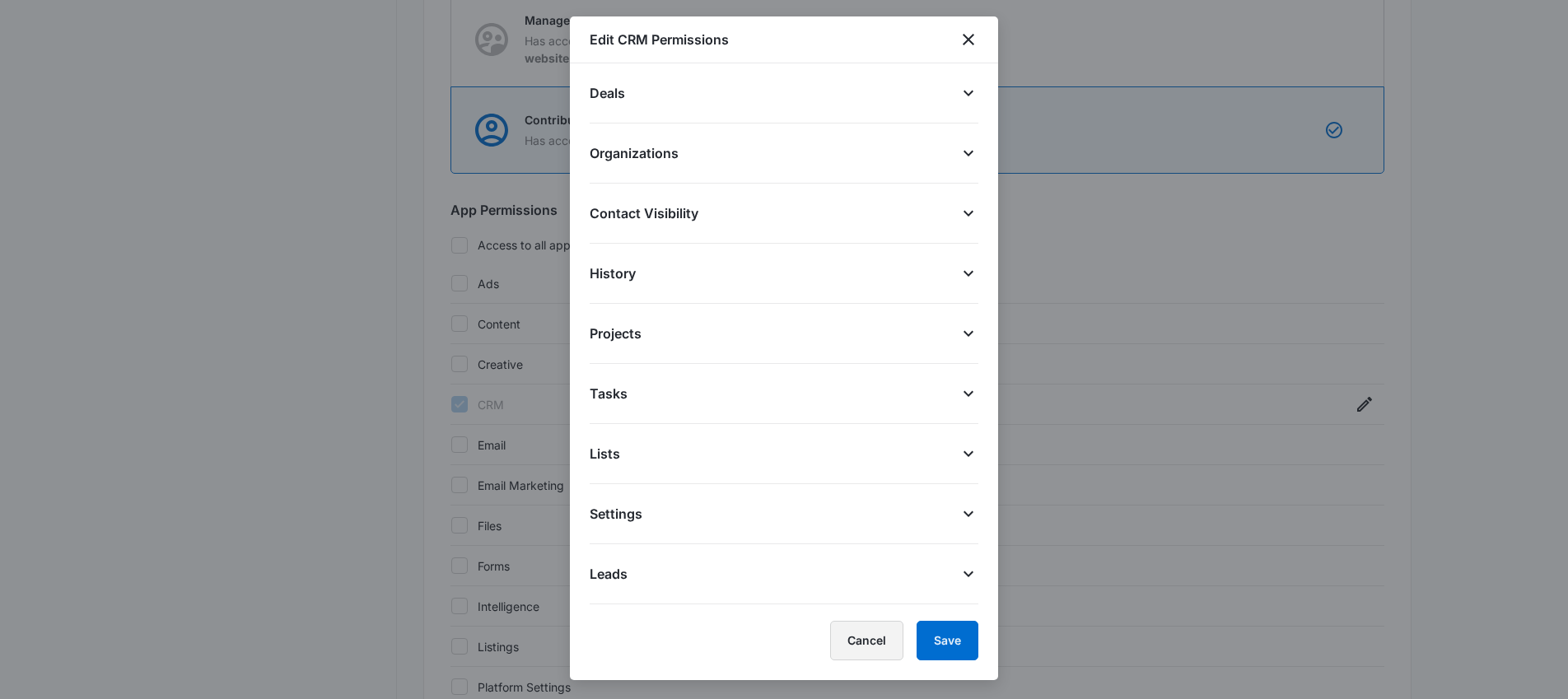
click at [880, 625] on button "Cancel" at bounding box center [867, 641] width 74 height 40
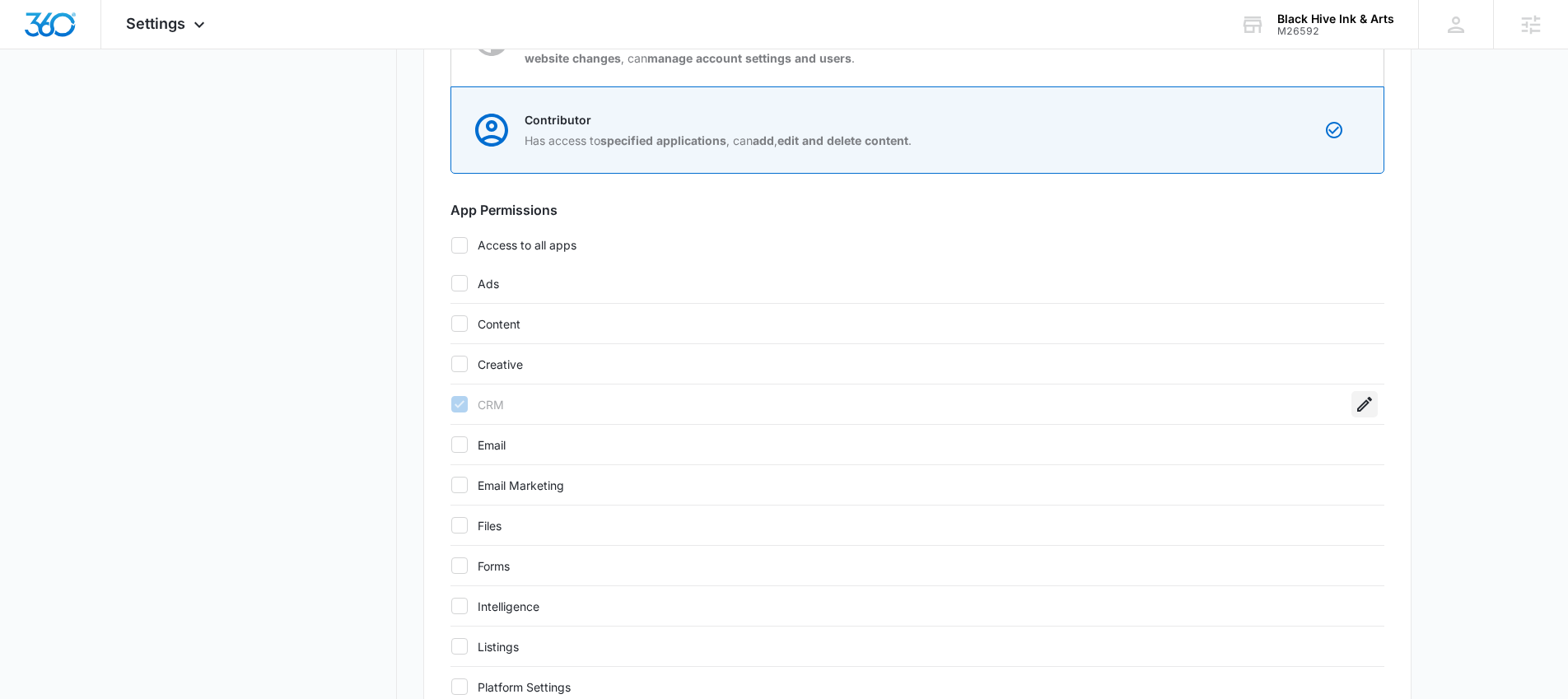
scroll to position [921, 0]
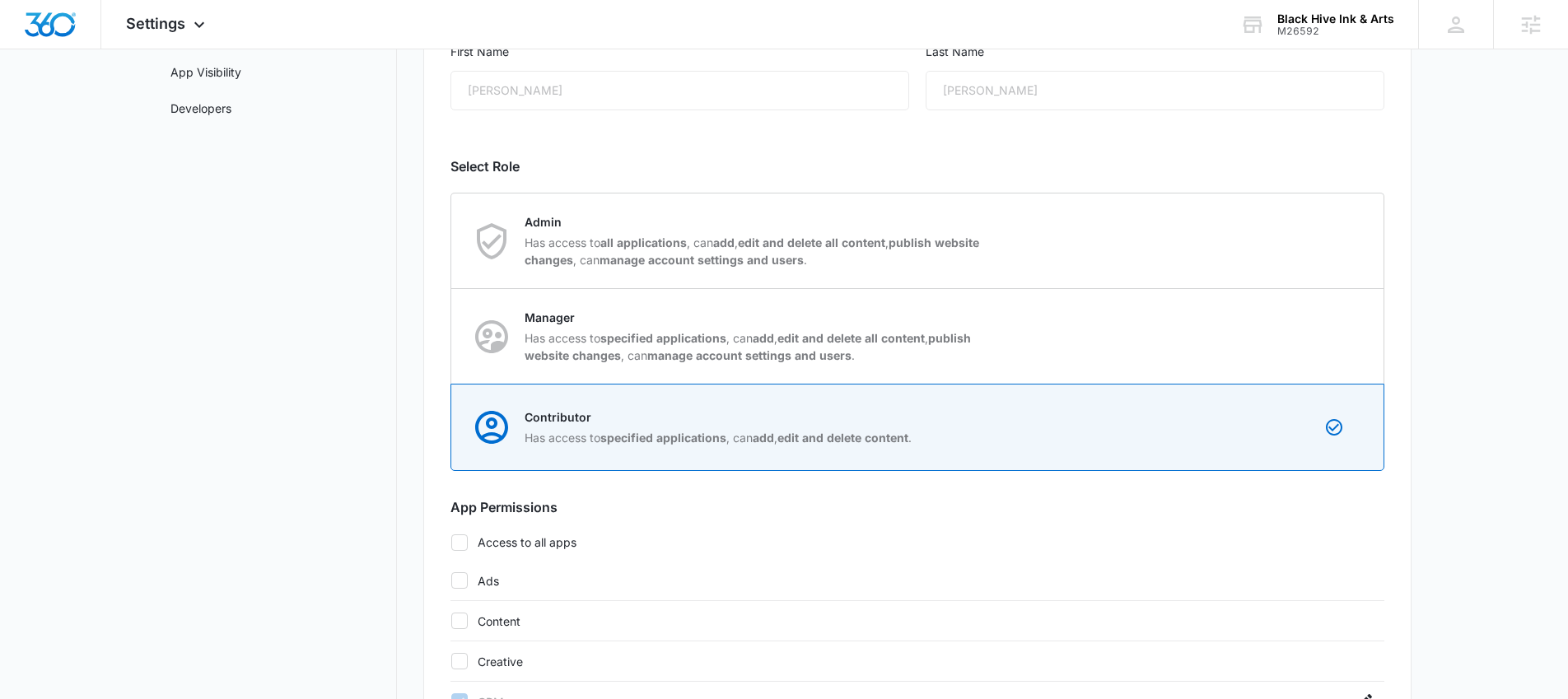
click at [289, 493] on nav "Settings Business Info Locations Users & Permissions Teams Credits Integrations…" at bounding box center [277, 548] width 240 height 1498
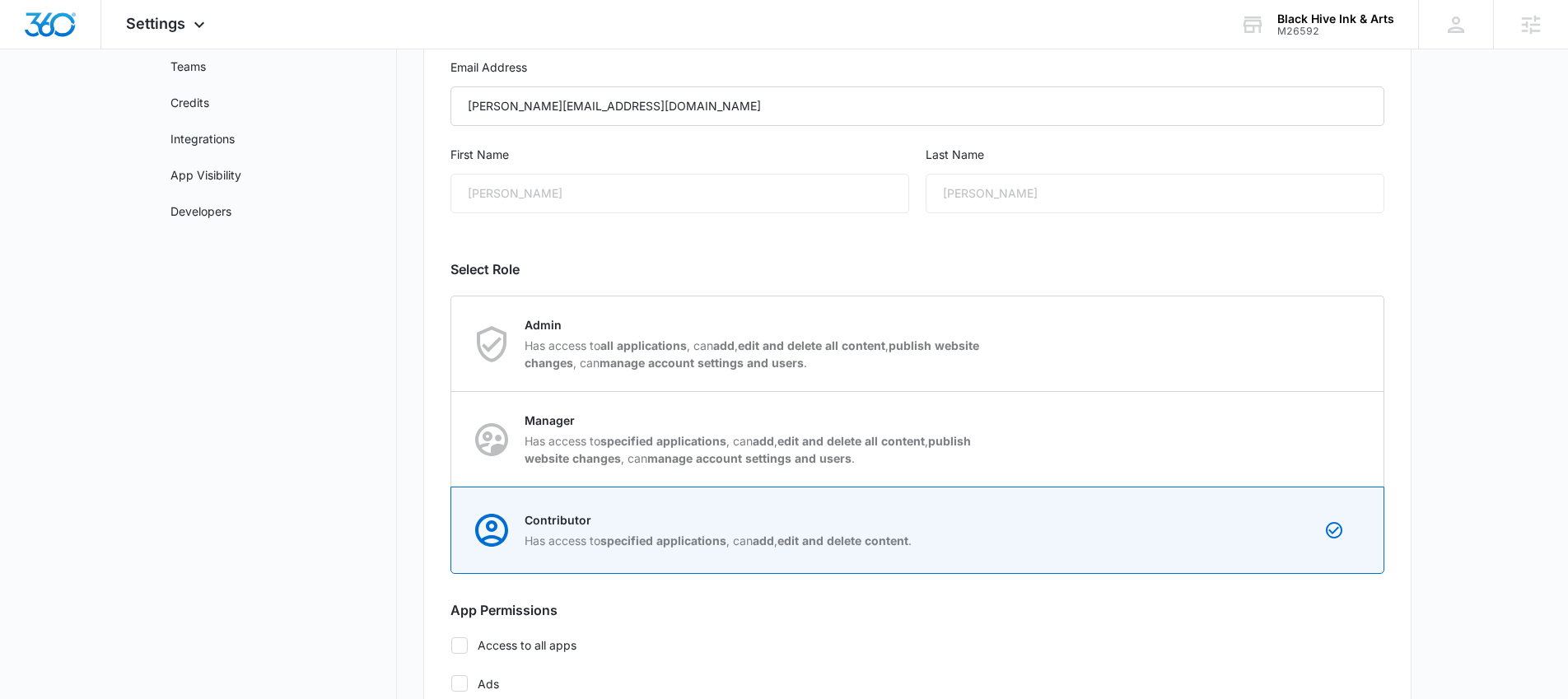
scroll to position [71, 0]
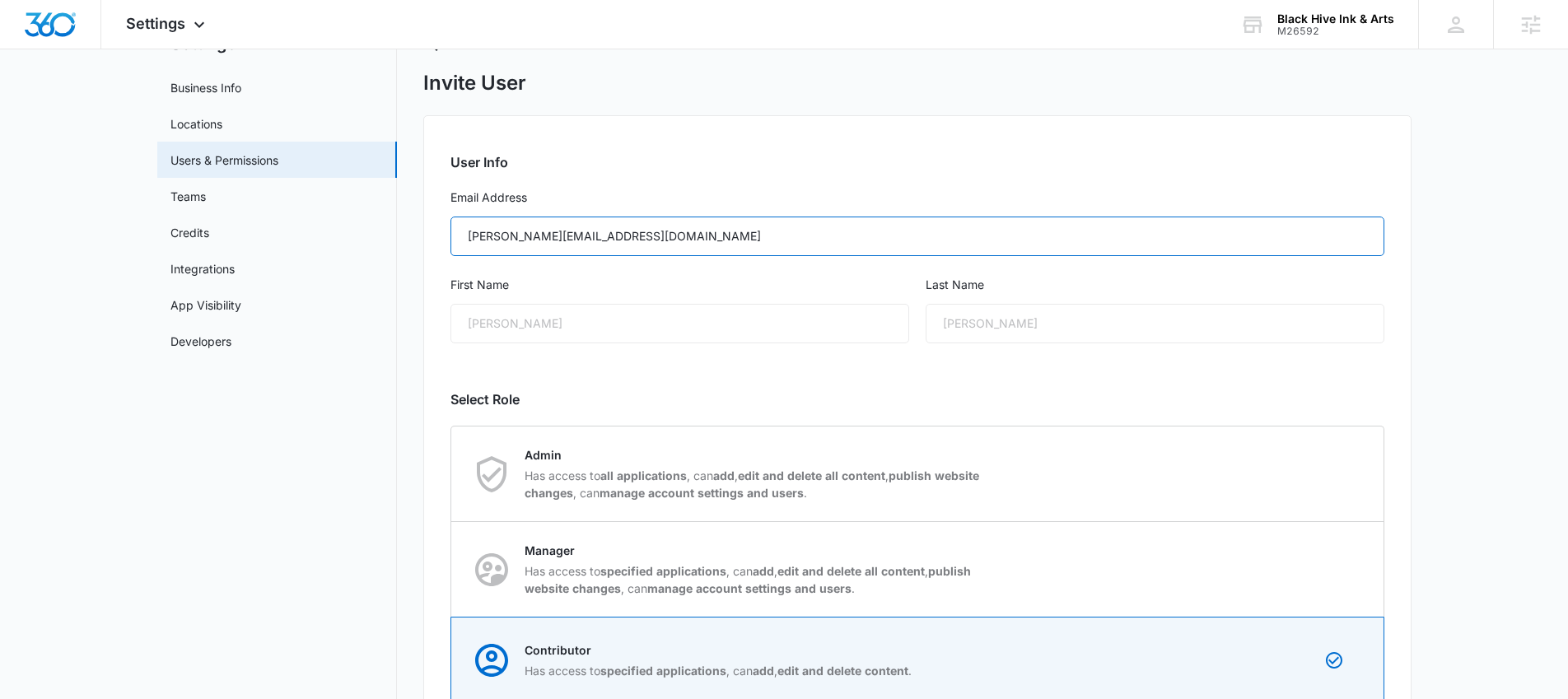
click at [653, 245] on input "kaitlyn.thiem@madwire.com" at bounding box center [917, 236] width 934 height 40
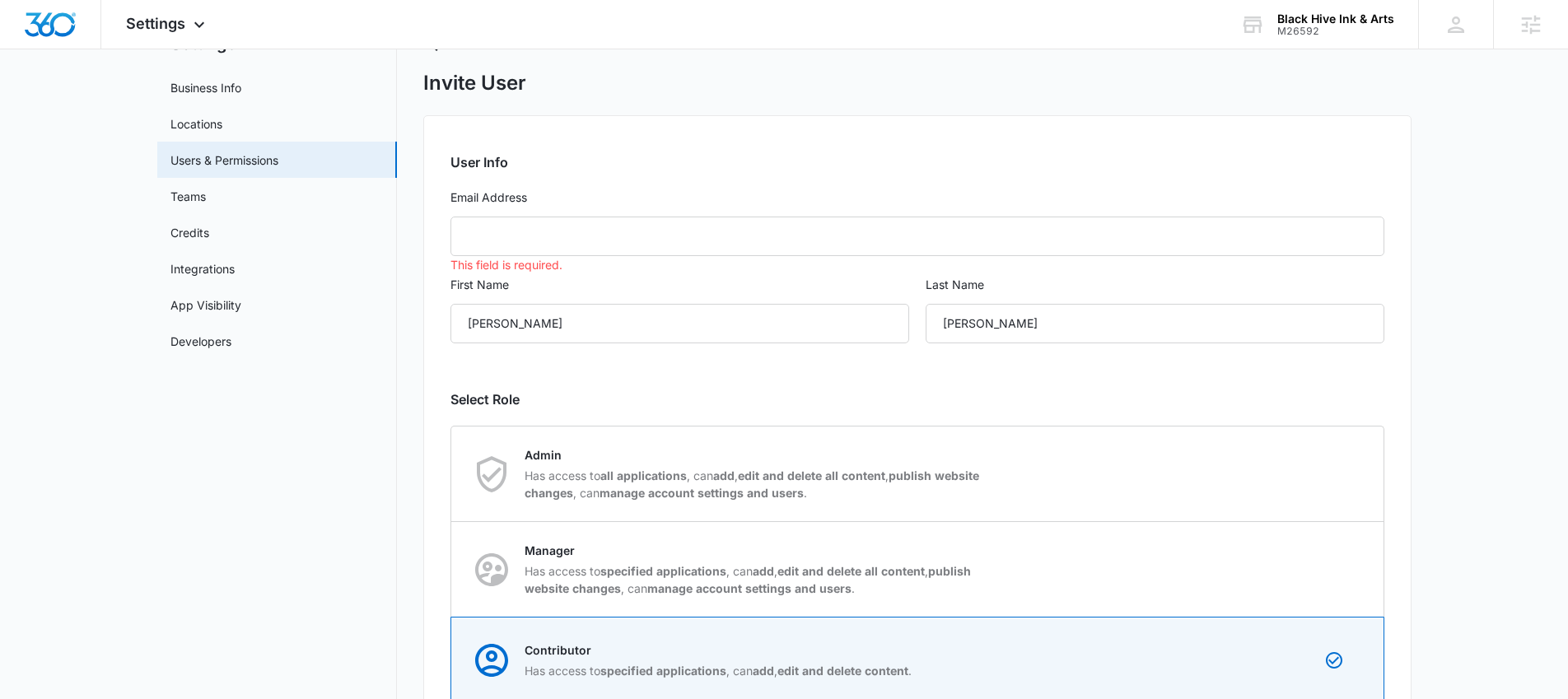
click at [518, 322] on input "Kaitlyn" at bounding box center [680, 323] width 459 height 40
click at [1014, 318] on input "Thiem" at bounding box center [1155, 323] width 459 height 40
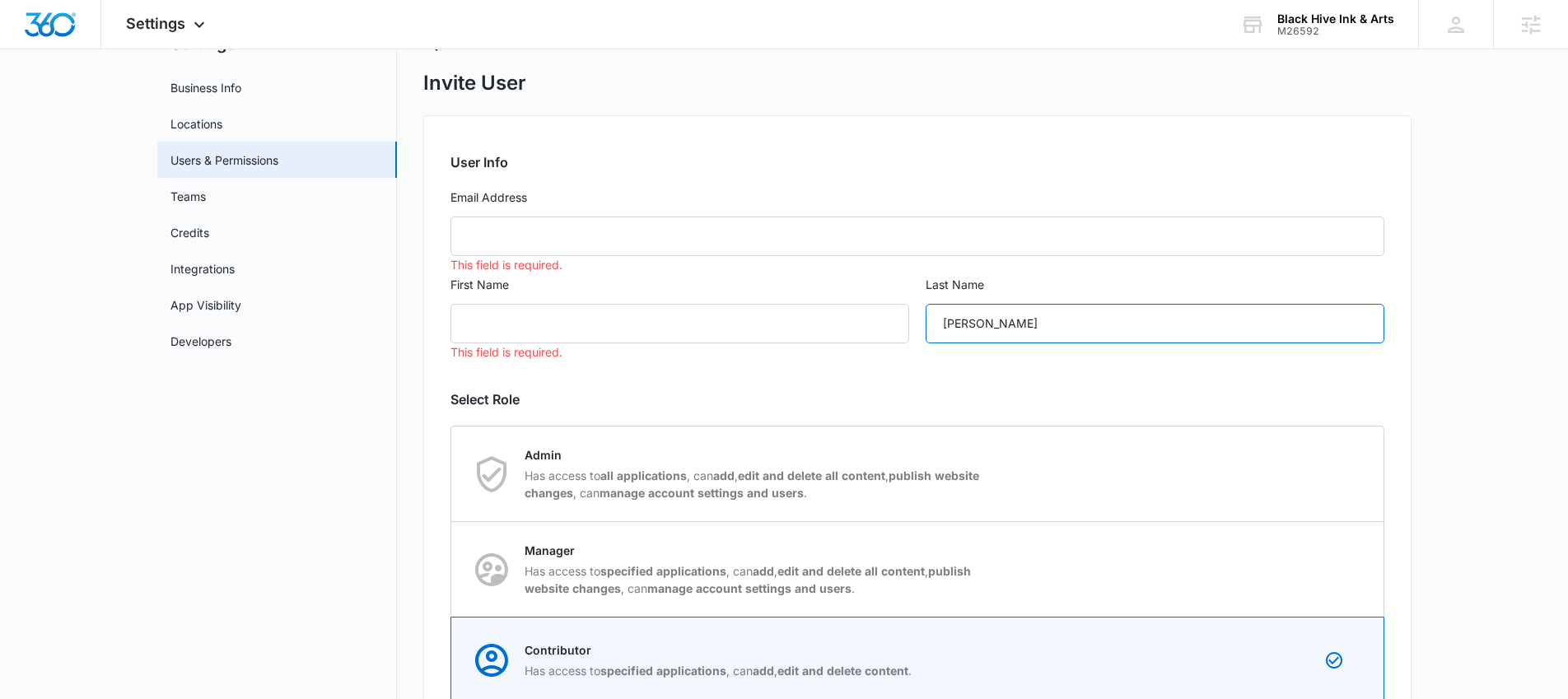
click at [1014, 318] on input "Thiem" at bounding box center [1155, 323] width 459 height 40
click at [172, 12] on div "Settings Apps Reputation Websites Forms CRM Email Social Payments POS Content A…" at bounding box center [168, 24] width 133 height 48
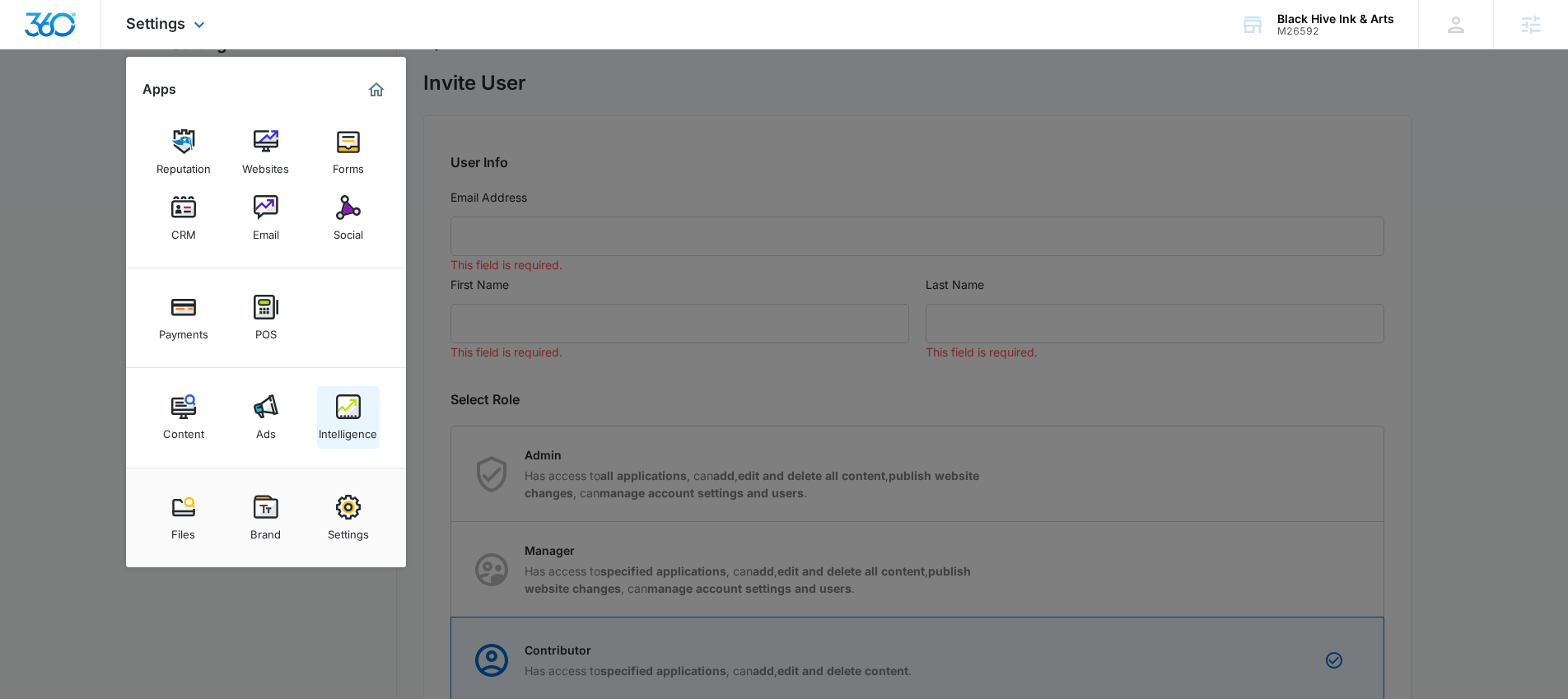
click at [363, 426] on div "Intelligence" at bounding box center [347, 429] width 58 height 21
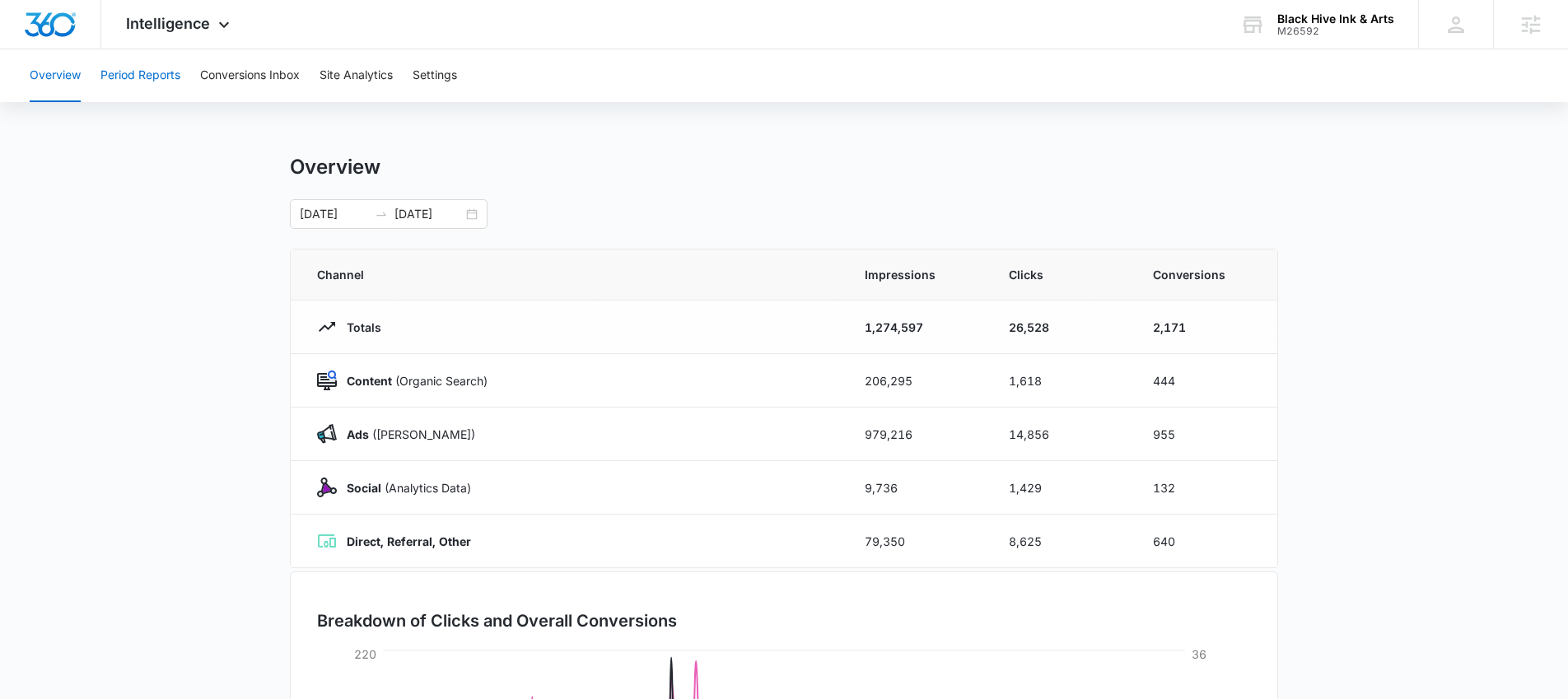
click at [135, 79] on button "Period Reports" at bounding box center [141, 75] width 80 height 52
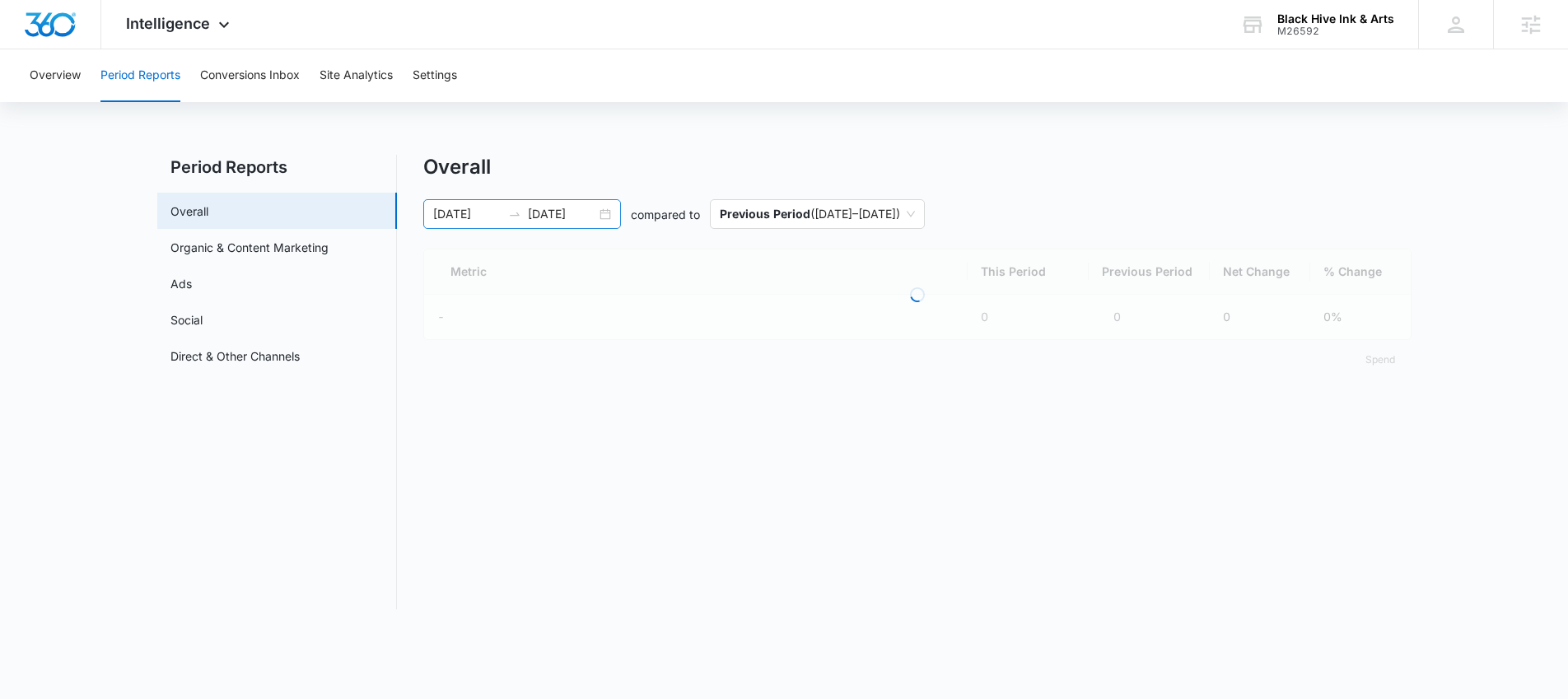
click at [530, 217] on input "09/07/2025" at bounding box center [562, 213] width 69 height 18
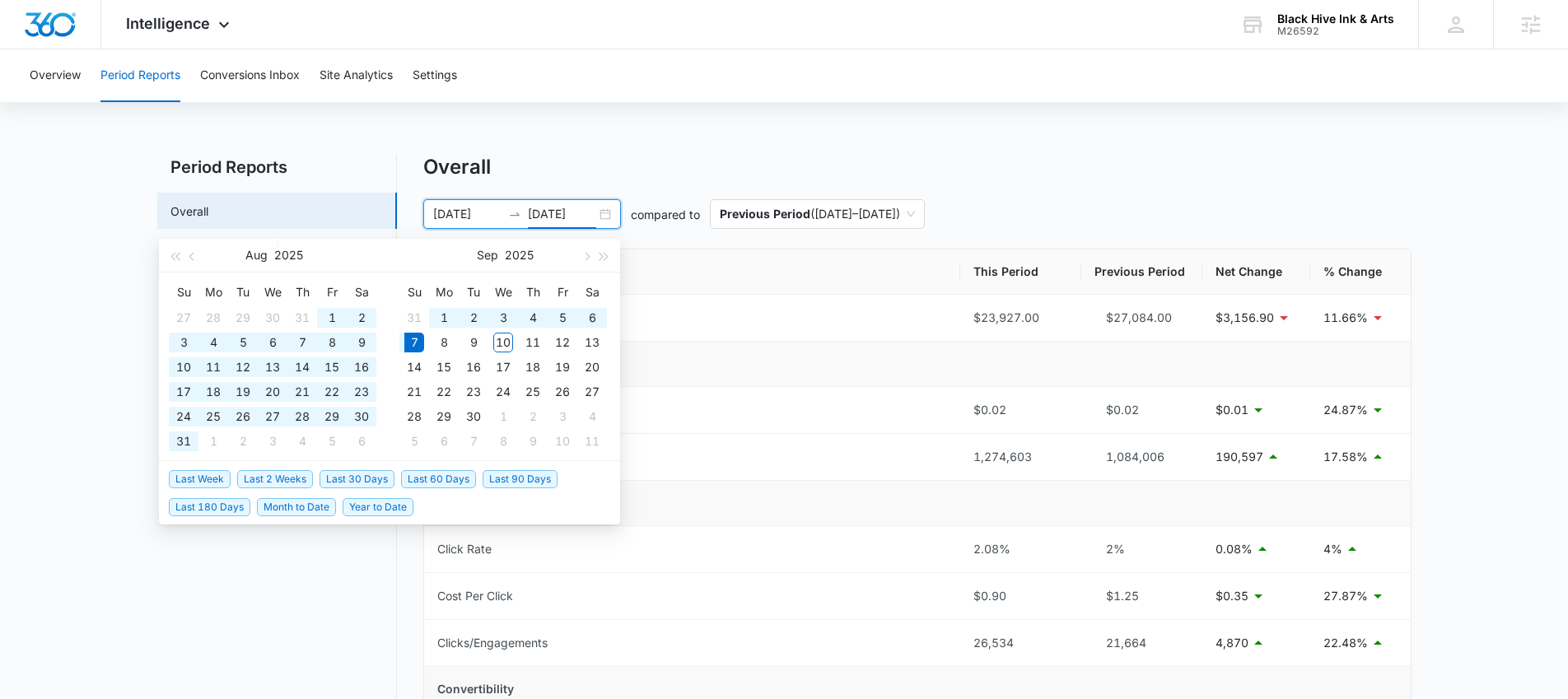
click at [604, 219] on div "01/01/2025 09/07/2025" at bounding box center [522, 213] width 197 height 30
click at [358, 472] on span "Last 30 Days" at bounding box center [356, 479] width 75 height 18
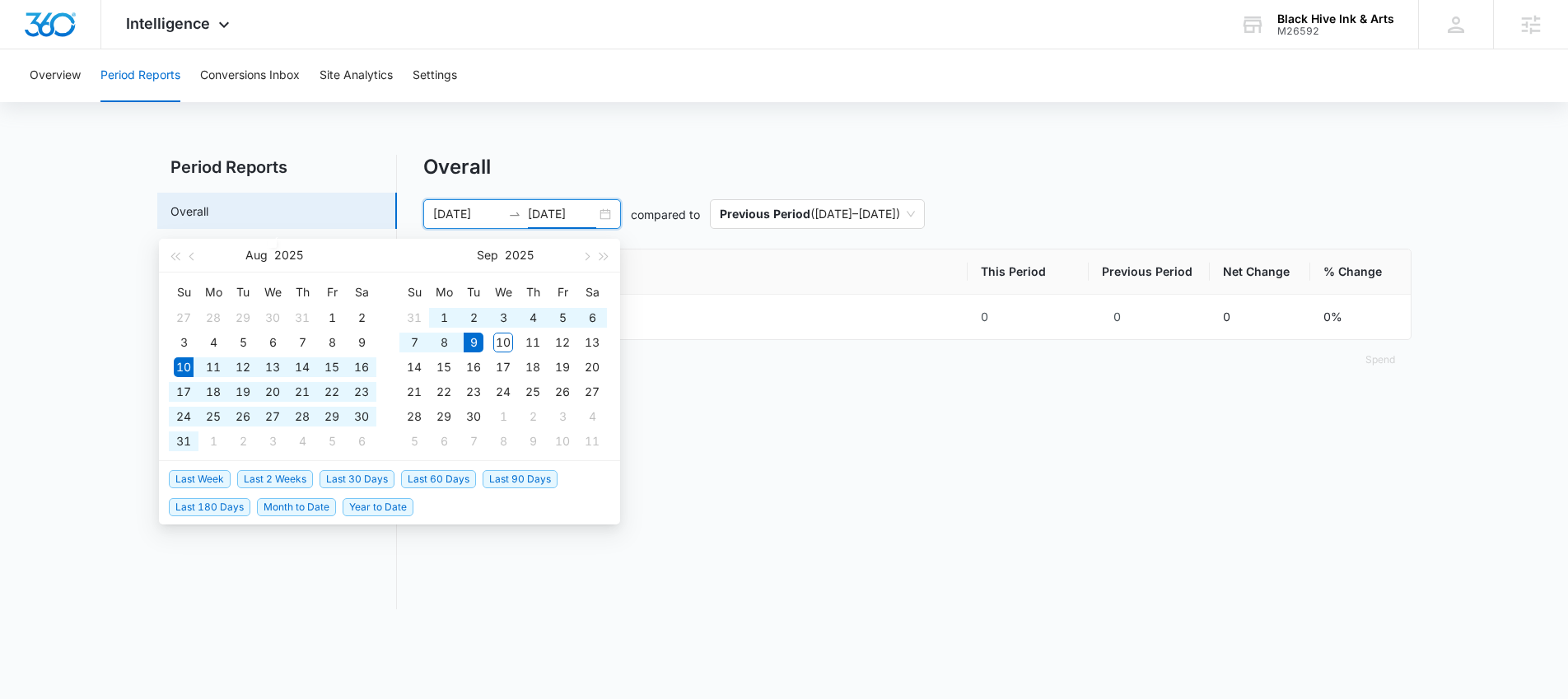
type input "08/10/2025"
type input "09/09/2025"
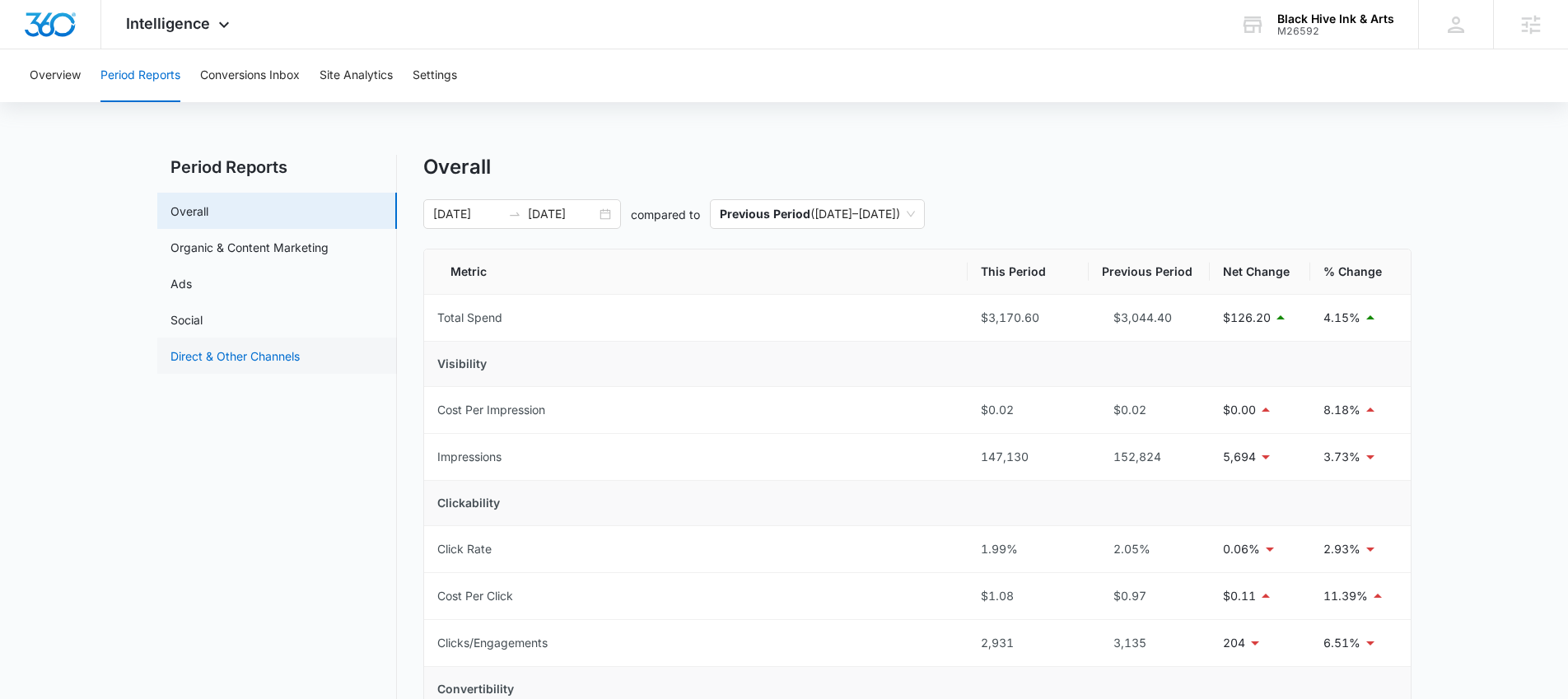
click at [252, 355] on link "Direct & Other Channels" at bounding box center [235, 356] width 130 height 17
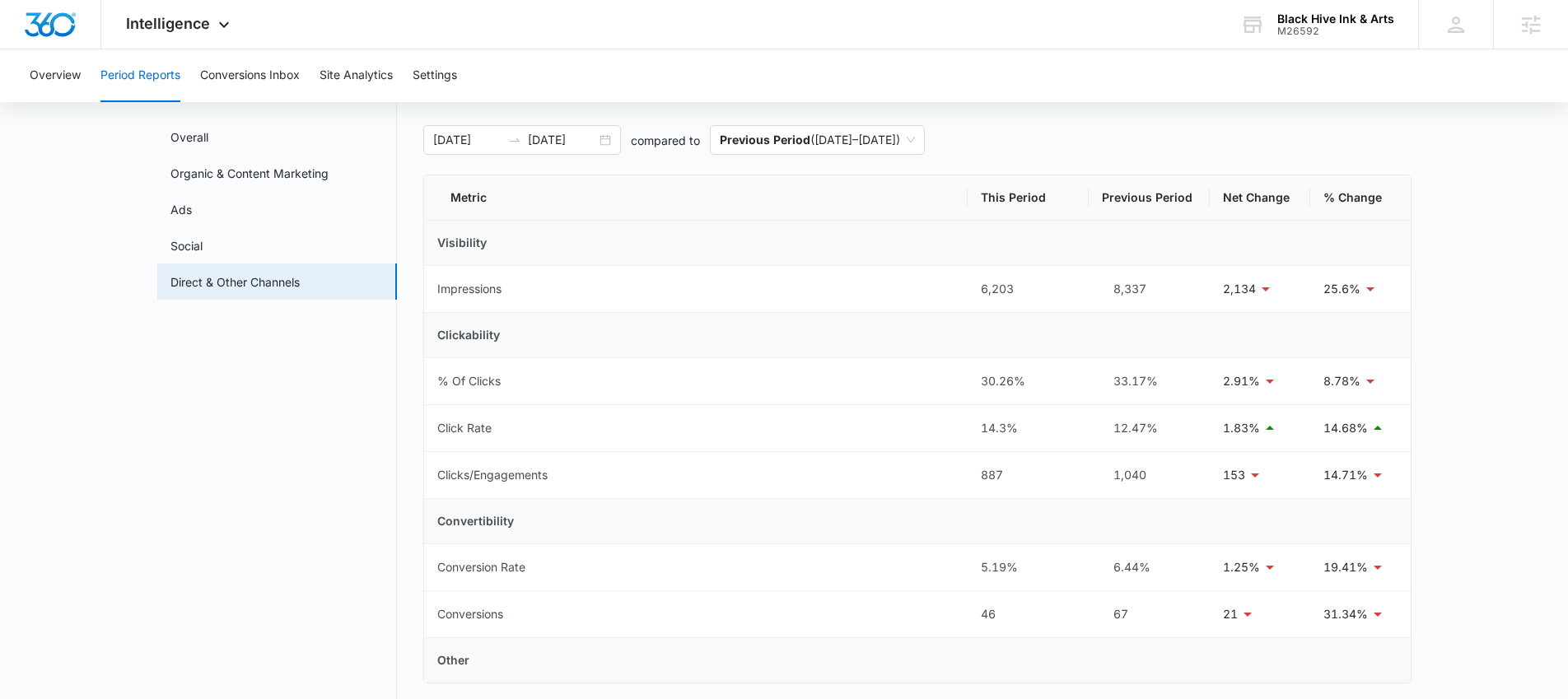
scroll to position [81, 0]
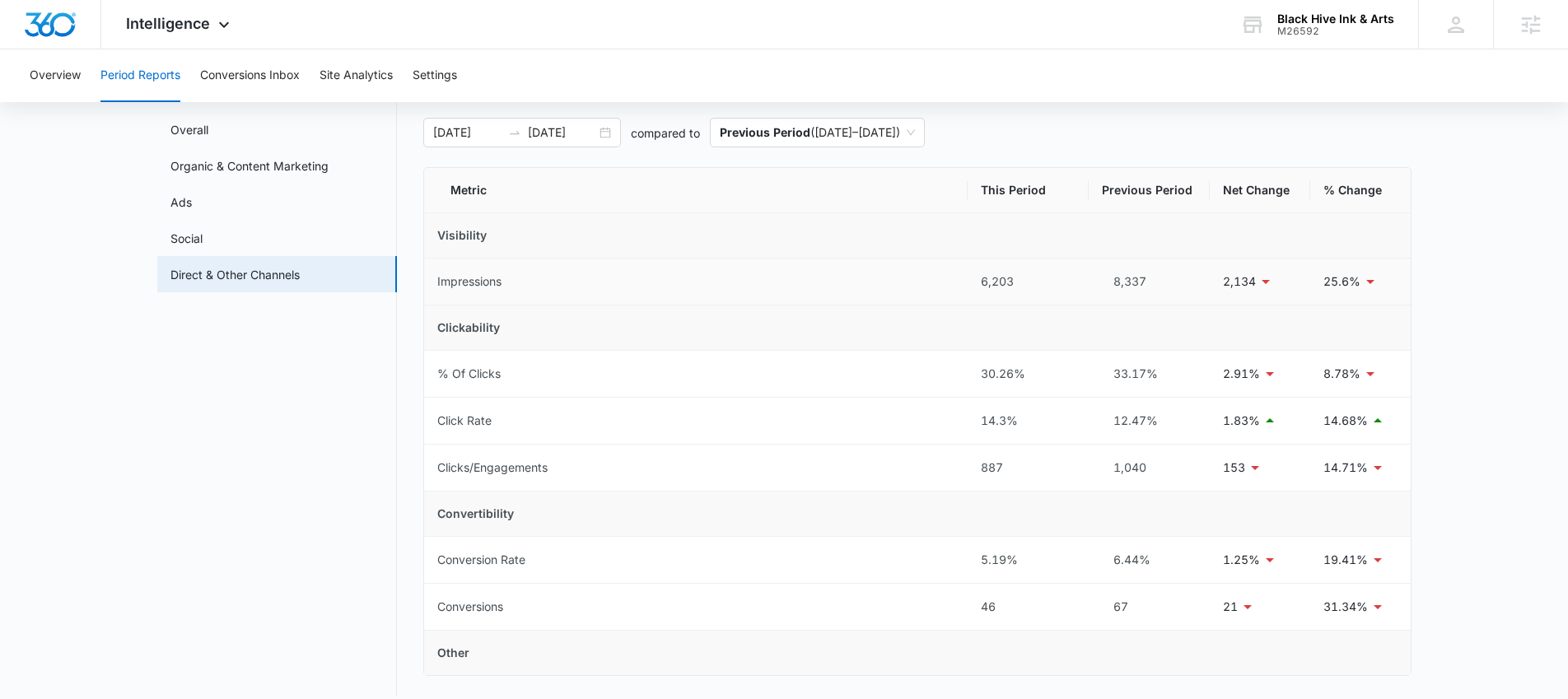
click at [963, 282] on td "Impressions" at bounding box center [696, 281] width 544 height 47
